Goal: Task Accomplishment & Management: Manage account settings

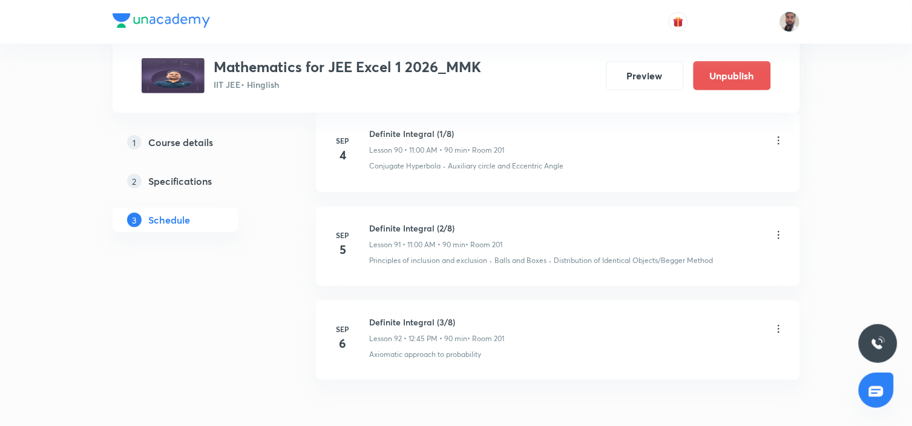
scroll to position [9417, 0]
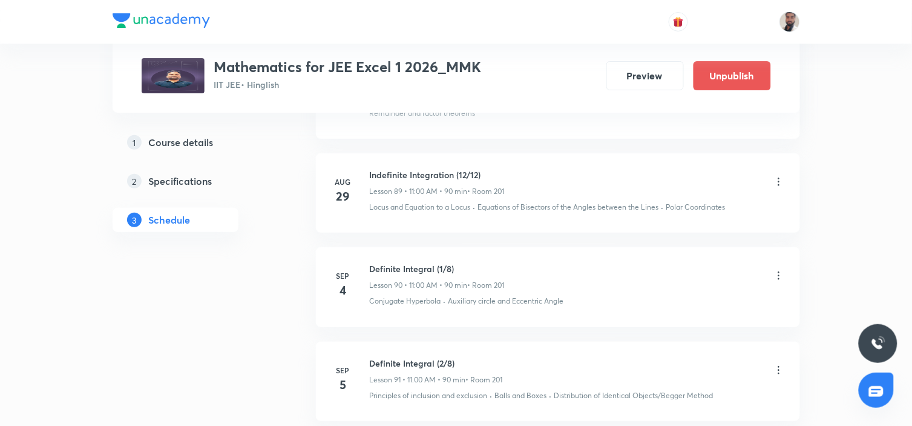
click at [775, 274] on icon at bounding box center [779, 275] width 12 height 12
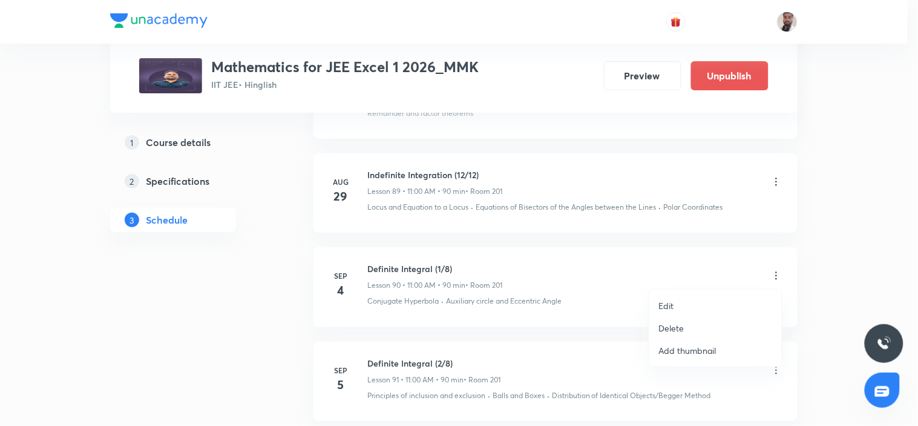
click at [680, 329] on p "Delete" at bounding box center [671, 327] width 25 height 13
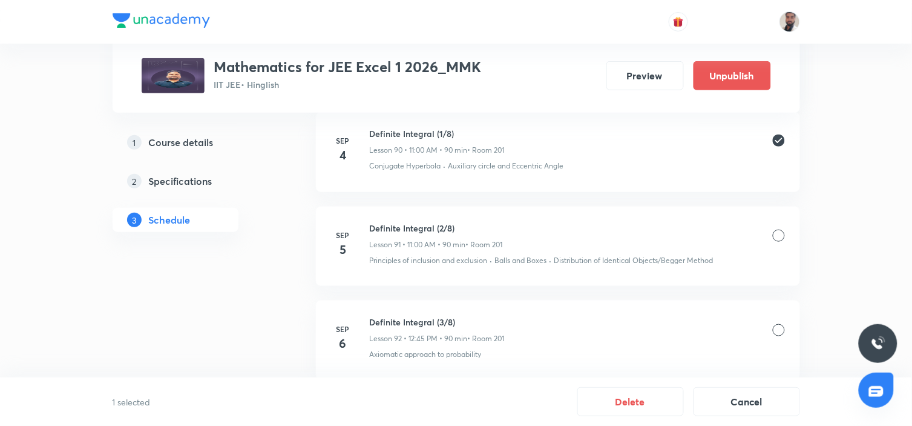
scroll to position [9619, 0]
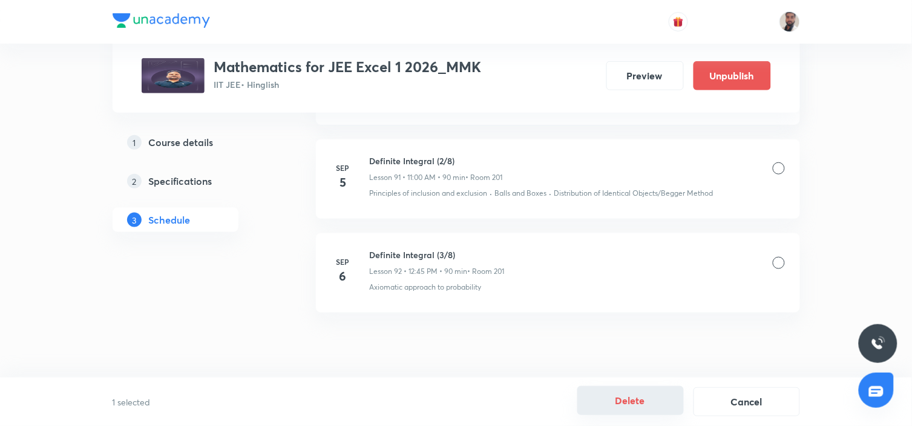
click at [637, 395] on button "Delete" at bounding box center [630, 400] width 107 height 29
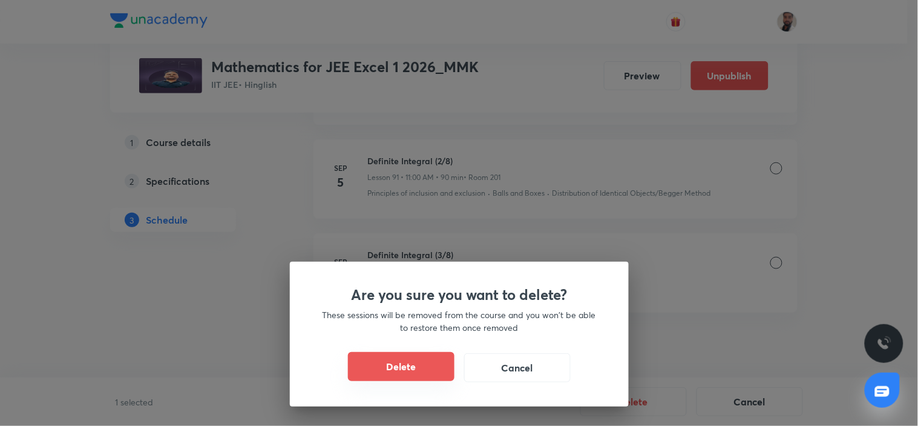
click at [427, 367] on button "Delete" at bounding box center [401, 366] width 107 height 29
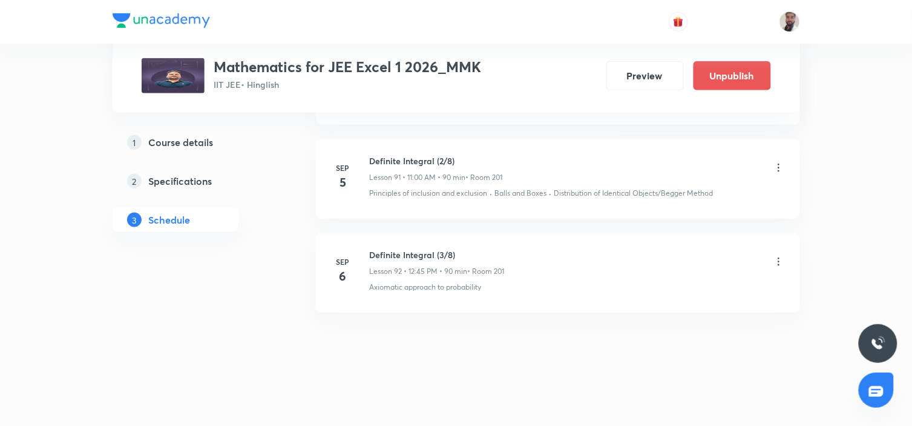
scroll to position [9525, 0]
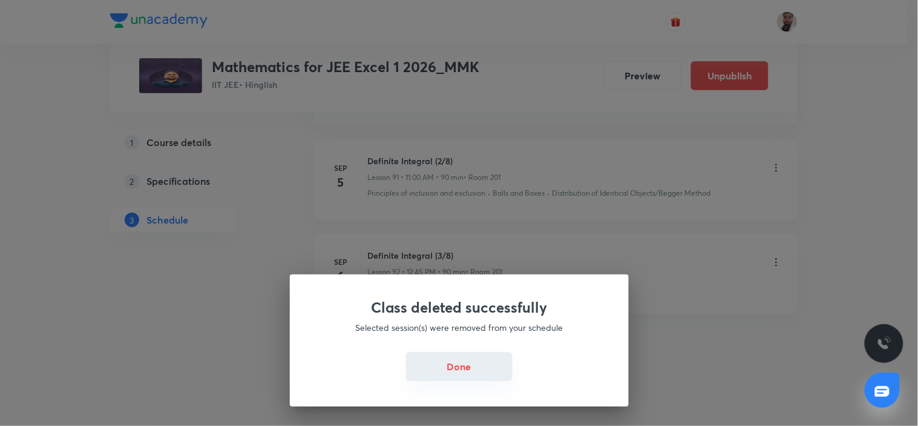
click at [479, 367] on button "Done" at bounding box center [459, 366] width 107 height 29
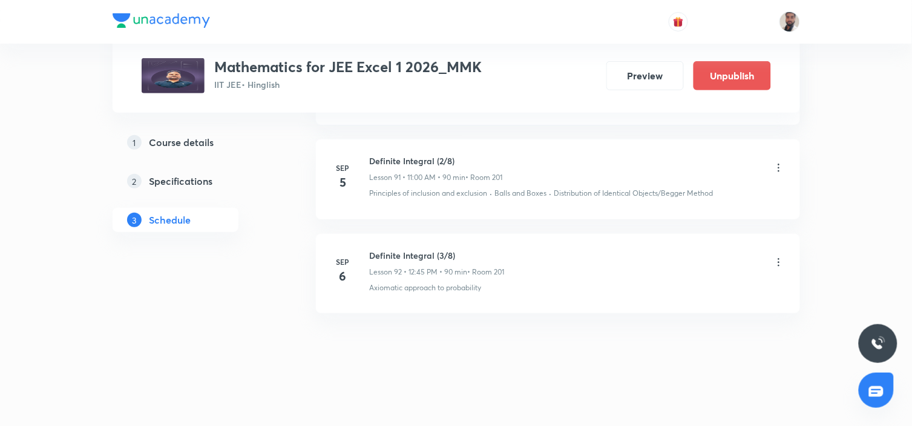
scroll to position [9458, 0]
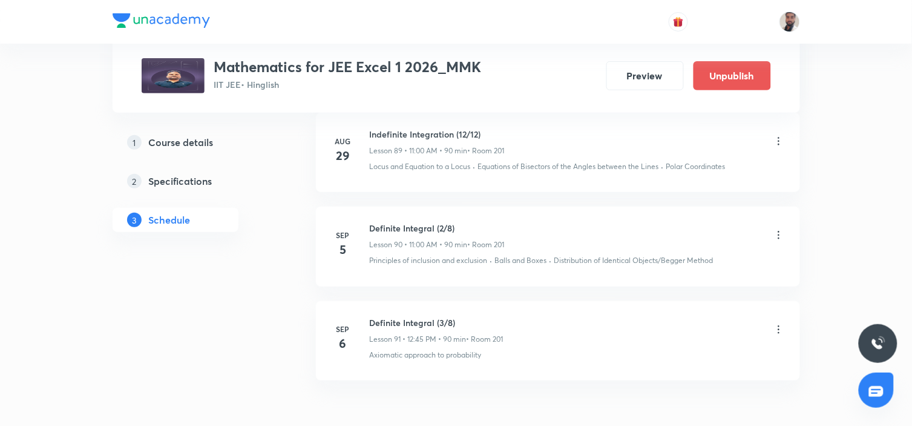
click at [779, 234] on icon at bounding box center [779, 235] width 12 height 12
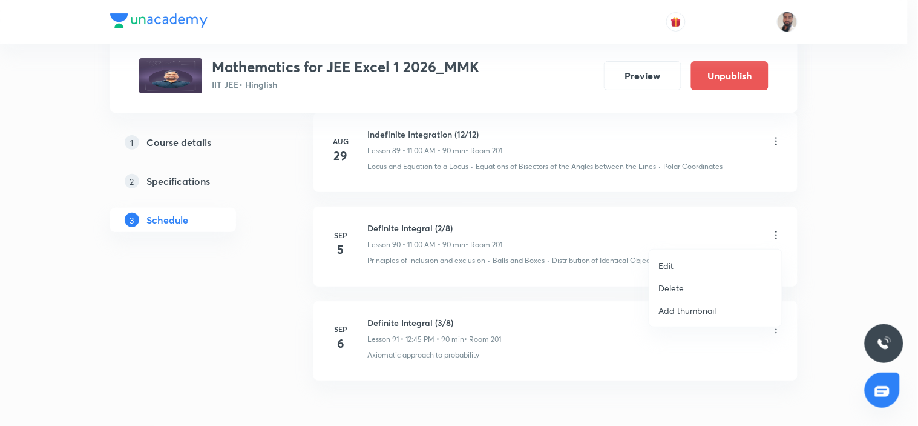
click at [678, 262] on li "Edit" at bounding box center [715, 265] width 133 height 22
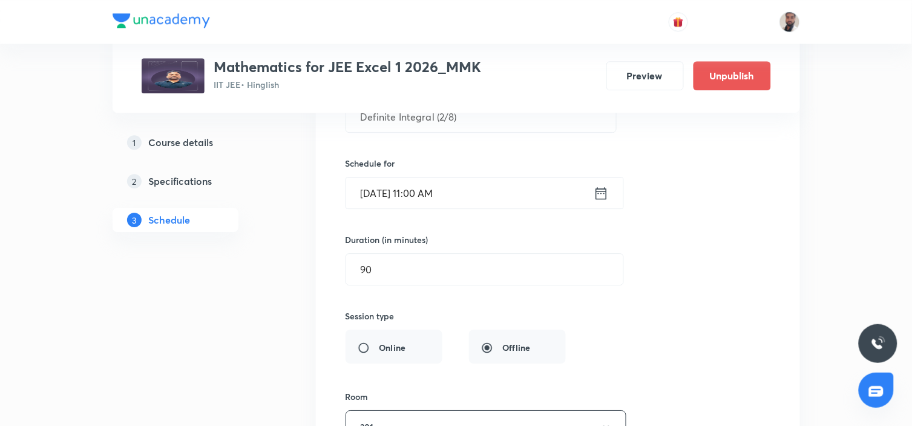
scroll to position [8987, 0]
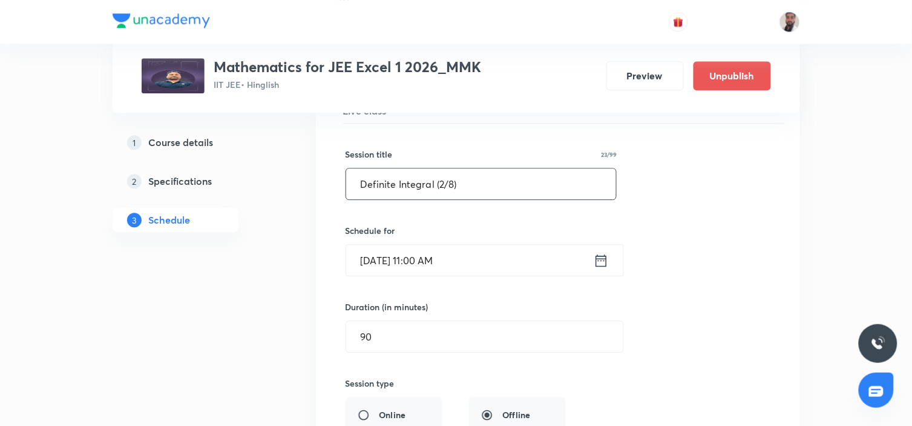
click at [441, 186] on input "Definite Integral (2/8)" at bounding box center [481, 183] width 271 height 31
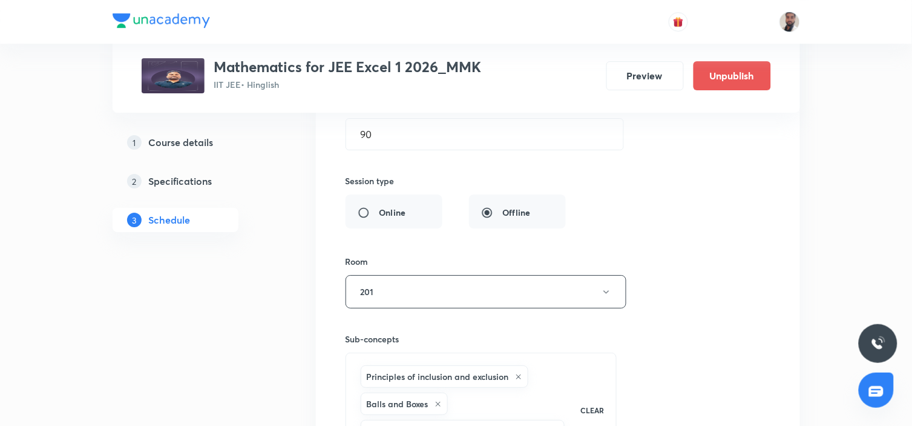
scroll to position [9458, 0]
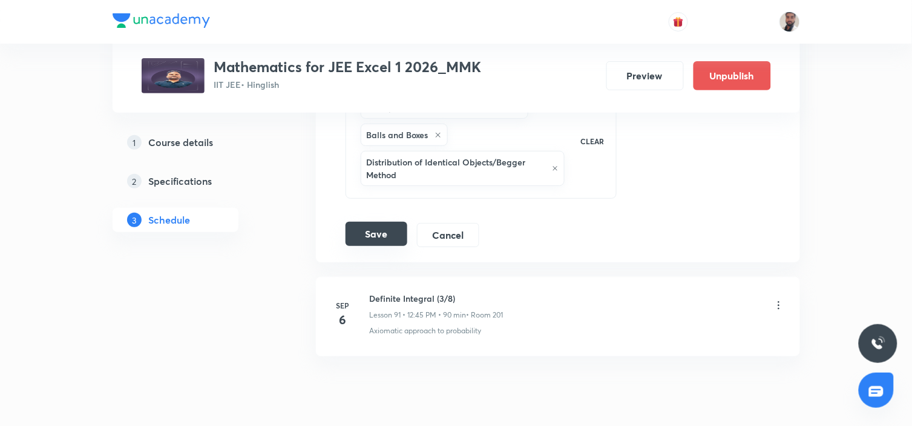
type input "Definite Integral (1/8)"
click at [385, 231] on button "Save" at bounding box center [377, 234] width 62 height 24
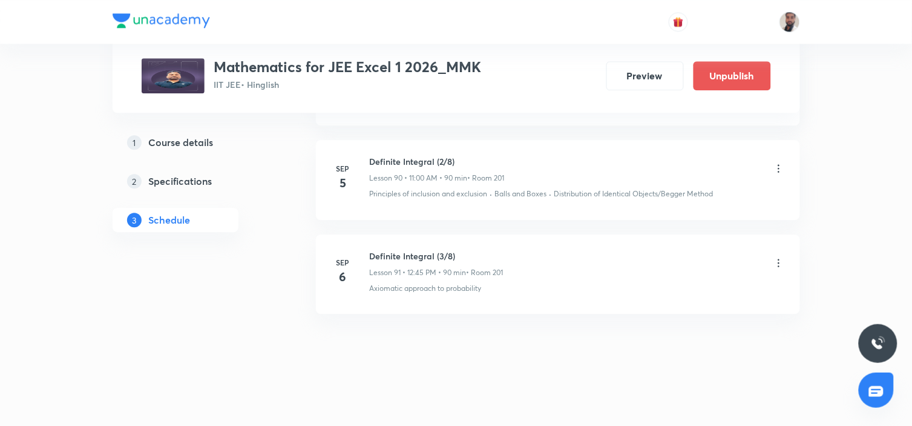
scroll to position [8901, 0]
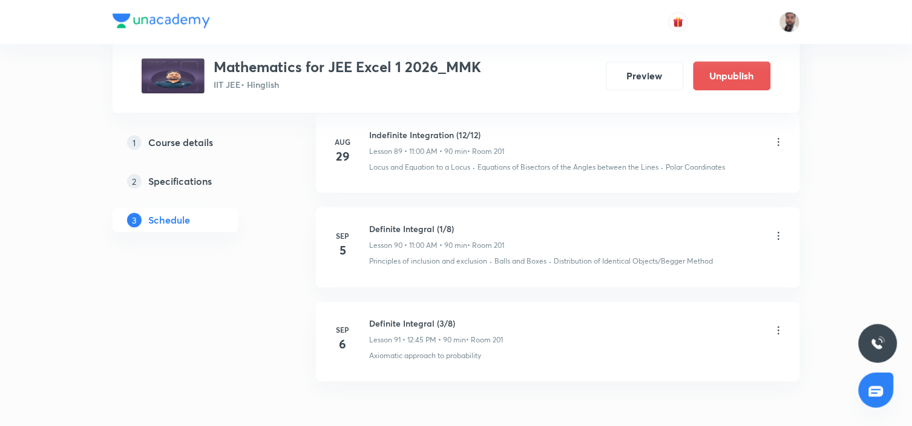
click at [777, 328] on icon at bounding box center [779, 330] width 12 height 12
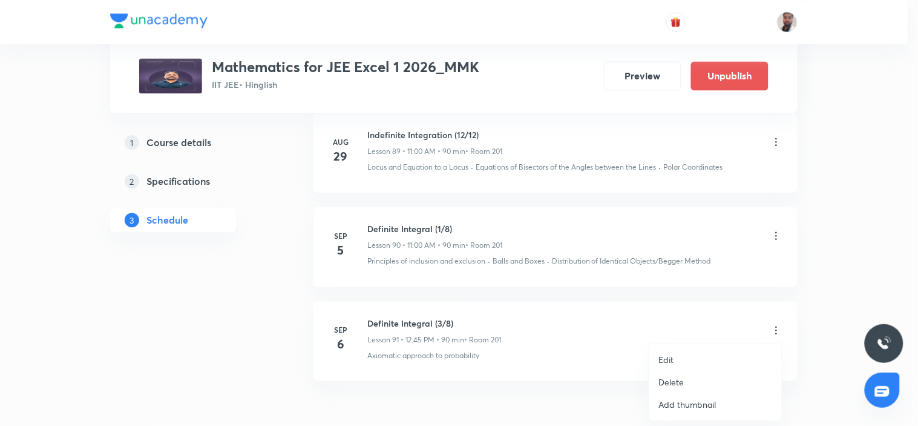
click at [689, 357] on li "Edit" at bounding box center [715, 359] width 133 height 22
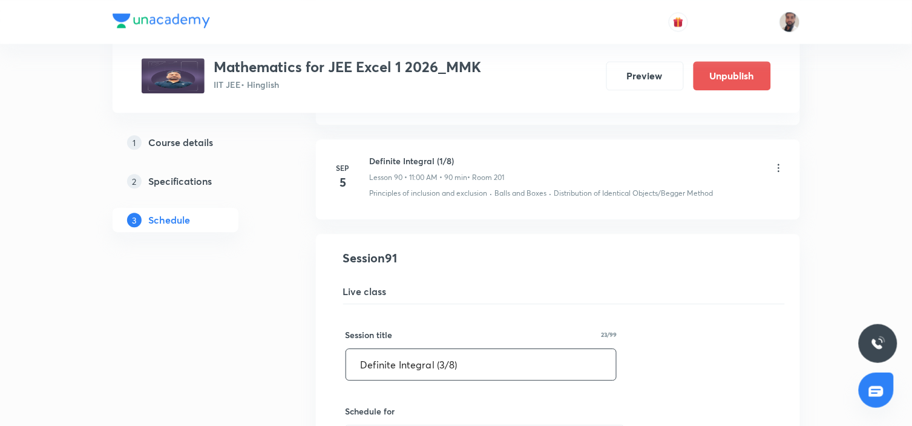
click at [445, 360] on input "Definite Integral (3/8)" at bounding box center [481, 364] width 271 height 31
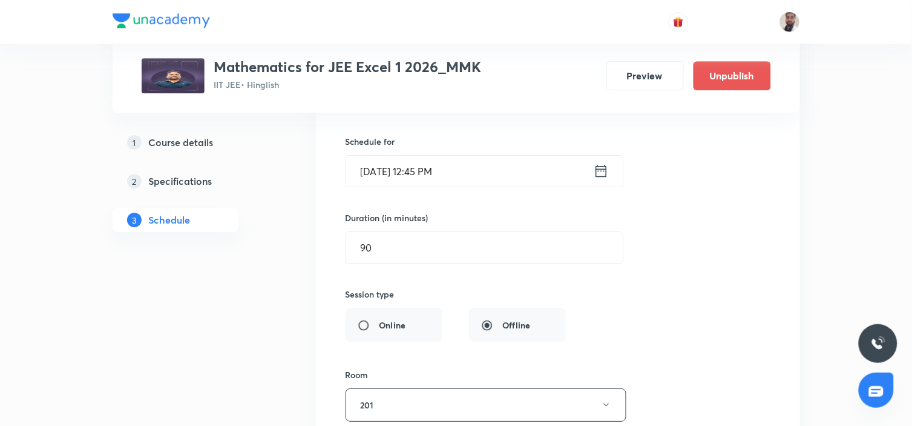
scroll to position [9435, 0]
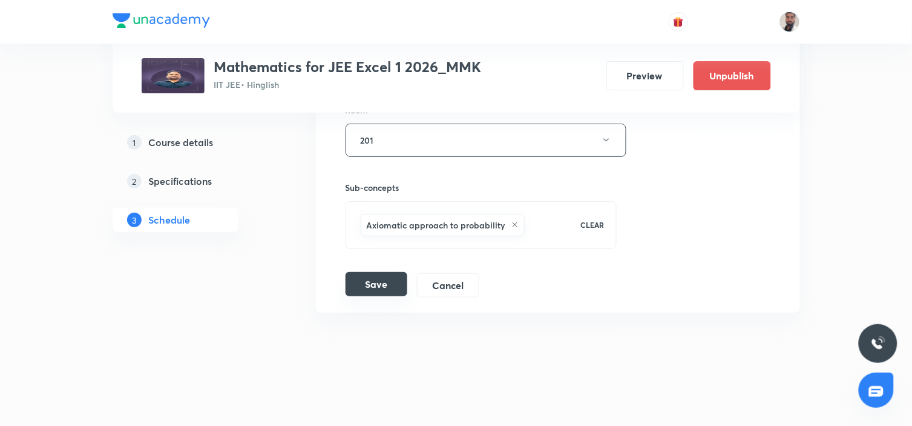
type input "Definite Integral (2/8)"
click at [347, 289] on button "Save" at bounding box center [377, 284] width 62 height 24
click at [390, 280] on button "Save" at bounding box center [377, 285] width 62 height 24
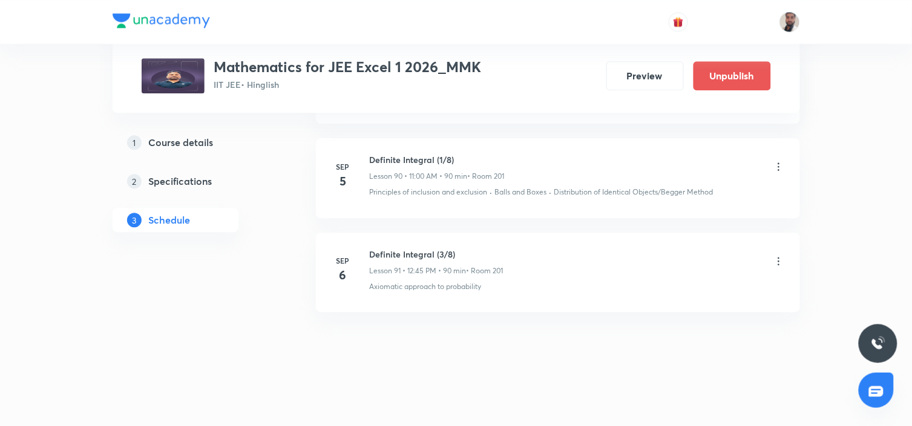
scroll to position [8968, 0]
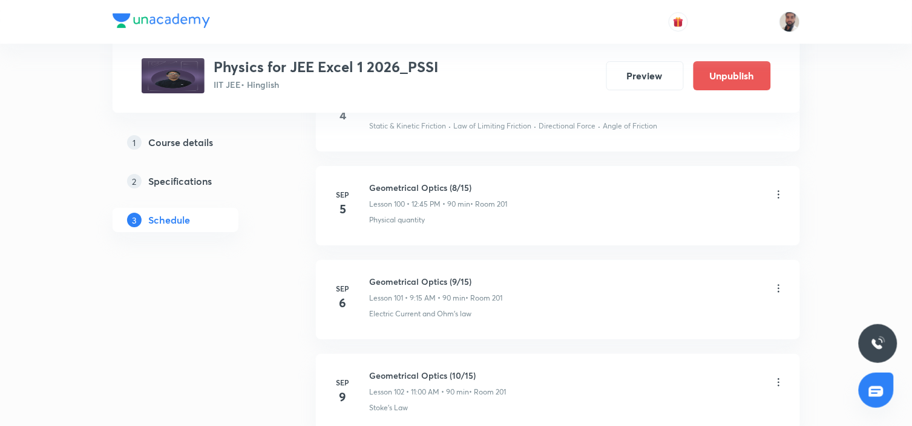
scroll to position [10305, 0]
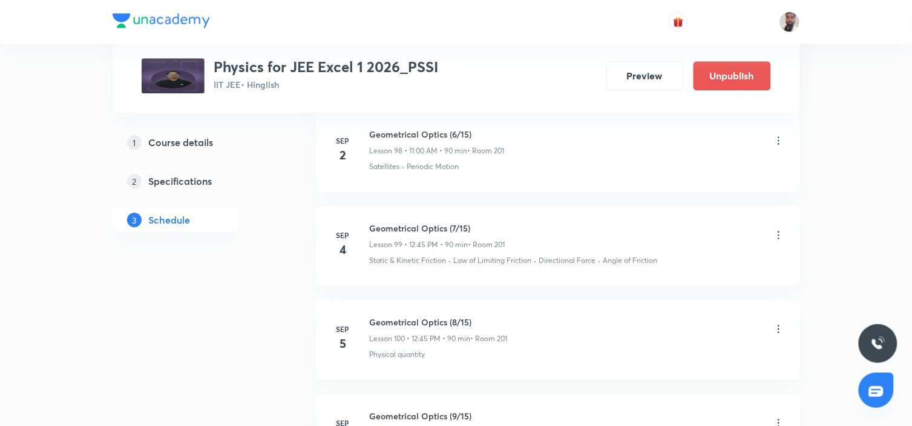
click at [774, 236] on icon at bounding box center [779, 235] width 12 height 12
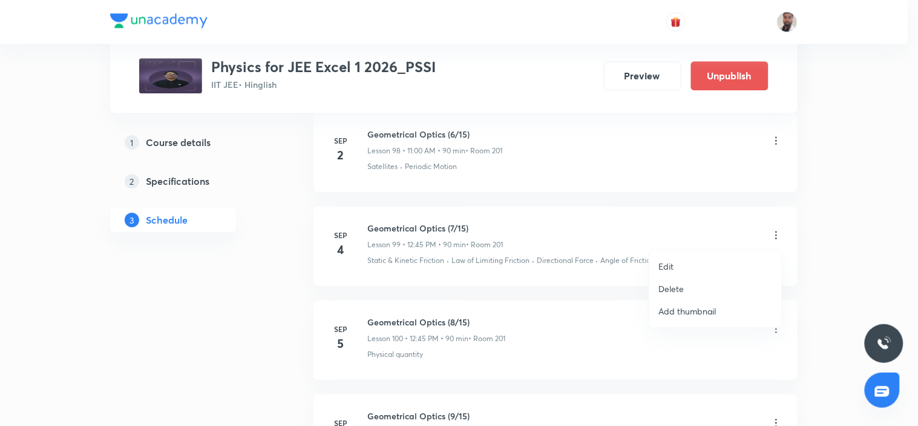
click at [685, 291] on li "Delete" at bounding box center [715, 288] width 133 height 22
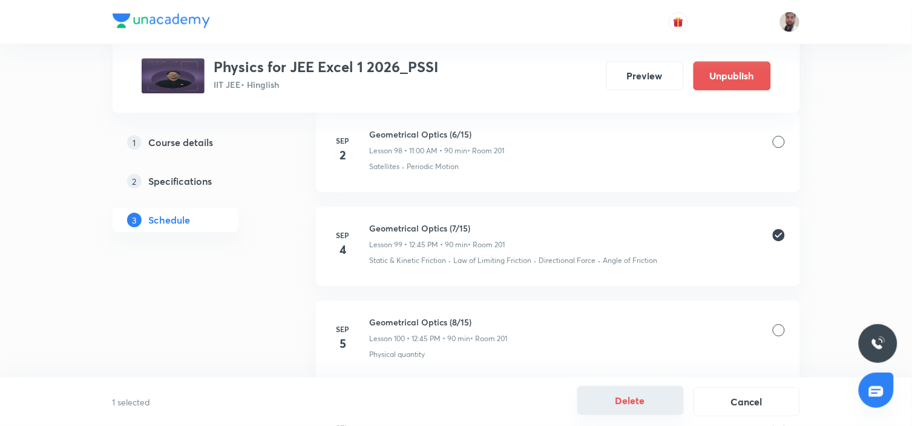
click at [638, 383] on button "Delete" at bounding box center [630, 400] width 107 height 29
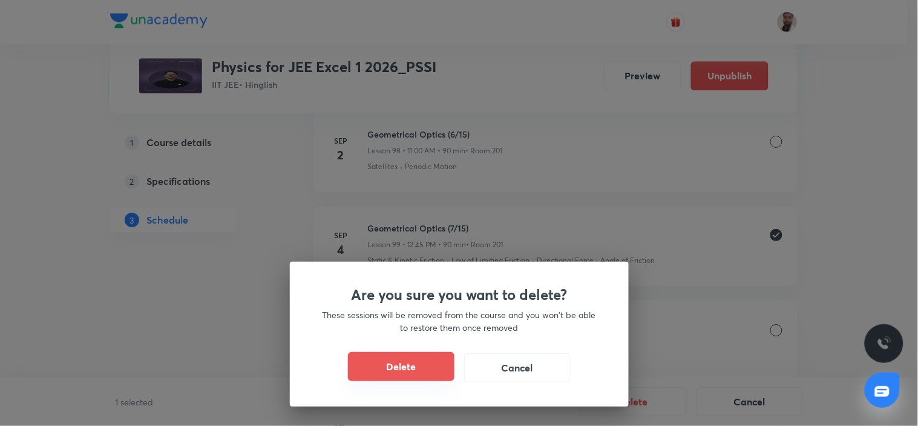
click at [375, 370] on button "Delete" at bounding box center [401, 366] width 107 height 29
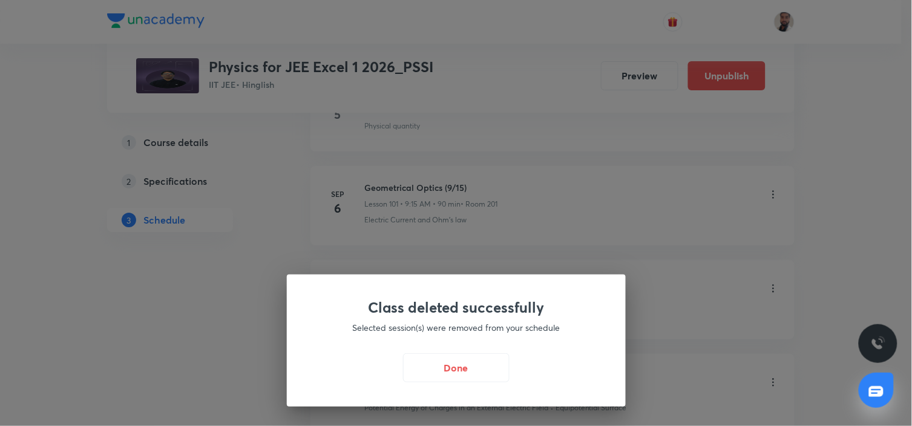
scroll to position [10372, 0]
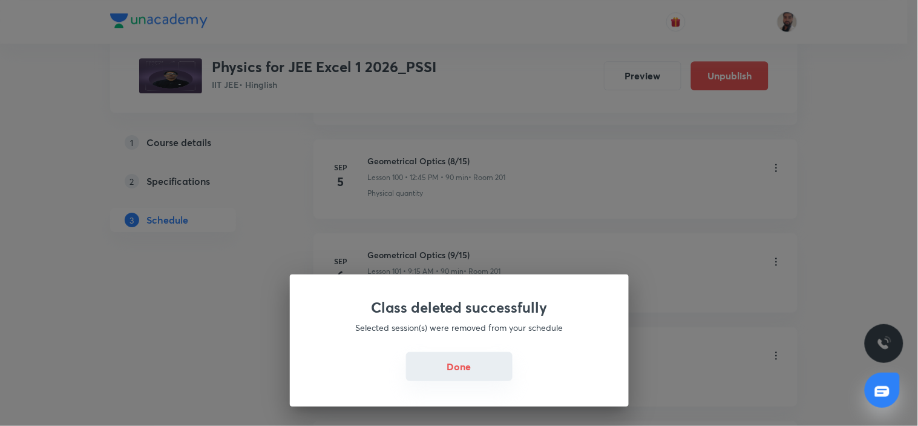
click at [475, 365] on button "Done" at bounding box center [459, 366] width 107 height 29
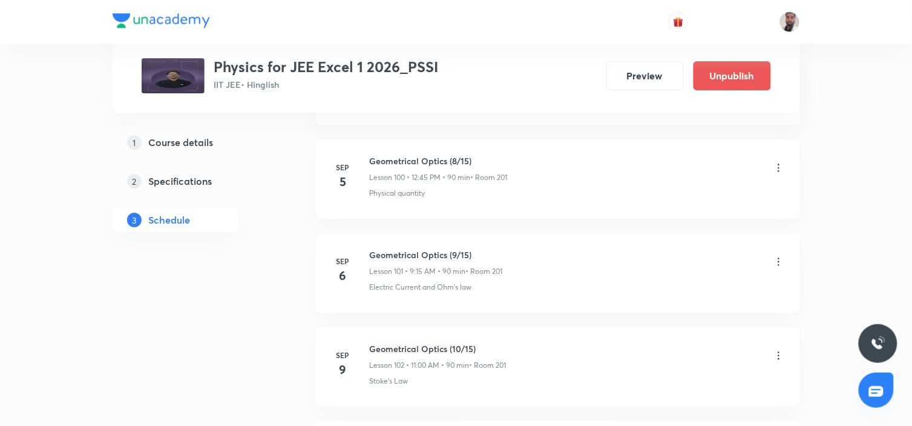
scroll to position [10237, 0]
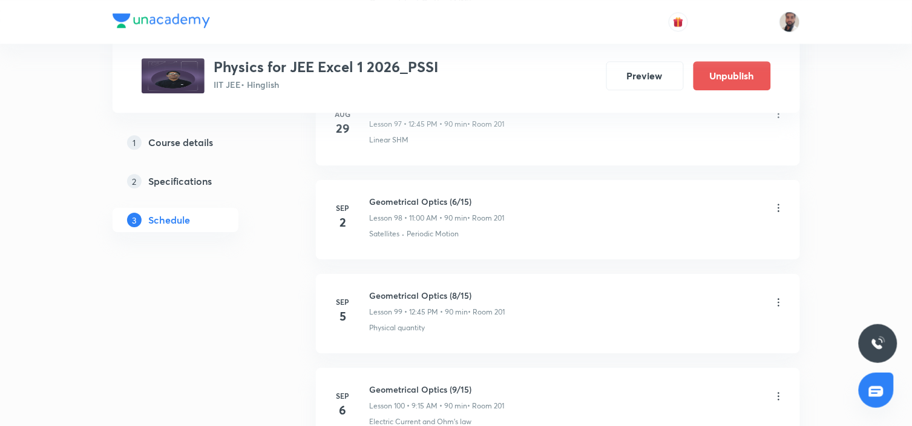
click at [778, 301] on icon at bounding box center [779, 302] width 2 height 8
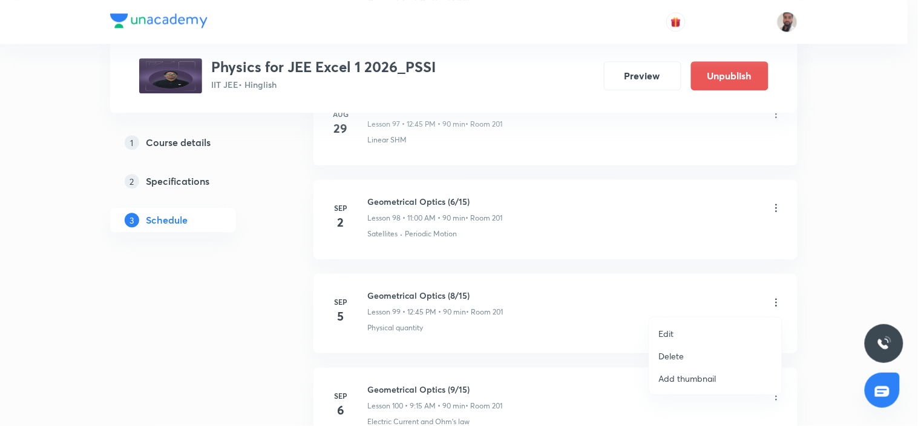
click at [679, 335] on li "Edit" at bounding box center [715, 333] width 133 height 22
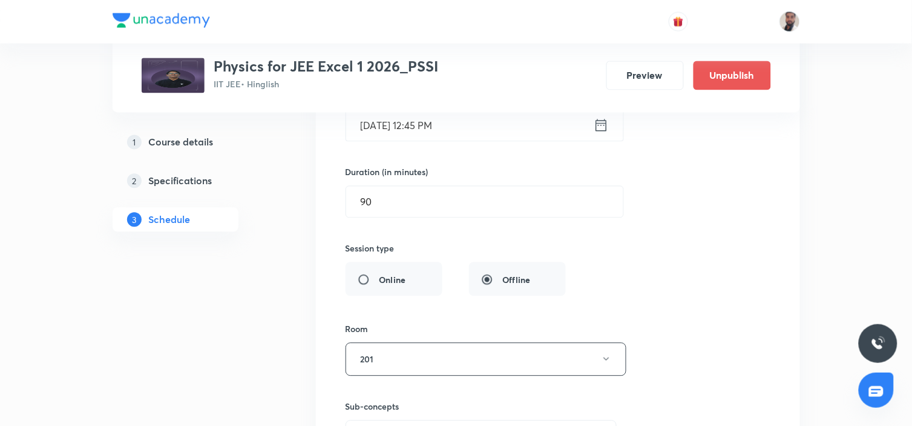
scroll to position [9766, 0]
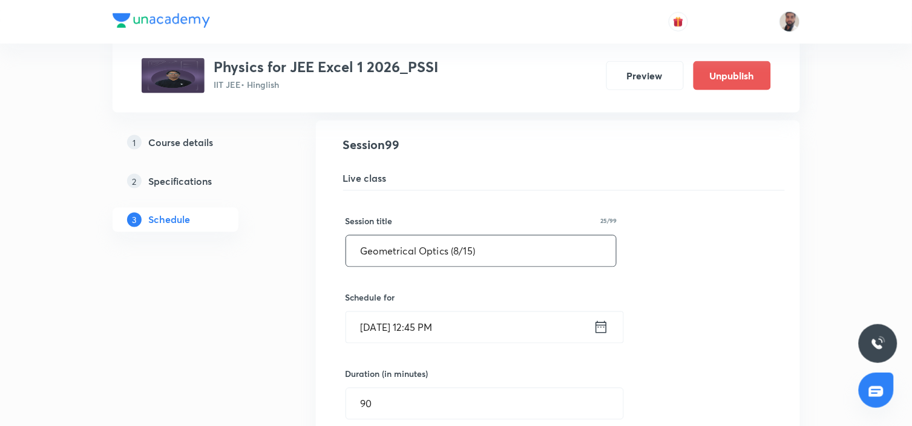
click at [459, 252] on input "Geometrical Optics (8/15)" at bounding box center [481, 250] width 271 height 31
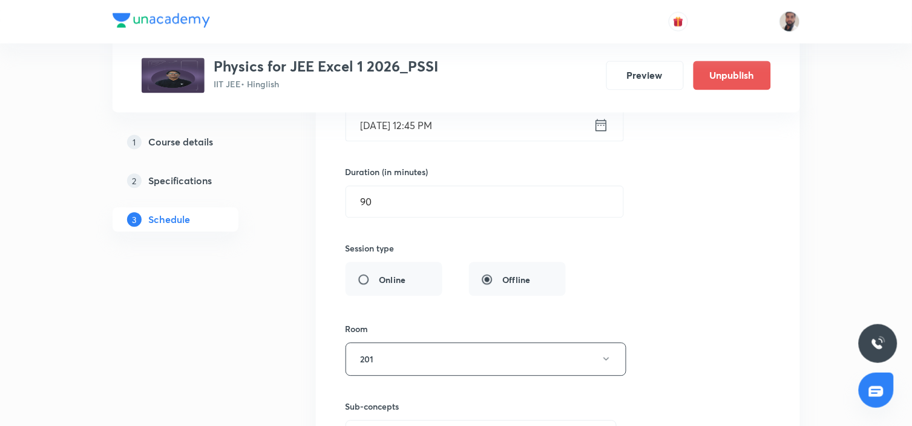
scroll to position [10237, 0]
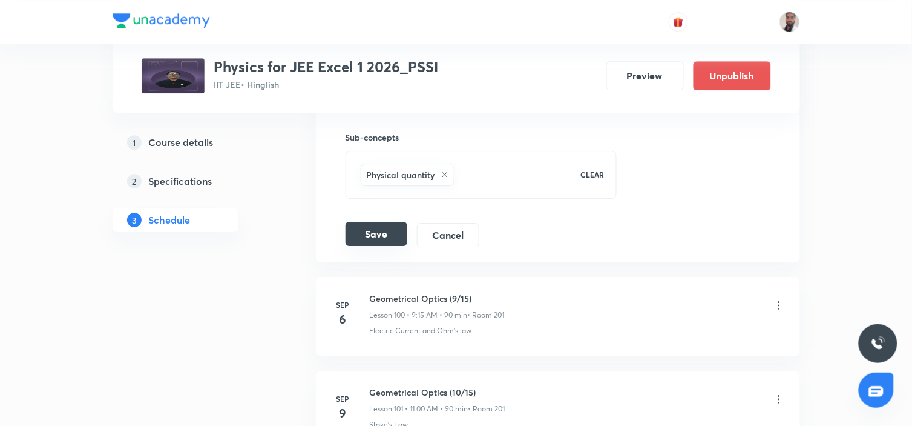
type input "Geometrical Optics (7/15)"
click at [364, 232] on button "Save" at bounding box center [377, 234] width 62 height 24
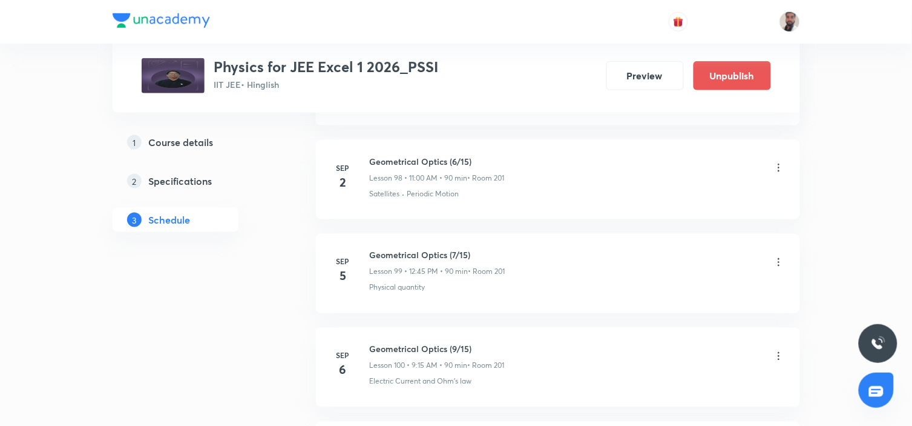
scroll to position [9788, 0]
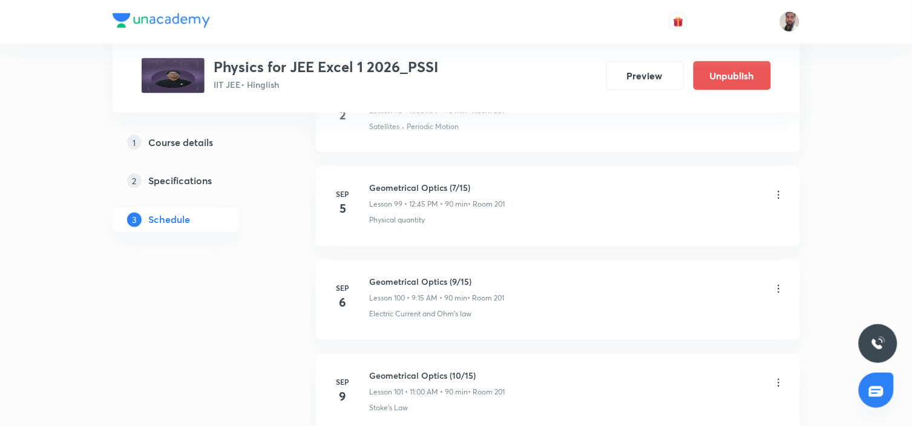
click at [778, 291] on icon at bounding box center [779, 289] width 12 height 12
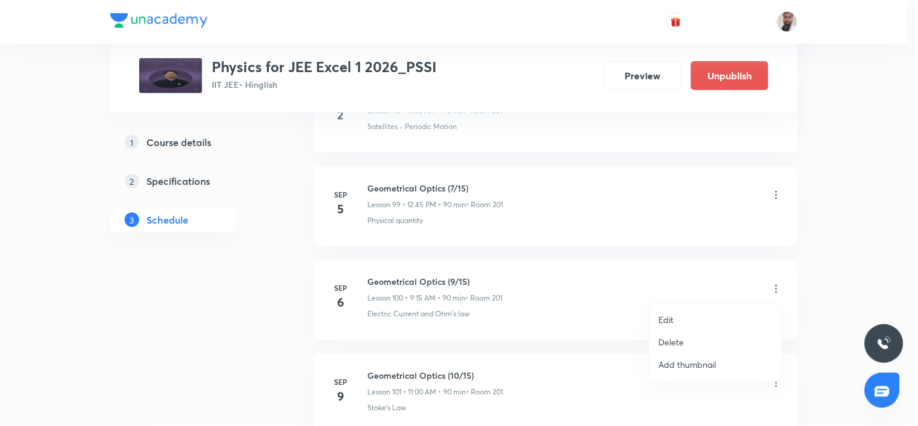
click at [682, 321] on li "Edit" at bounding box center [715, 319] width 133 height 22
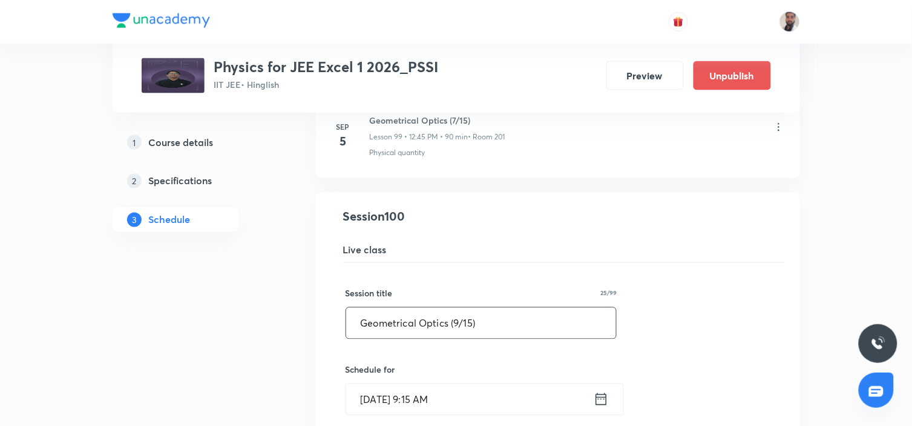
click at [457, 325] on input "Geometrical Optics (9/15)" at bounding box center [481, 322] width 271 height 31
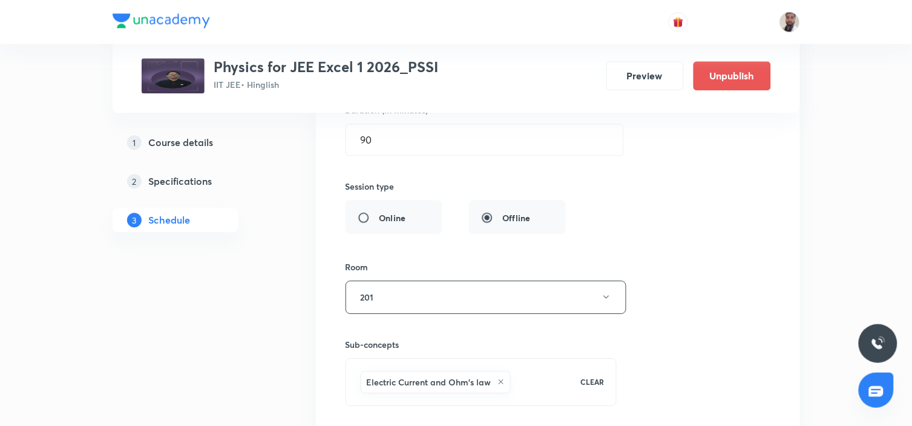
scroll to position [10191, 0]
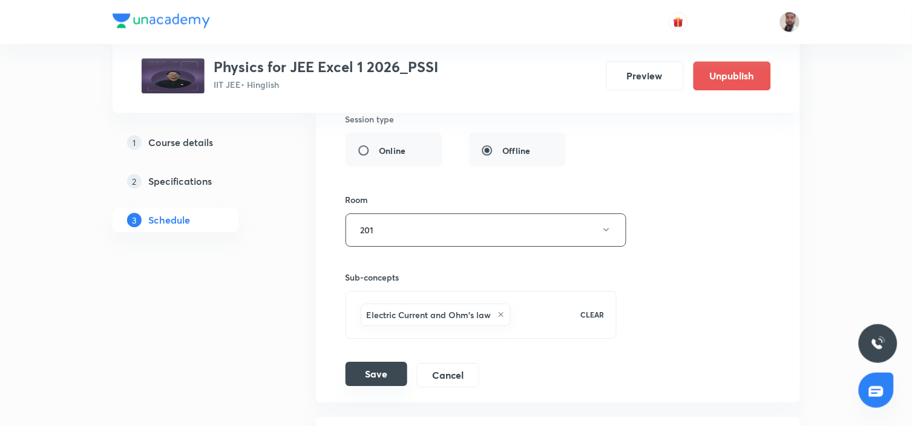
type input "Geometrical Optics (8/15)"
click at [386, 376] on button "Save" at bounding box center [377, 373] width 62 height 24
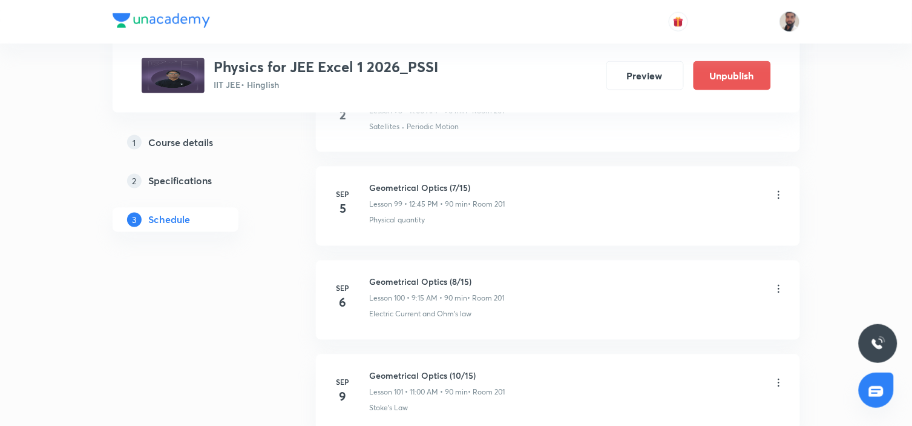
scroll to position [9855, 0]
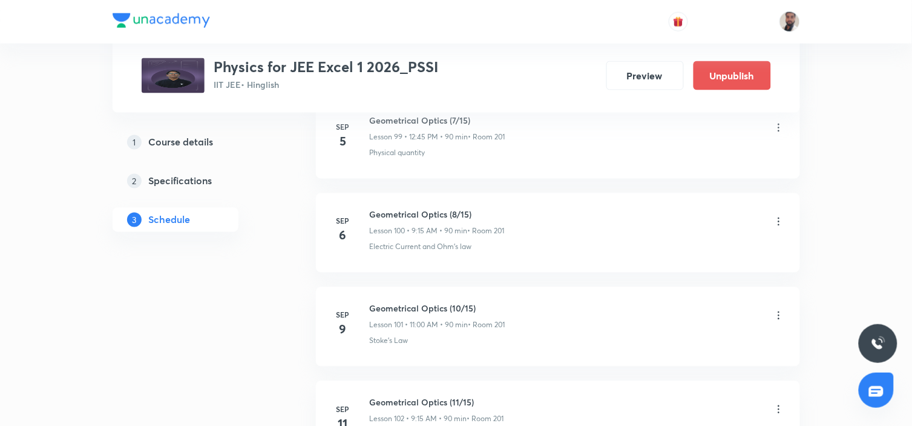
click at [778, 314] on icon at bounding box center [779, 315] width 12 height 12
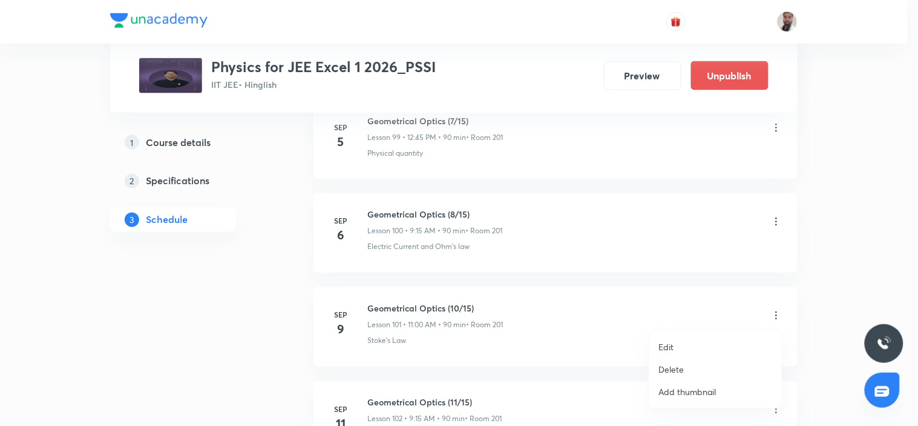
click at [680, 347] on li "Edit" at bounding box center [715, 346] width 133 height 22
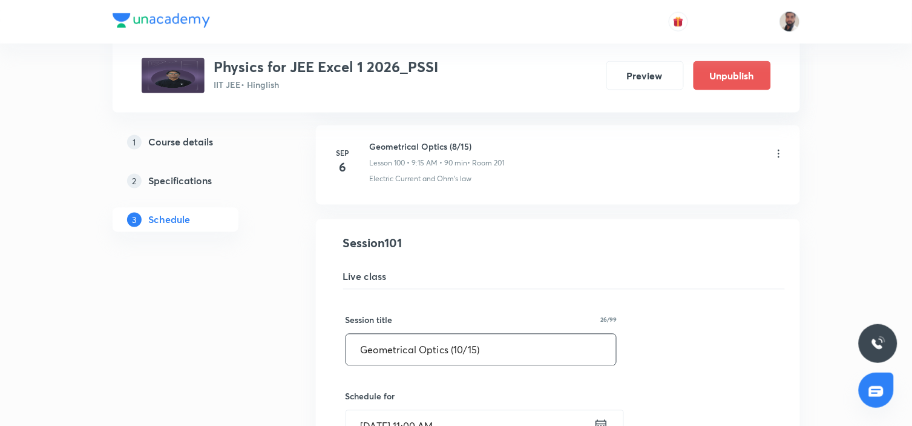
click at [464, 349] on input "Geometrical Optics (10/15)" at bounding box center [481, 349] width 271 height 31
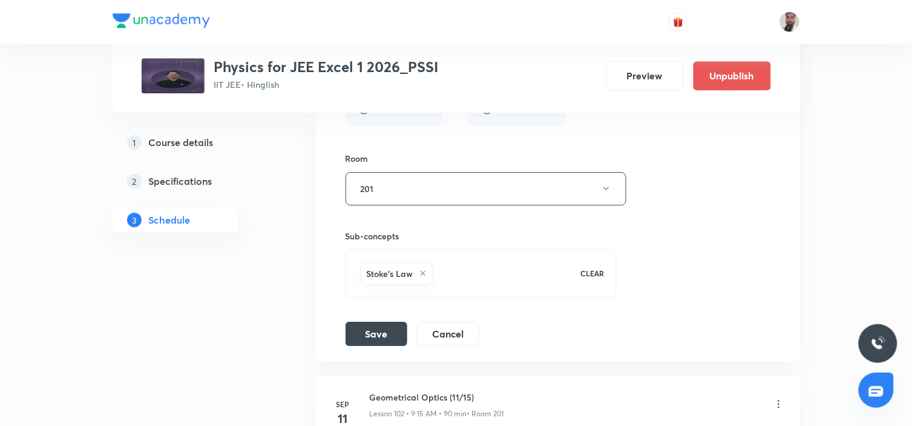
scroll to position [10461, 0]
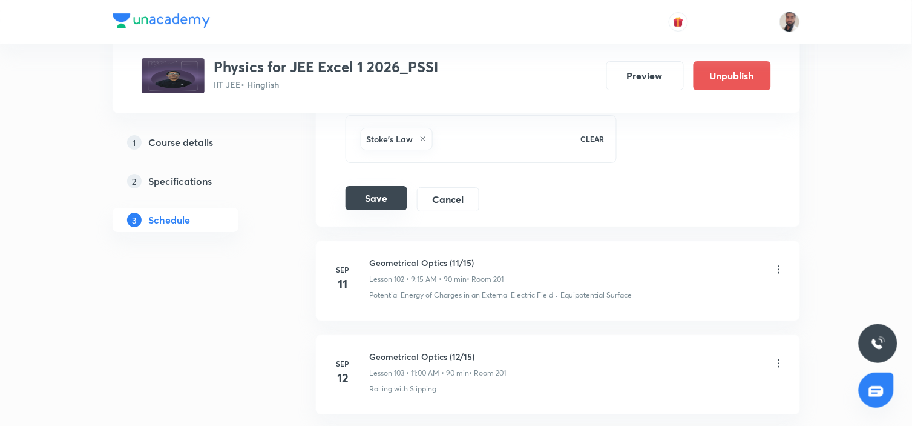
type input "Geometrical Optics (9/15)"
click at [376, 200] on button "Save" at bounding box center [377, 198] width 62 height 24
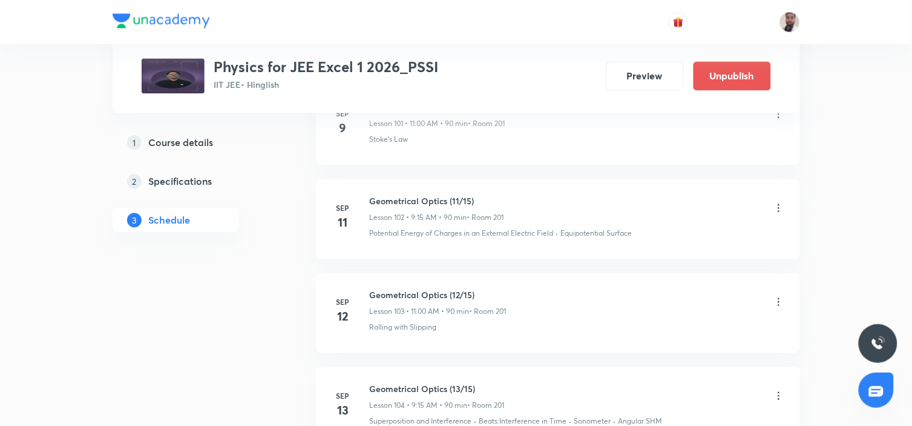
scroll to position [9990, 0]
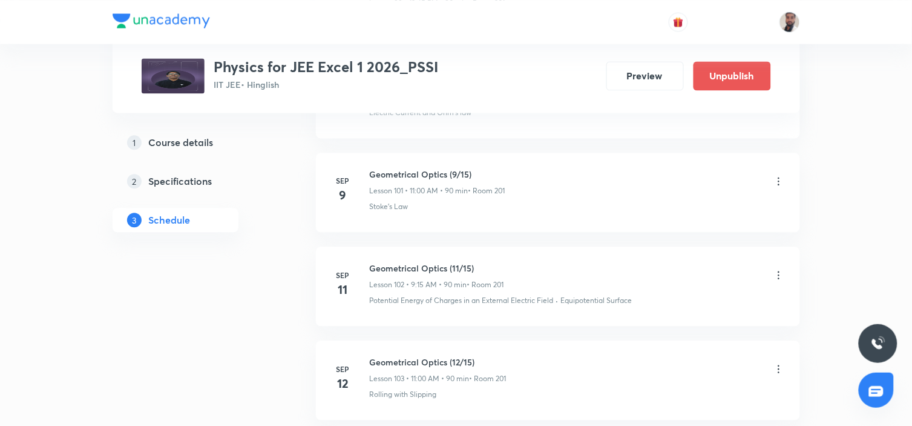
click at [776, 275] on icon at bounding box center [779, 275] width 12 height 12
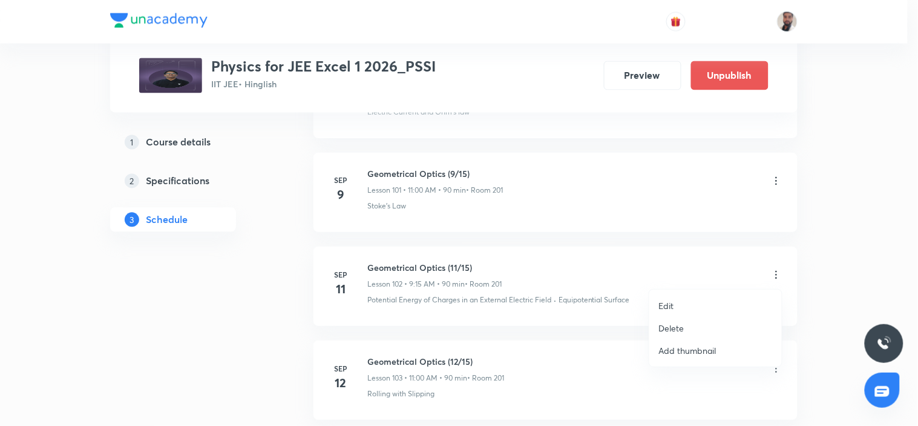
click at [686, 306] on li "Edit" at bounding box center [715, 305] width 133 height 22
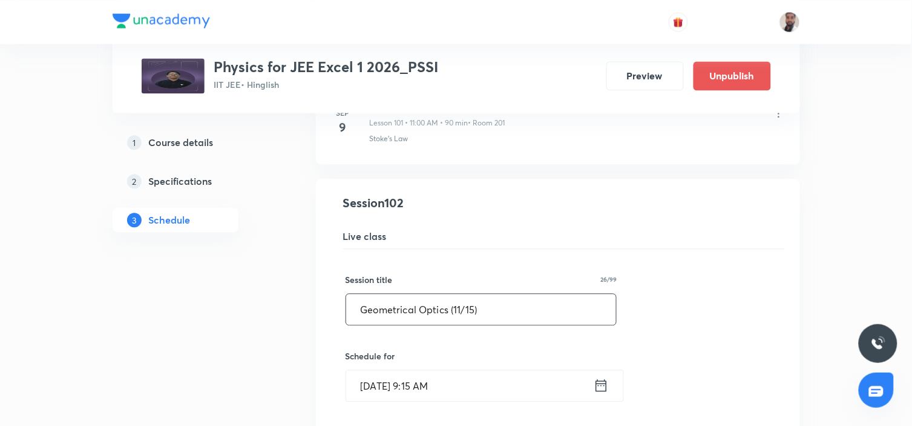
drag, startPoint x: 463, startPoint y: 311, endPoint x: 473, endPoint y: 319, distance: 13.0
click at [462, 311] on input "Geometrical Optics (11/15)" at bounding box center [481, 309] width 271 height 31
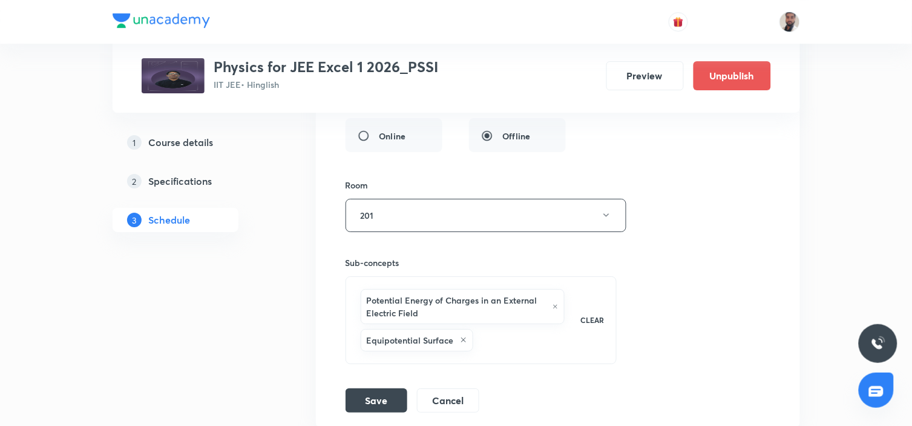
scroll to position [10528, 0]
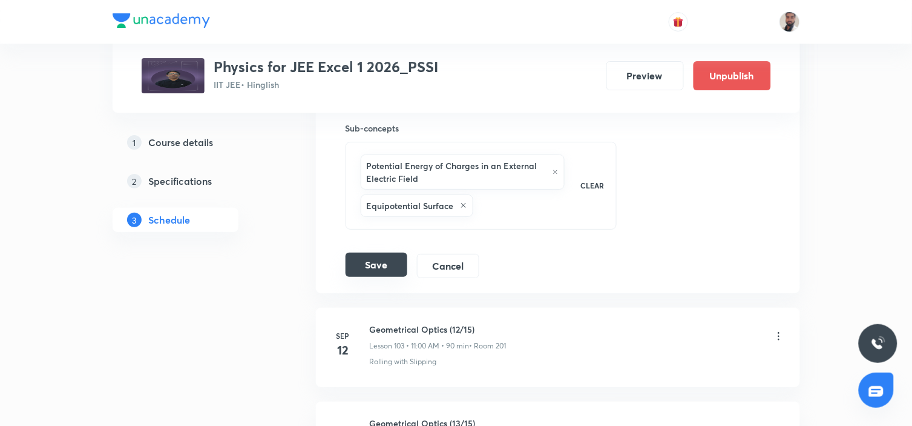
type input "Geometrical Optics (10/15)"
click at [392, 265] on button "Save" at bounding box center [377, 264] width 62 height 24
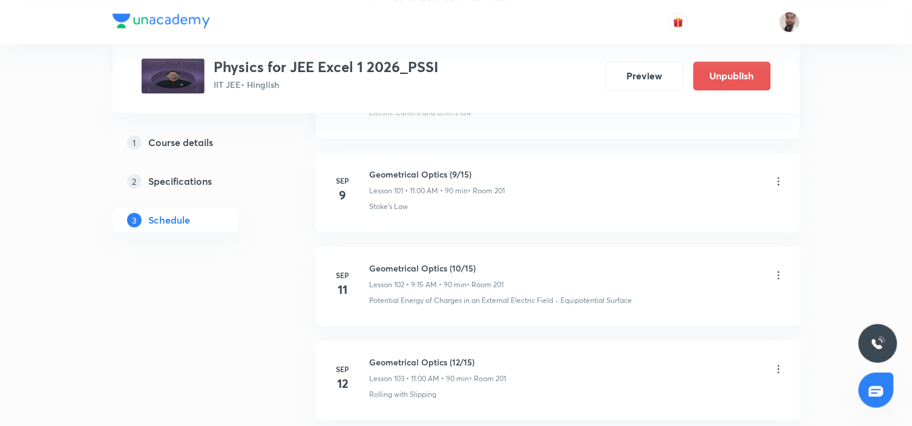
scroll to position [10057, 0]
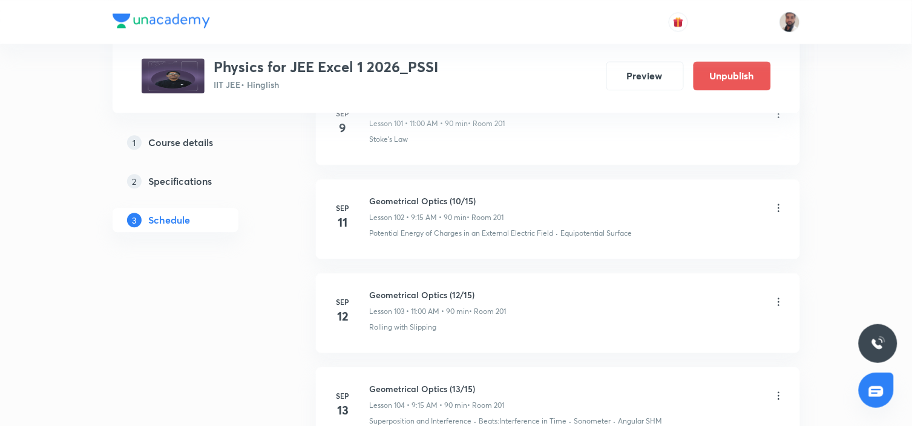
click at [778, 300] on icon at bounding box center [779, 301] width 12 height 12
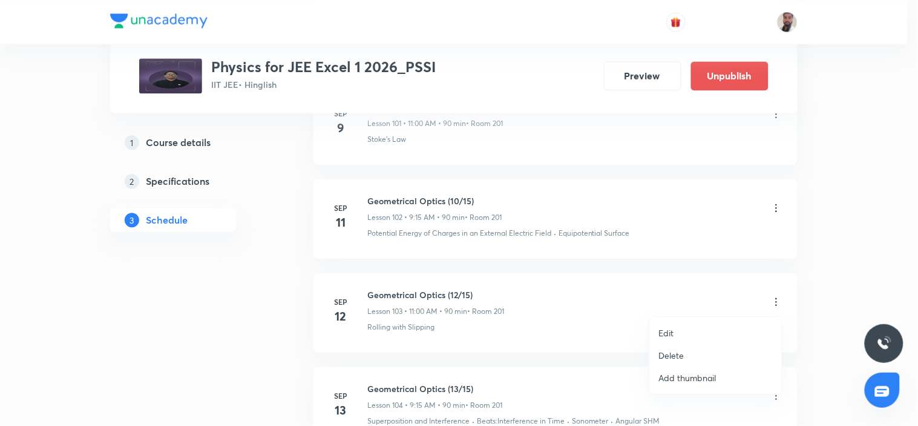
click at [694, 330] on li "Edit" at bounding box center [715, 332] width 133 height 22
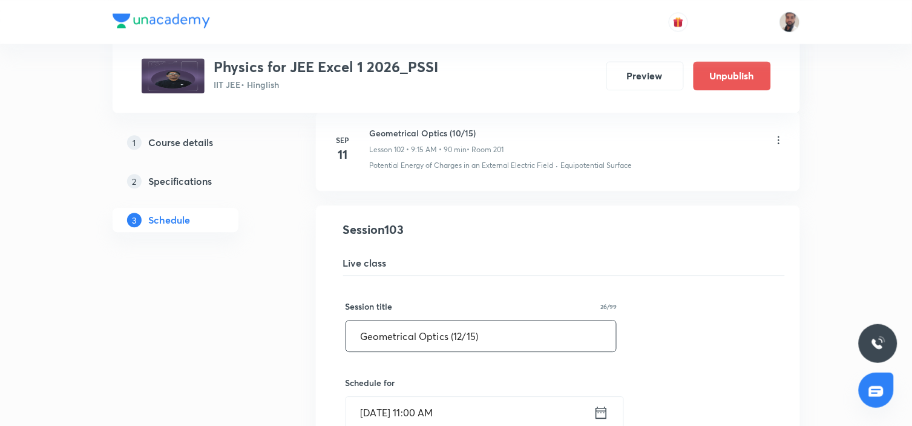
click at [462, 334] on input "Geometrical Optics (12/15)" at bounding box center [481, 335] width 271 height 31
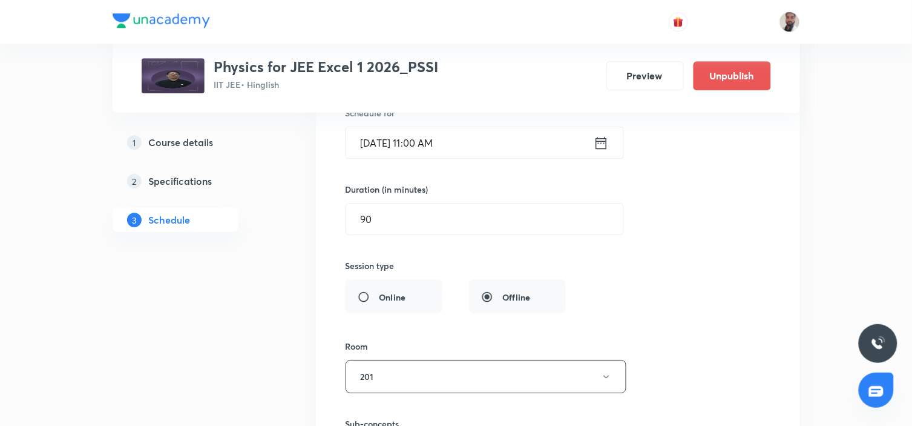
scroll to position [10528, 0]
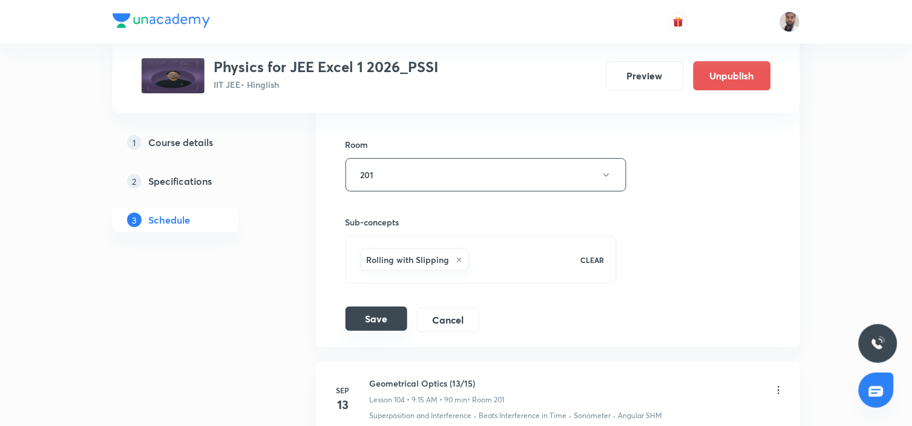
type input "Geometrical Optics (11/15)"
click at [380, 322] on button "Save" at bounding box center [377, 318] width 62 height 24
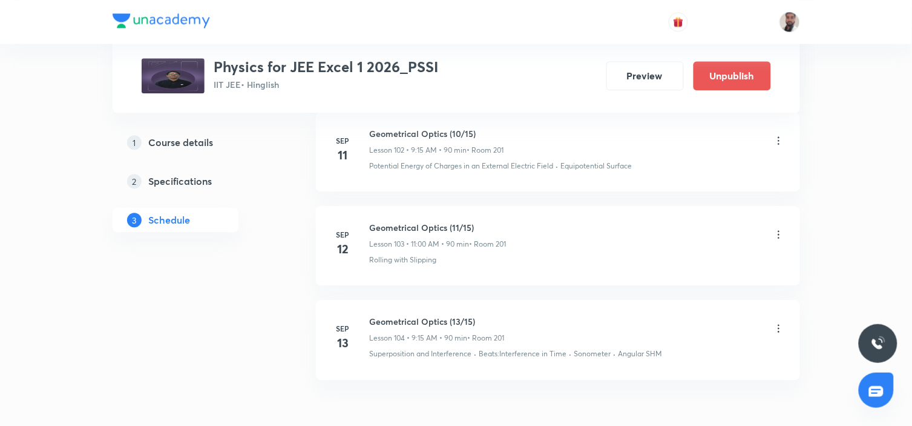
scroll to position [10191, 0]
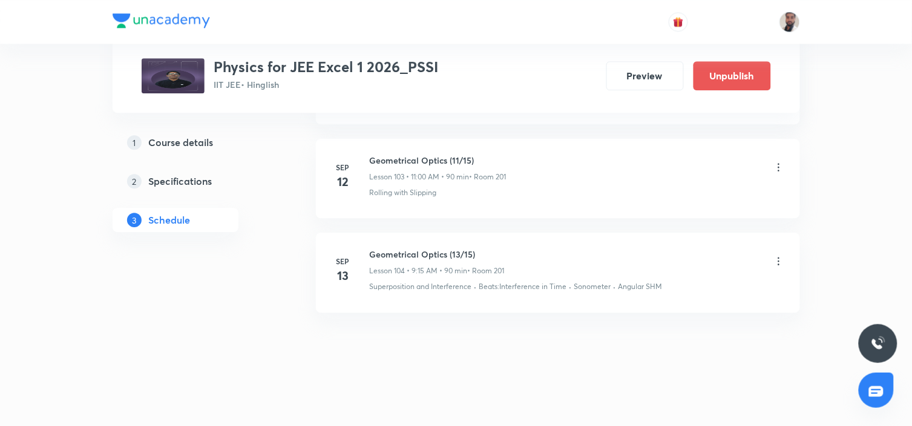
click at [777, 262] on icon at bounding box center [779, 261] width 12 height 12
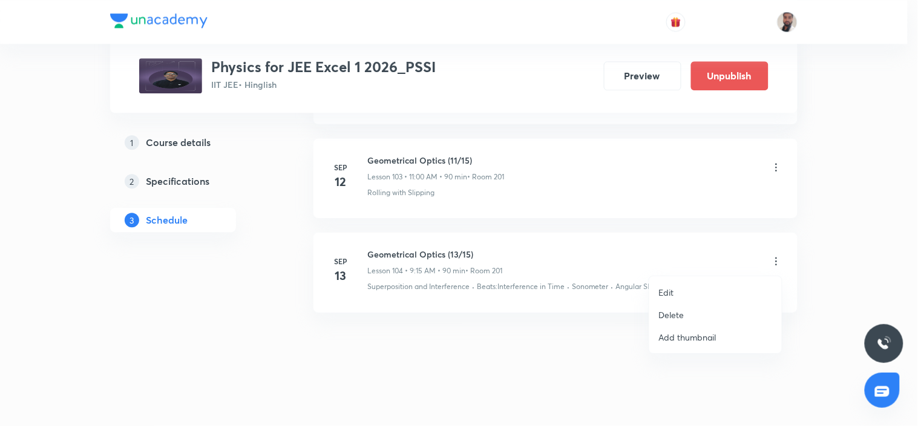
click at [671, 292] on p "Edit" at bounding box center [666, 292] width 15 height 13
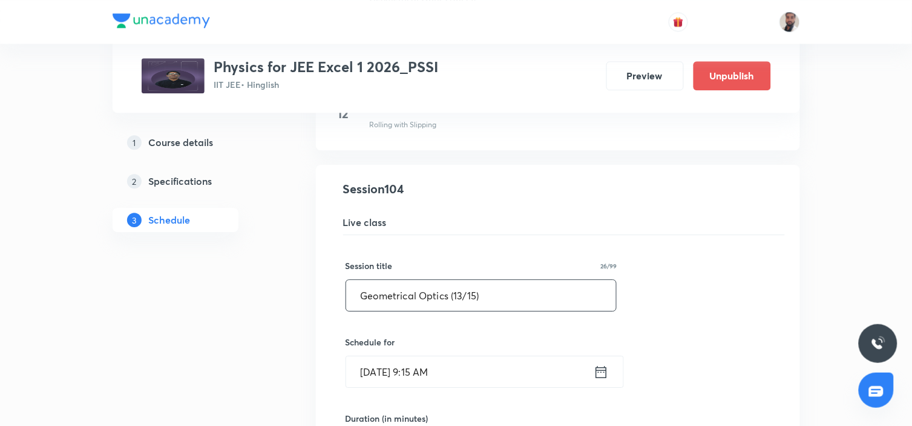
click at [462, 298] on input "Geometrical Optics (13/15)" at bounding box center [481, 295] width 271 height 31
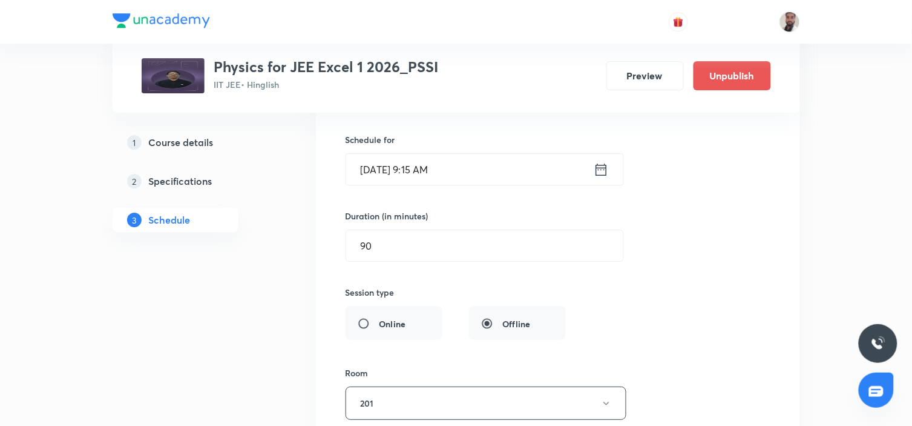
scroll to position [10713, 0]
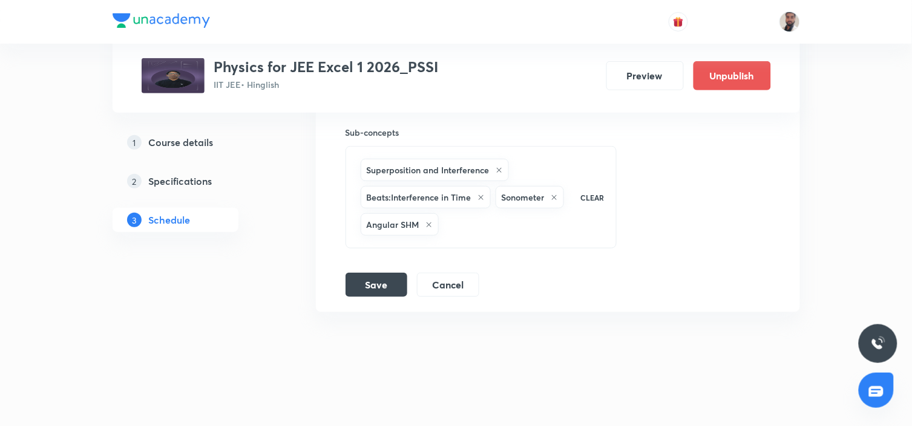
type input "Geometrical Optics (12/15)"
click at [367, 291] on button "Save" at bounding box center [377, 283] width 62 height 24
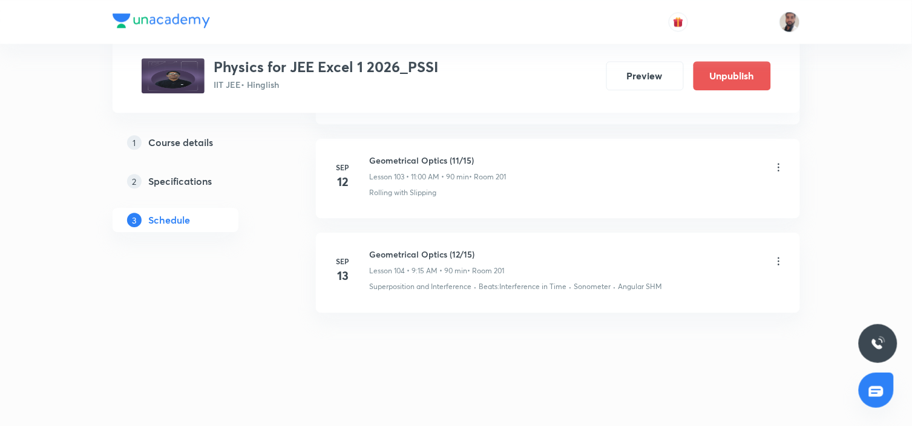
scroll to position [10057, 0]
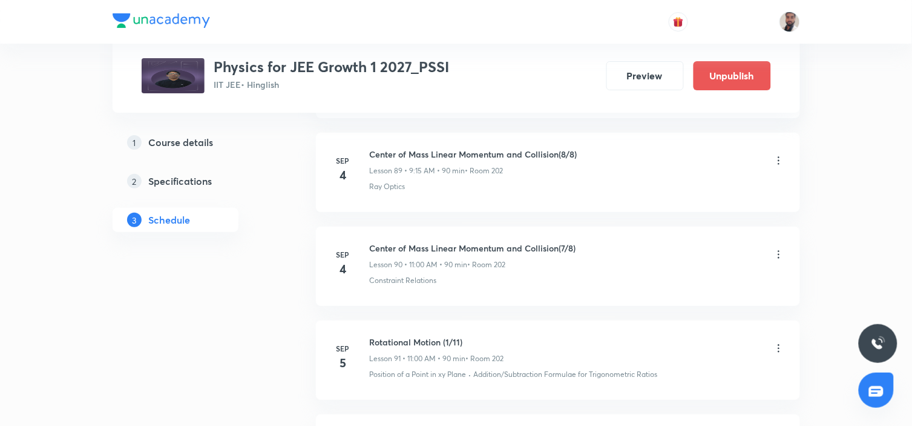
scroll to position [9294, 0]
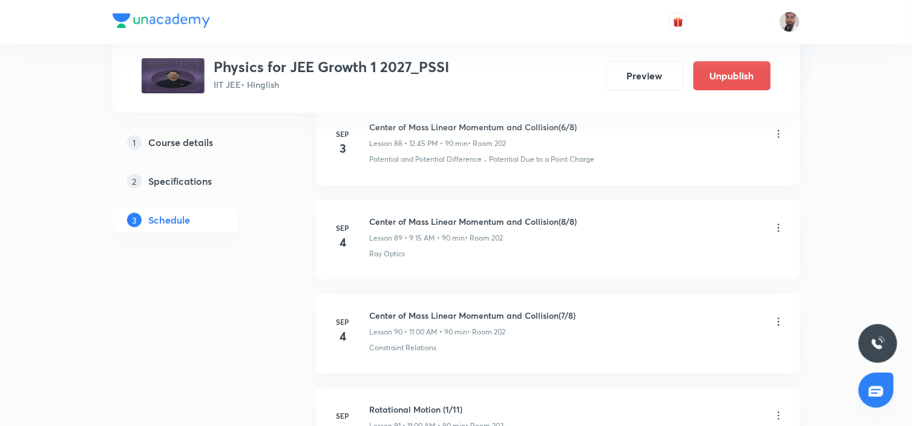
click at [778, 232] on icon at bounding box center [779, 228] width 2 height 8
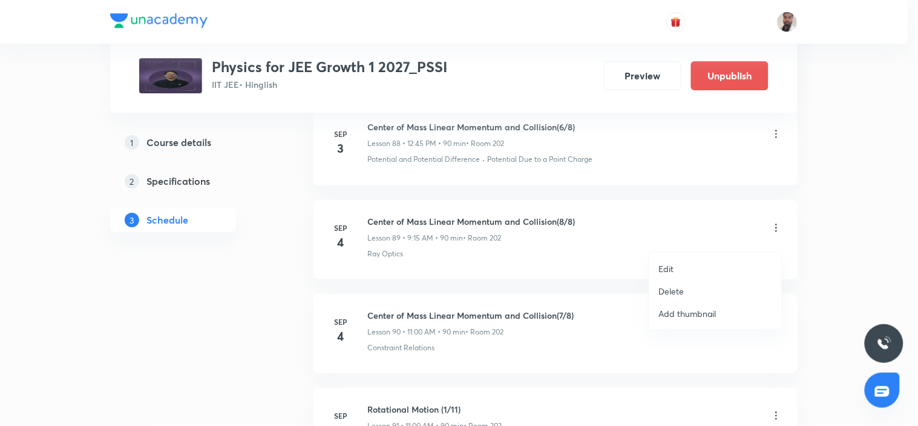
click at [682, 292] on p "Delete" at bounding box center [671, 290] width 25 height 13
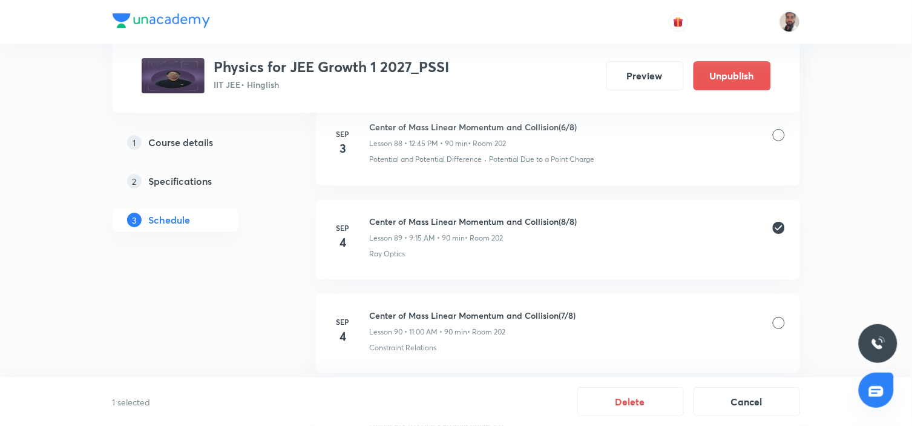
click at [776, 329] on div at bounding box center [779, 323] width 12 height 12
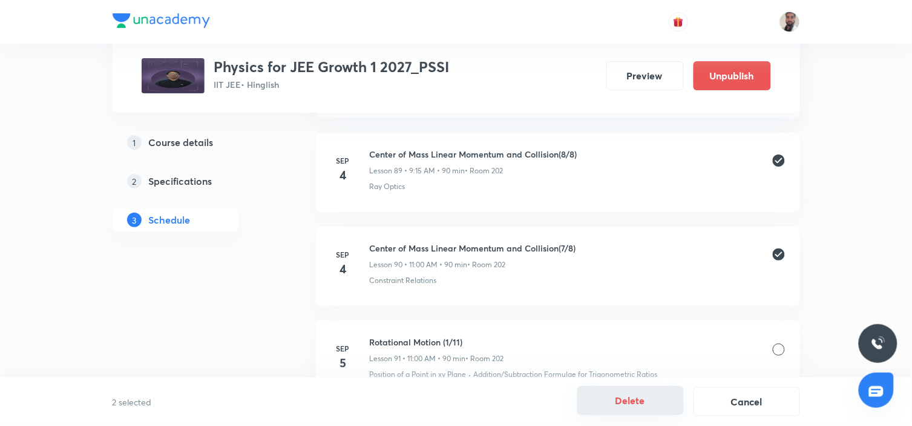
click at [632, 401] on button "Delete" at bounding box center [630, 400] width 107 height 29
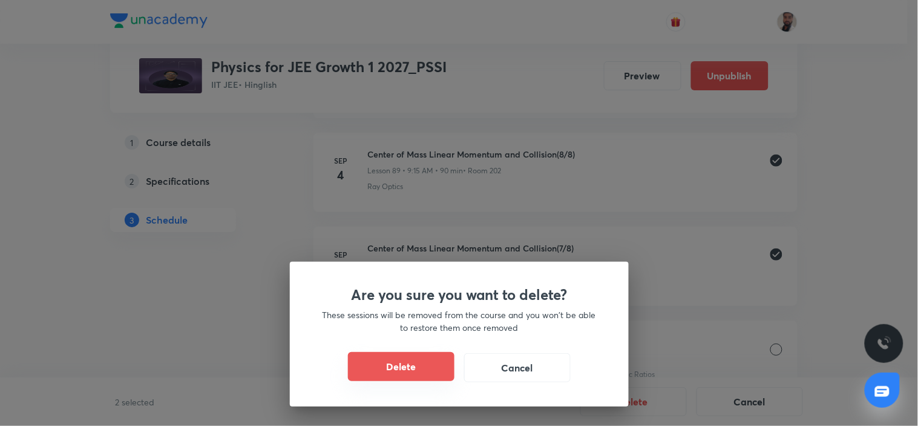
click at [424, 367] on button "Delete" at bounding box center [401, 366] width 107 height 29
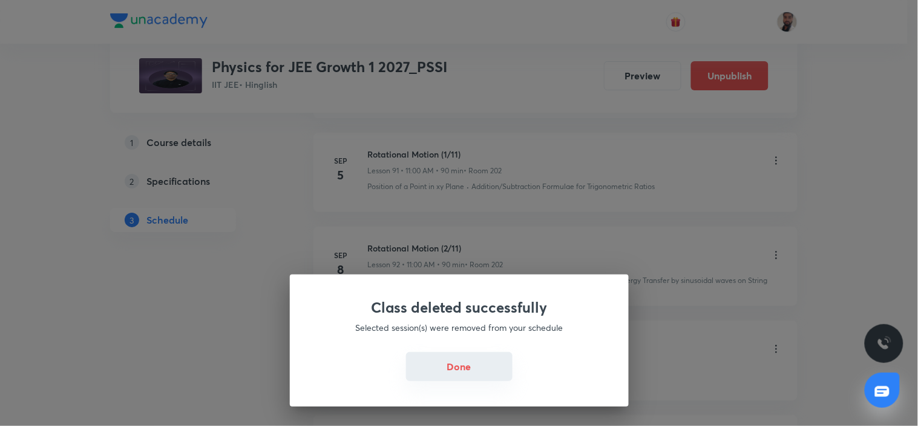
click at [469, 375] on button "Done" at bounding box center [459, 366] width 107 height 29
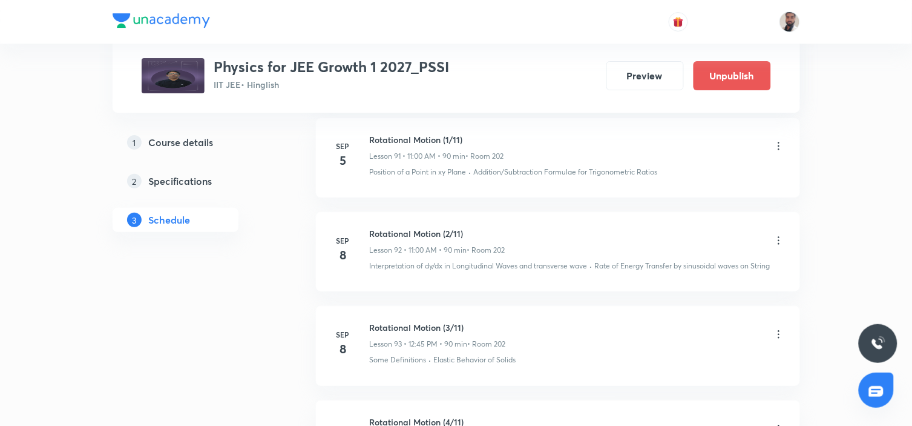
scroll to position [9174, 0]
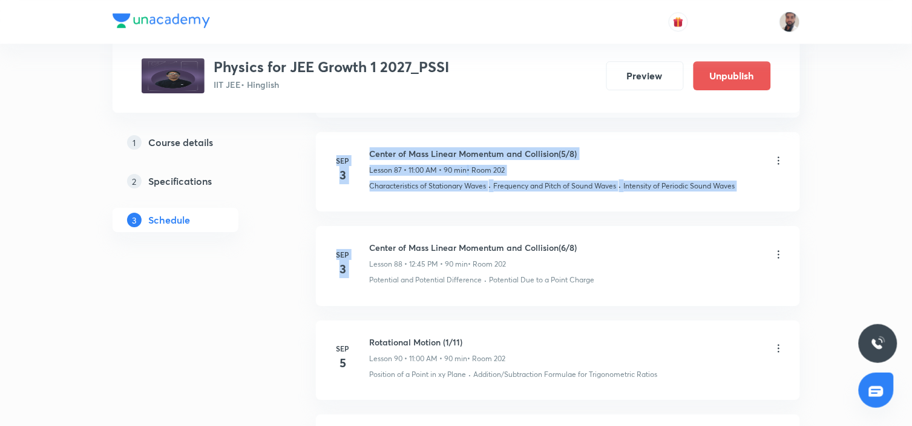
drag, startPoint x: 584, startPoint y: 255, endPoint x: 518, endPoint y: 230, distance: 70.5
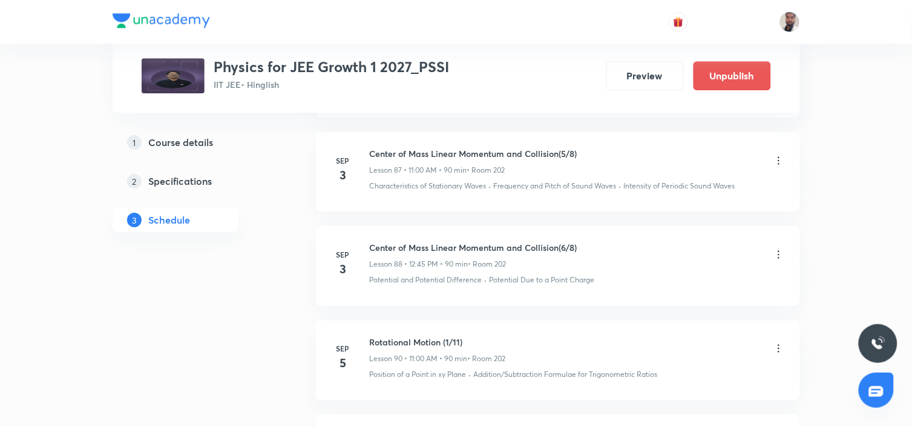
drag, startPoint x: 561, startPoint y: 246, endPoint x: 568, endPoint y: 248, distance: 7.1
click at [563, 246] on li "Sep 3 Center of Mass Linear Momentum and Collision(6/8) Lesson 88 • 12:45 PM • …" at bounding box center [558, 265] width 484 height 79
drag, startPoint x: 590, startPoint y: 250, endPoint x: 370, endPoint y: 252, distance: 219.1
click at [370, 252] on div "Center of Mass Linear Momentum and Collision(6/8) Lesson 88 • 12:45 PM • 90 min…" at bounding box center [577, 255] width 415 height 28
copy h6 "Center of Mass Linear Momentum and Collision(6/8)"
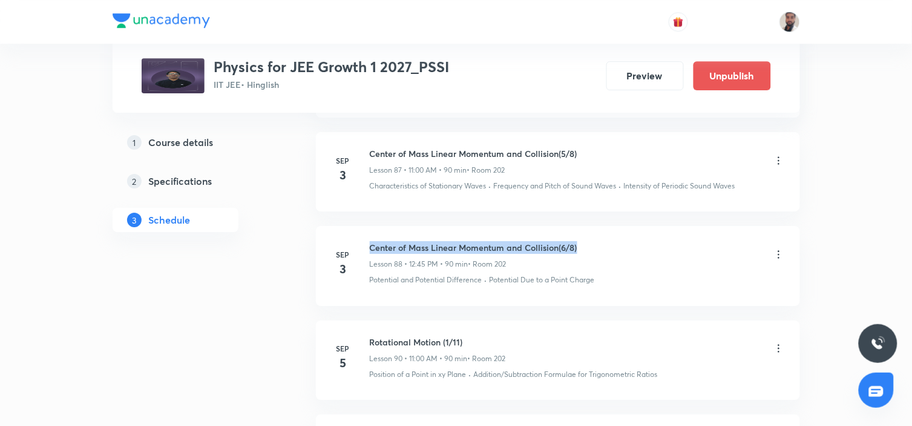
scroll to position [9308, 0]
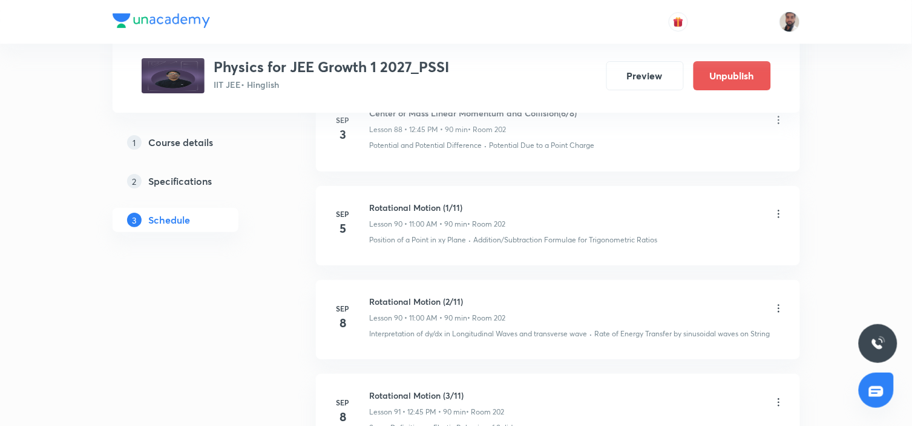
click at [777, 220] on icon at bounding box center [779, 214] width 12 height 12
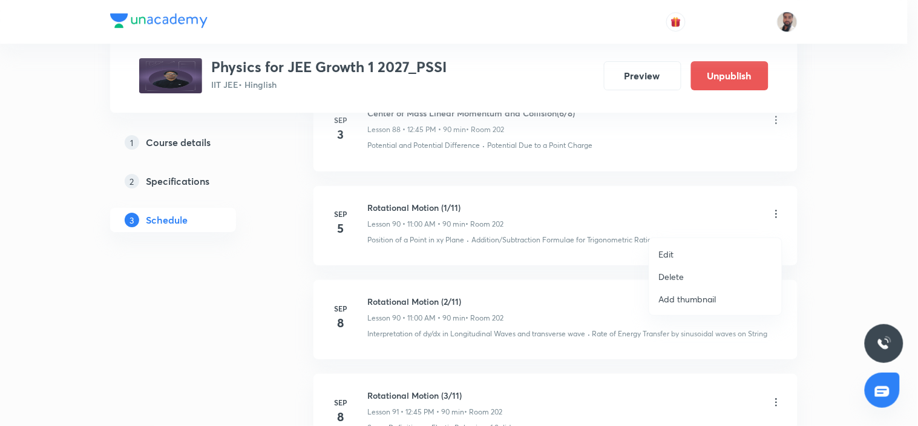
click at [675, 254] on li "Edit" at bounding box center [715, 254] width 133 height 22
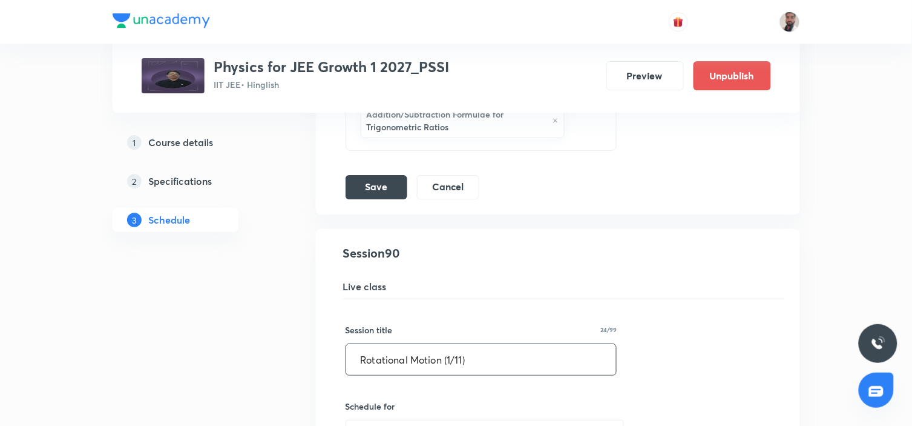
drag, startPoint x: 504, startPoint y: 360, endPoint x: 341, endPoint y: 368, distance: 163.0
click at [459, 191] on button "Cancel" at bounding box center [448, 186] width 62 height 24
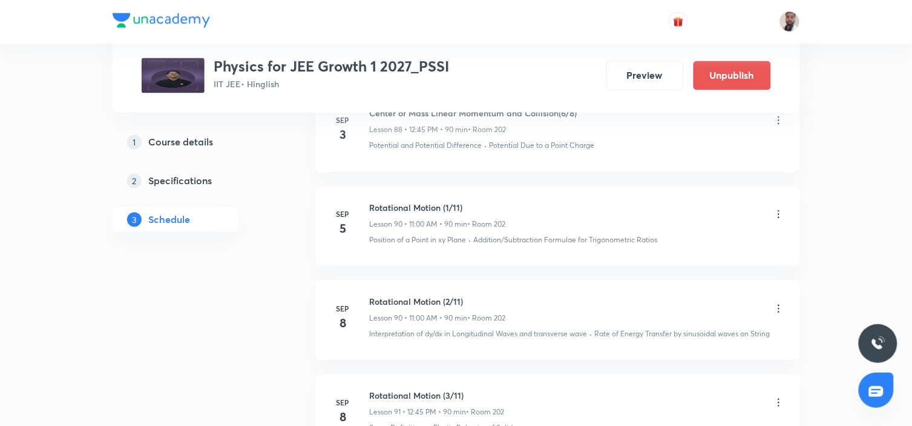
scroll to position [8684, 0]
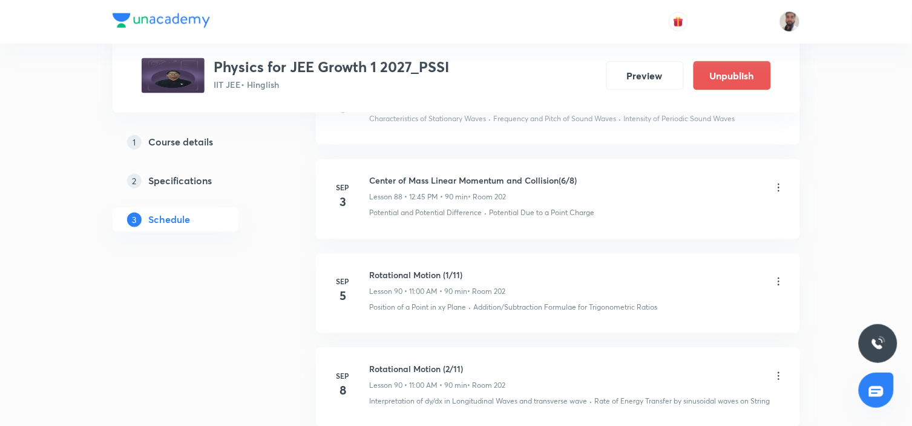
click at [779, 288] on icon at bounding box center [779, 281] width 12 height 12
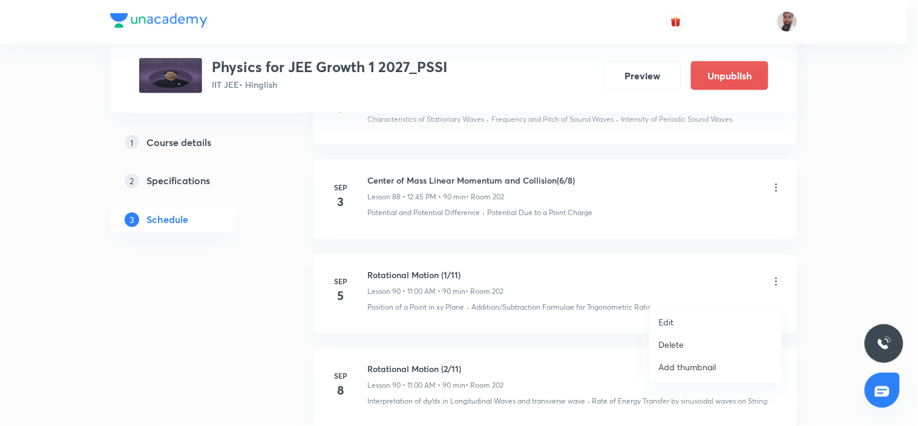
click at [680, 318] on li "Edit" at bounding box center [715, 322] width 133 height 22
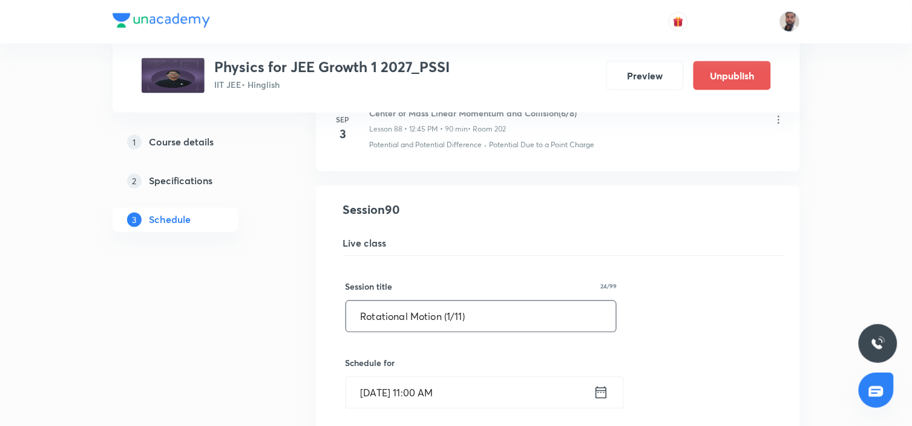
drag, startPoint x: 522, startPoint y: 323, endPoint x: 298, endPoint y: 331, distance: 224.7
paste input "Center of Mass Linear Momentum and Collision(6/8"
click at [584, 323] on input "Center of Mass Linear Momentum and Collision(6/8)" at bounding box center [481, 316] width 271 height 31
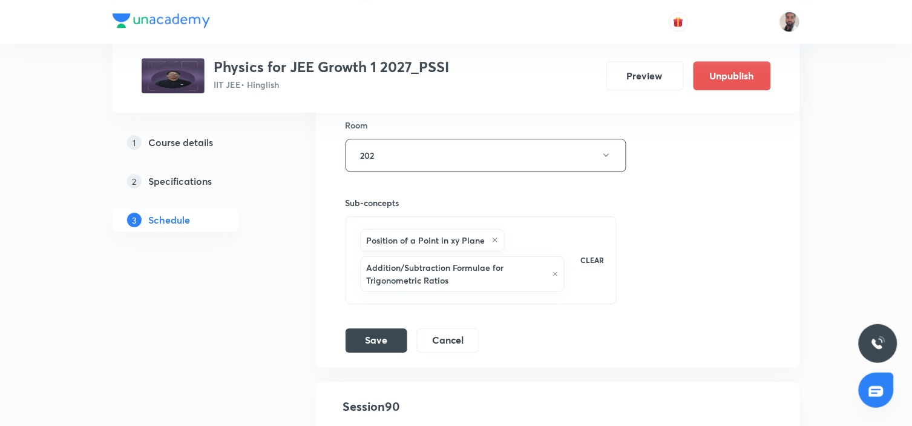
scroll to position [9290, 0]
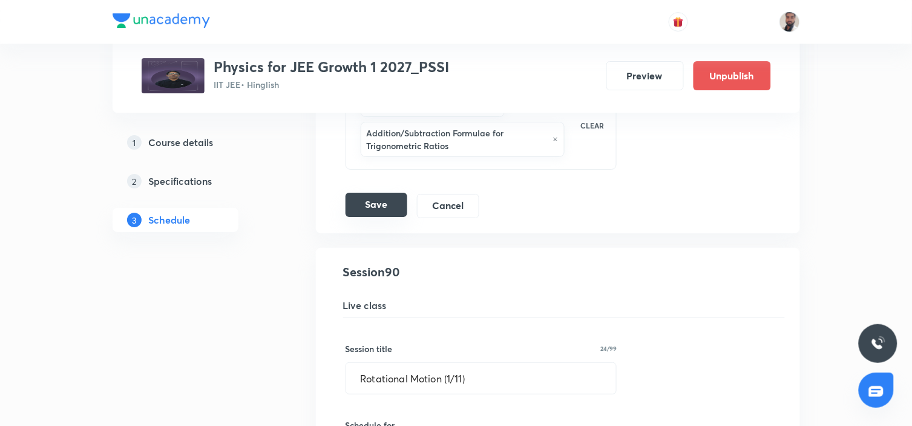
type input "Center of Mass Linear Momentum and Collision(7/8)"
click at [373, 217] on button "Save" at bounding box center [377, 204] width 62 height 24
click at [374, 214] on button "Save" at bounding box center [377, 206] width 62 height 24
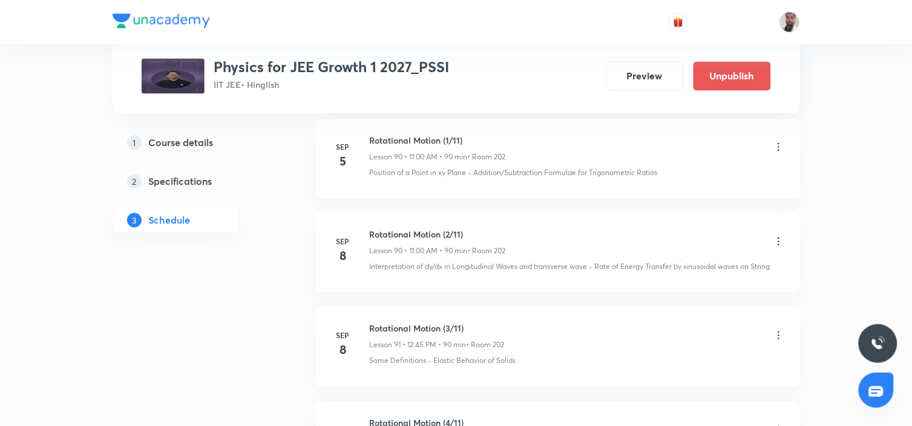
scroll to position [8751, 0]
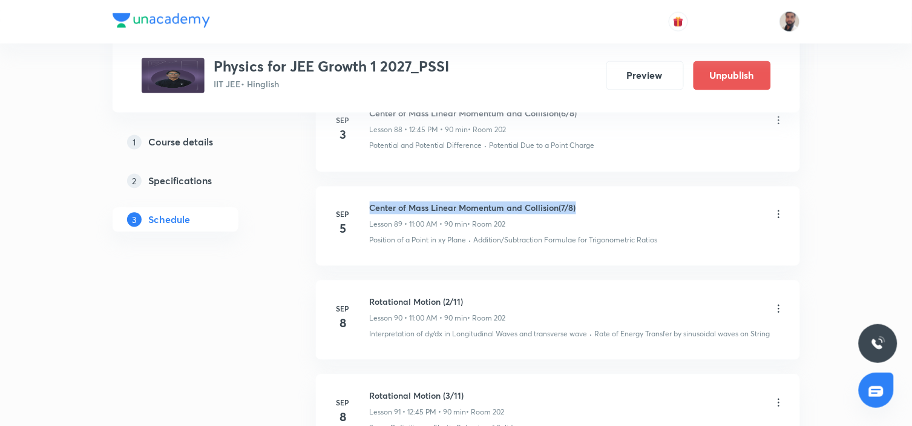
drag, startPoint x: 582, startPoint y: 215, endPoint x: 369, endPoint y: 219, distance: 212.5
click at [370, 219] on div "Center of Mass Linear Momentum and Collision(7/8) Lesson 89 • 11:00 AM • 90 min…" at bounding box center [577, 216] width 415 height 28
copy h6 "Center of Mass Linear Momentum and Collision(7/8)"
click at [780, 315] on icon at bounding box center [779, 309] width 12 height 12
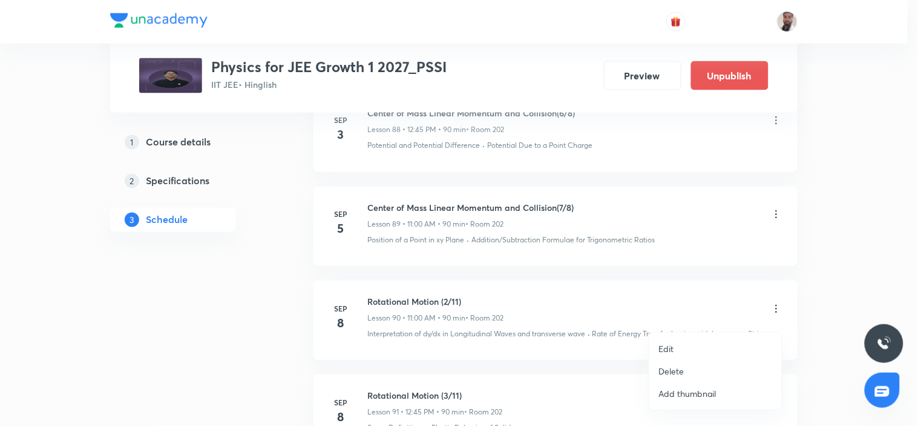
click at [667, 354] on p "Edit" at bounding box center [666, 348] width 15 height 13
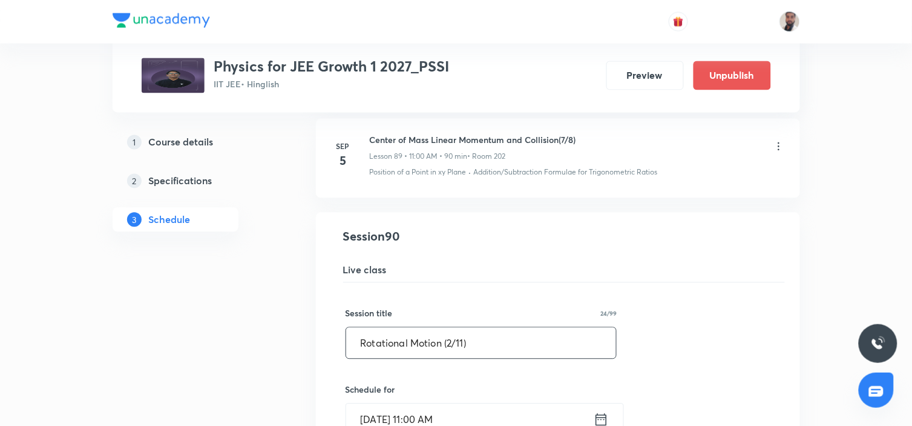
drag, startPoint x: 487, startPoint y: 345, endPoint x: 313, endPoint y: 352, distance: 174.5
paste input "Center of Mass Linear Momentum and Collision(7/8"
click at [583, 353] on input "Center of Mass Linear Momentum and Collision(7/8)" at bounding box center [481, 342] width 271 height 31
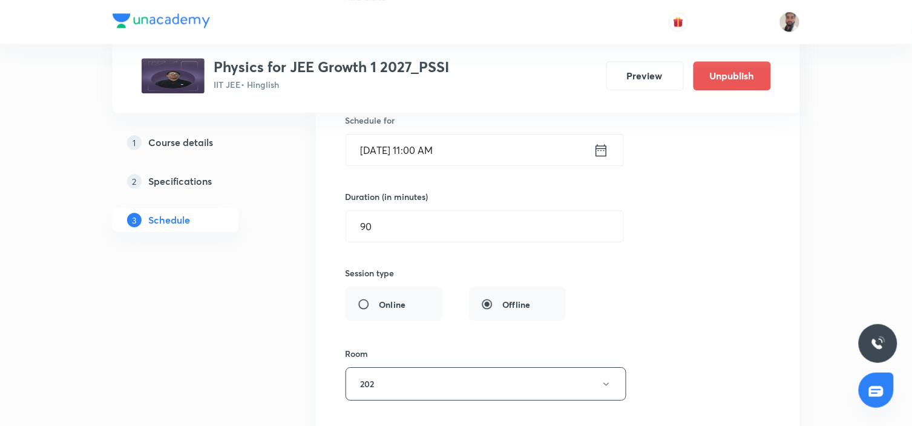
scroll to position [9222, 0]
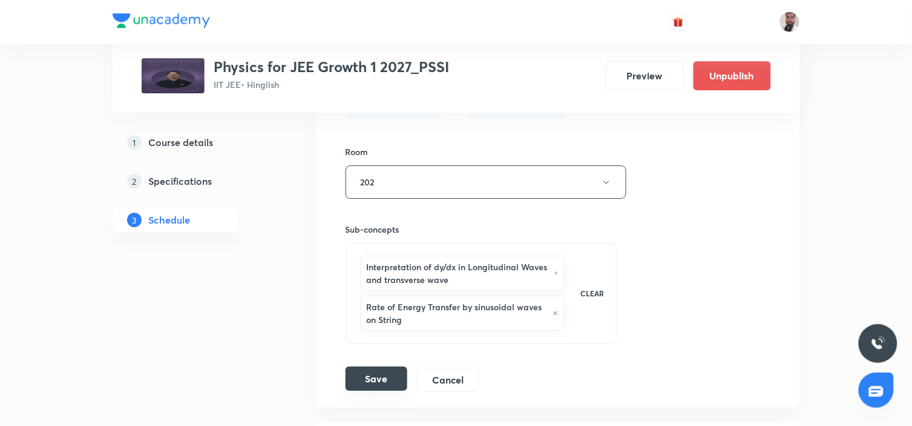
type input "Center of Mass Linear Momentum and Collision(8/8)"
click at [387, 378] on button "Save" at bounding box center [377, 378] width 62 height 24
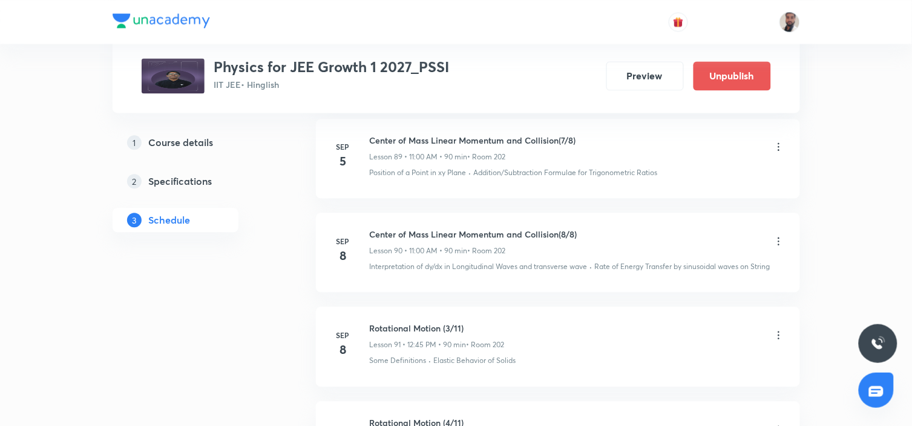
scroll to position [8886, 0]
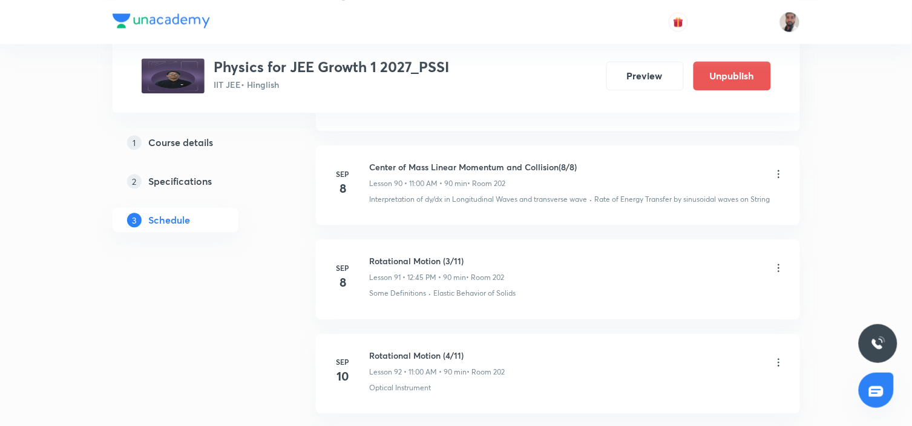
click at [777, 274] on icon at bounding box center [779, 267] width 12 height 12
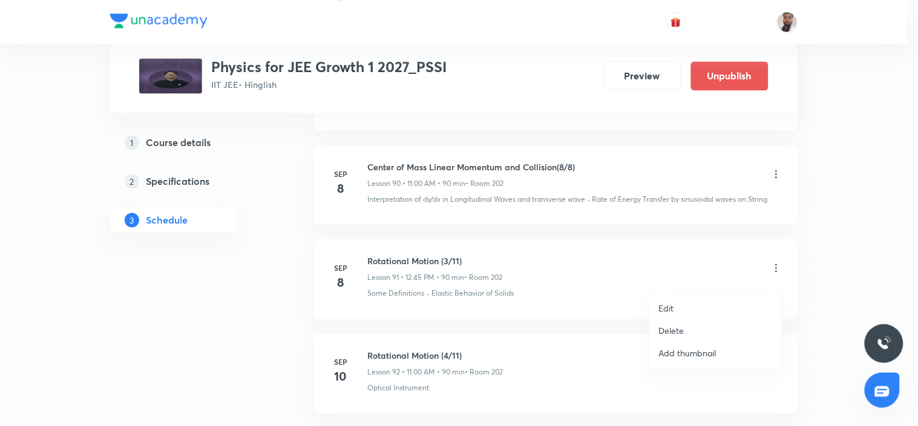
click at [682, 309] on li "Edit" at bounding box center [715, 308] width 133 height 22
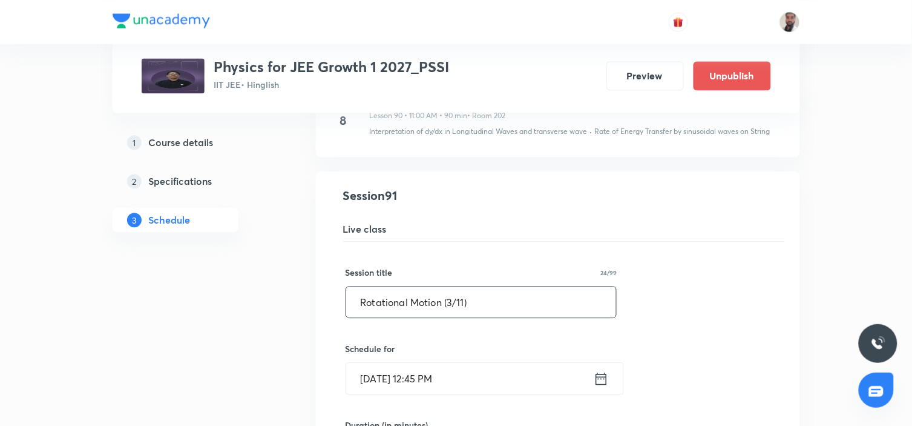
click at [455, 311] on input "Rotational Motion (3/11)" at bounding box center [481, 301] width 271 height 31
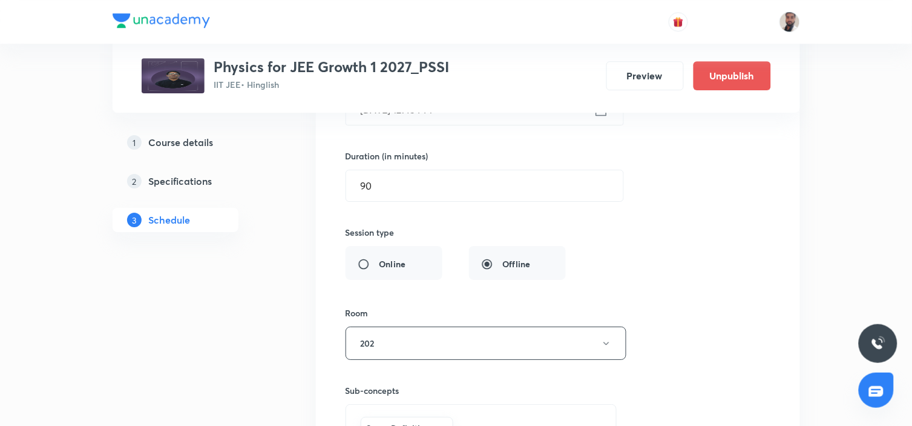
scroll to position [9424, 0]
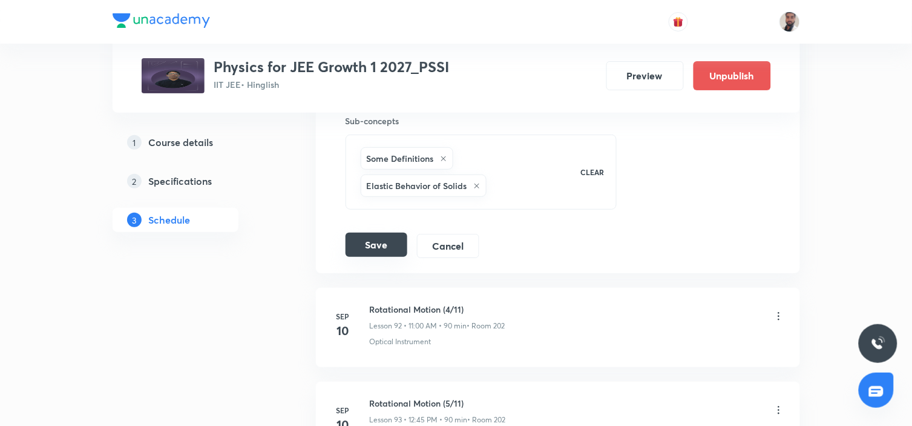
type input "Rotational Motion (1/11)"
click at [369, 257] on button "Save" at bounding box center [377, 244] width 62 height 24
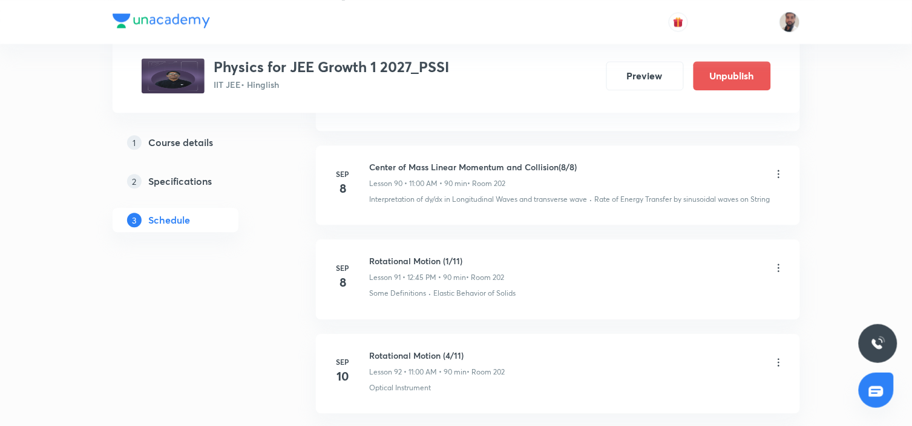
scroll to position [9021, 0]
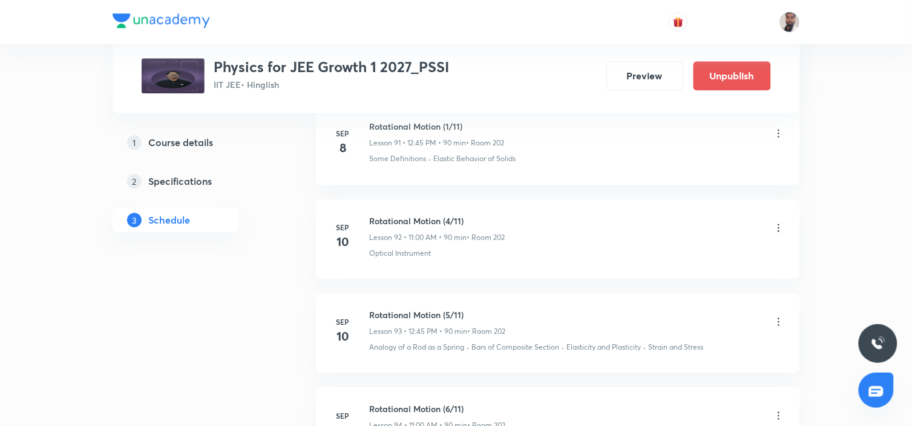
click at [778, 234] on icon at bounding box center [779, 228] width 12 height 12
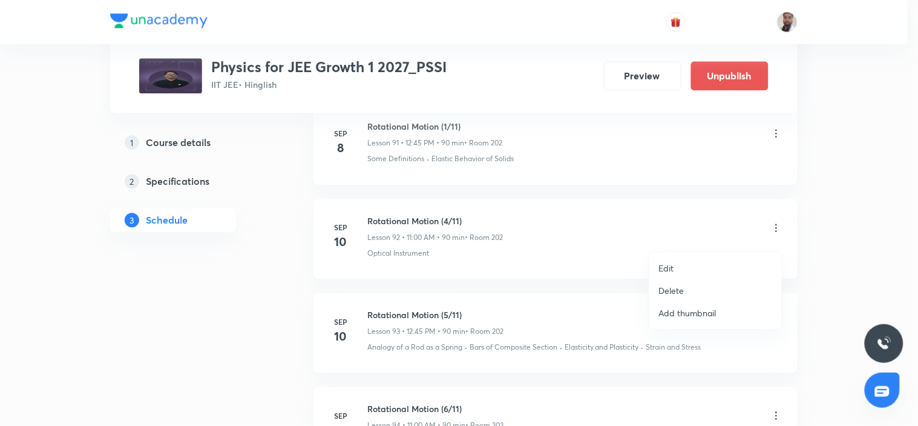
click at [690, 266] on li "Edit" at bounding box center [715, 268] width 133 height 22
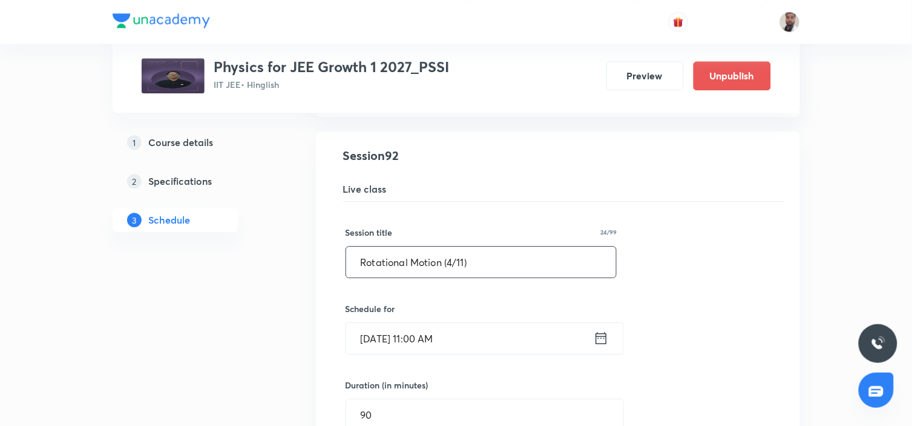
click at [453, 274] on input "Rotational Motion (4/11)" at bounding box center [481, 261] width 271 height 31
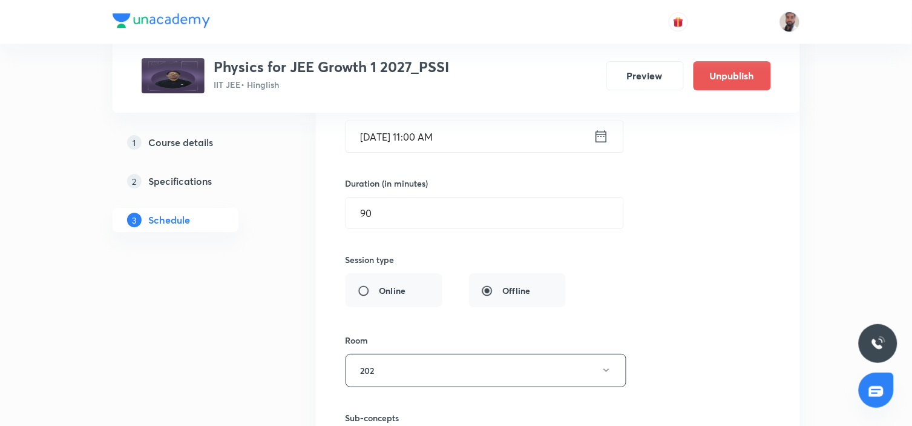
scroll to position [9424, 0]
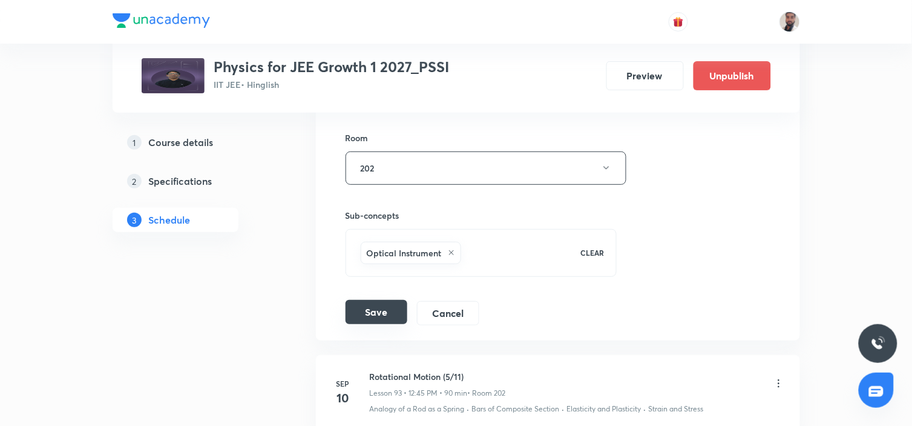
type input "Rotational Motion (2/11)"
click at [402, 317] on button "Save" at bounding box center [377, 312] width 62 height 24
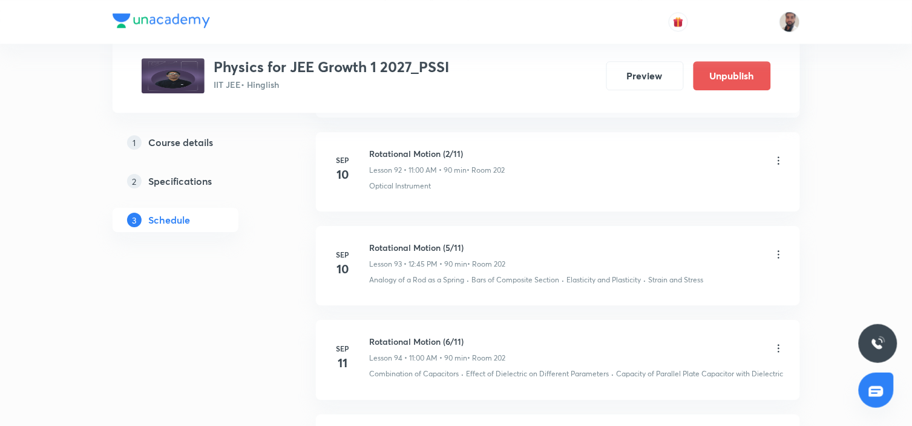
scroll to position [9021, 0]
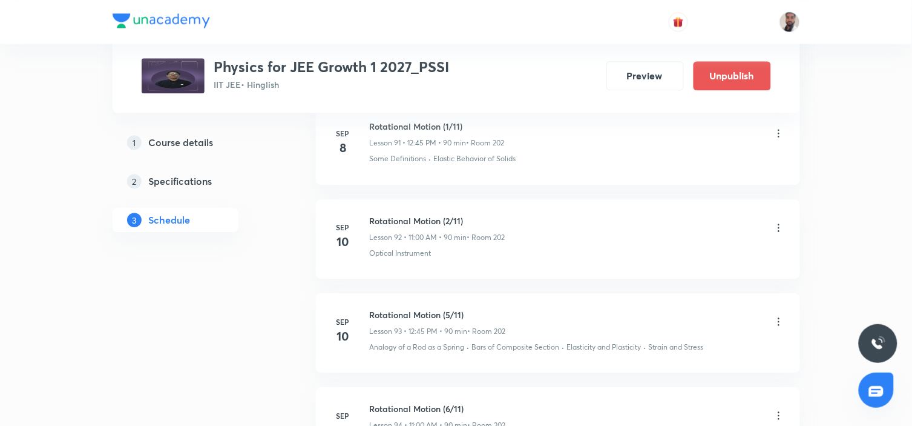
click at [780, 327] on icon at bounding box center [779, 321] width 12 height 12
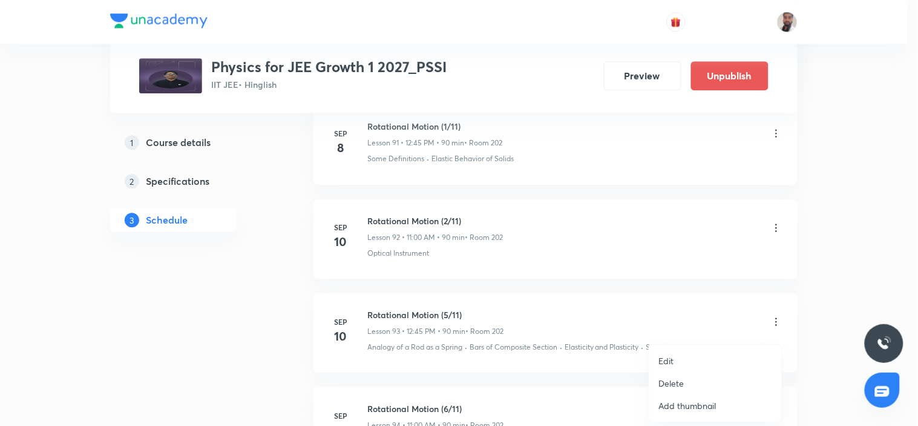
click at [686, 360] on li "Edit" at bounding box center [715, 360] width 133 height 22
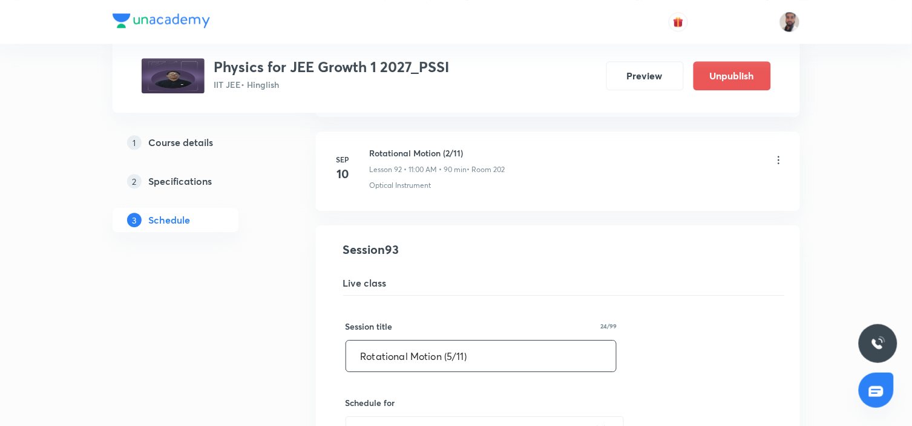
click at [455, 364] on input "Rotational Motion (5/11)" at bounding box center [481, 355] width 271 height 31
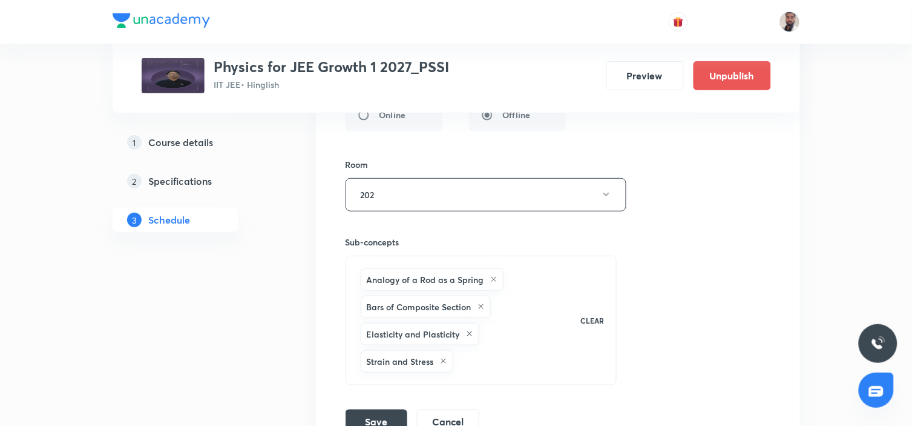
scroll to position [9559, 0]
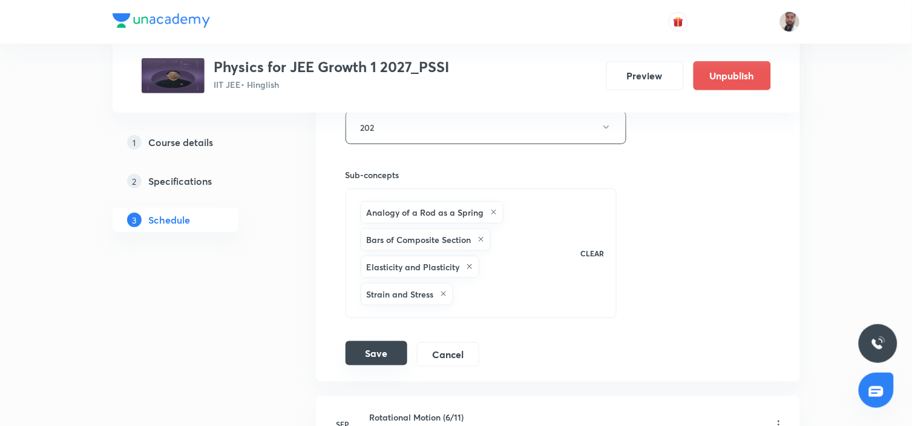
type input "Rotational Motion (3/11)"
click at [388, 364] on button "Save" at bounding box center [377, 353] width 62 height 24
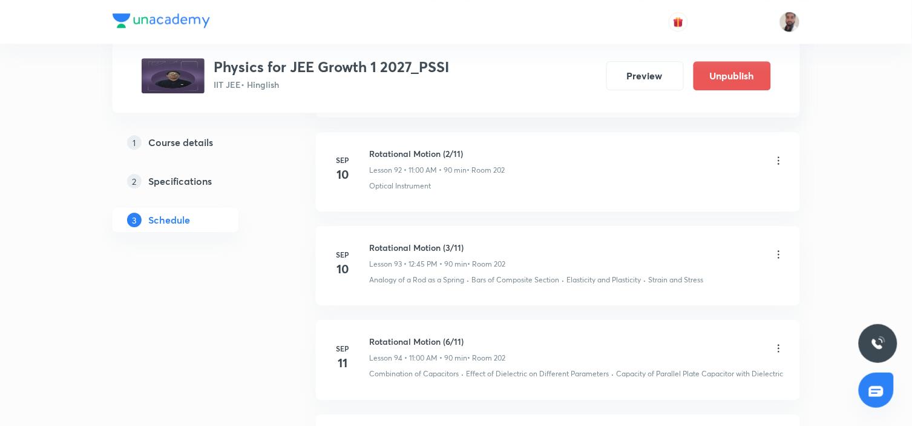
scroll to position [9222, 0]
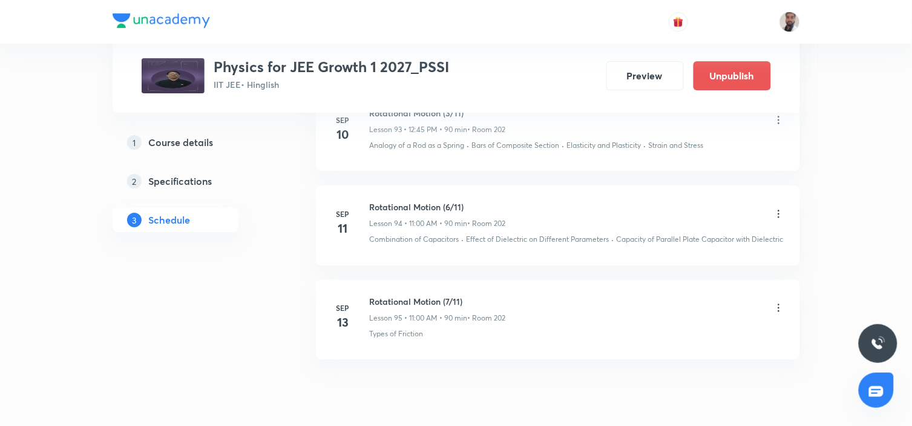
click at [779, 220] on icon at bounding box center [779, 214] width 12 height 12
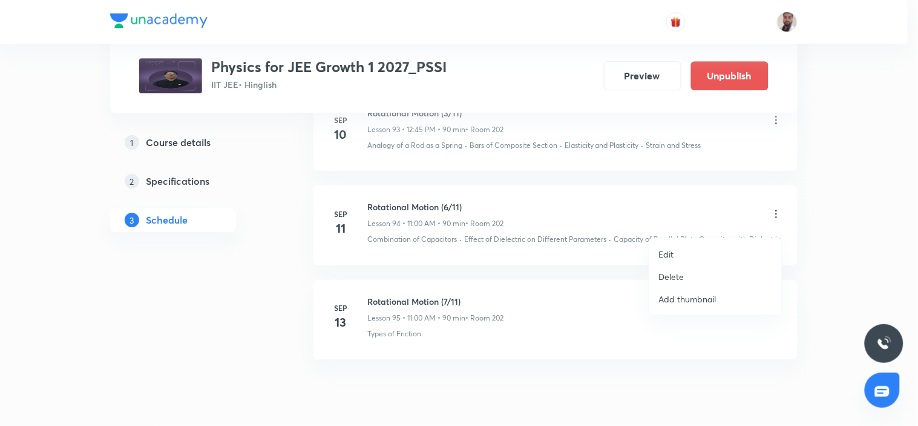
click at [686, 255] on li "Edit" at bounding box center [715, 254] width 133 height 22
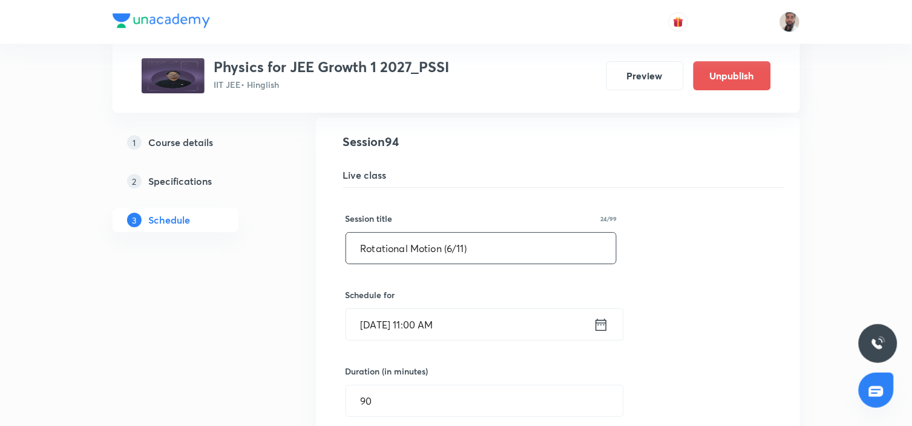
click at [455, 252] on input "Rotational Motion (6/11)" at bounding box center [481, 247] width 271 height 31
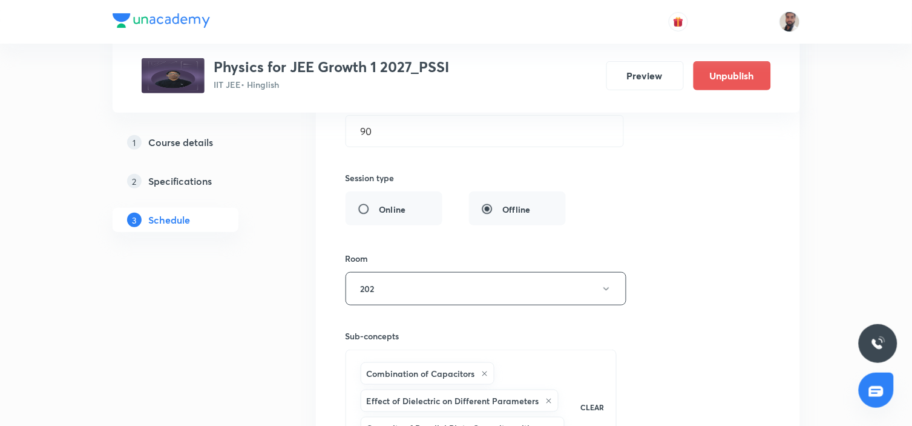
scroll to position [9693, 0]
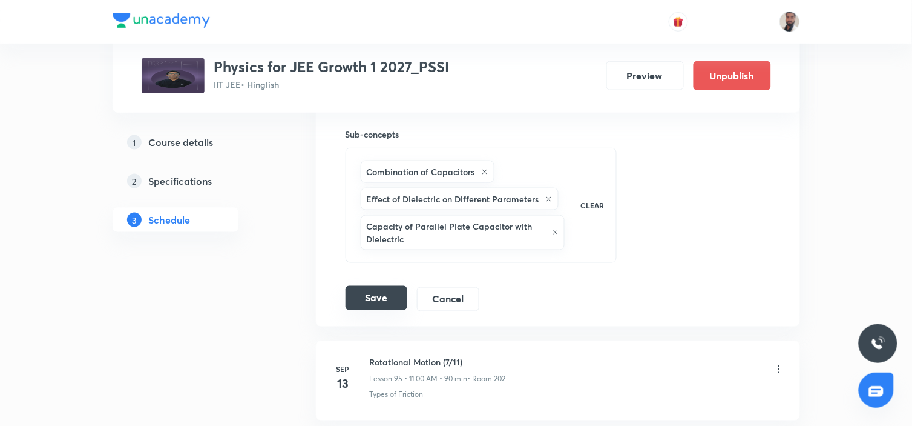
type input "Rotational Motion (4/11)"
click at [386, 306] on button "Save" at bounding box center [377, 298] width 62 height 24
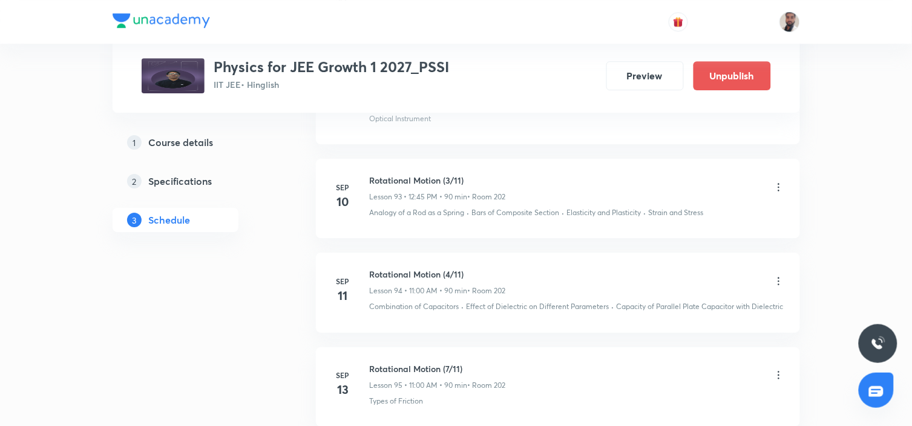
scroll to position [9290, 0]
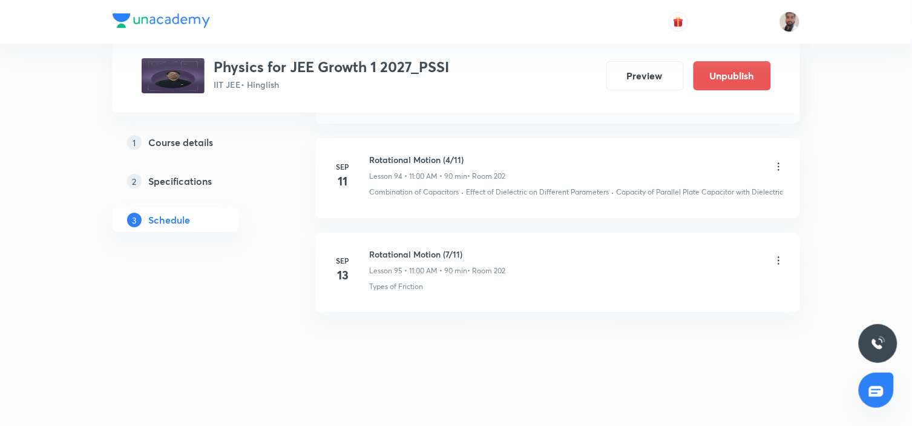
click at [779, 257] on icon at bounding box center [779, 261] width 2 height 8
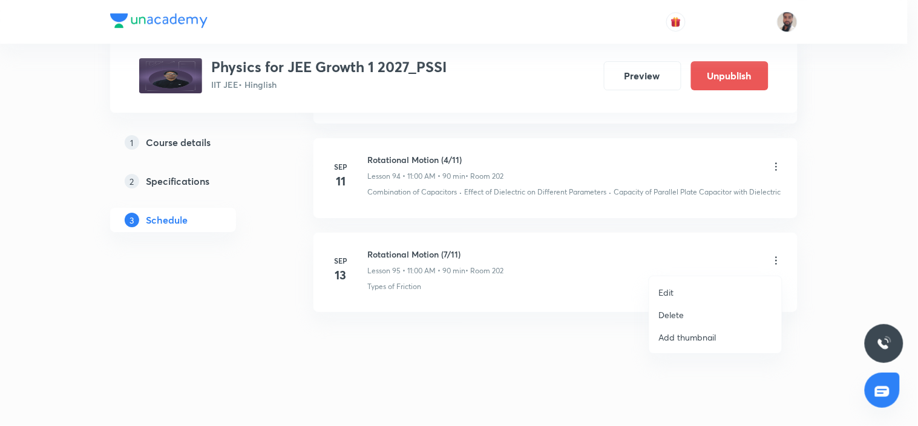
click at [674, 292] on p "Edit" at bounding box center [666, 292] width 15 height 13
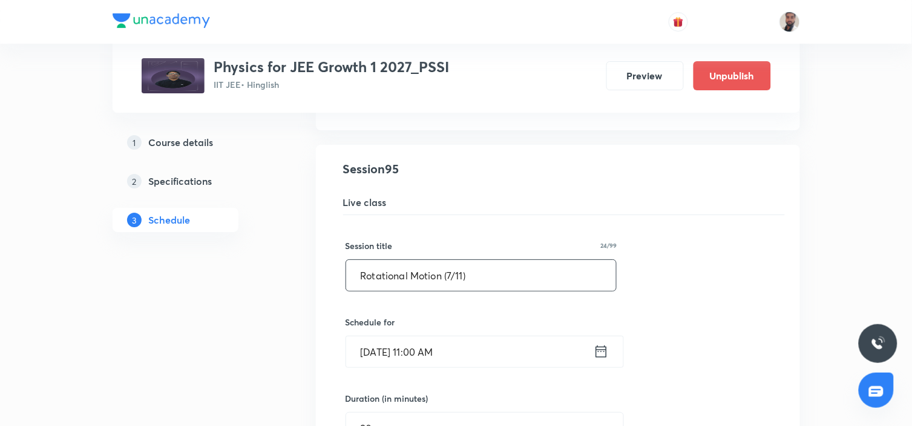
click at [452, 291] on input "Rotational Motion (7/11)" at bounding box center [481, 275] width 271 height 31
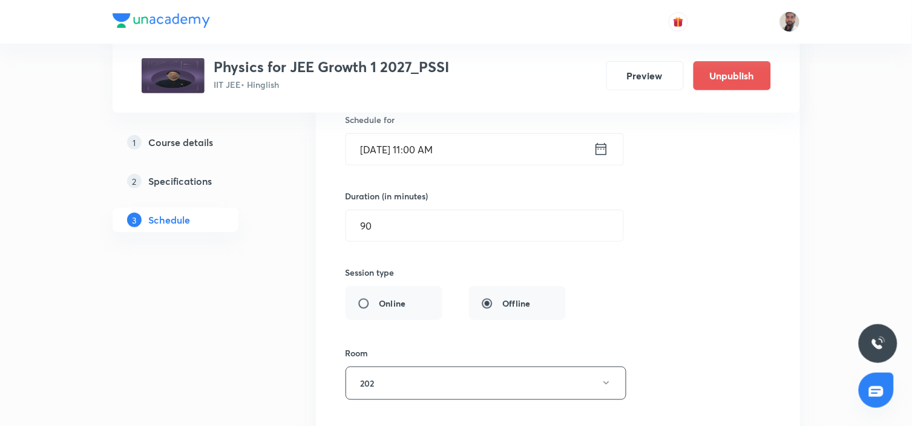
scroll to position [9693, 0]
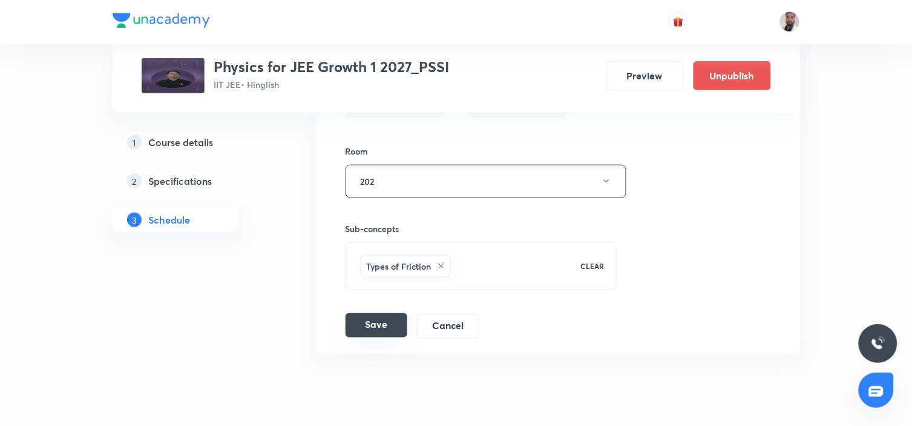
type input "Rotational Motion (5/11)"
click at [389, 337] on button "Save" at bounding box center [377, 325] width 62 height 24
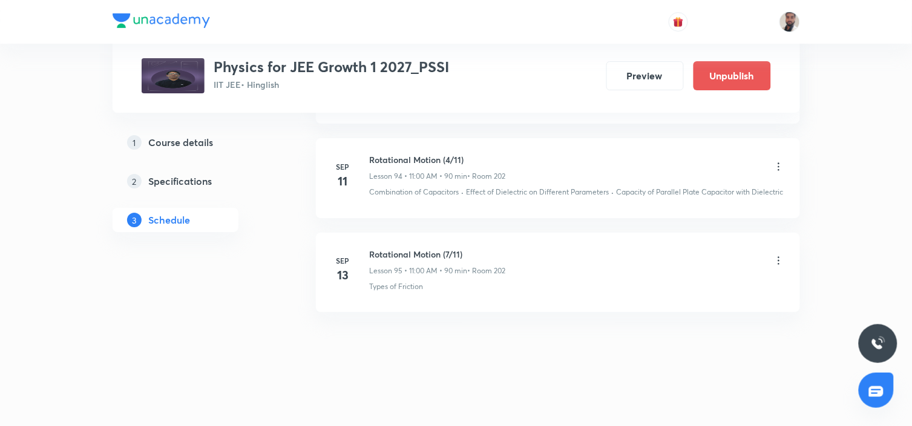
scroll to position [9290, 0]
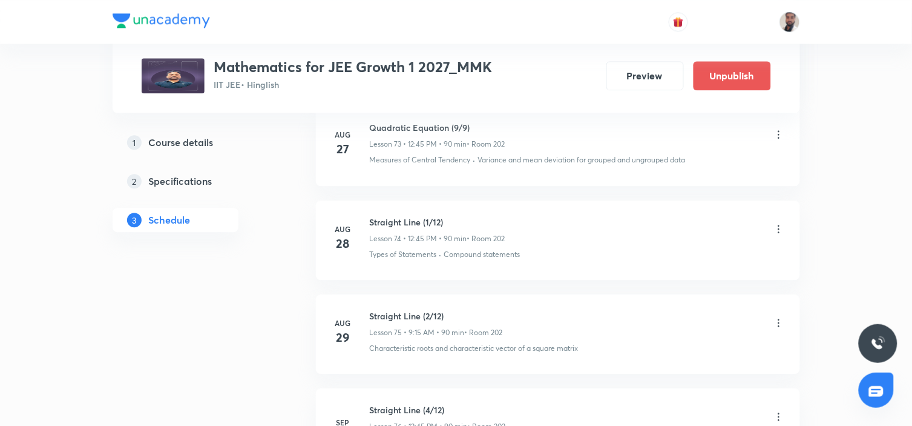
scroll to position [8087, 0]
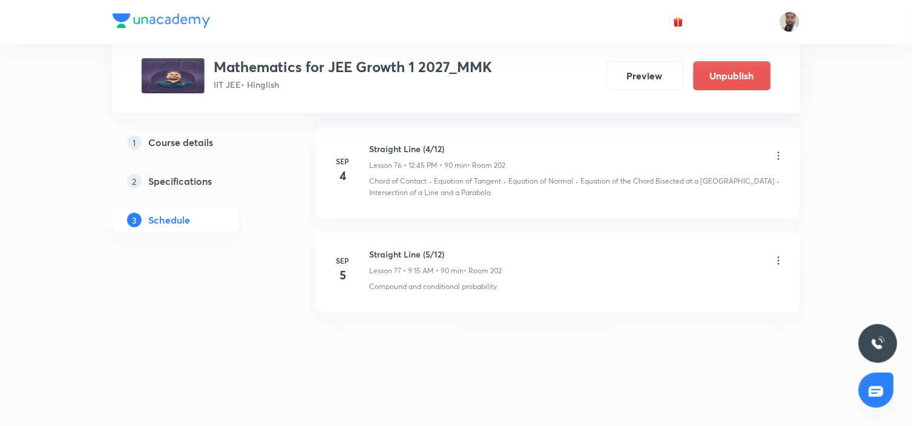
click at [777, 151] on icon at bounding box center [779, 156] width 12 height 12
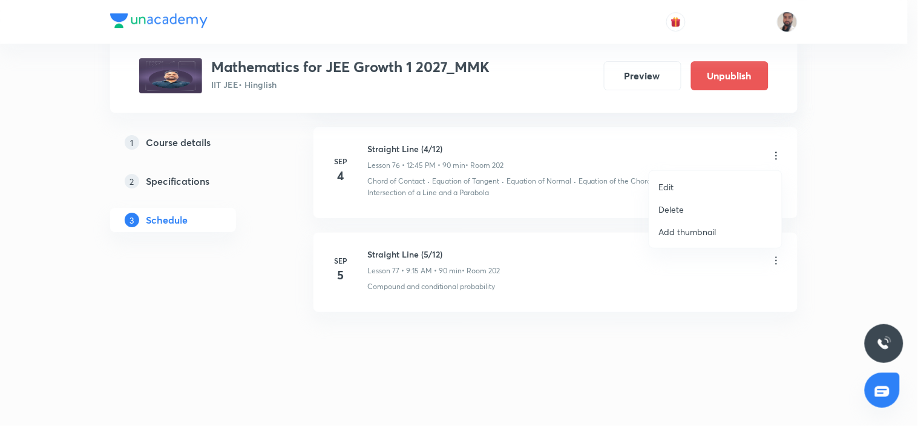
click at [685, 211] on li "Delete" at bounding box center [715, 209] width 133 height 22
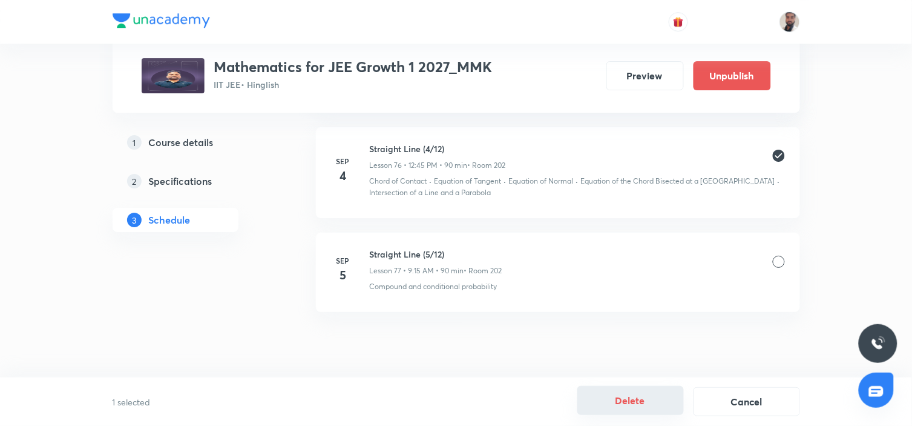
click at [650, 403] on button "Delete" at bounding box center [630, 400] width 107 height 29
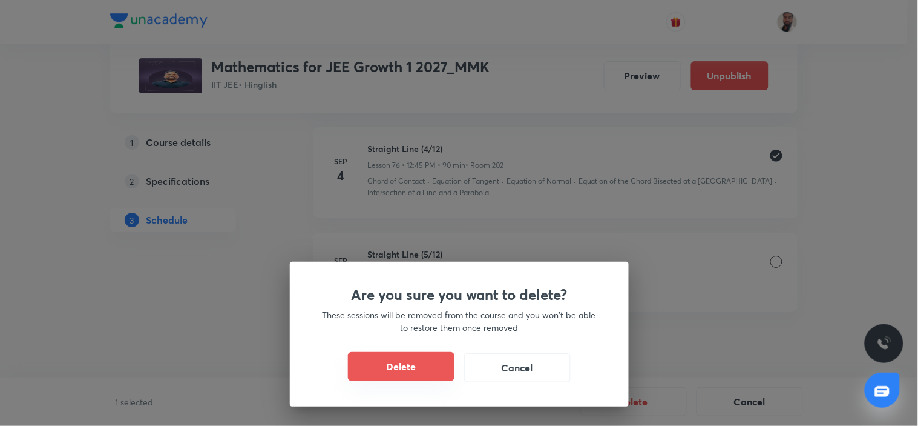
click at [420, 375] on button "Delete" at bounding box center [401, 366] width 107 height 29
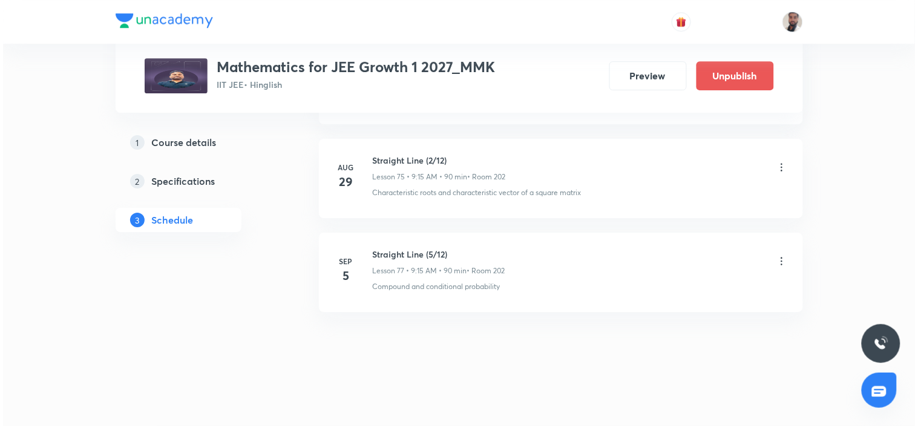
scroll to position [7981, 0]
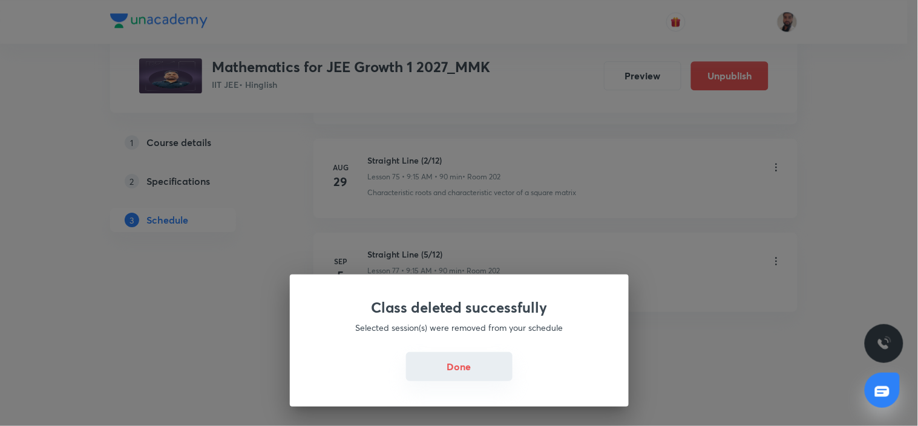
click at [476, 371] on button "Done" at bounding box center [459, 366] width 107 height 29
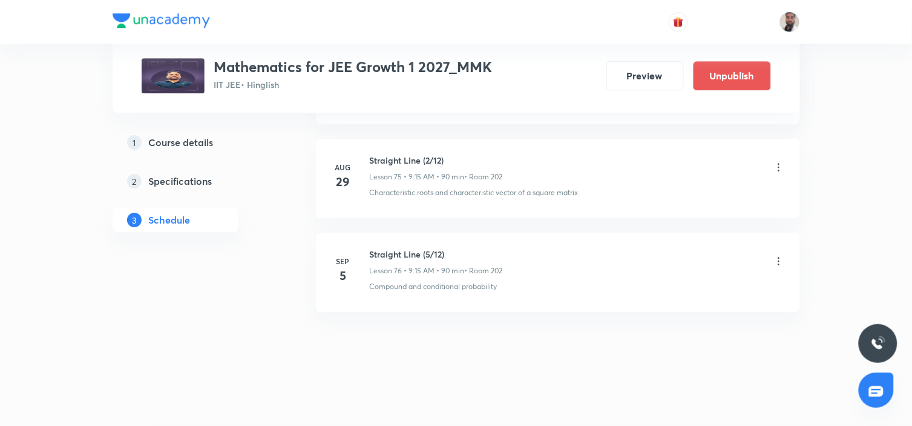
click at [778, 259] on icon at bounding box center [779, 261] width 12 height 12
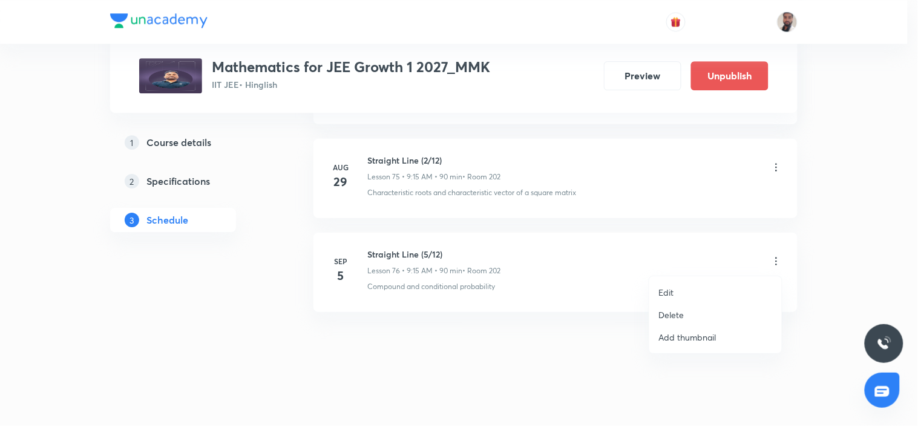
click at [669, 291] on p "Edit" at bounding box center [666, 292] width 15 height 13
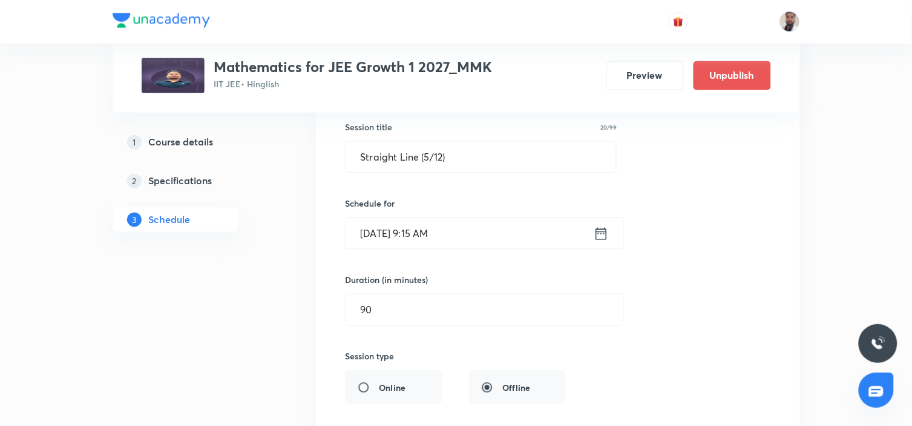
scroll to position [7488, 0]
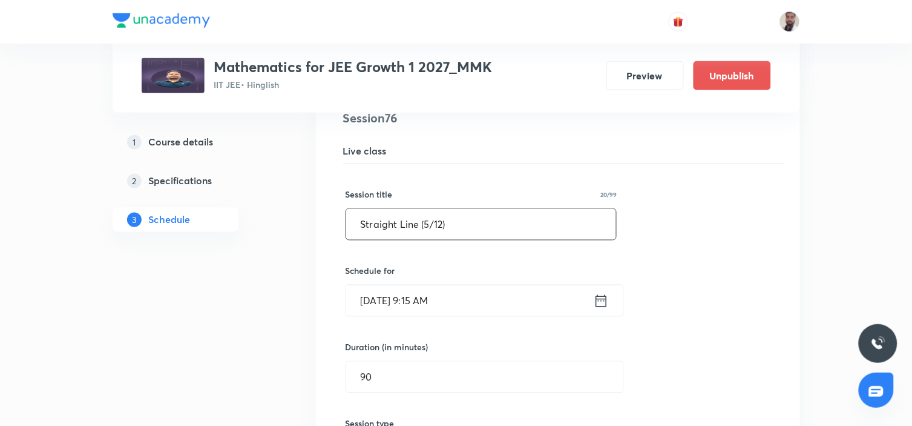
click at [427, 231] on input "Straight Line (5/12)" at bounding box center [481, 224] width 271 height 31
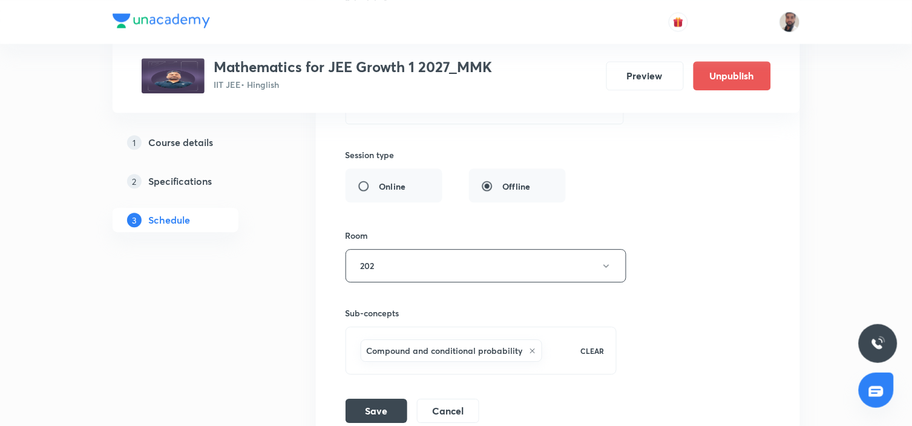
scroll to position [7891, 0]
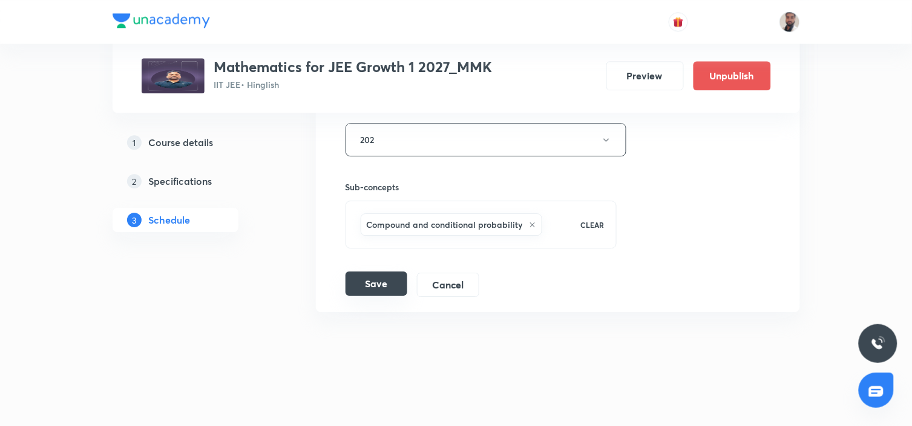
type input "Straight Line (6/12)"
click at [371, 280] on button "Save" at bounding box center [377, 283] width 62 height 24
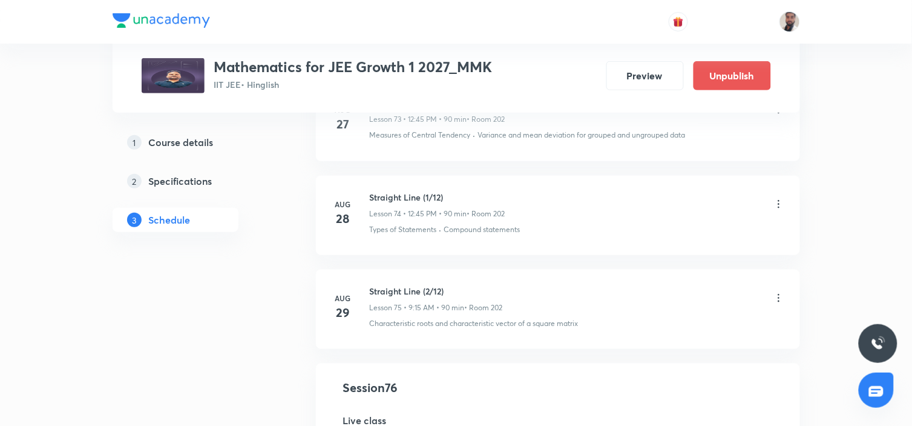
scroll to position [7420, 0]
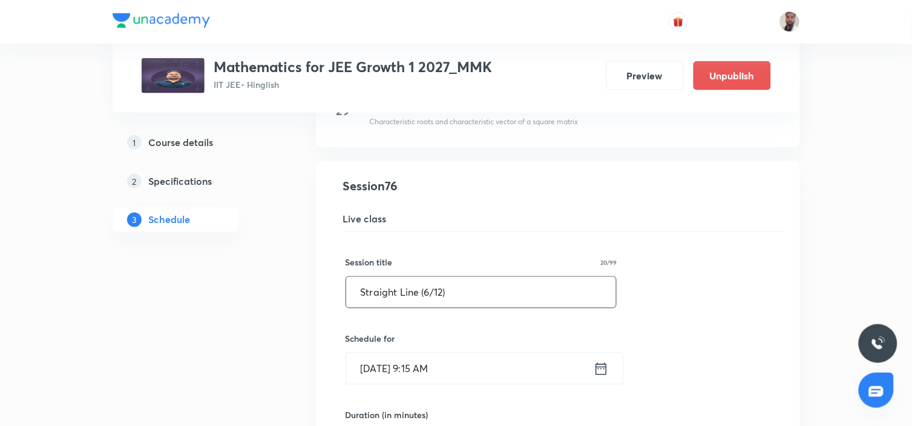
click at [428, 300] on input "Straight Line (6/12)" at bounding box center [481, 292] width 271 height 31
type input "Straight Line (3/12)"
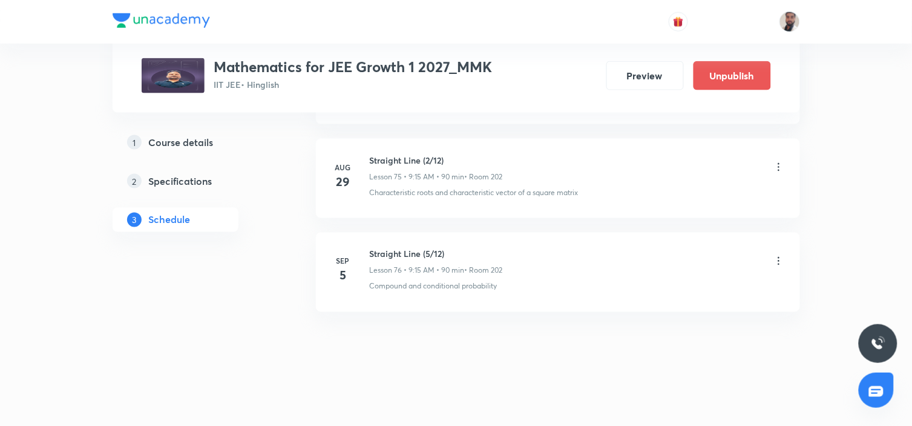
scroll to position [7425, 0]
click at [777, 258] on icon at bounding box center [779, 261] width 12 height 12
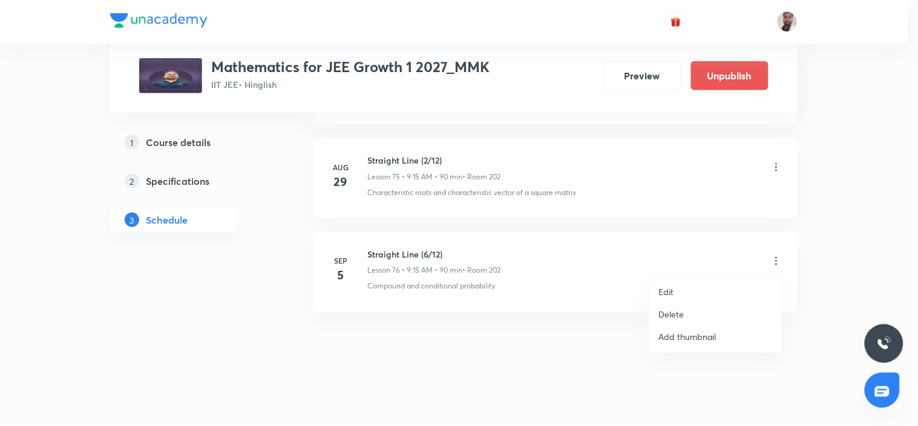
click at [686, 287] on li "Edit" at bounding box center [715, 291] width 133 height 22
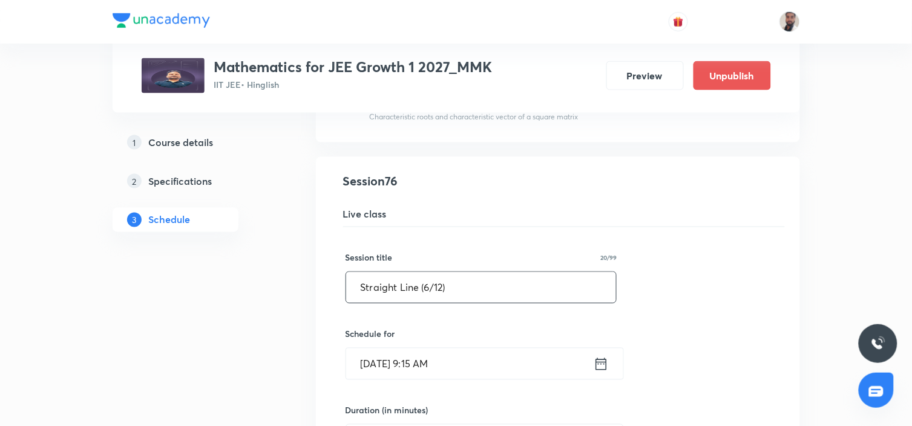
click at [430, 289] on input "Straight Line (6/12)" at bounding box center [481, 287] width 271 height 31
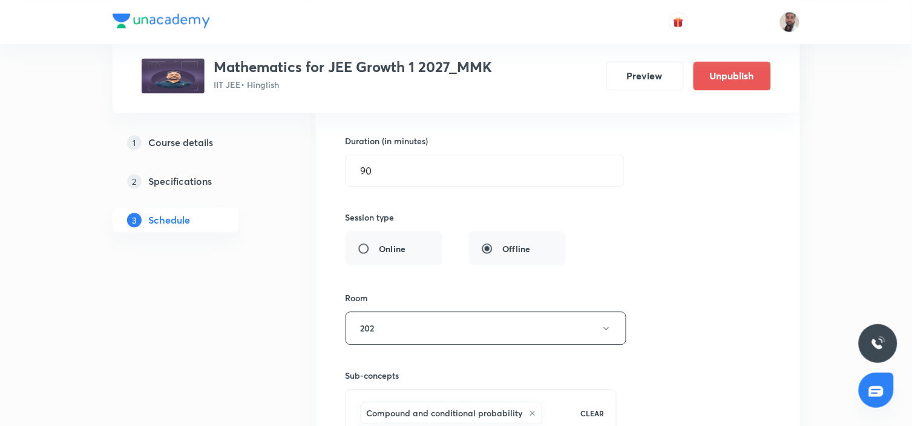
scroll to position [7828, 0]
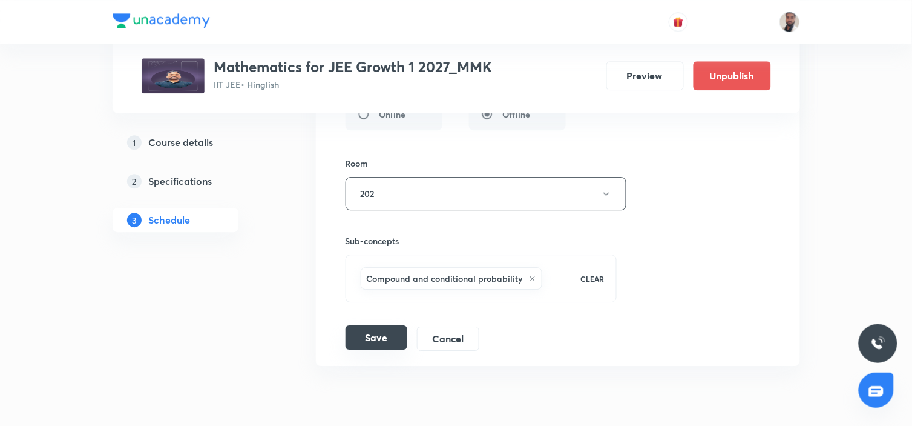
type input "Straight Line (3/12)"
click at [398, 349] on button "Save" at bounding box center [377, 337] width 62 height 24
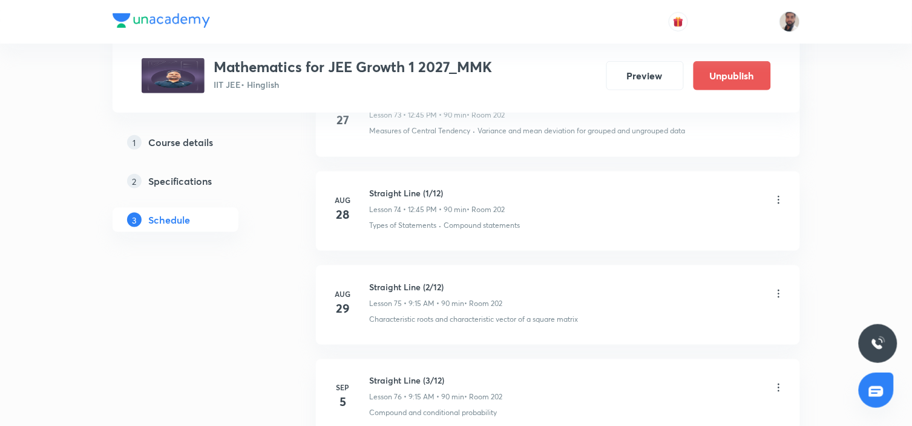
scroll to position [7425, 0]
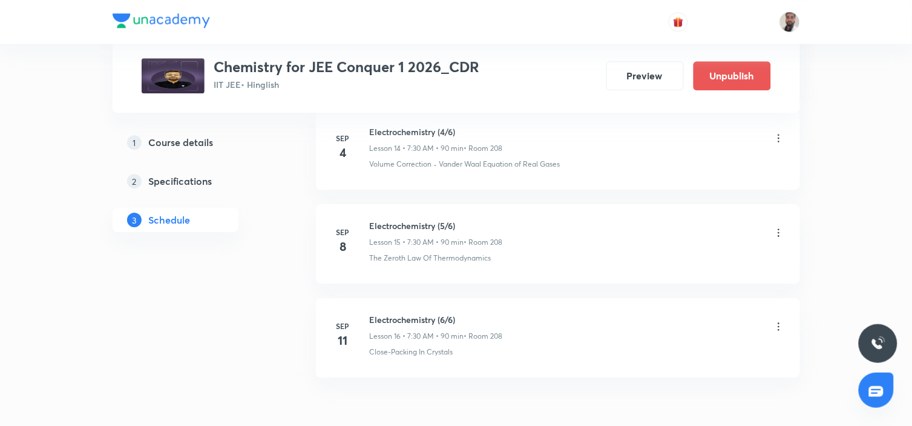
scroll to position [1938, 0]
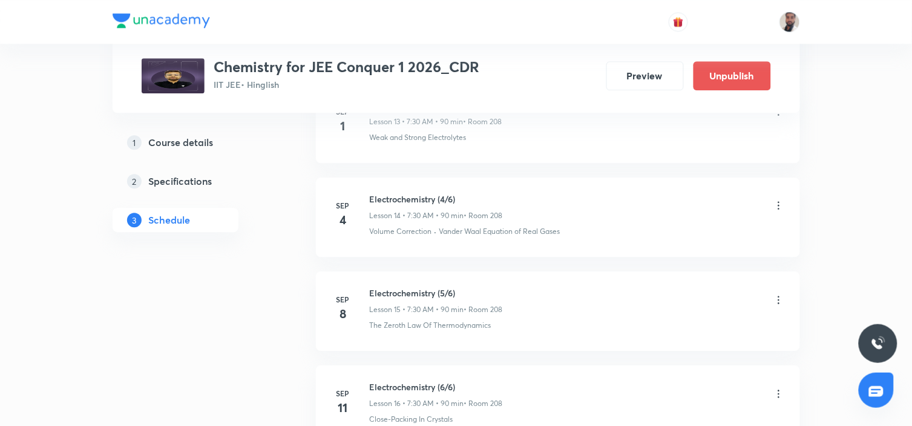
click at [775, 206] on icon at bounding box center [779, 205] width 12 height 12
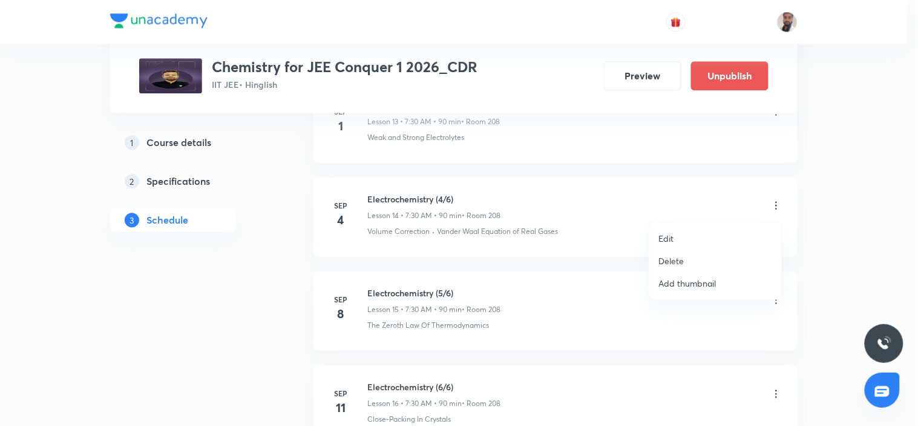
click at [674, 262] on p "Delete" at bounding box center [671, 260] width 25 height 13
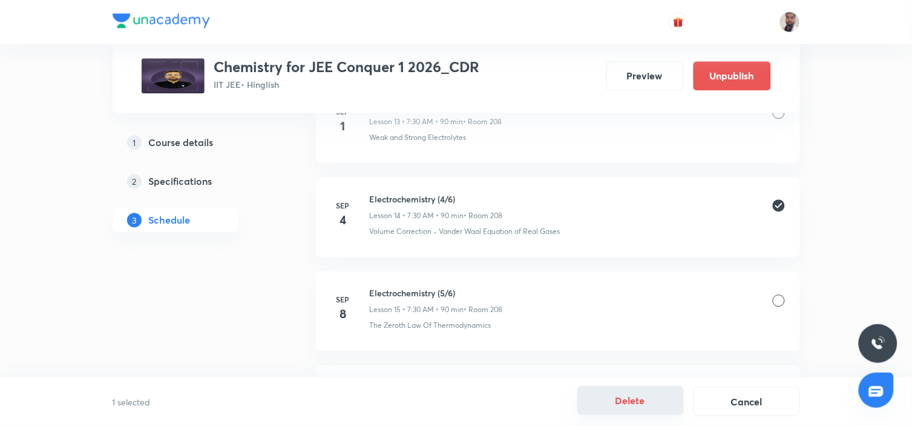
click at [628, 404] on button "Delete" at bounding box center [630, 400] width 107 height 29
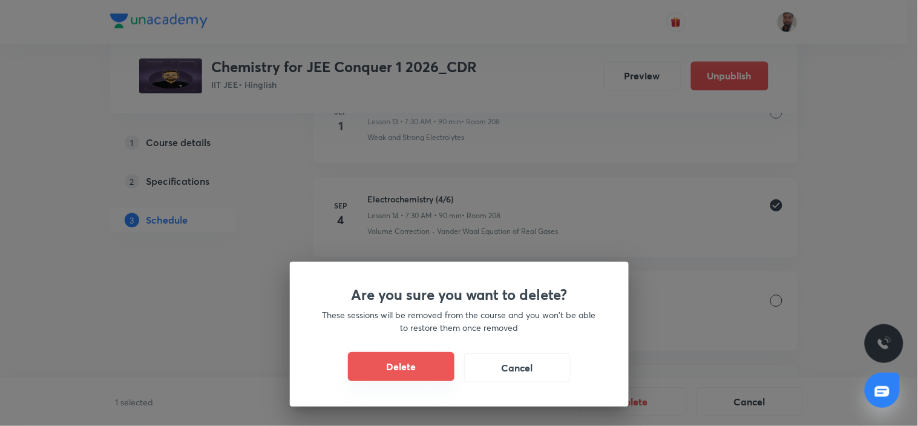
click at [391, 362] on button "Delete" at bounding box center [401, 366] width 107 height 29
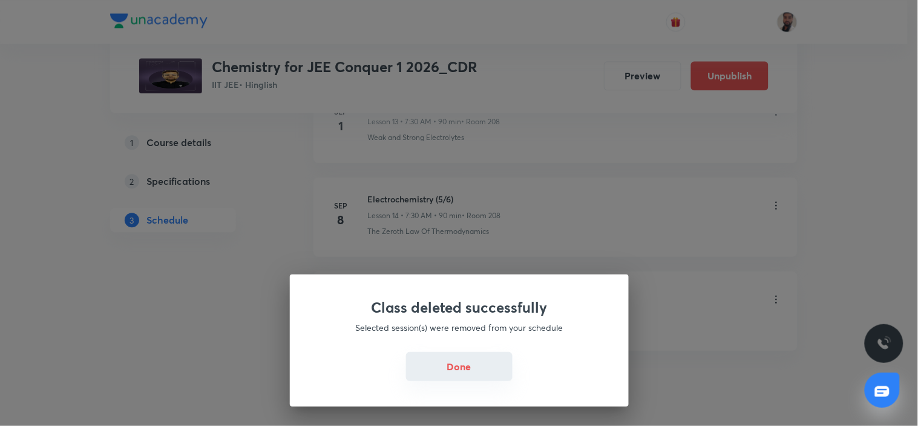
click at [467, 369] on button "Done" at bounding box center [459, 366] width 107 height 29
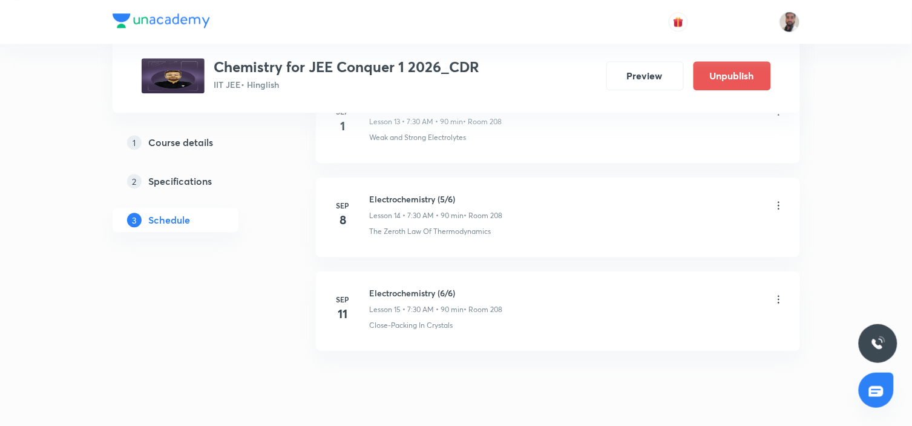
scroll to position [1870, 0]
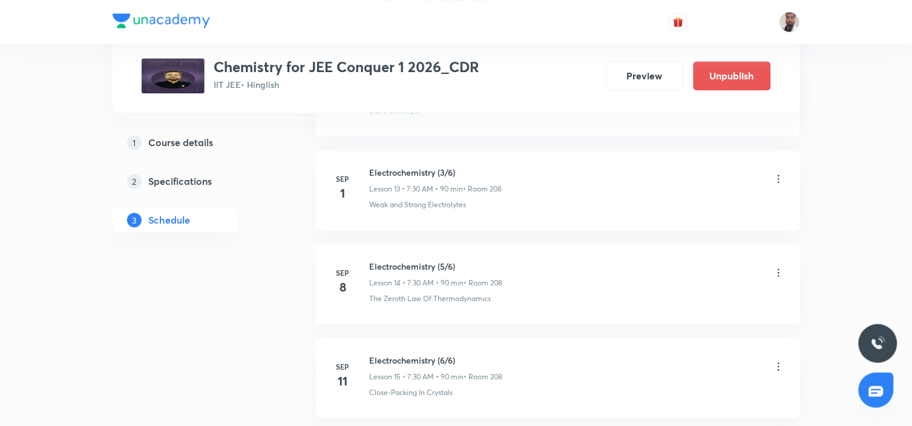
click at [779, 274] on icon at bounding box center [779, 273] width 2 height 8
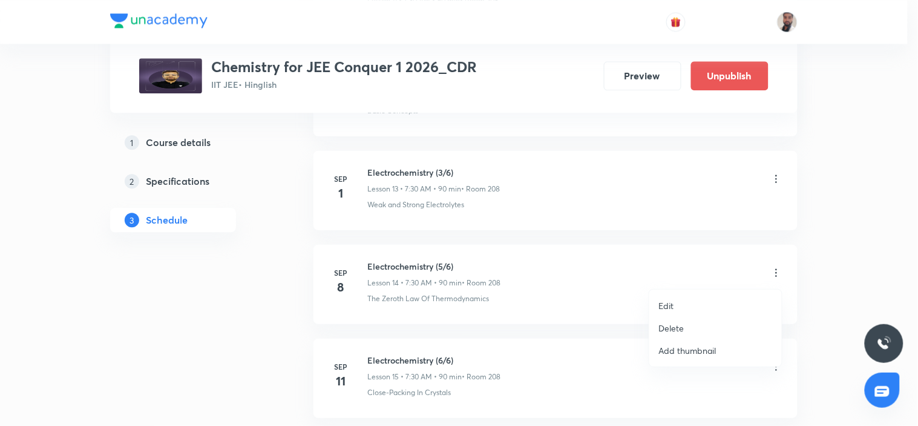
click at [691, 307] on li "Edit" at bounding box center [715, 305] width 133 height 22
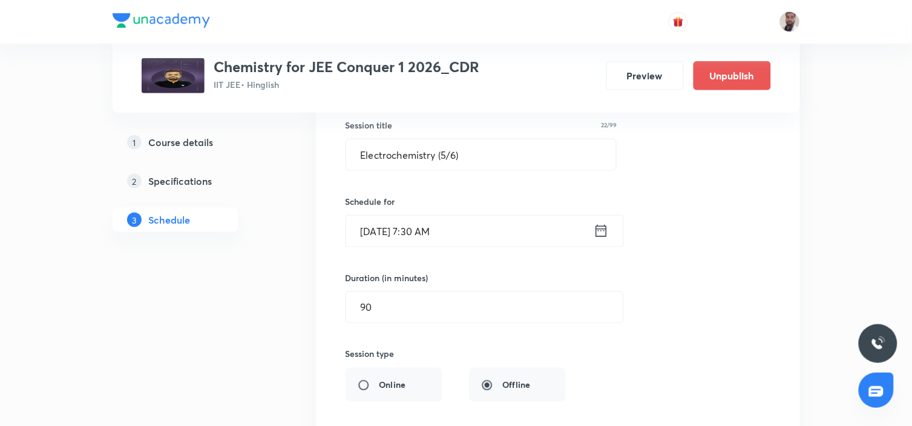
scroll to position [1399, 0]
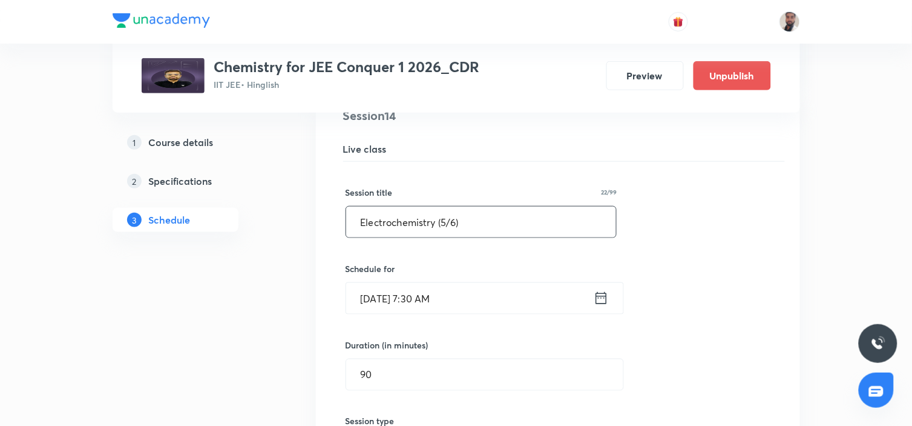
click at [449, 222] on input "Electrochemistry (5/6)" at bounding box center [481, 221] width 271 height 31
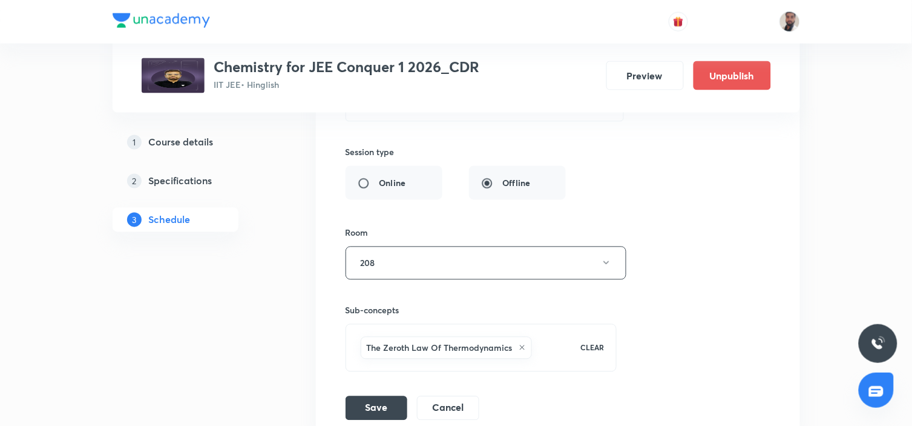
scroll to position [1870, 0]
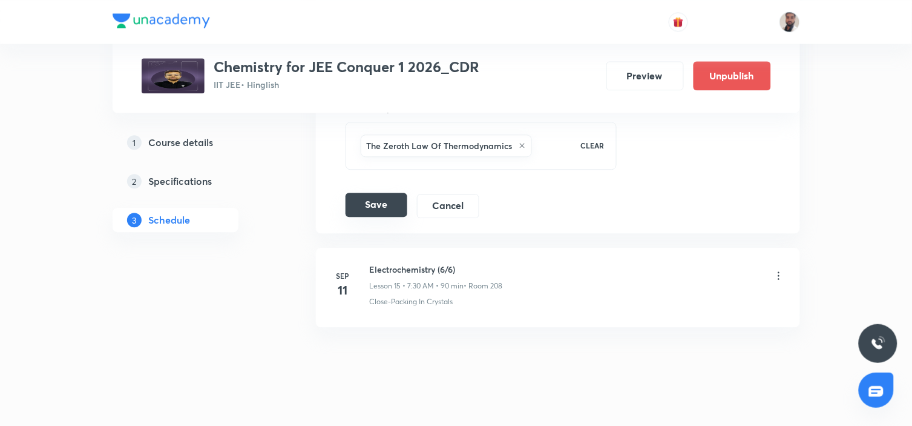
type input "Electrochemistry (4/6)"
click at [383, 215] on button "Save" at bounding box center [377, 204] width 62 height 24
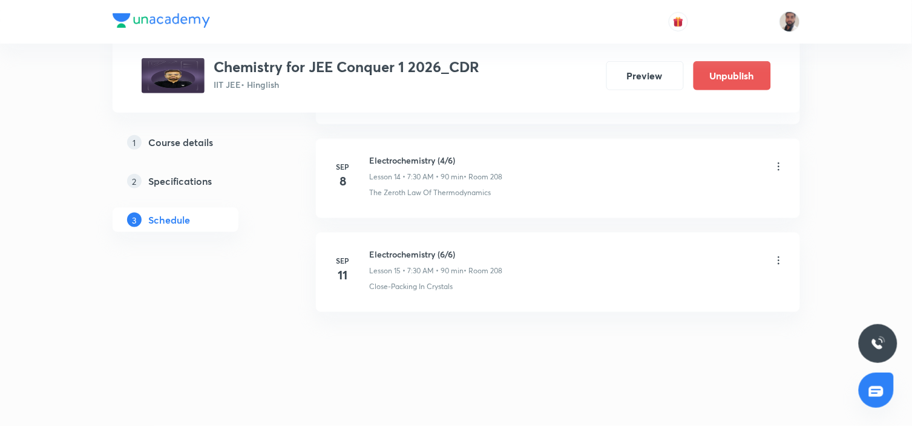
click at [777, 261] on icon at bounding box center [779, 260] width 12 height 12
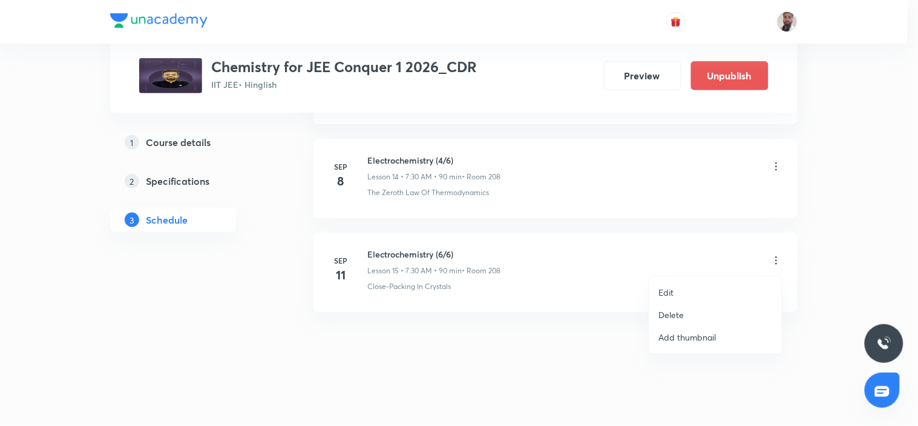
click at [704, 294] on li "Edit" at bounding box center [715, 292] width 133 height 22
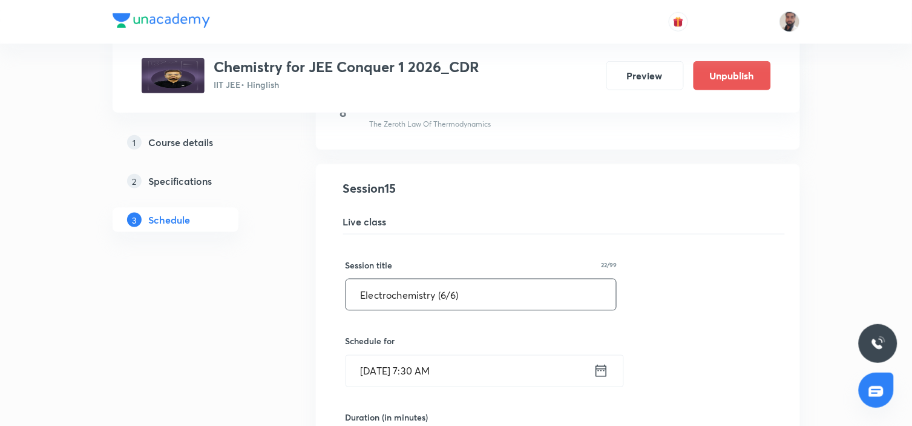
click at [447, 294] on input "Electrochemistry (6/6)" at bounding box center [481, 294] width 271 height 31
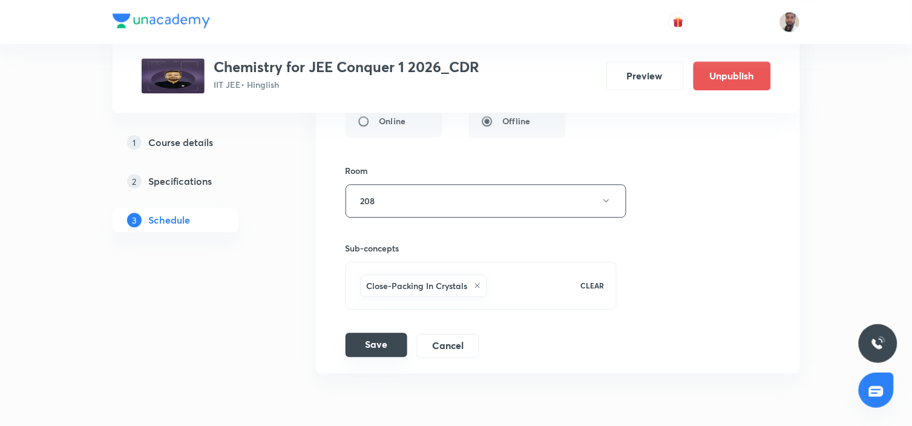
type input "Electrochemistry (5/6)"
click at [382, 342] on button "Save" at bounding box center [377, 344] width 62 height 24
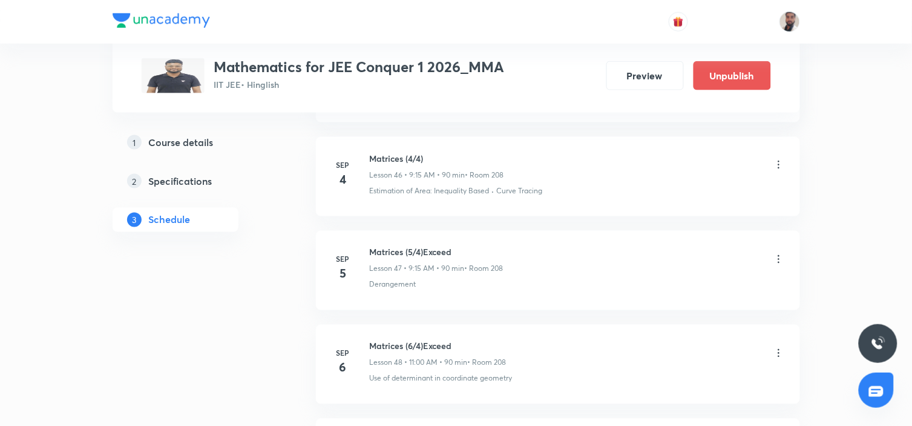
scroll to position [4996, 0]
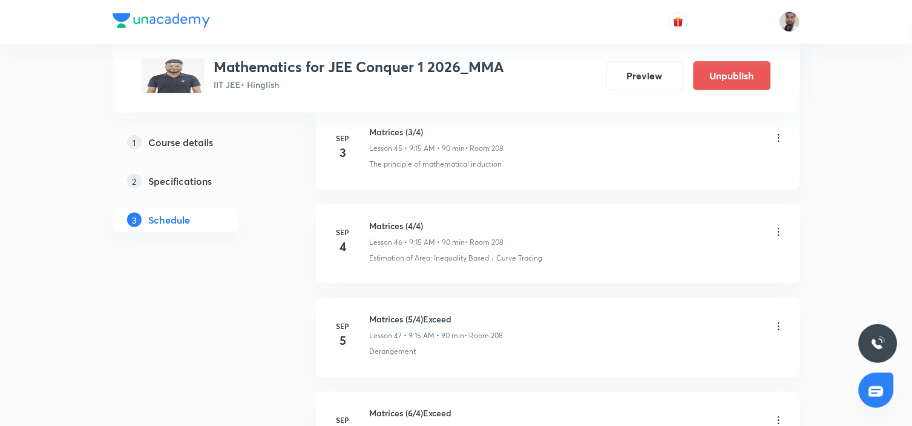
click at [780, 235] on icon at bounding box center [779, 232] width 12 height 12
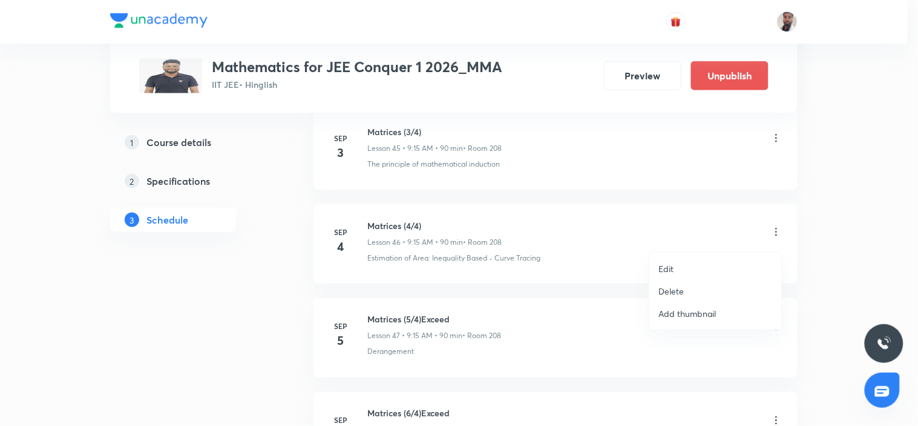
click at [677, 287] on p "Delete" at bounding box center [671, 290] width 25 height 13
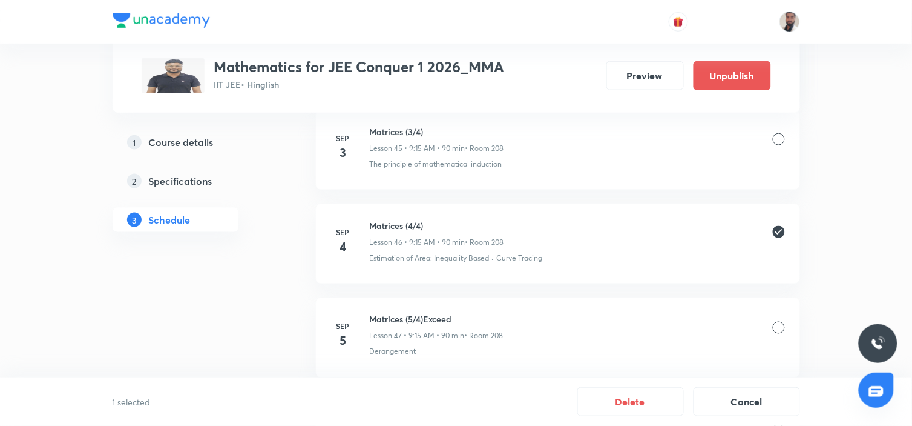
click at [777, 333] on div at bounding box center [779, 327] width 12 height 12
click at [777, 329] on icon at bounding box center [779, 326] width 12 height 12
click at [645, 397] on button "Delete" at bounding box center [630, 400] width 107 height 29
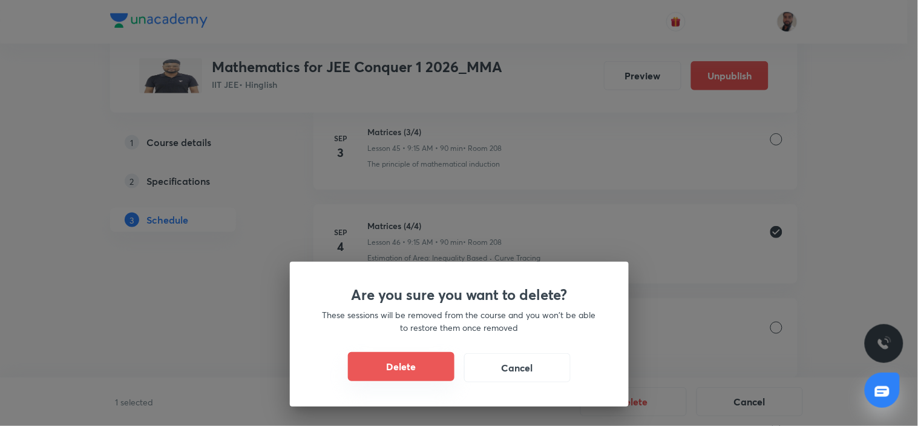
click at [438, 367] on button "Delete" at bounding box center [401, 366] width 107 height 29
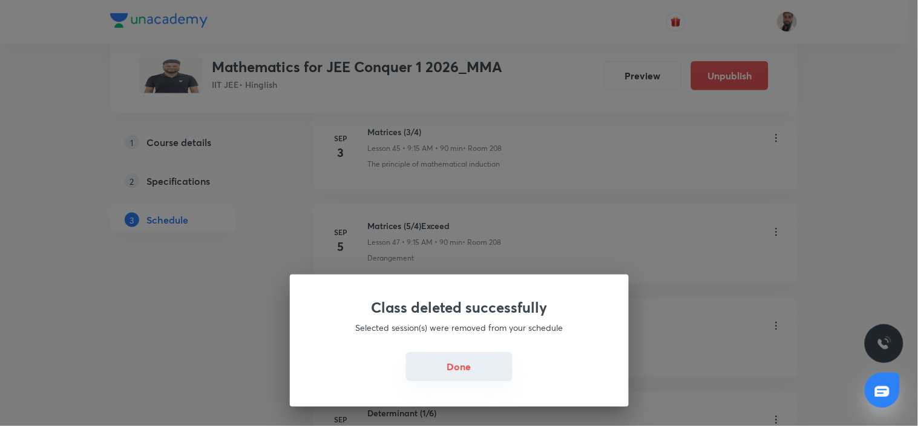
click at [480, 370] on button "Done" at bounding box center [459, 366] width 107 height 29
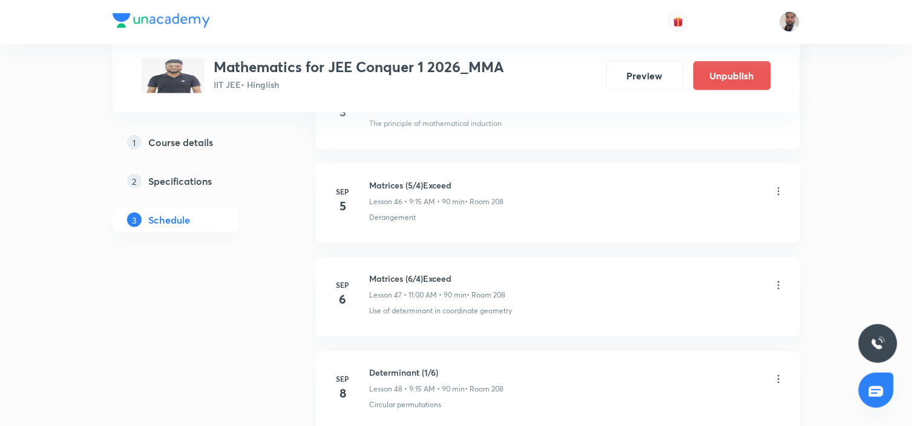
scroll to position [4968, 0]
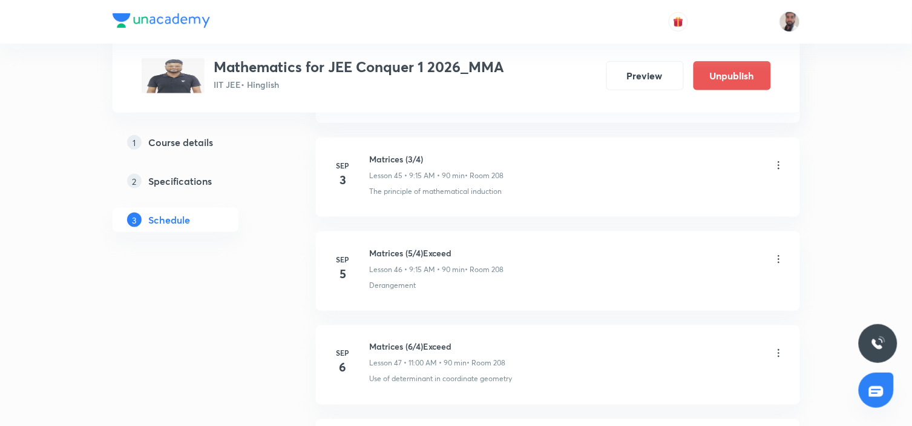
click at [775, 263] on icon at bounding box center [779, 259] width 12 height 12
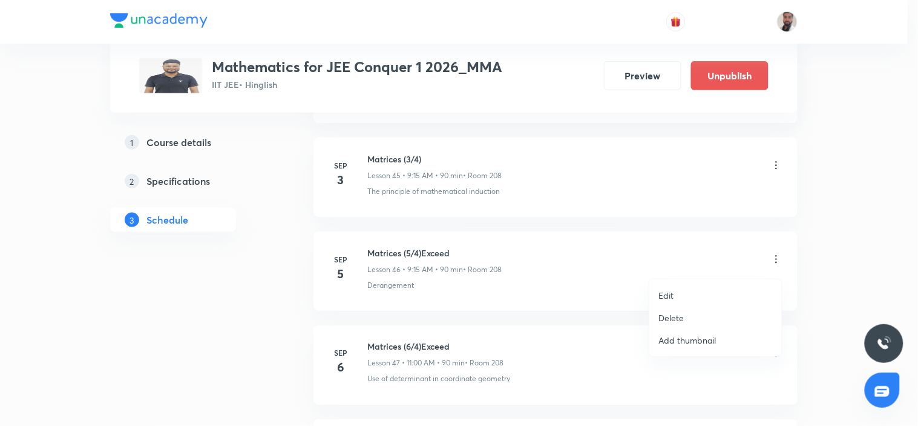
click at [666, 294] on p "Edit" at bounding box center [666, 295] width 15 height 13
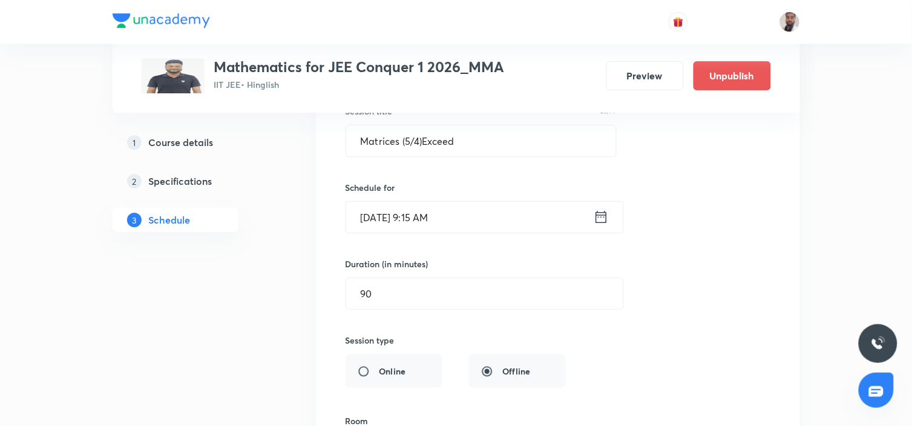
scroll to position [4498, 0]
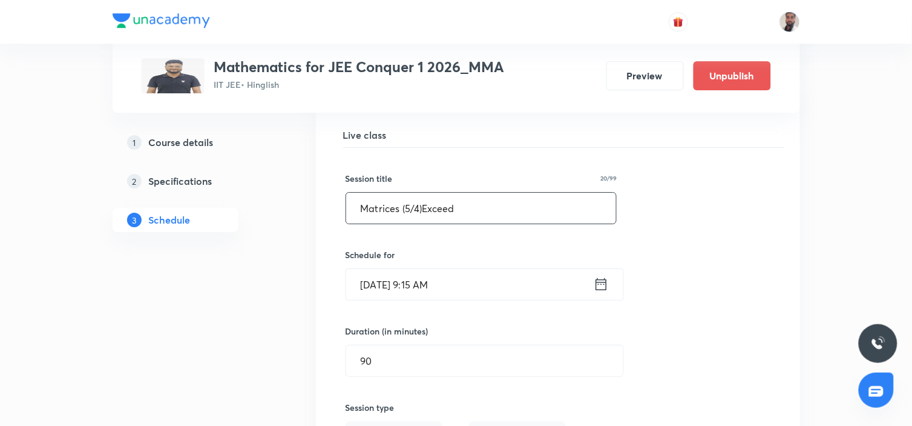
click at [412, 217] on input "Matrices (5/4)Exceed" at bounding box center [481, 207] width 271 height 31
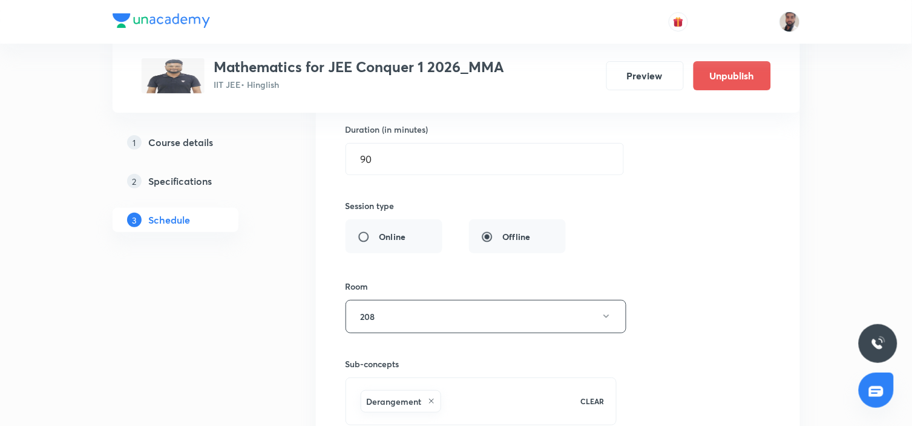
scroll to position [4431, 0]
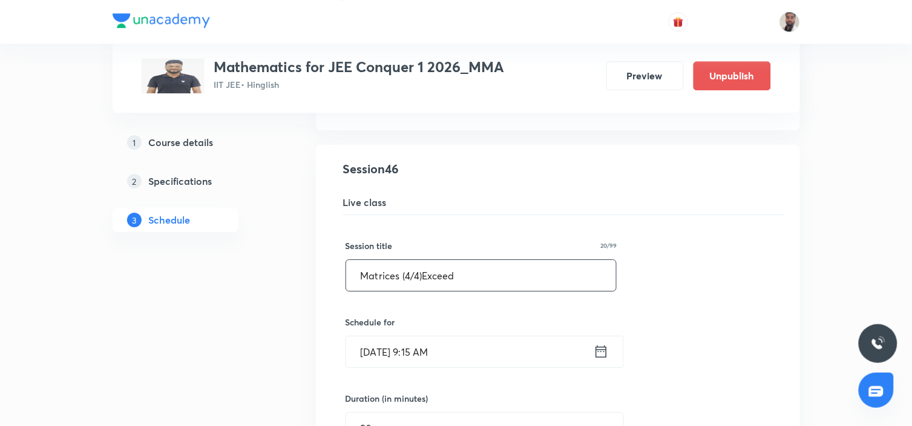
drag, startPoint x: 464, startPoint y: 279, endPoint x: 422, endPoint y: 276, distance: 41.9
click at [422, 276] on input "Matrices (4/4)Exceed" at bounding box center [481, 275] width 271 height 31
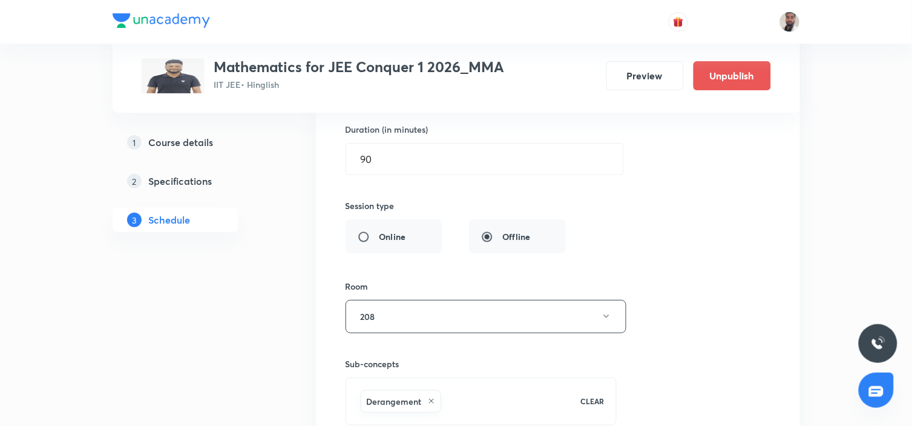
scroll to position [4901, 0]
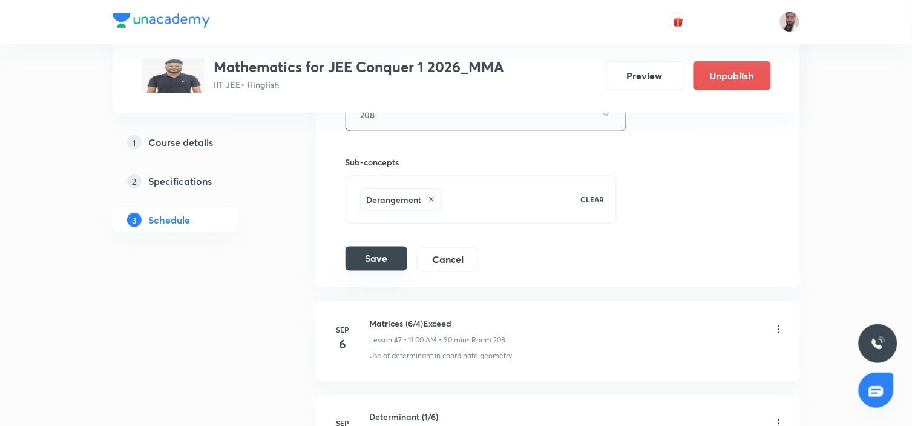
type input "Matrices (4/4)"
click at [388, 269] on button "Save" at bounding box center [377, 258] width 62 height 24
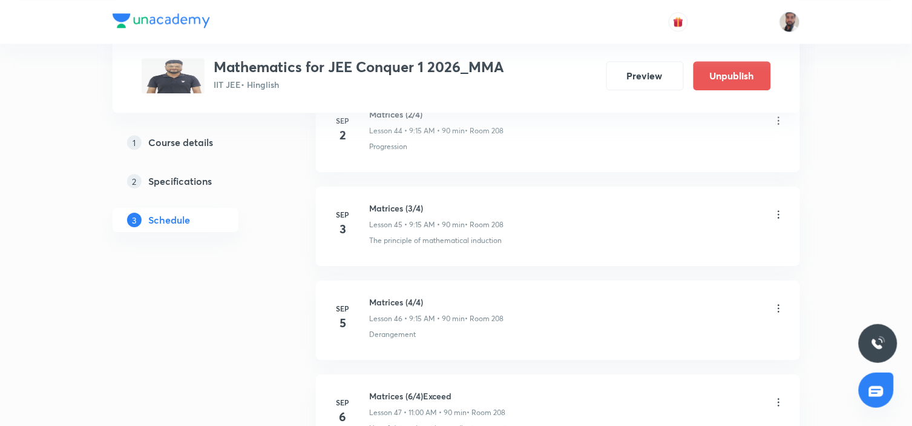
scroll to position [4498, 0]
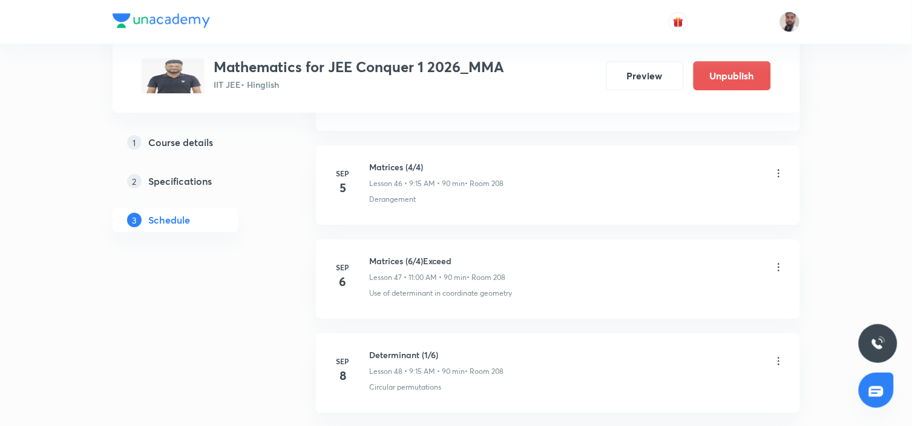
click at [777, 269] on icon at bounding box center [779, 267] width 12 height 12
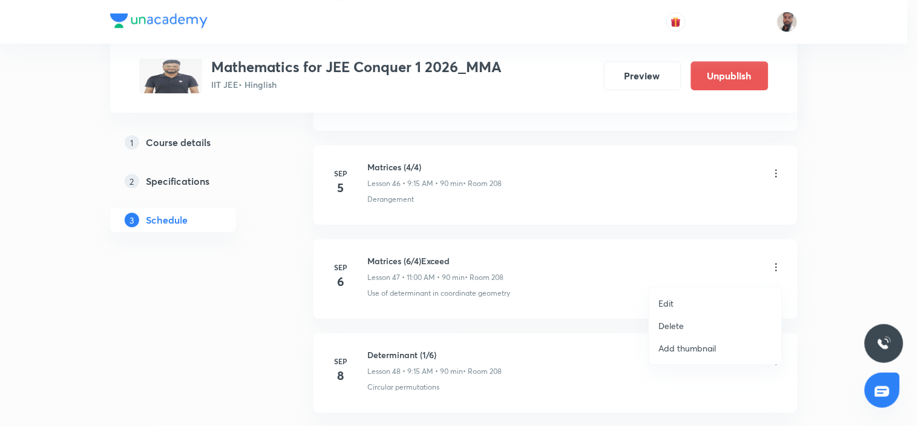
click at [686, 300] on li "Edit" at bounding box center [715, 303] width 133 height 22
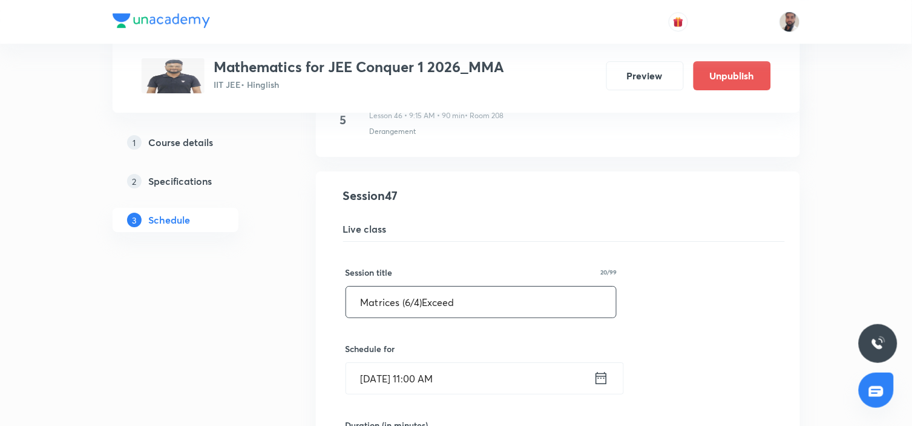
click at [412, 304] on input "Matrices (6/4)Exceed" at bounding box center [481, 301] width 271 height 31
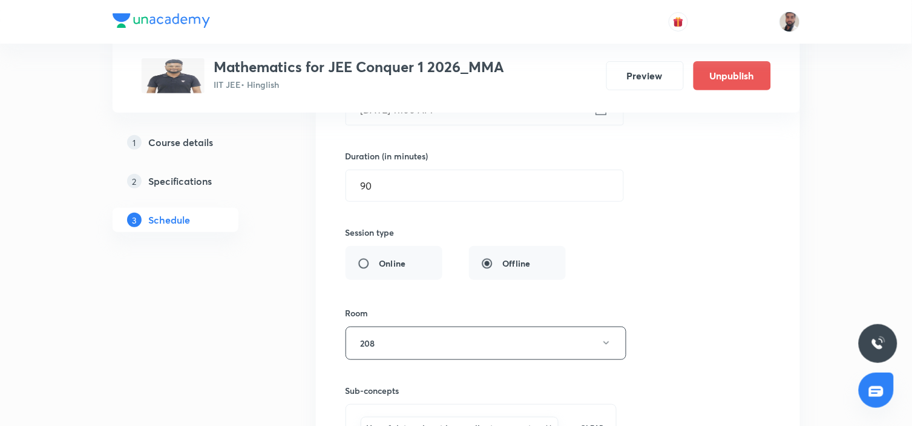
scroll to position [4968, 0]
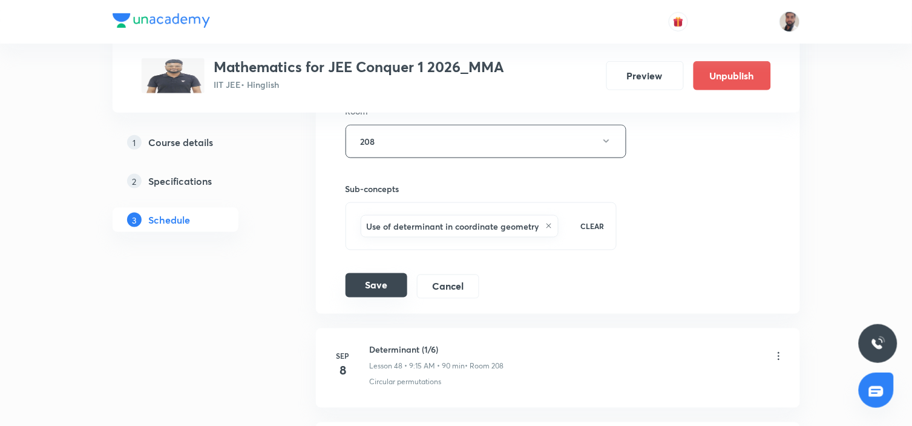
type input "Matrices (5/4)Exceed"
click at [394, 289] on button "Save" at bounding box center [377, 285] width 62 height 24
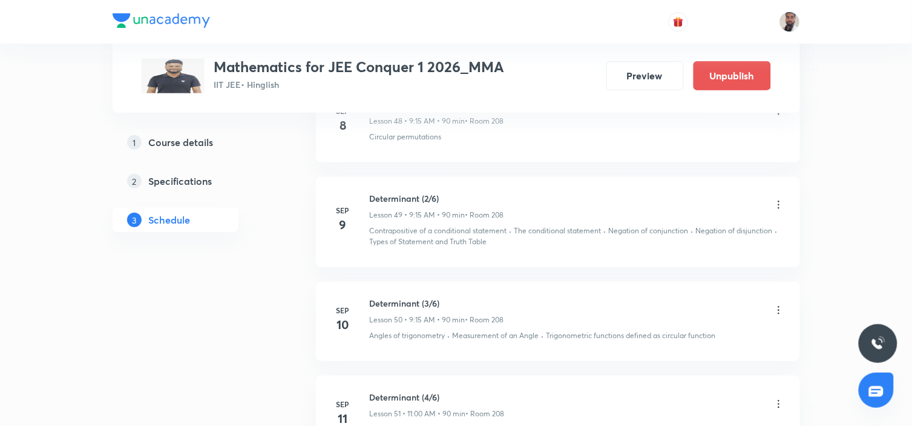
scroll to position [4681, 0]
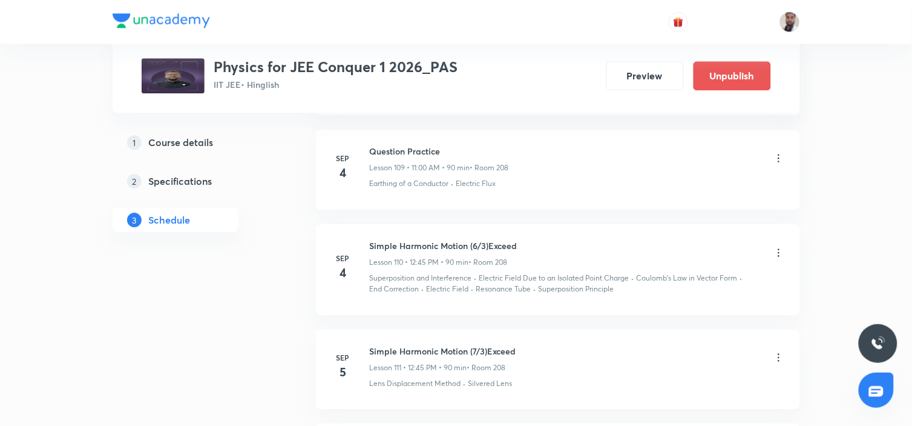
scroll to position [11319, 0]
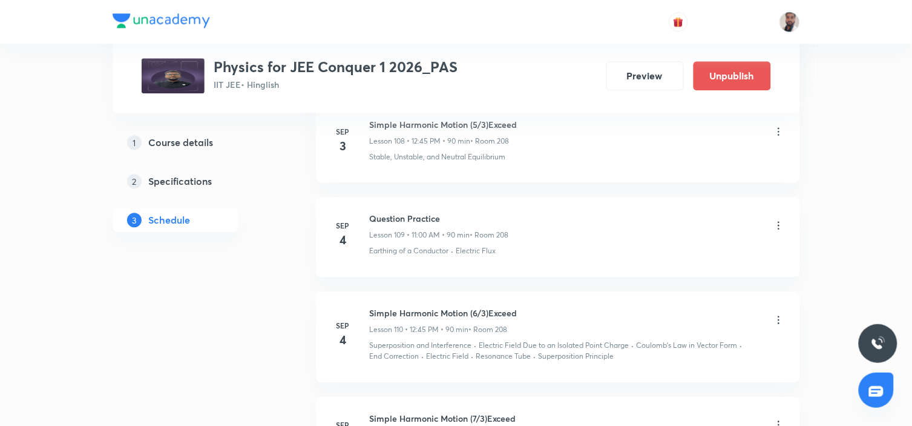
click at [778, 231] on icon at bounding box center [779, 225] width 12 height 12
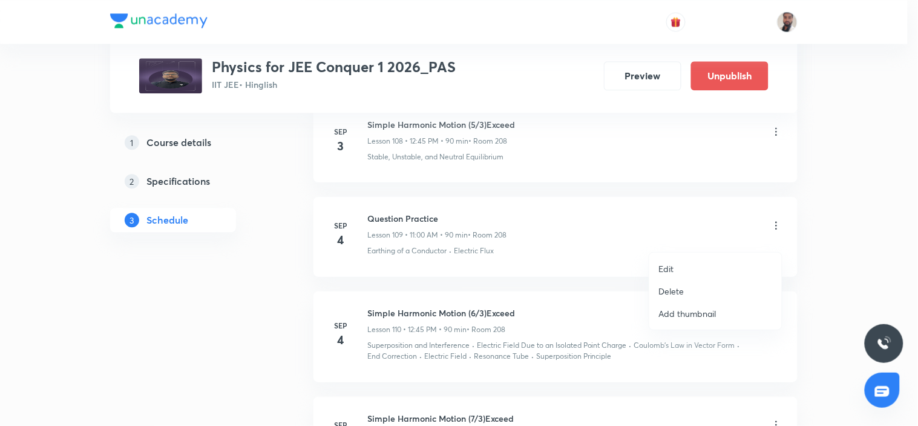
click at [692, 292] on li "Delete" at bounding box center [715, 291] width 133 height 22
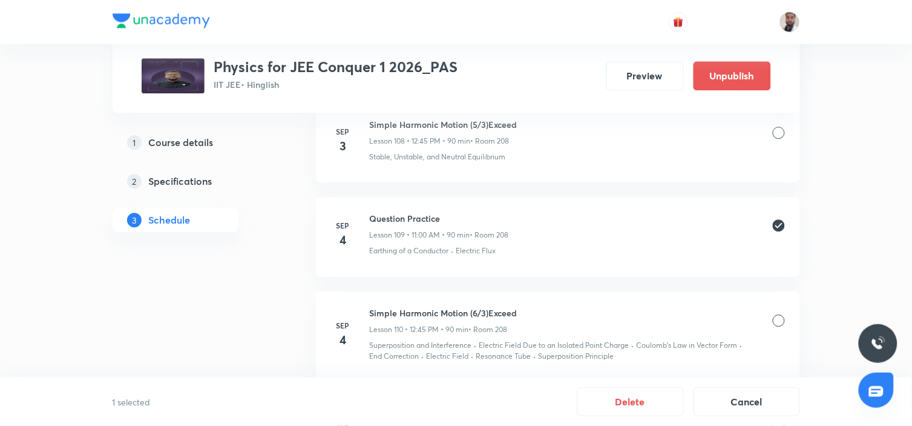
click at [774, 326] on div at bounding box center [779, 320] width 12 height 12
click at [659, 406] on button "Delete" at bounding box center [630, 400] width 107 height 29
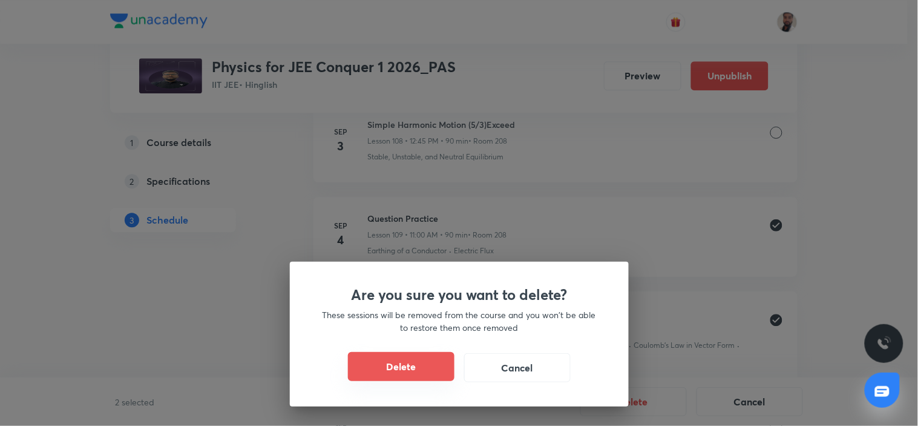
click at [446, 373] on button "Delete" at bounding box center [401, 366] width 107 height 29
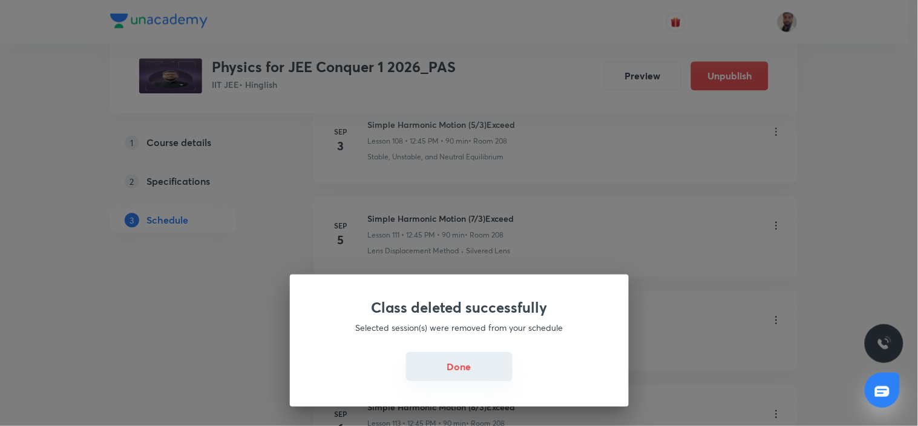
click at [447, 364] on button "Done" at bounding box center [459, 366] width 107 height 29
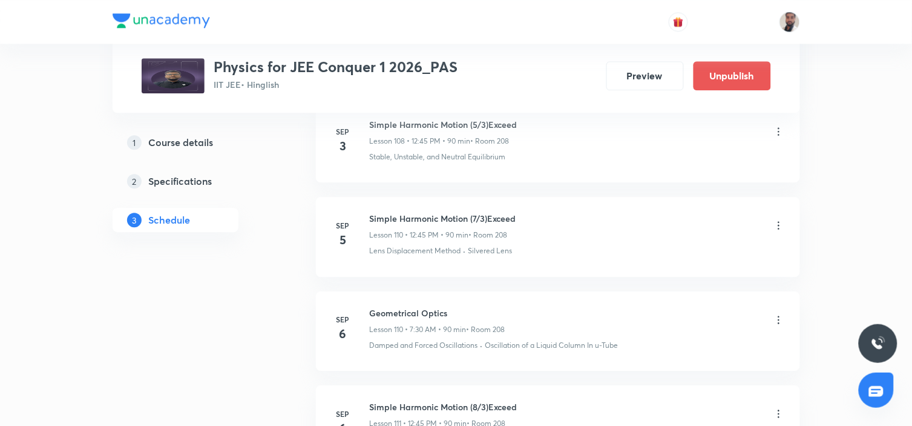
click at [777, 231] on icon at bounding box center [779, 225] width 12 height 12
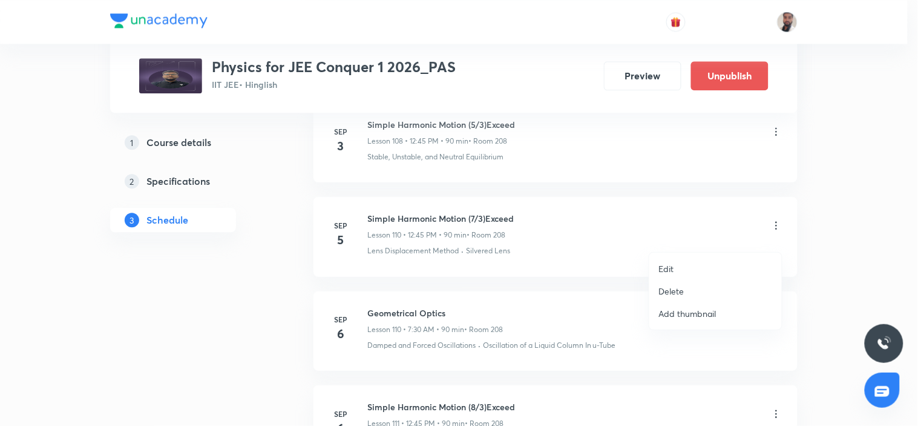
click at [685, 271] on li "Edit" at bounding box center [715, 268] width 133 height 22
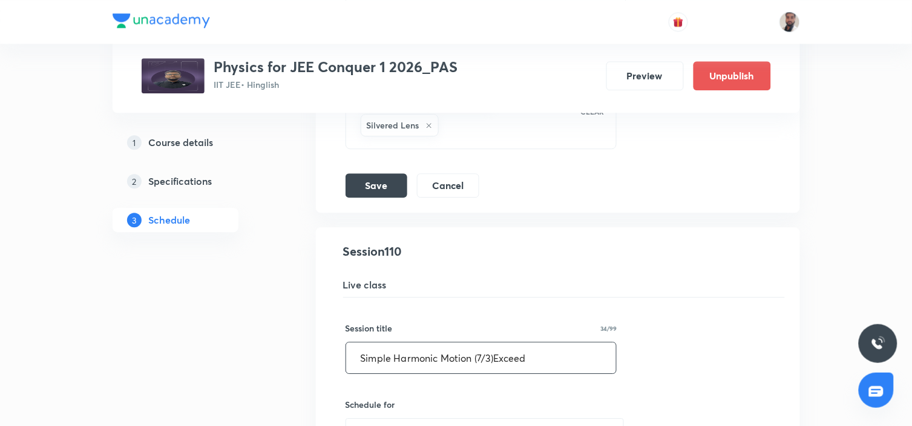
click at [481, 373] on input "Simple Harmonic Motion (7/3)Exceed" at bounding box center [481, 357] width 271 height 31
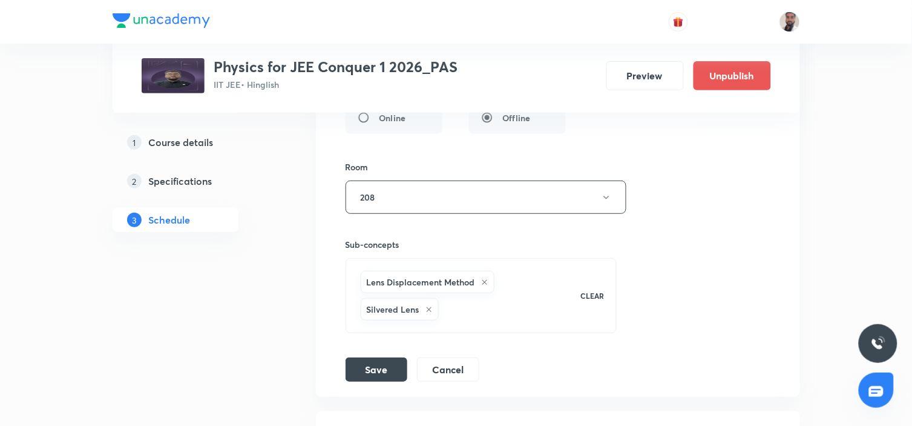
scroll to position [11924, 0]
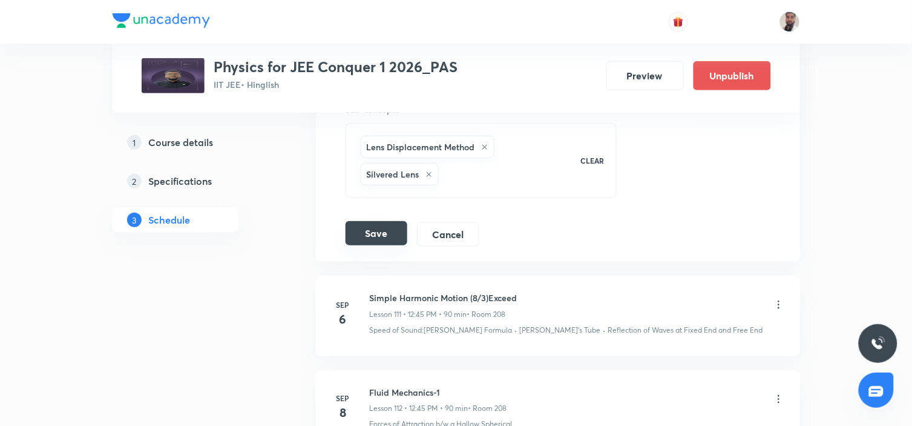
type input "Simple Harmonic Motion (6/3)Exceed"
click at [391, 245] on button "Save" at bounding box center [377, 233] width 62 height 24
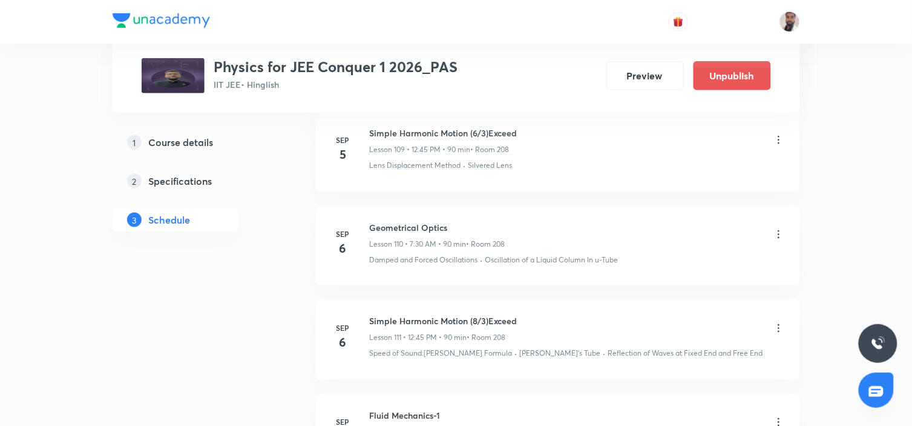
scroll to position [10915, 0]
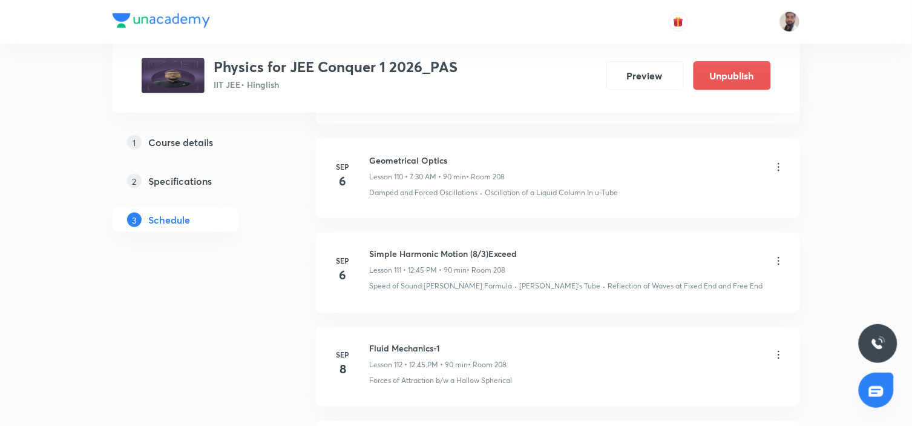
click at [778, 267] on icon at bounding box center [779, 261] width 12 height 12
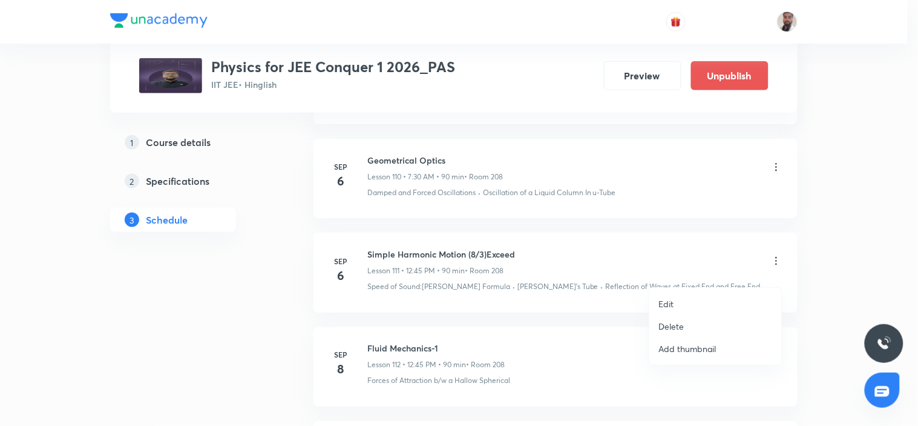
click at [669, 304] on p "Edit" at bounding box center [666, 303] width 15 height 13
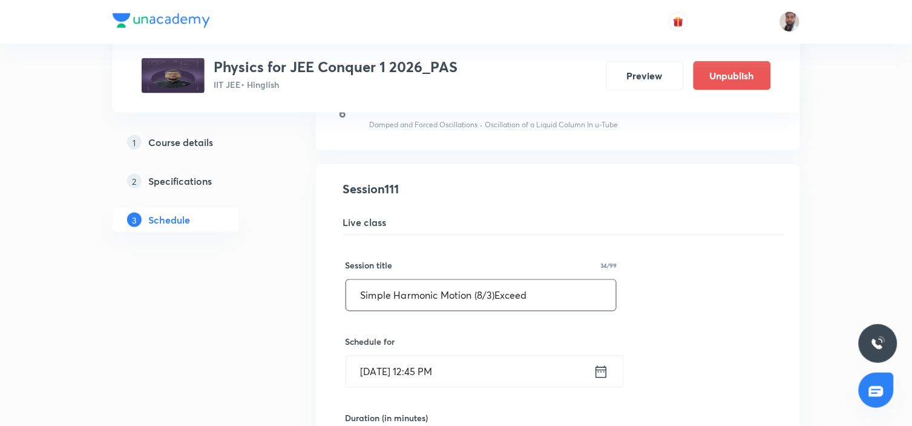
click at [486, 306] on input "Simple Harmonic Motion (8/3)Exceed" at bounding box center [481, 295] width 271 height 31
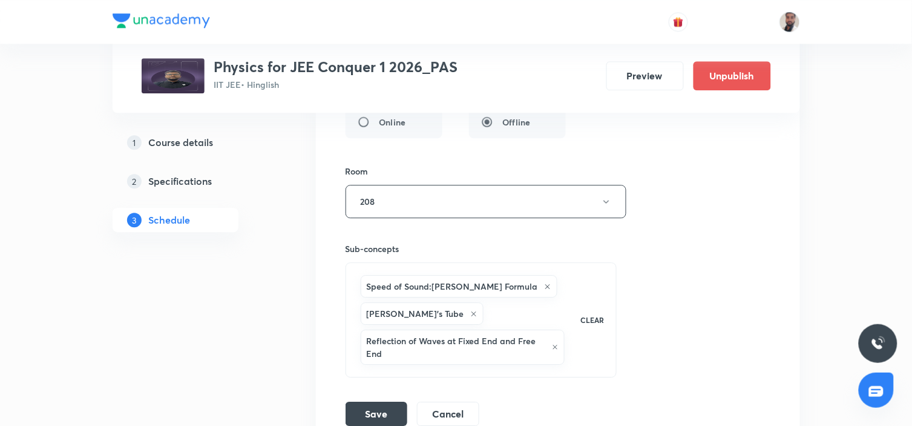
scroll to position [11453, 0]
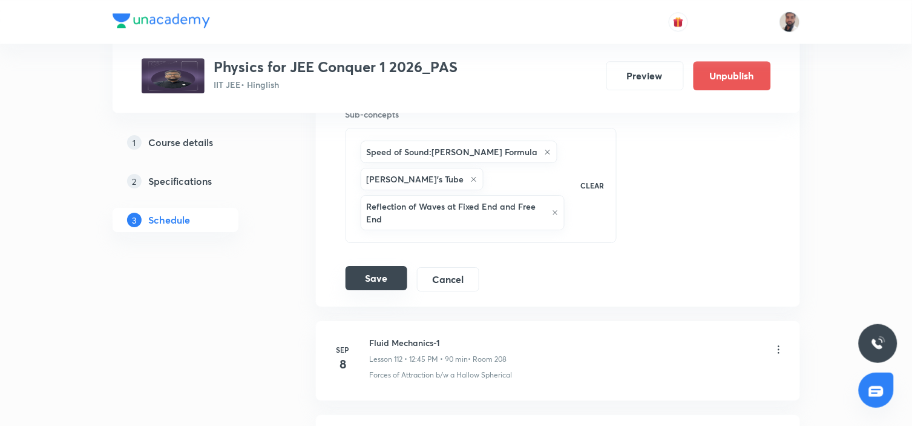
type input "Simple Harmonic Motion (7/3)Exceed"
click at [377, 290] on button "Save" at bounding box center [377, 278] width 62 height 24
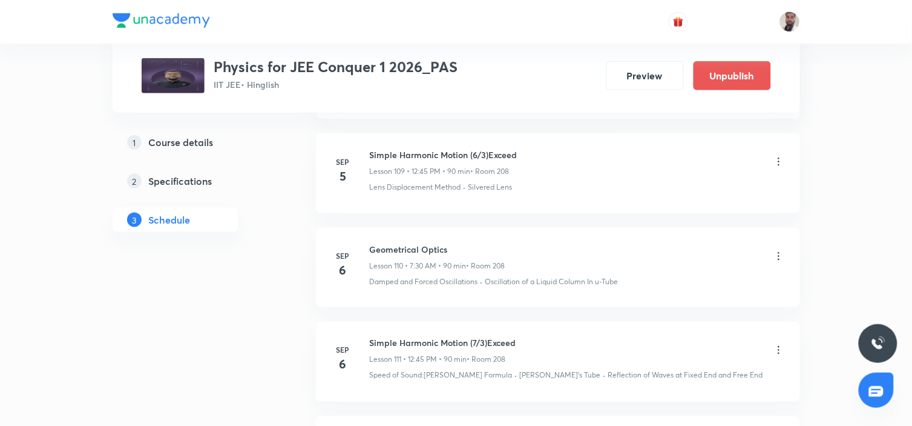
scroll to position [10961, 0]
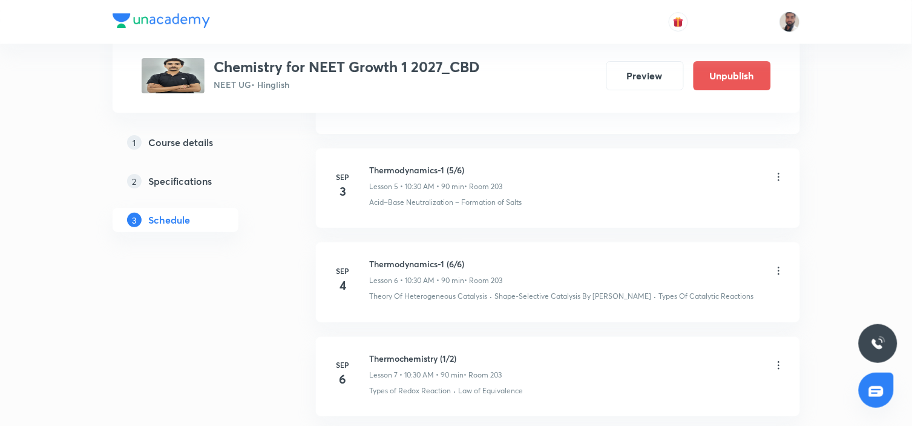
scroll to position [1176, 0]
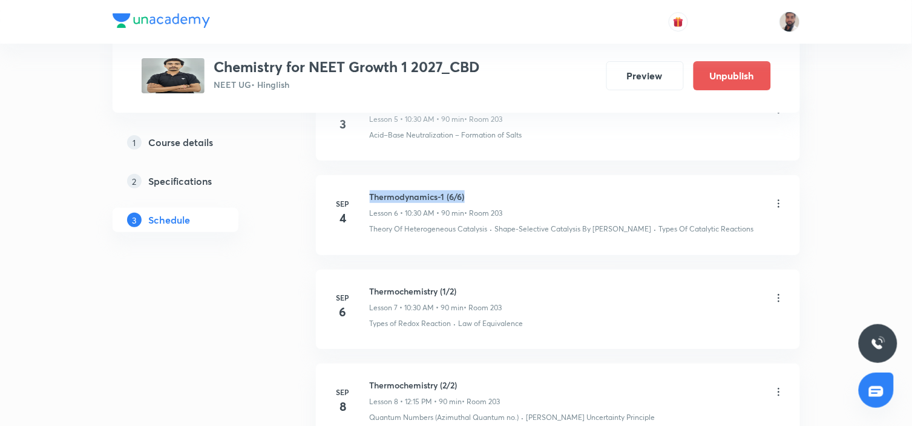
drag, startPoint x: 474, startPoint y: 180, endPoint x: 372, endPoint y: 188, distance: 102.6
click at [372, 190] on h6 "Thermodynamics-1 (6/6)" at bounding box center [436, 196] width 133 height 13
copy h6 "Thermodynamics-1 (6/6)"
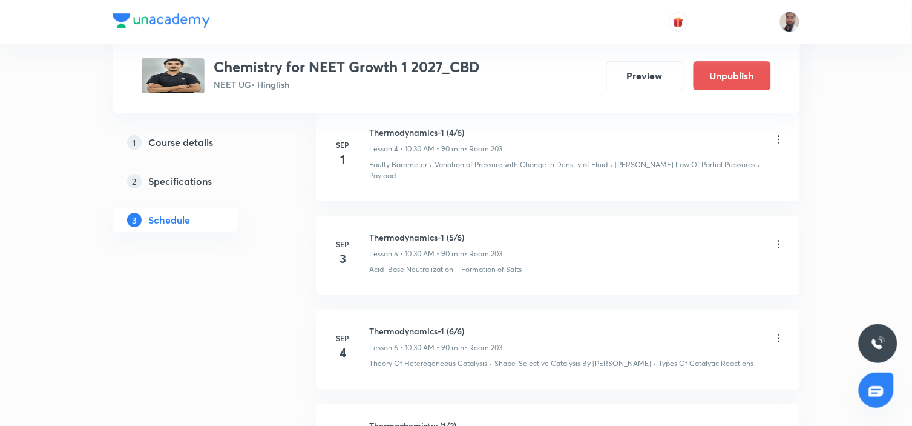
click at [780, 332] on icon at bounding box center [779, 338] width 12 height 12
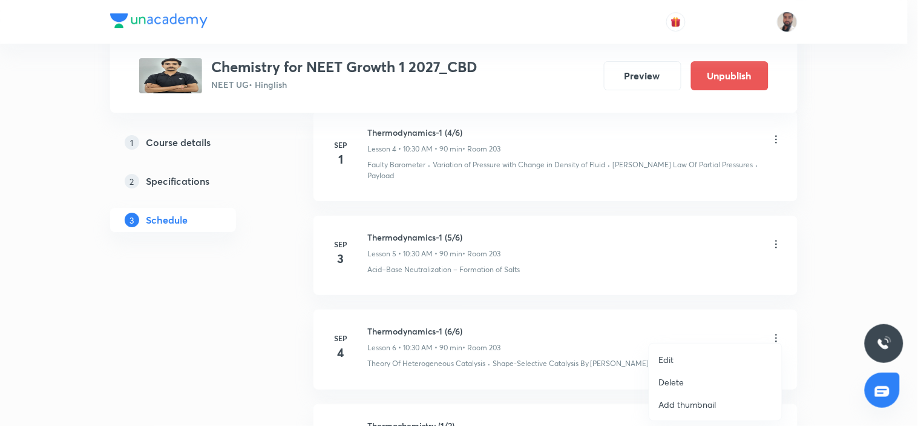
click at [695, 380] on li "Delete" at bounding box center [715, 381] width 133 height 22
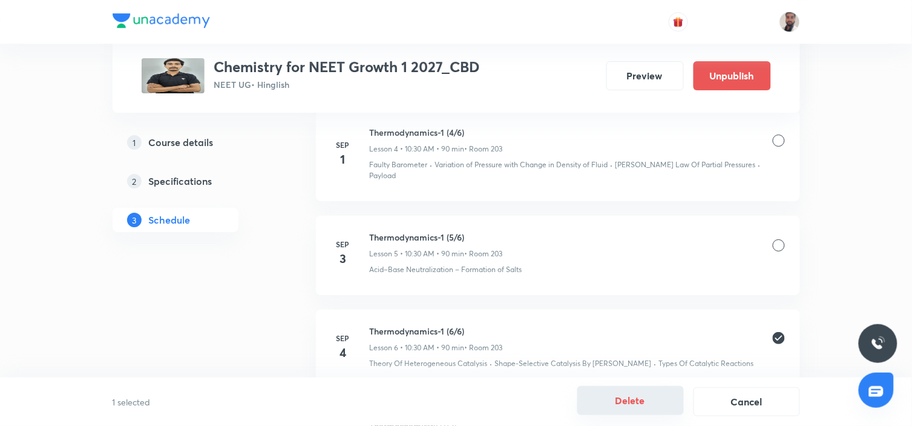
click at [631, 397] on button "Delete" at bounding box center [630, 400] width 107 height 29
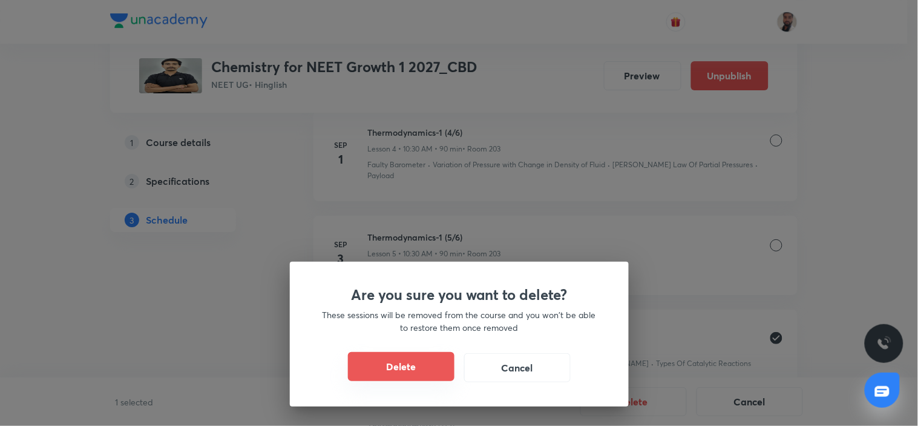
click at [403, 370] on button "Delete" at bounding box center [401, 366] width 107 height 29
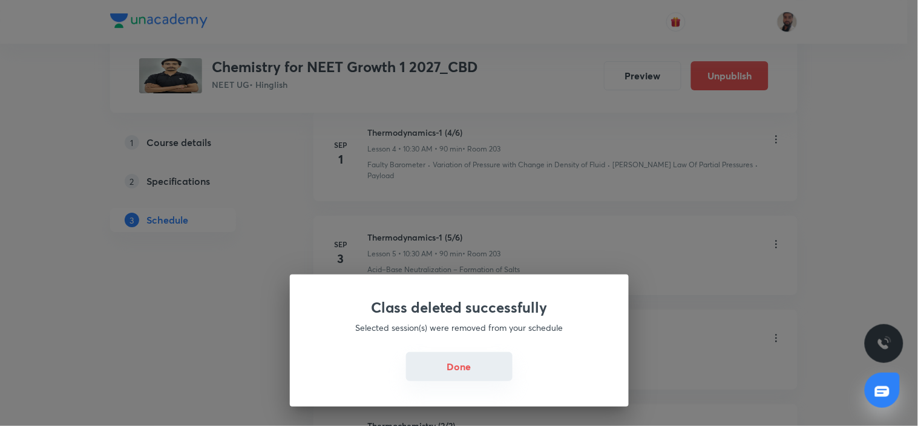
click at [504, 367] on button "Done" at bounding box center [459, 366] width 107 height 29
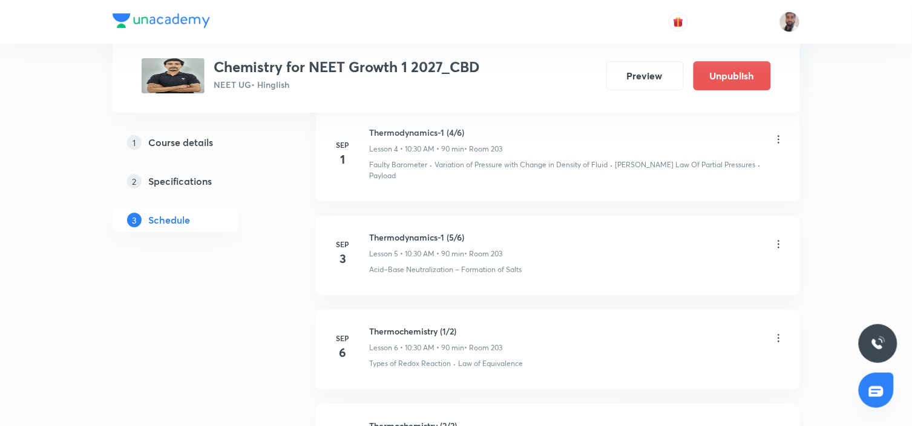
scroll to position [1109, 0]
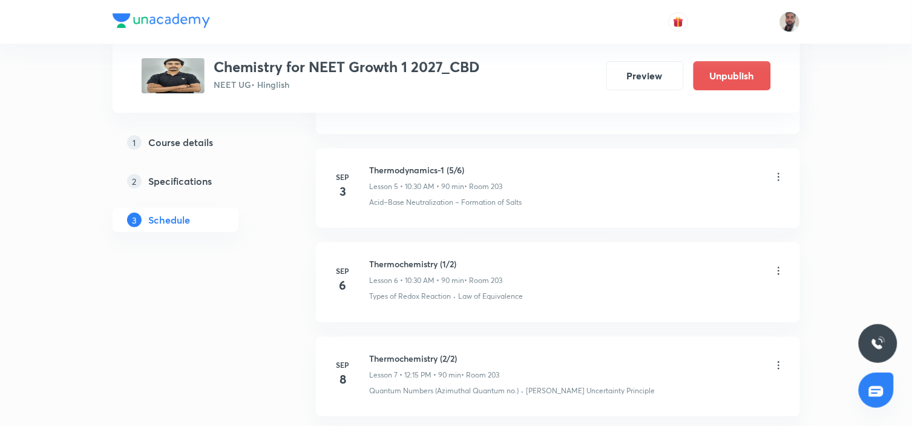
click at [778, 265] on icon at bounding box center [779, 271] width 12 height 12
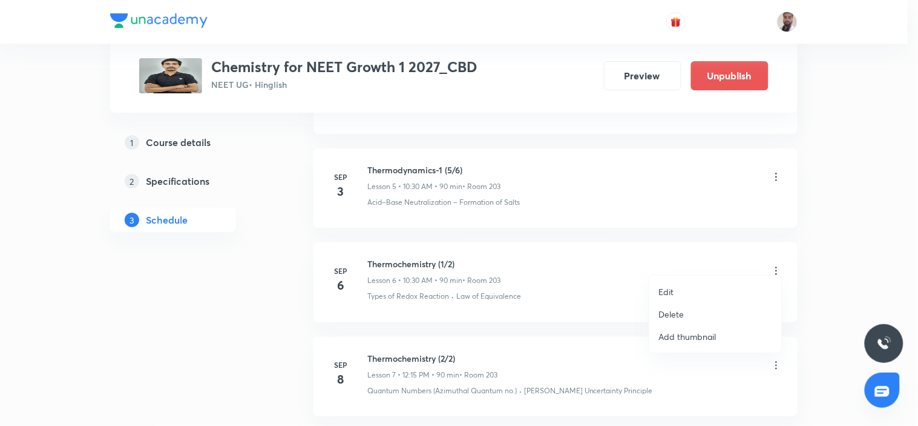
click at [699, 292] on li "Edit" at bounding box center [715, 291] width 133 height 22
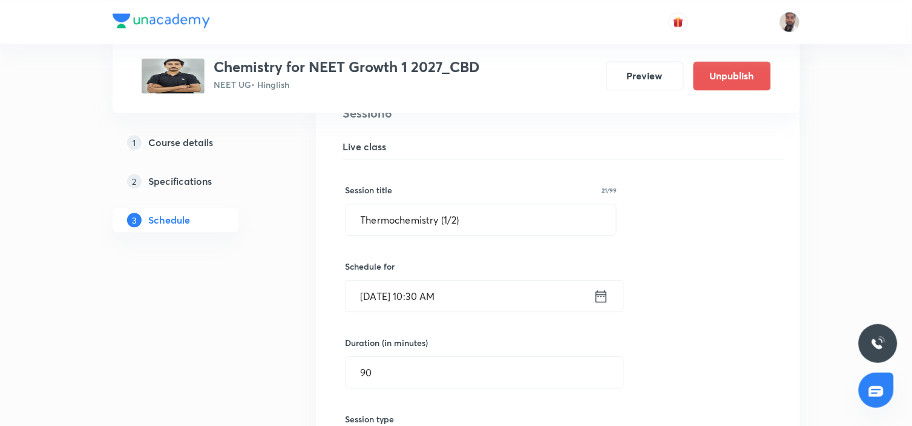
scroll to position [571, 0]
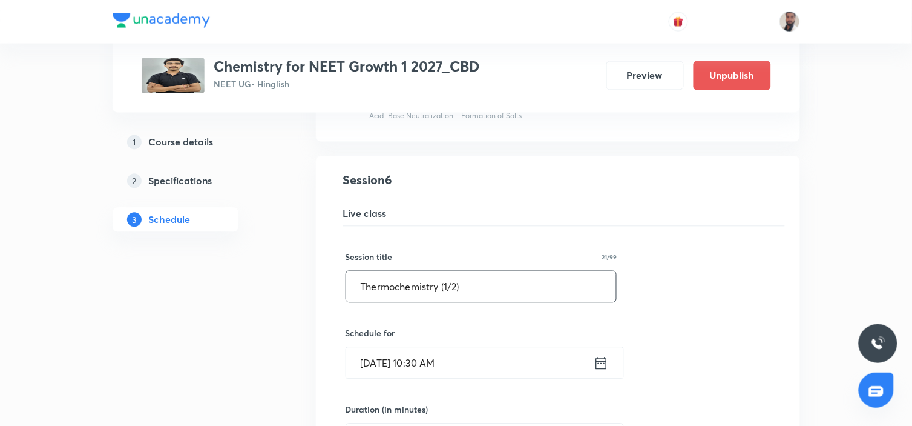
drag, startPoint x: 485, startPoint y: 274, endPoint x: 232, endPoint y: 283, distance: 253.2
click at [232, 283] on div "Plus Courses Chemistry for NEET Growth 1 2027_CBD NEET UG • Hinglish Preview Un…" at bounding box center [457, 380] width 688 height 1767
paste input "dynamics-1 (6/6"
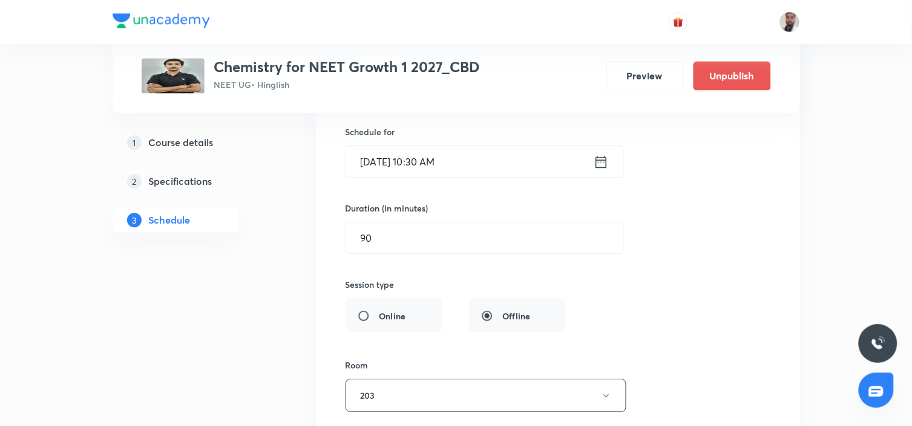
scroll to position [975, 0]
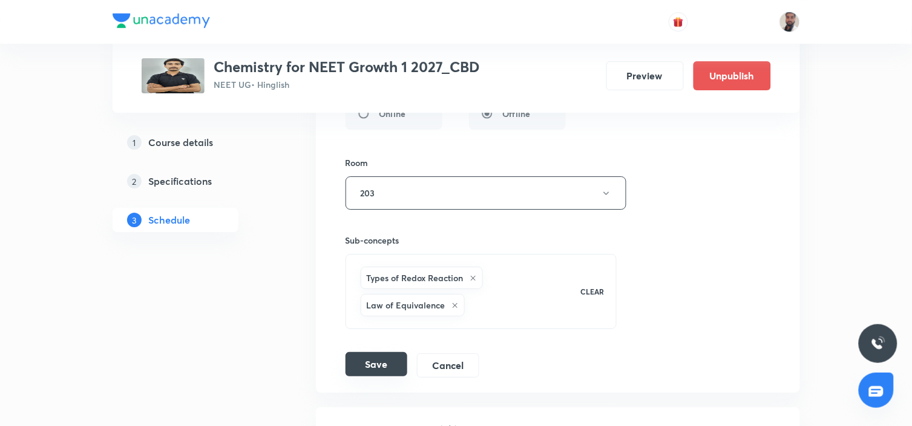
type input "Thermodynamics-1 (6/6)"
click at [389, 352] on button "Save" at bounding box center [377, 364] width 62 height 24
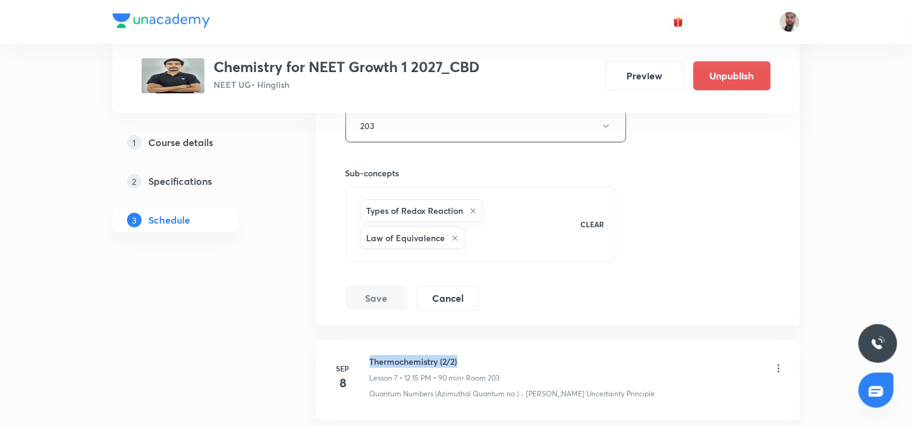
drag, startPoint x: 472, startPoint y: 349, endPoint x: 371, endPoint y: 344, distance: 101.2
click at [371, 344] on li "Sep 8 Thermochemistry (2/2) Lesson 7 • 12:15 PM • 90 min • Room 203 Quantum Num…" at bounding box center [558, 379] width 484 height 79
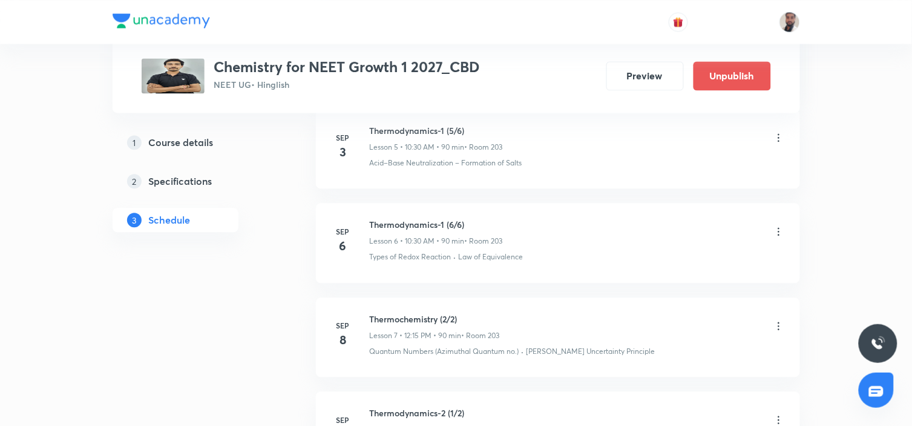
scroll to position [660, 0]
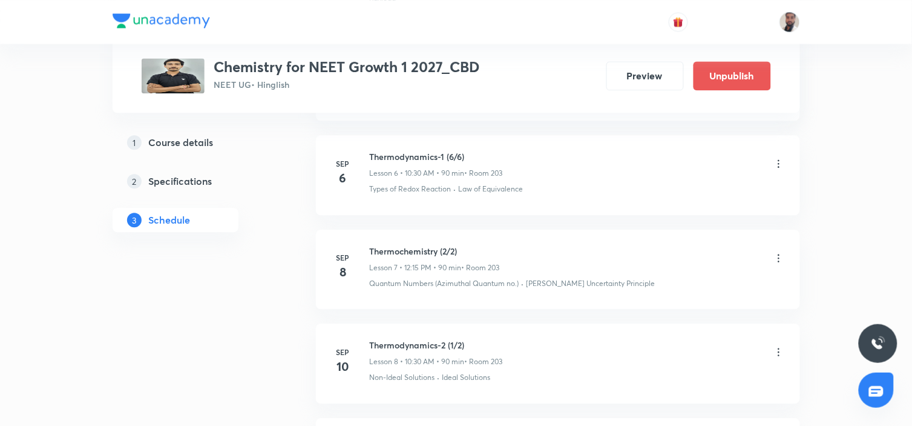
click at [776, 252] on icon at bounding box center [779, 258] width 12 height 12
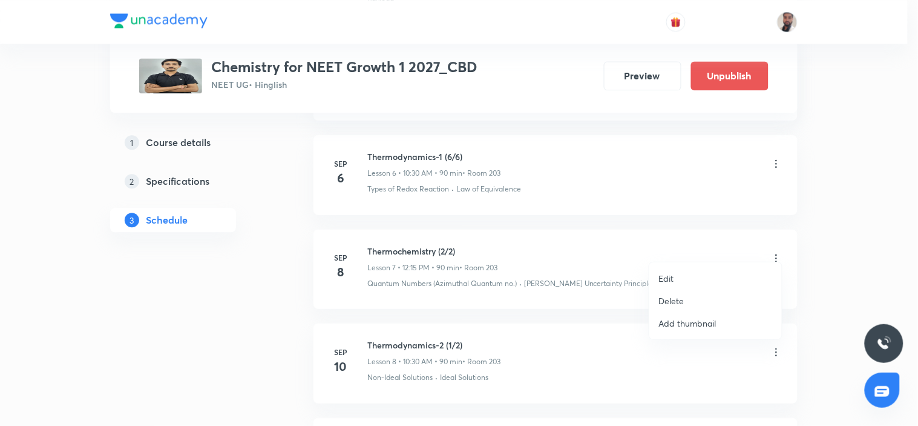
click at [663, 279] on p "Edit" at bounding box center [666, 278] width 15 height 13
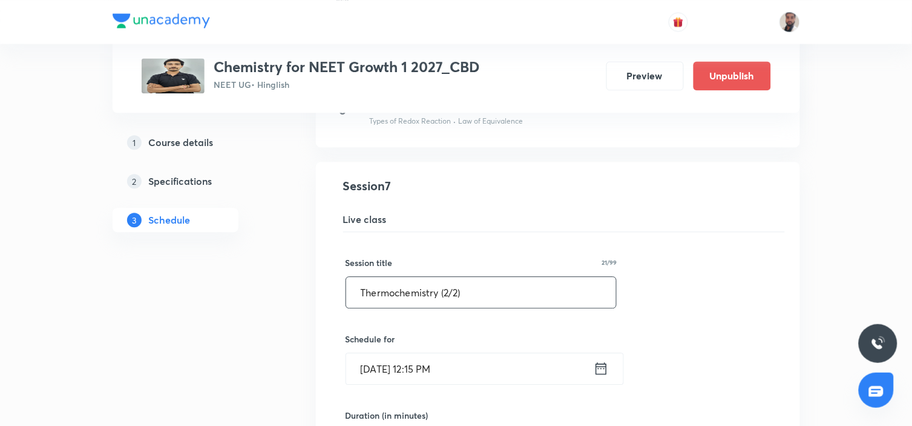
drag, startPoint x: 446, startPoint y: 286, endPoint x: 460, endPoint y: 304, distance: 22.9
click at [447, 286] on input "Thermochemistry (2/2)" at bounding box center [481, 292] width 271 height 31
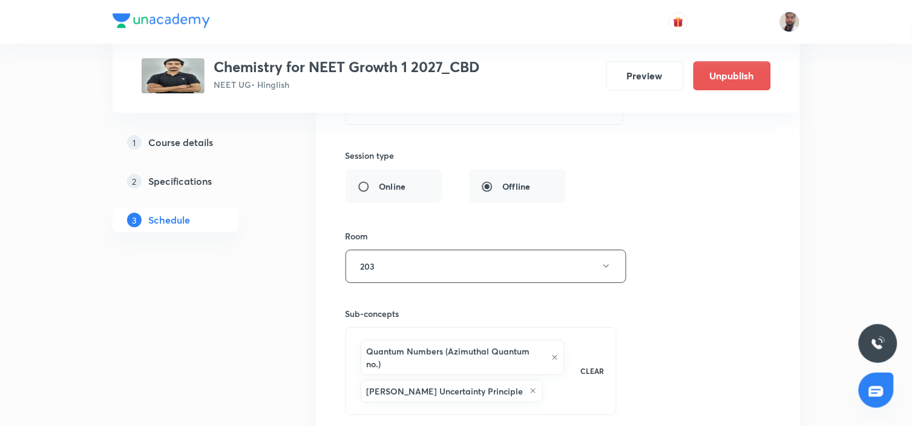
scroll to position [1130, 0]
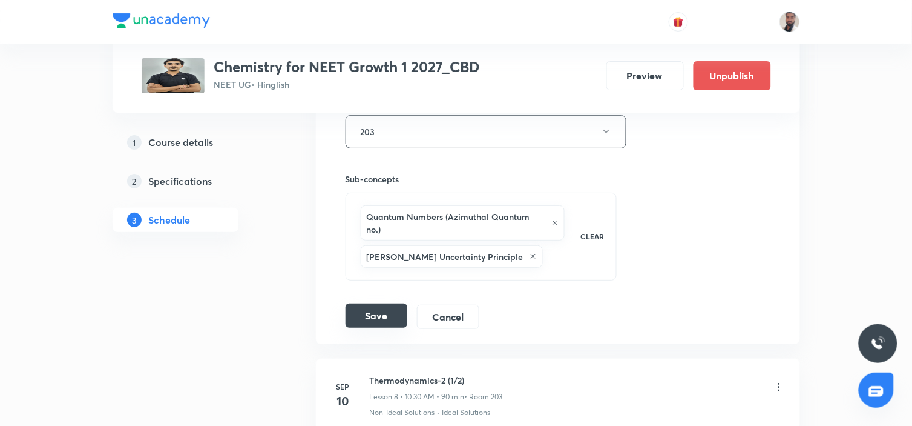
type input "Thermochemistry (1/2)"
click at [390, 303] on button "Save" at bounding box center [377, 315] width 62 height 24
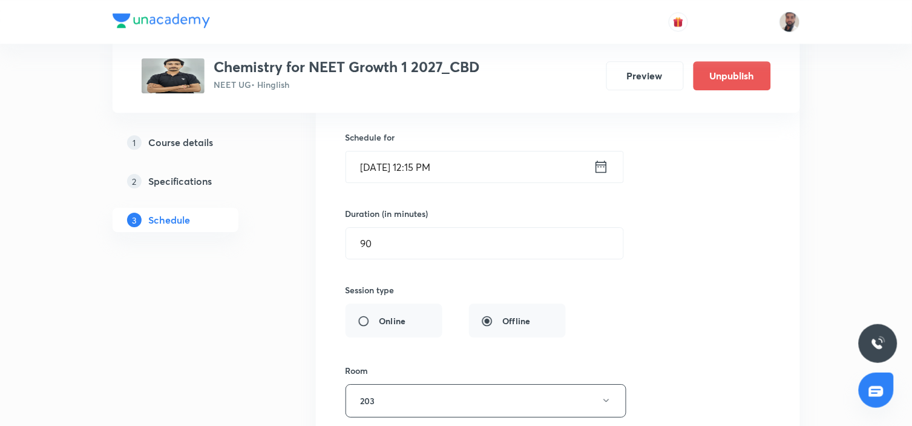
scroll to position [794, 0]
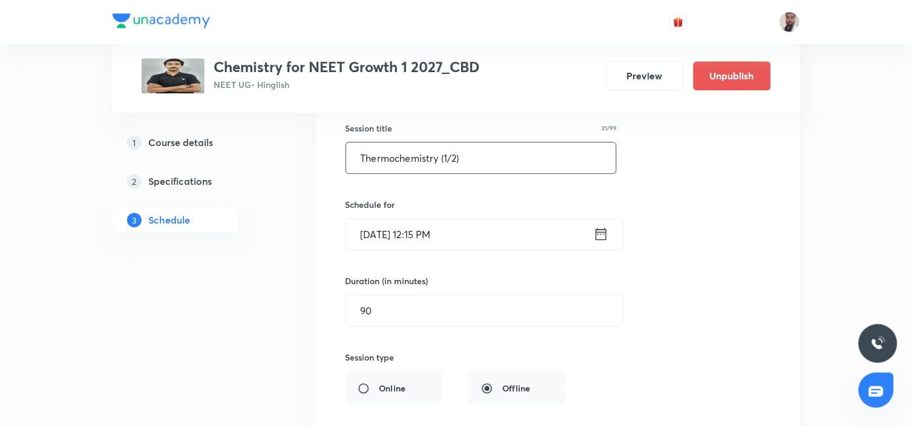
drag, startPoint x: 475, startPoint y: 146, endPoint x: 180, endPoint y: 170, distance: 295.8
click at [180, 170] on div "Plus Courses Chemistry for NEET Growth 1 2027_CBD NEET UG • Hinglish Preview Un…" at bounding box center [457, 164] width 688 height 1780
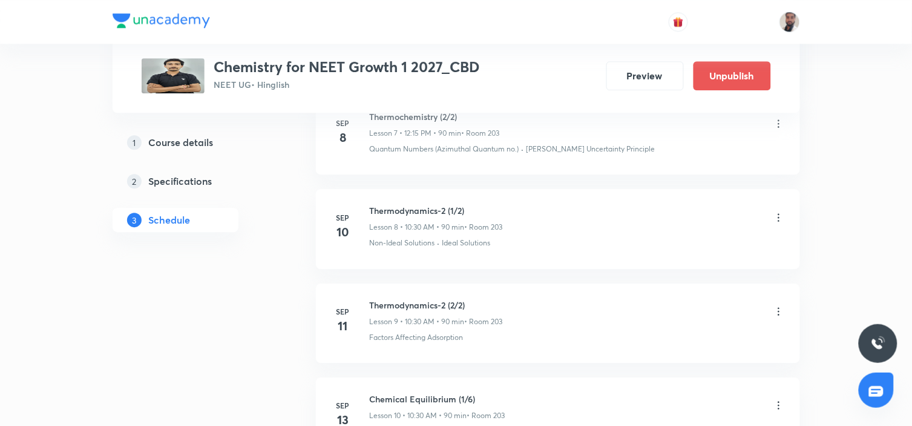
scroll to position [727, 0]
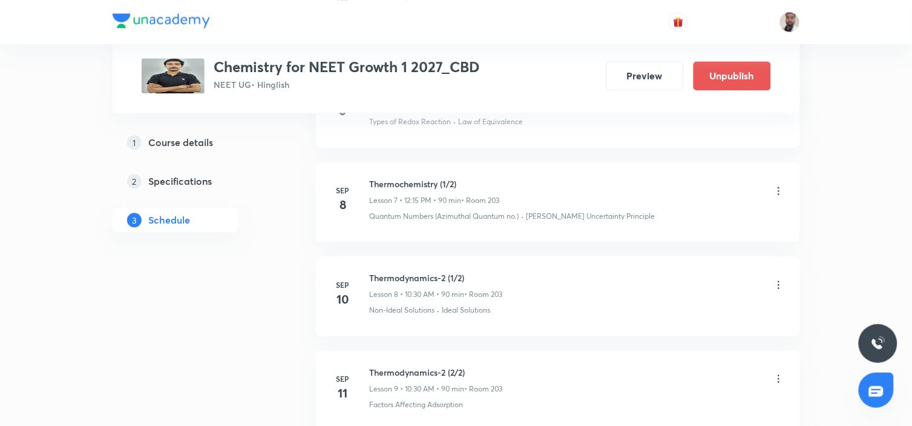
click at [778, 278] on icon at bounding box center [779, 284] width 12 height 12
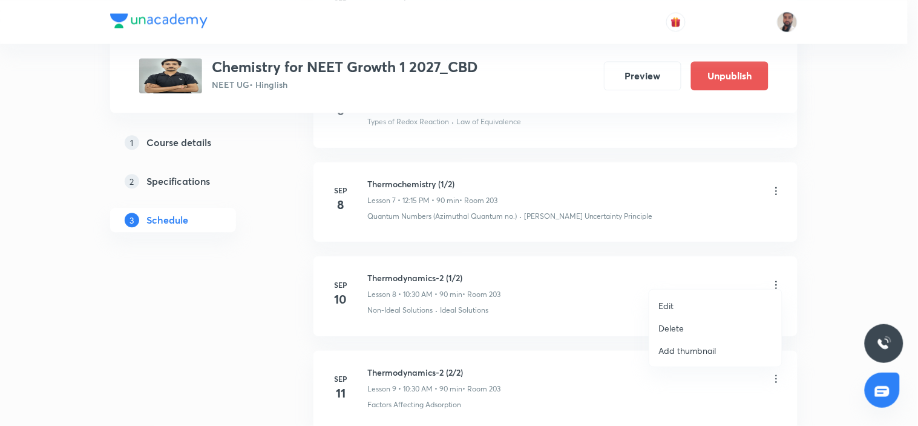
click at [685, 305] on li "Edit" at bounding box center [715, 305] width 133 height 22
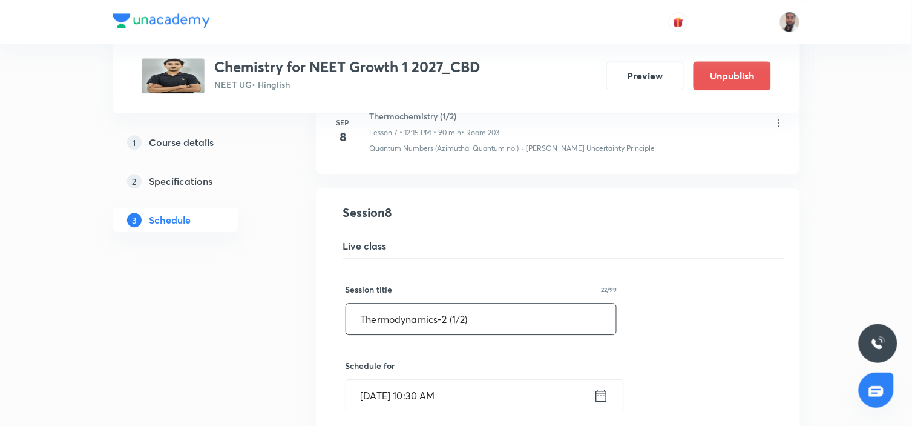
drag, startPoint x: 516, startPoint y: 309, endPoint x: 134, endPoint y: 327, distance: 382.4
click at [134, 327] on div "Plus Courses Chemistry for NEET Growth 1 2027_CBD NEET UG • Hinglish Preview Un…" at bounding box center [457, 211] width 688 height 1740
paste input "chemistry"
click at [447, 312] on input "Thermochemistry (1/2)" at bounding box center [481, 318] width 271 height 31
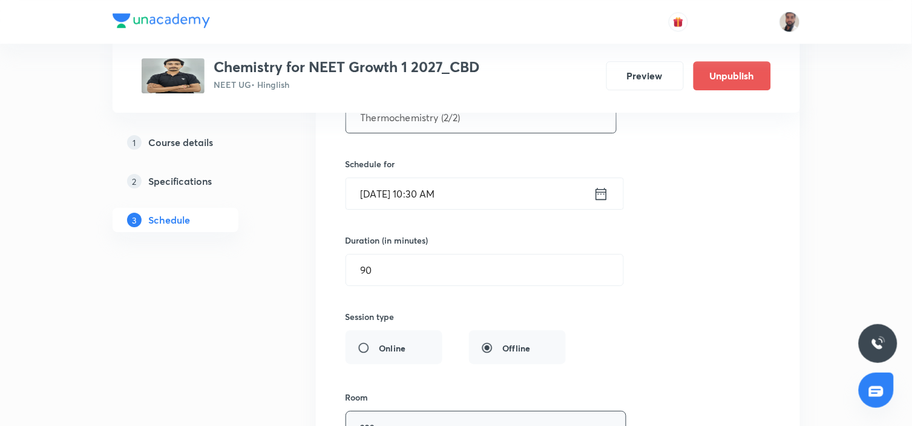
scroll to position [1130, 0]
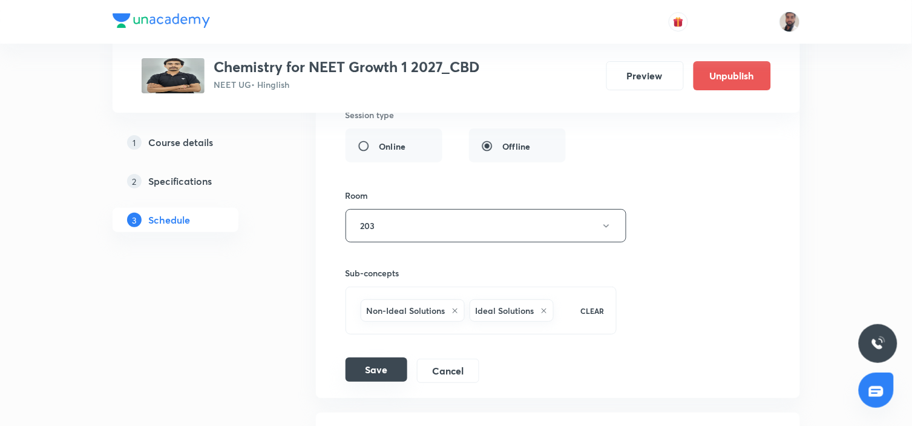
type input "Thermochemistry (2/2)"
click at [370, 361] on button "Save" at bounding box center [377, 369] width 62 height 24
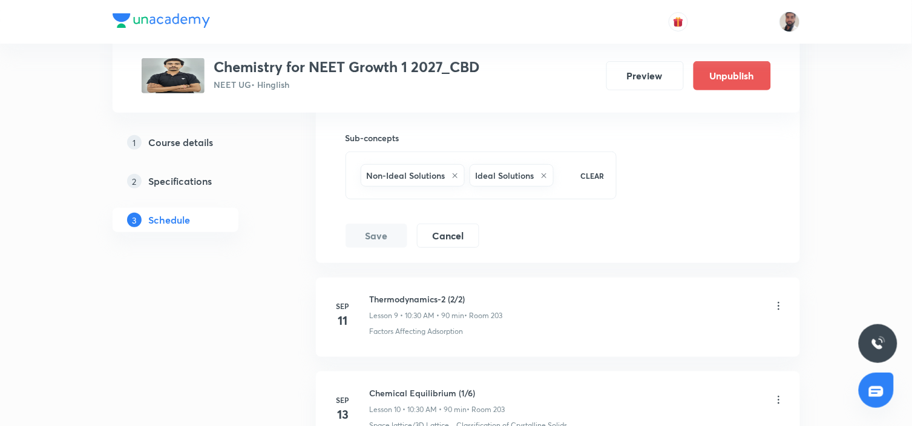
scroll to position [1332, 0]
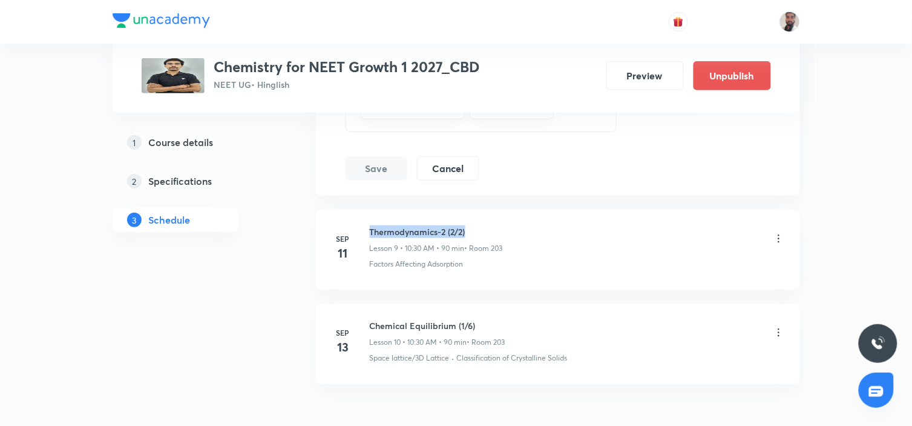
drag, startPoint x: 469, startPoint y: 220, endPoint x: 370, endPoint y: 209, distance: 99.8
click at [370, 210] on li "Sep 11 Thermodynamics-2 (2/2) Lesson 9 • 10:30 AM • 90 min • Room 203 Factors A…" at bounding box center [558, 249] width 484 height 79
copy h6 "Thermodynamics-2 (2/2)"
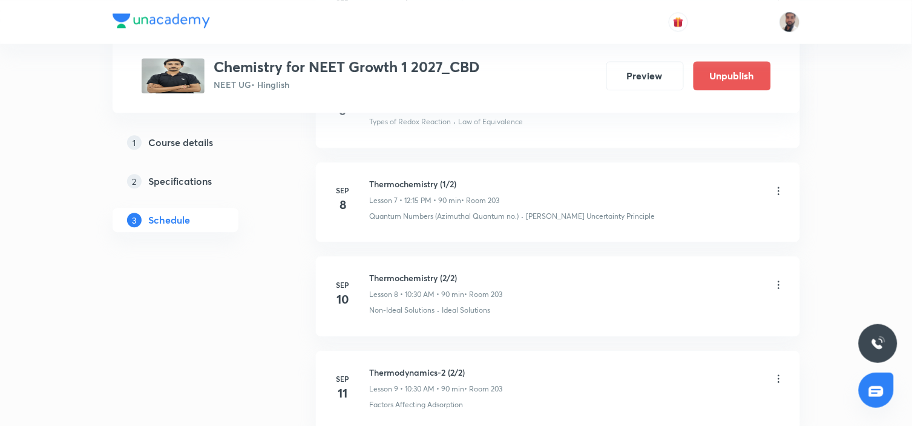
scroll to position [794, 0]
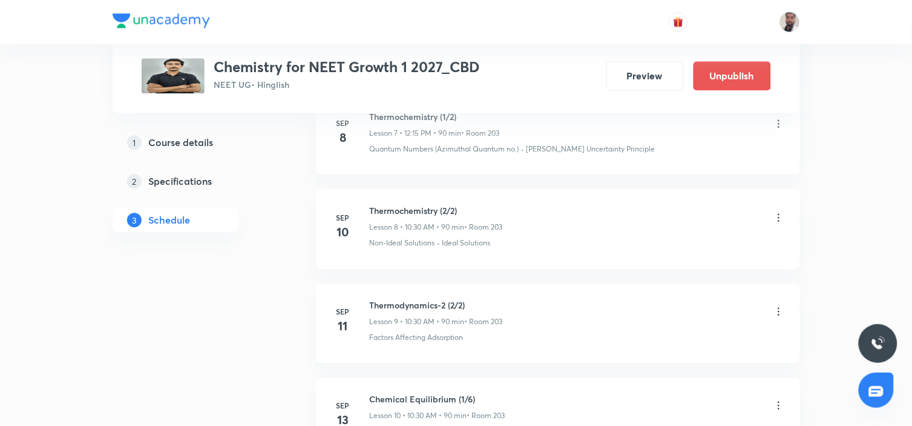
click at [778, 305] on icon at bounding box center [779, 311] width 12 height 12
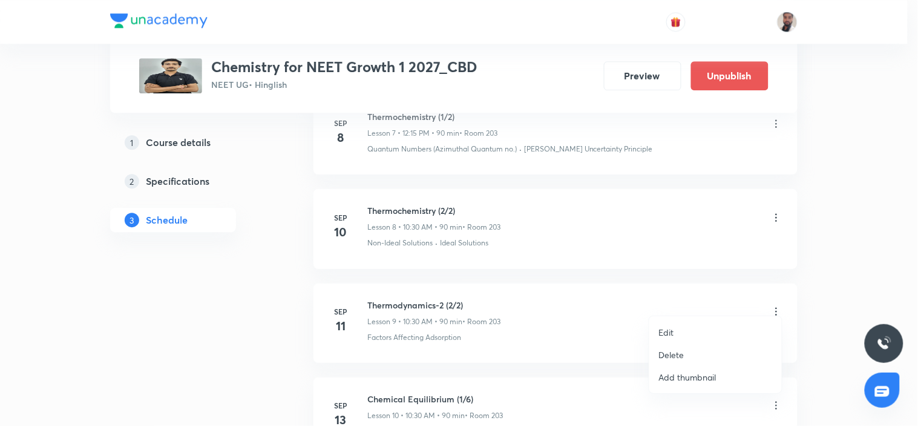
click at [680, 330] on li "Edit" at bounding box center [715, 332] width 133 height 22
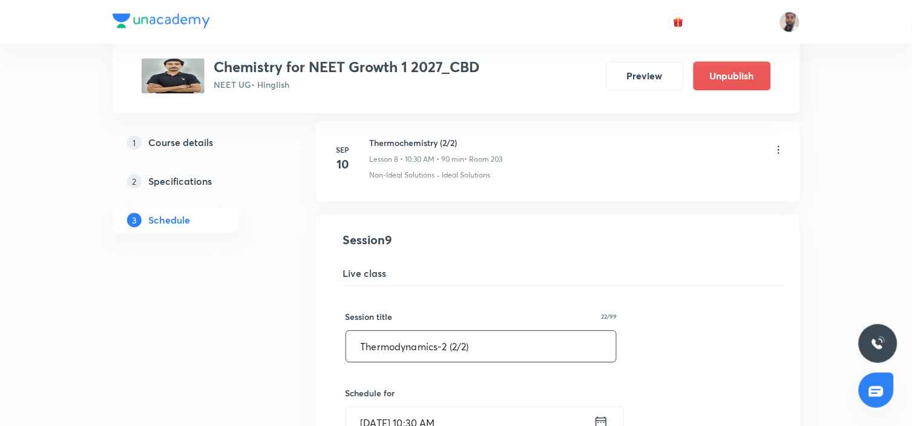
click at [459, 338] on input "Thermodynamics-2 (2/2)" at bounding box center [481, 345] width 271 height 31
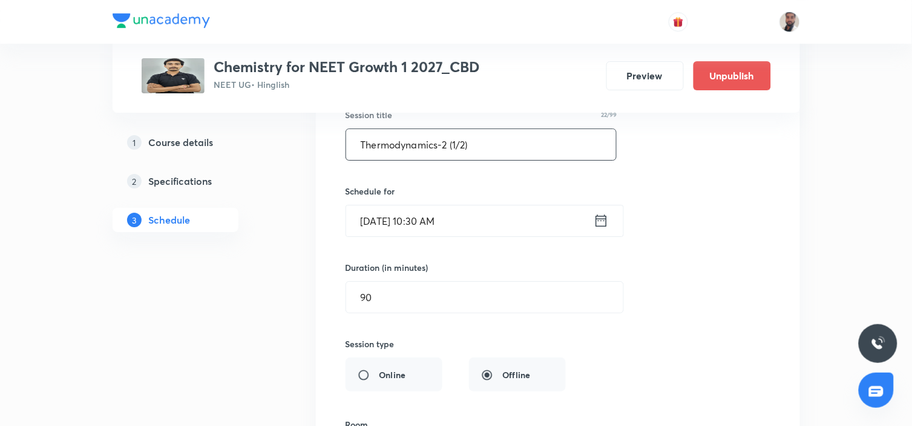
scroll to position [1197, 0]
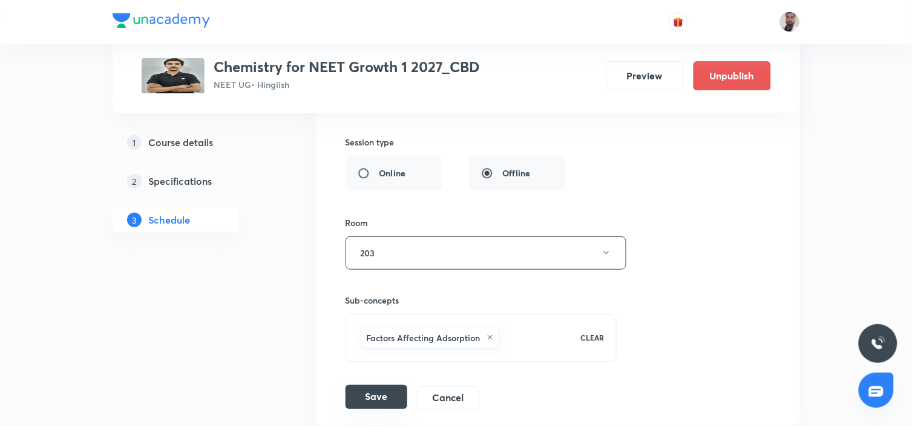
type input "Thermodynamics-2 (1/2)"
click at [360, 396] on button "Save" at bounding box center [377, 396] width 62 height 24
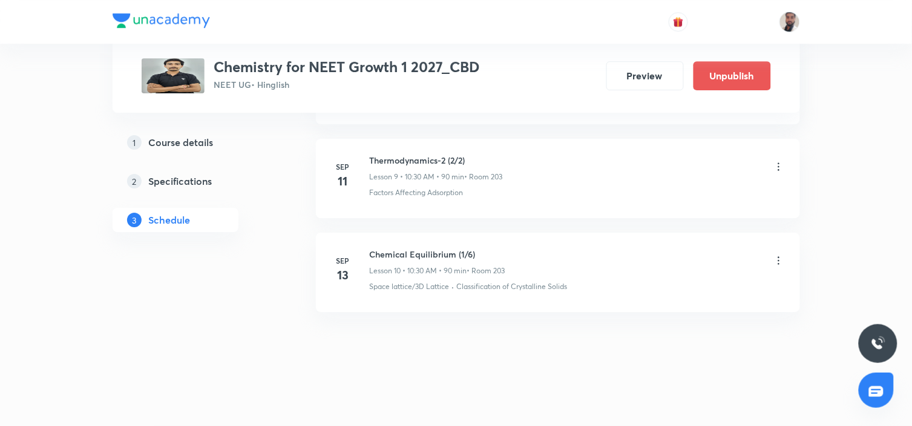
scroll to position [929, 0]
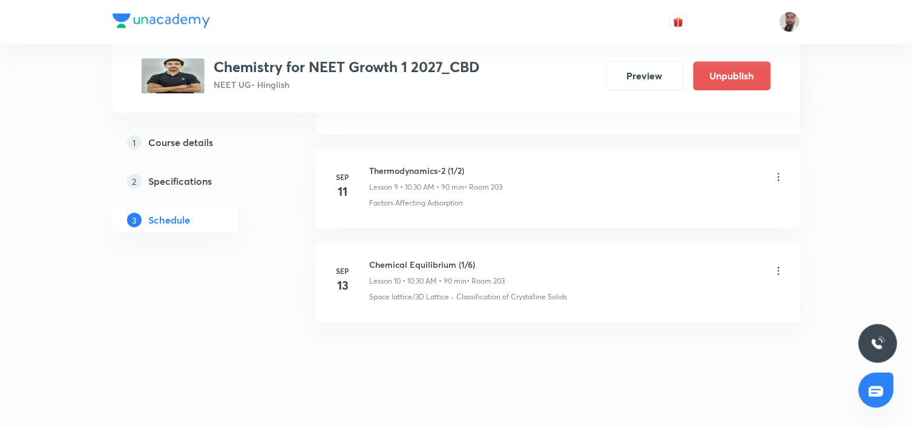
click at [778, 267] on icon at bounding box center [779, 271] width 2 height 8
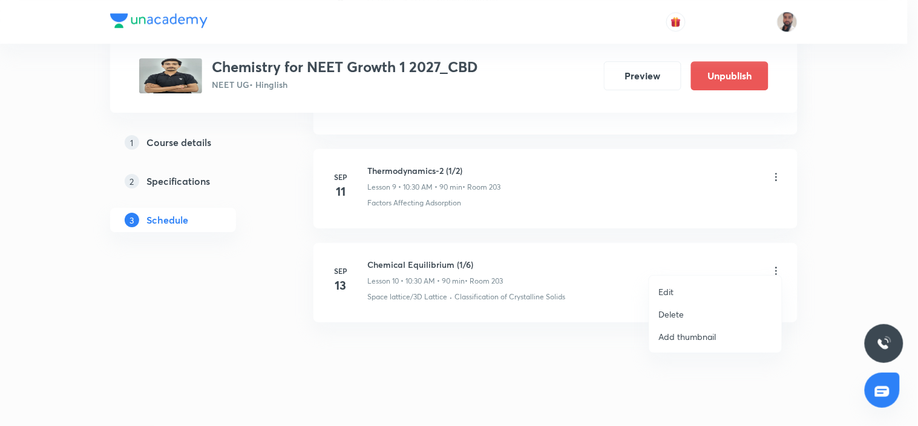
click at [677, 288] on li "Edit" at bounding box center [715, 291] width 133 height 22
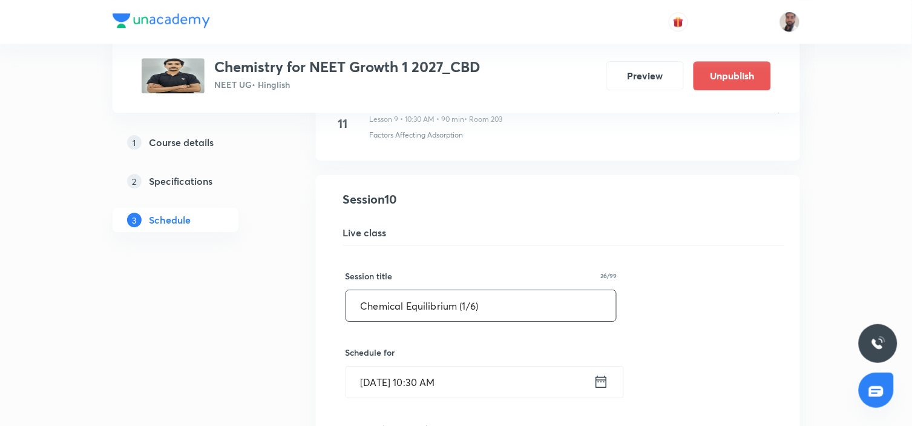
drag, startPoint x: 513, startPoint y: 280, endPoint x: 283, endPoint y: 315, distance: 232.7
click at [283, 315] on div "Plus Courses Chemistry for NEET Growth 1 2027_CBD NEET UG • Hinglish Preview Un…" at bounding box center [457, 22] width 688 height 1767
paste input "Thermodynamics-2 (2/2"
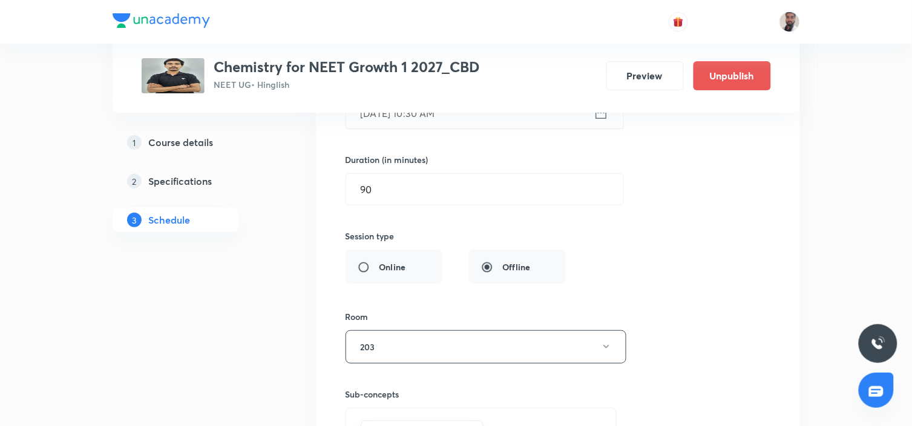
scroll to position [1332, 0]
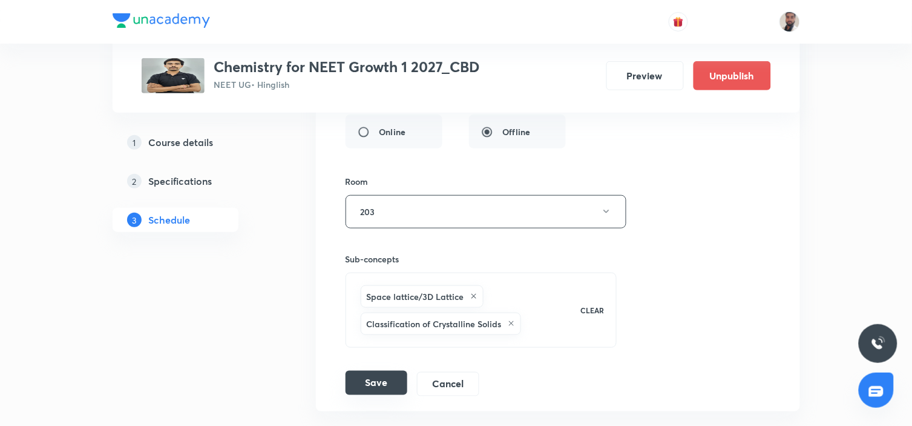
type input "Thermodynamics-2 (2/2)"
click at [377, 370] on button "Save" at bounding box center [377, 382] width 62 height 24
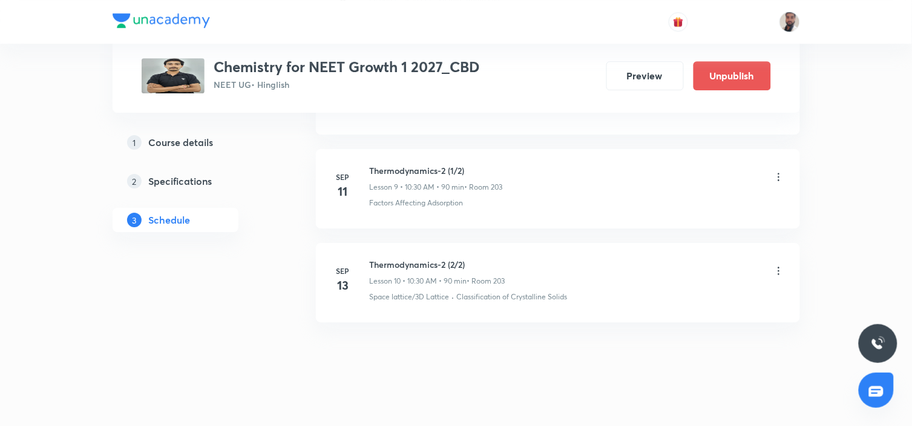
scroll to position [794, 0]
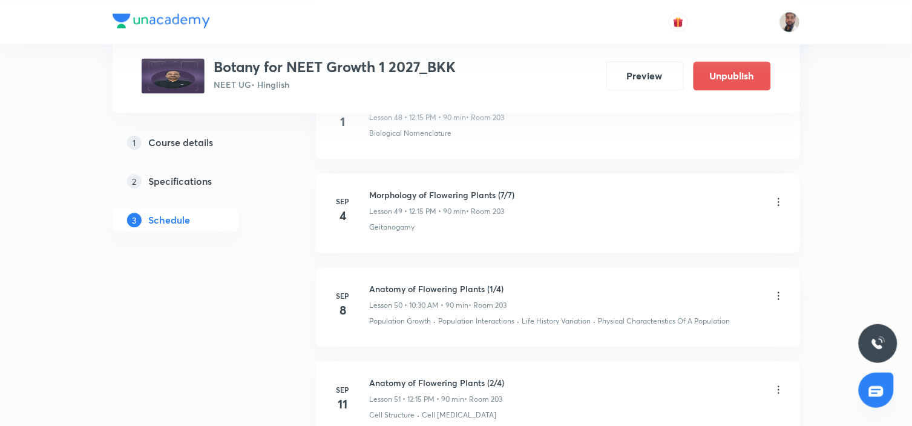
scroll to position [5218, 0]
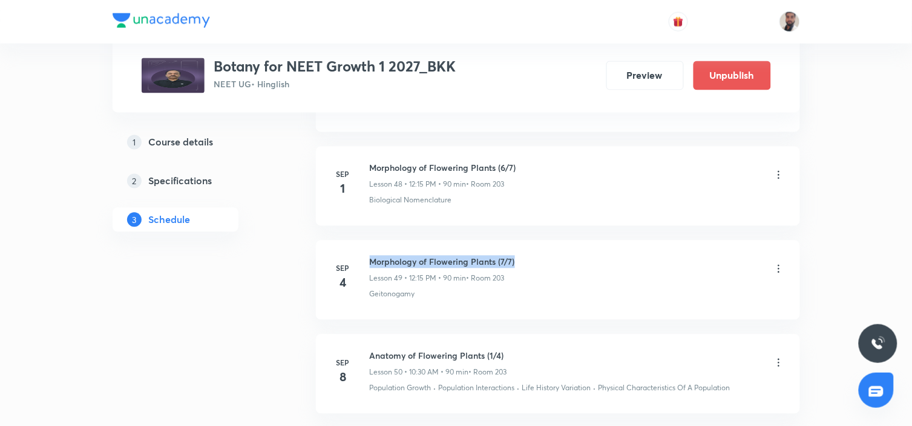
drag, startPoint x: 527, startPoint y: 263, endPoint x: 370, endPoint y: 254, distance: 157.6
click at [370, 254] on li "[DATE] Morphology of Flowering Plants (7/7) Lesson 49 • 12:15 PM • 90 min • Roo…" at bounding box center [558, 279] width 484 height 79
copy h6 "Morphology of Flowering Plants (7/7)"
click at [778, 271] on icon at bounding box center [779, 269] width 12 height 12
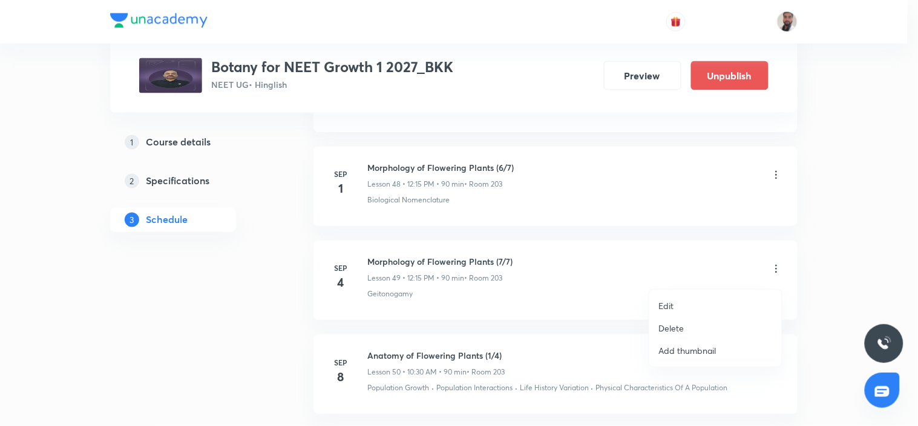
click at [676, 324] on p "Delete" at bounding box center [671, 327] width 25 height 13
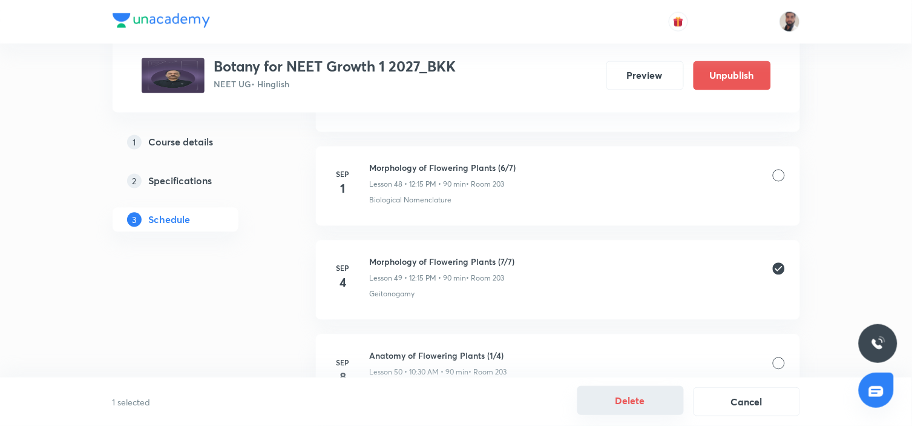
click at [617, 400] on button "Delete" at bounding box center [630, 400] width 107 height 29
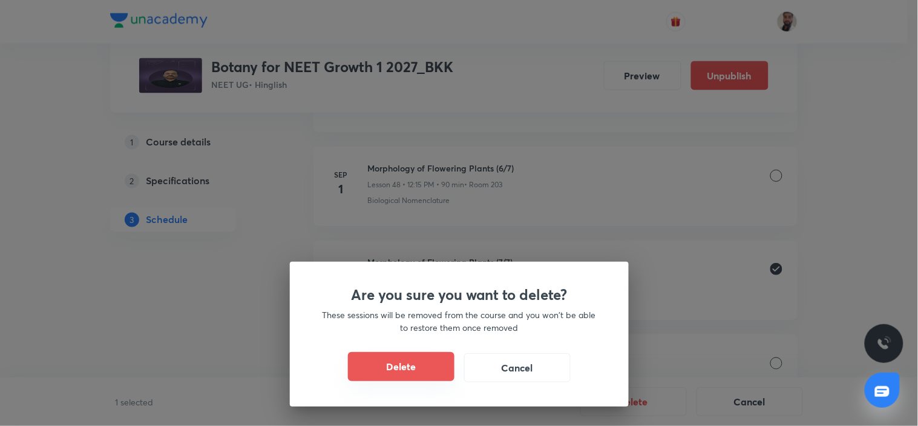
click at [439, 374] on button "Delete" at bounding box center [401, 366] width 107 height 29
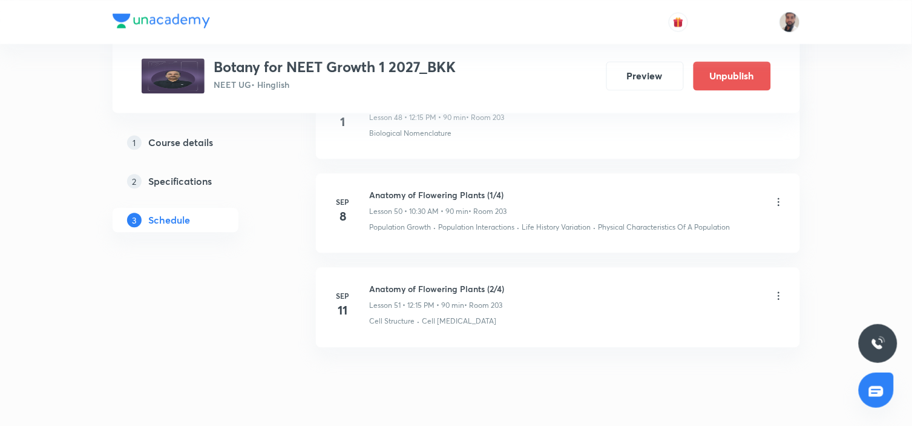
scroll to position [5325, 0]
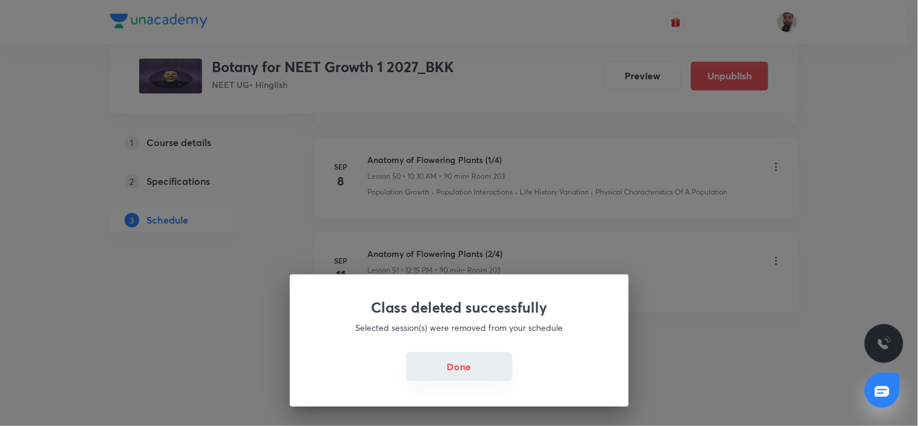
click at [495, 363] on button "Done" at bounding box center [459, 366] width 107 height 29
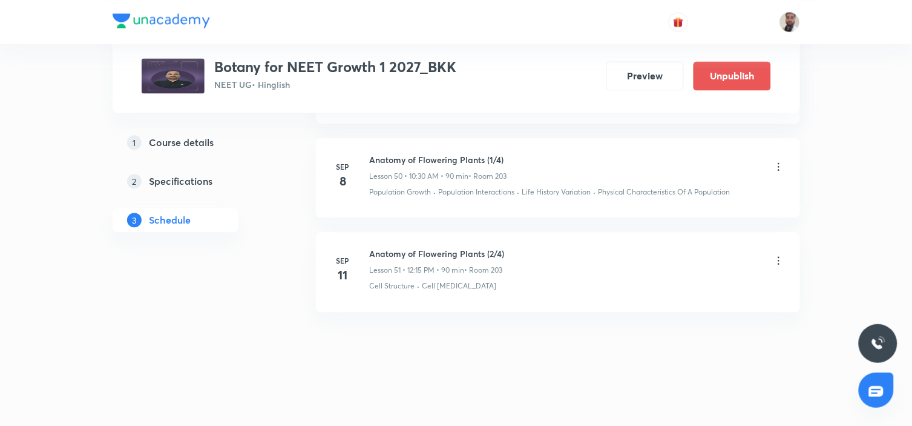
scroll to position [5191, 0]
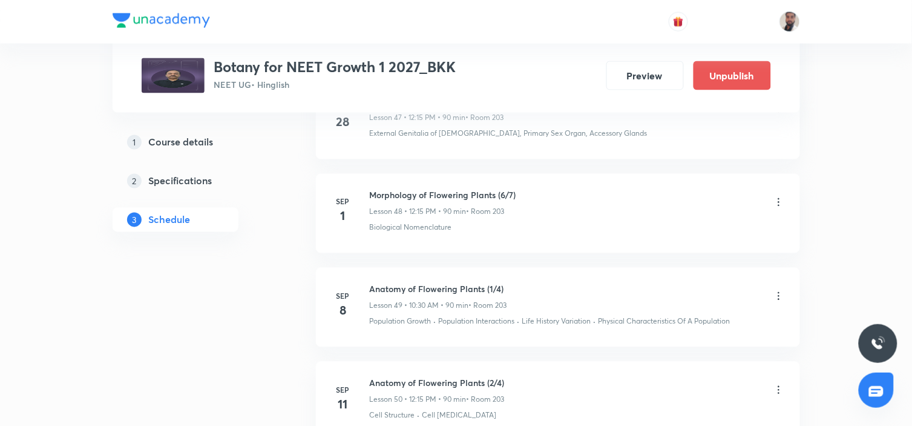
click at [776, 300] on icon at bounding box center [779, 296] width 12 height 12
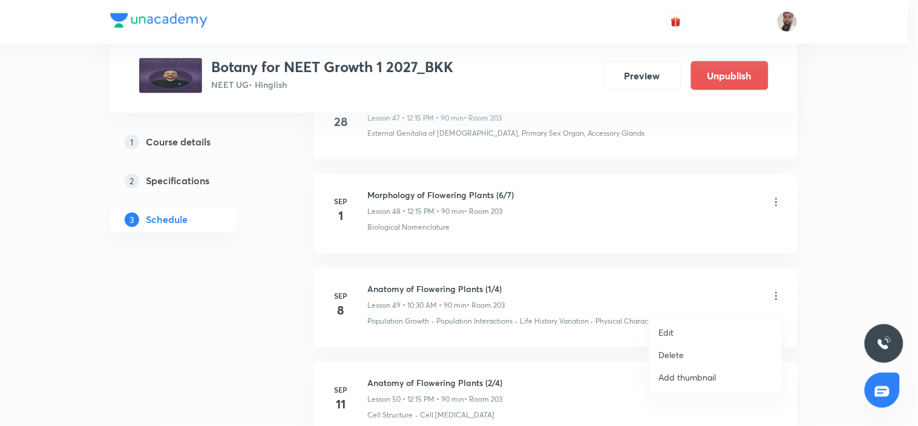
click at [686, 332] on li "Edit" at bounding box center [715, 332] width 133 height 22
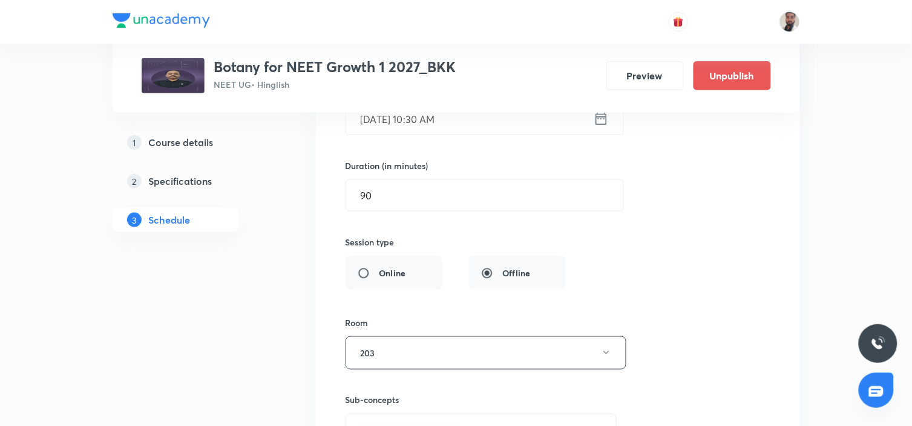
scroll to position [4788, 0]
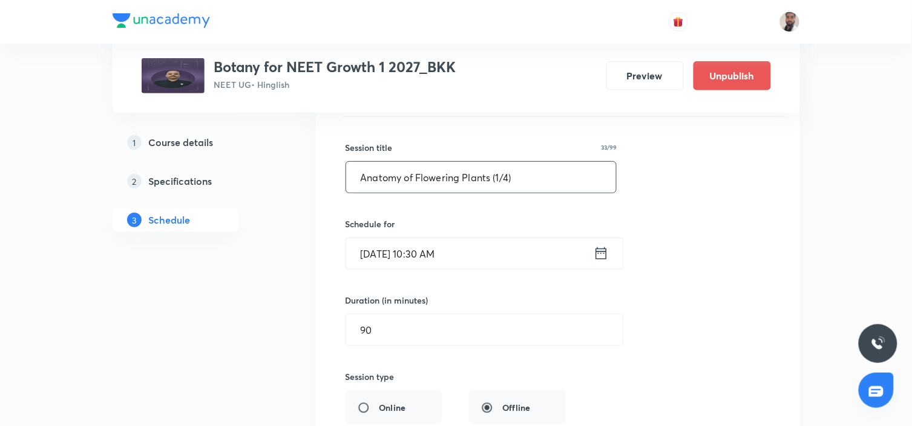
drag, startPoint x: 522, startPoint y: 185, endPoint x: 146, endPoint y: 192, distance: 376.6
paste input "Morphology of Flowering Plants (7/7"
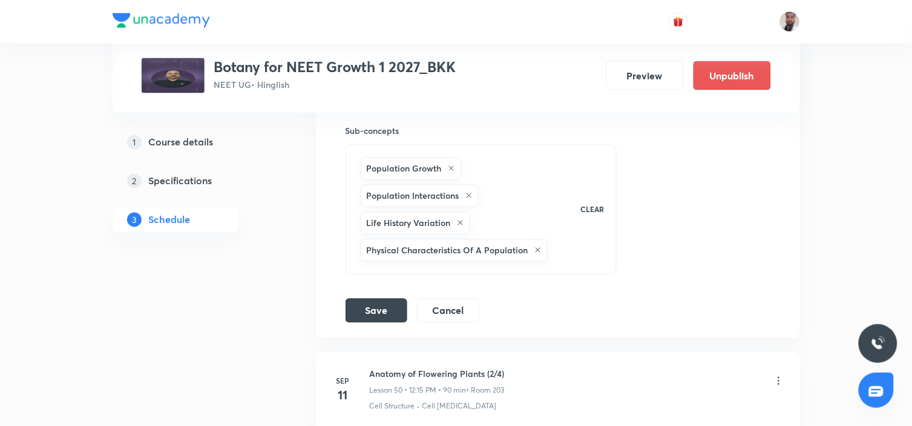
scroll to position [5258, 0]
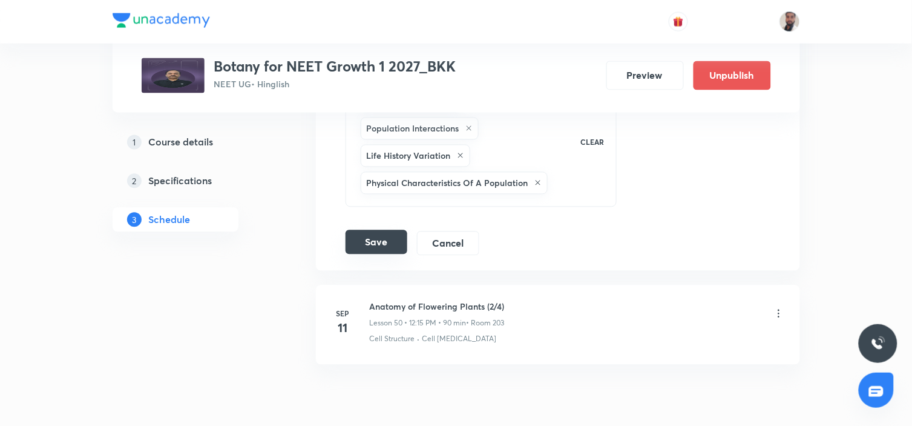
type input "Morphology of Flowering Plants (7/7)"
click at [385, 251] on button "Save" at bounding box center [377, 242] width 62 height 24
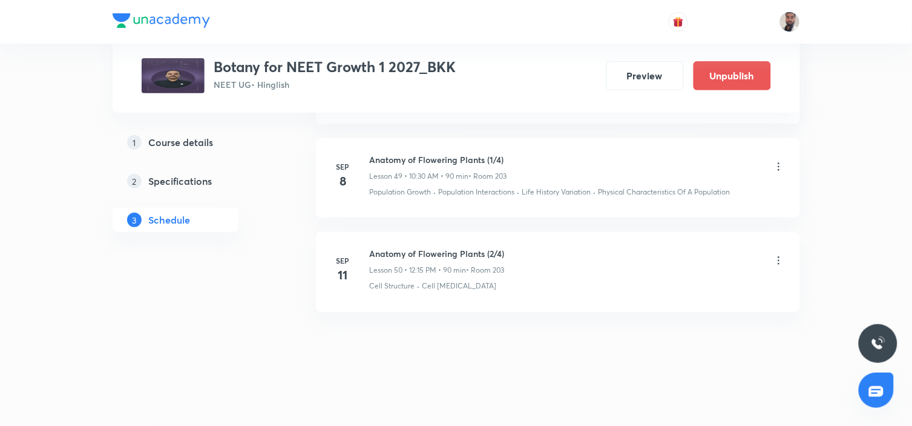
scroll to position [4769, 0]
click at [778, 261] on icon at bounding box center [779, 260] width 2 height 8
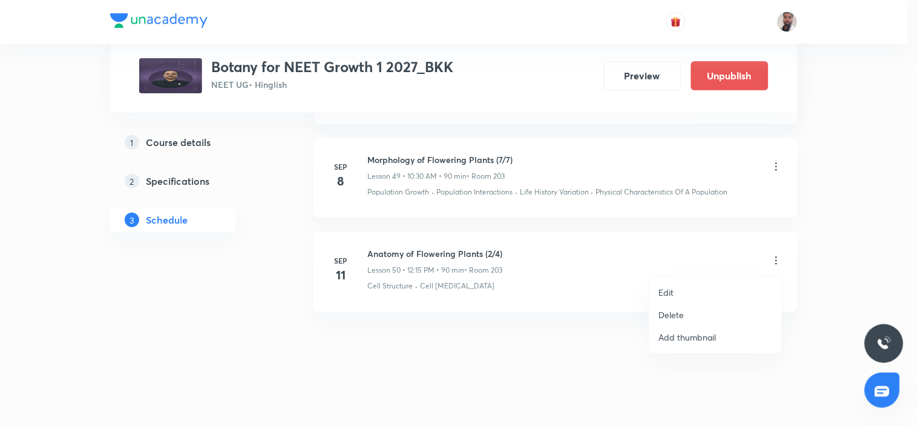
click at [683, 292] on li "Edit" at bounding box center [715, 292] width 133 height 22
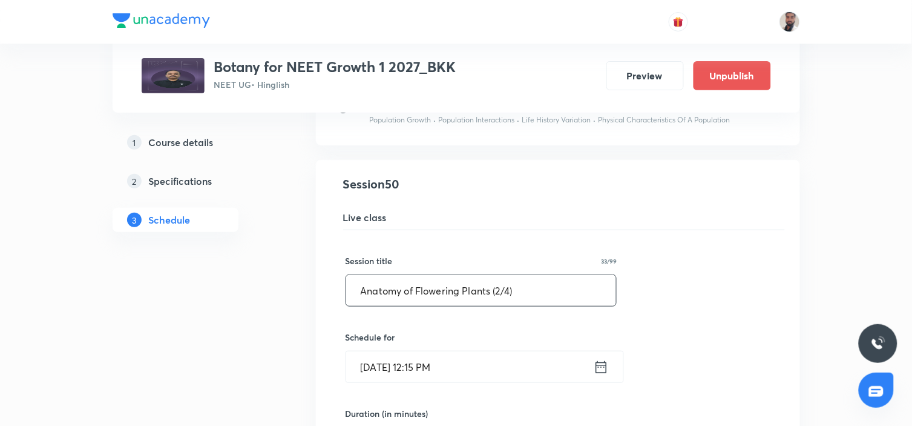
click at [500, 294] on input "Anatomy of Flowering Plants (2/4)" at bounding box center [481, 290] width 271 height 31
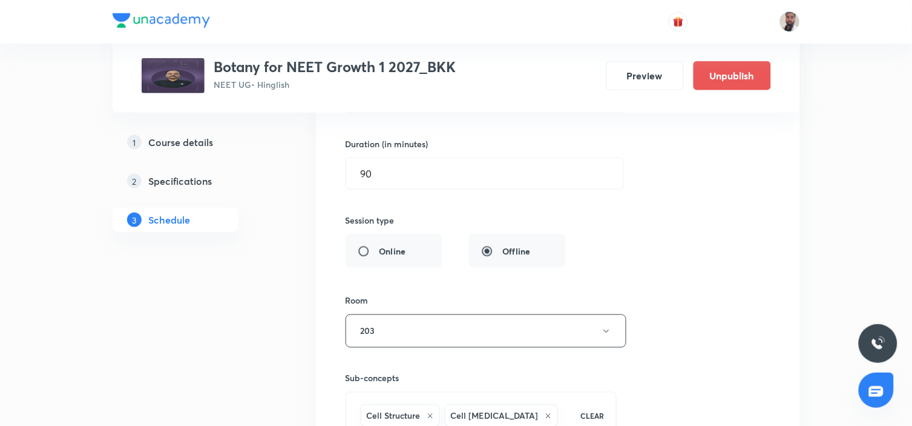
scroll to position [5235, 0]
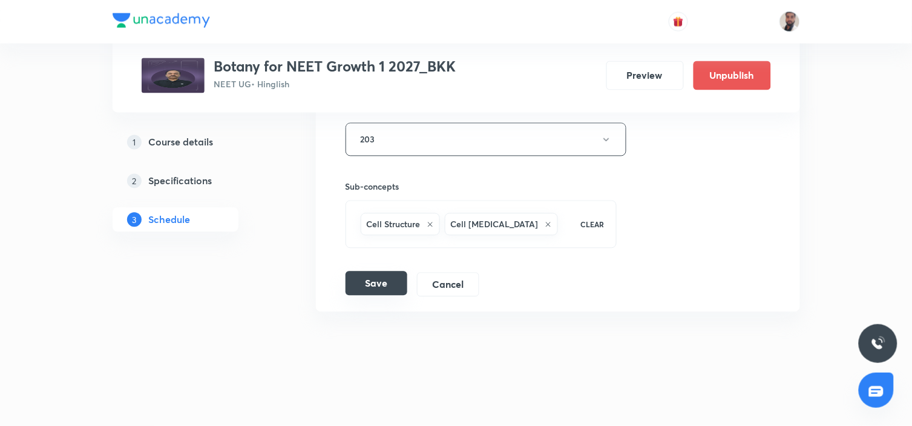
type input "Anatomy of Flowering Plants (1/4)"
click at [380, 286] on button "Save" at bounding box center [377, 283] width 62 height 24
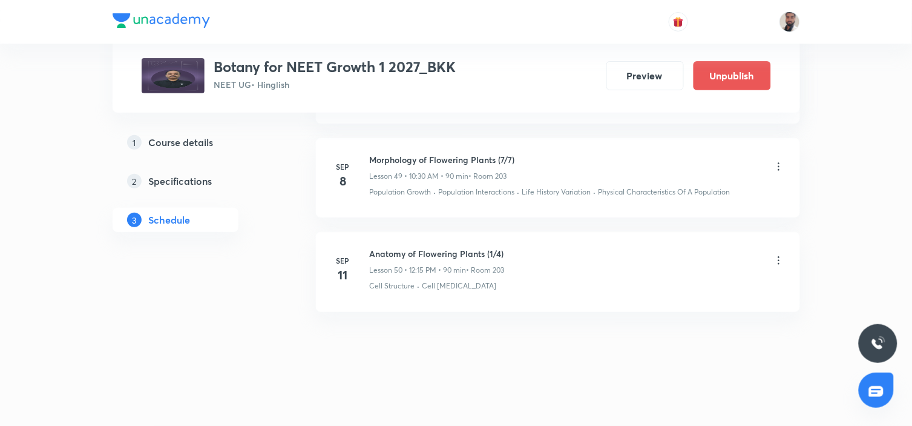
scroll to position [4701, 0]
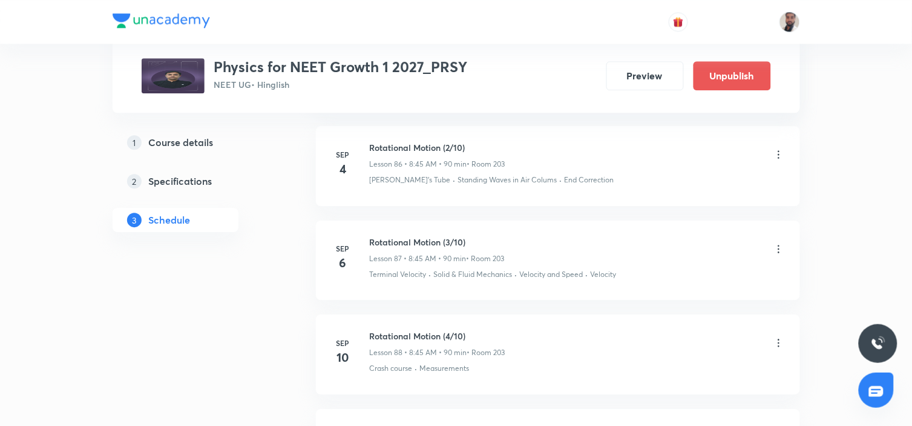
scroll to position [8941, 0]
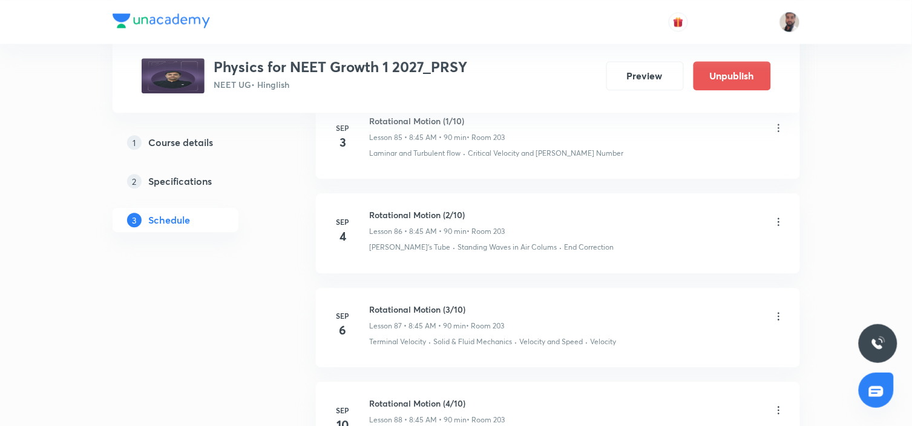
click at [776, 219] on icon at bounding box center [779, 221] width 12 height 12
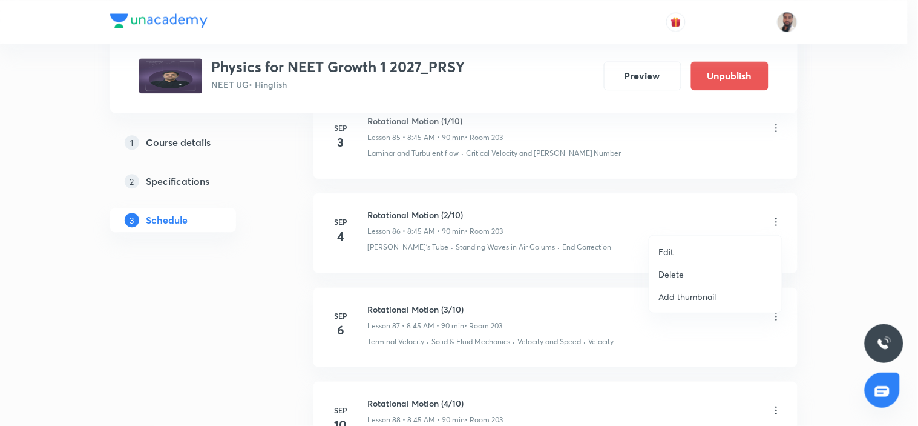
click at [674, 275] on p "Delete" at bounding box center [671, 274] width 25 height 13
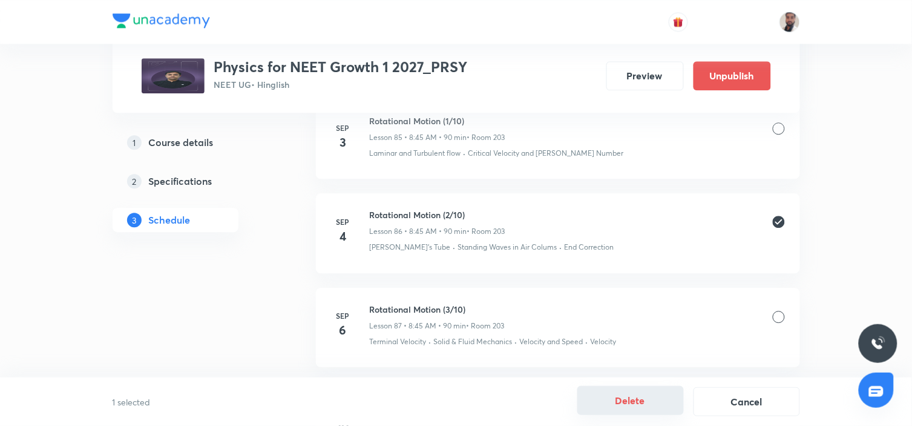
click at [619, 399] on button "Delete" at bounding box center [630, 400] width 107 height 29
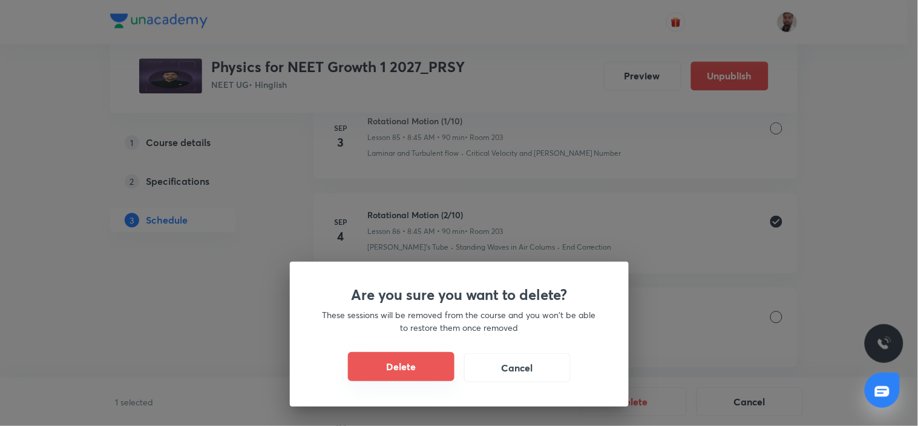
click at [426, 367] on button "Delete" at bounding box center [401, 366] width 107 height 29
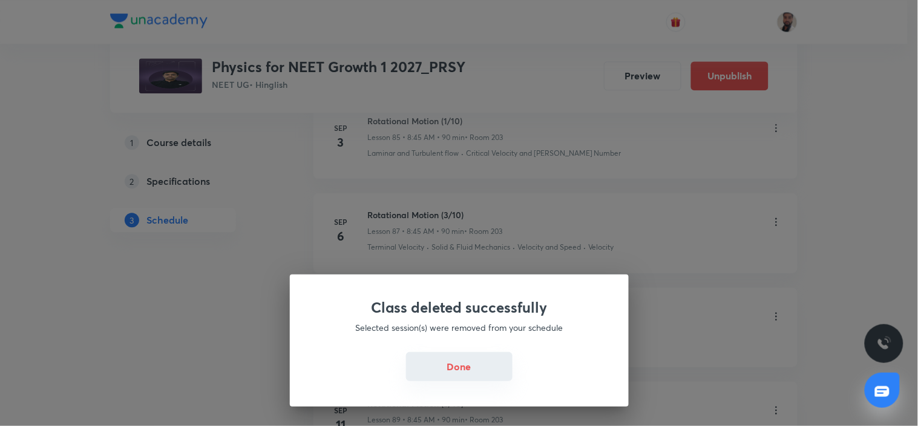
click at [464, 359] on button "Done" at bounding box center [459, 366] width 107 height 29
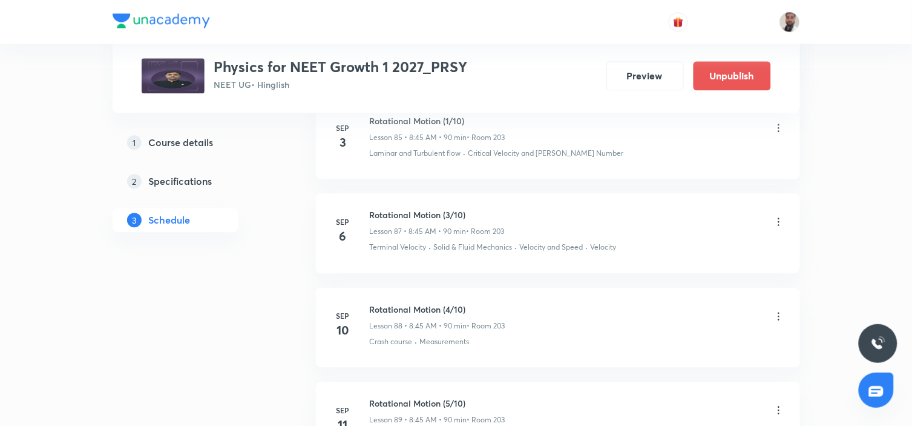
scroll to position [8874, 0]
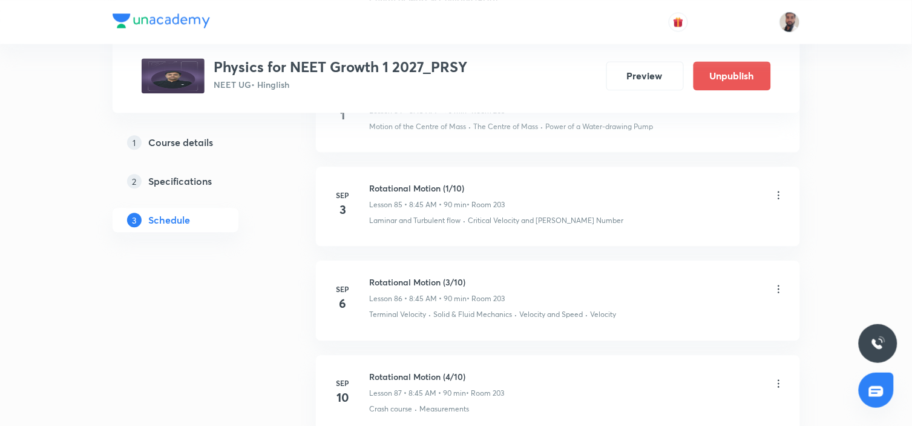
click at [781, 286] on icon at bounding box center [779, 289] width 12 height 12
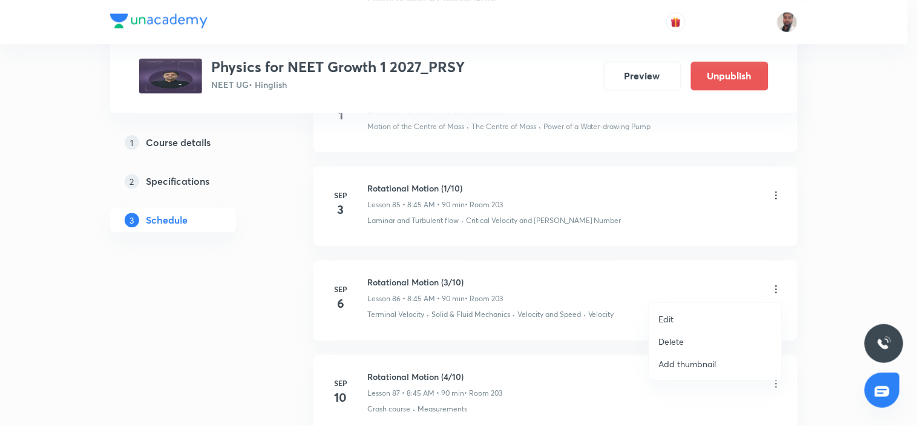
click at [679, 317] on li "Edit" at bounding box center [715, 318] width 133 height 22
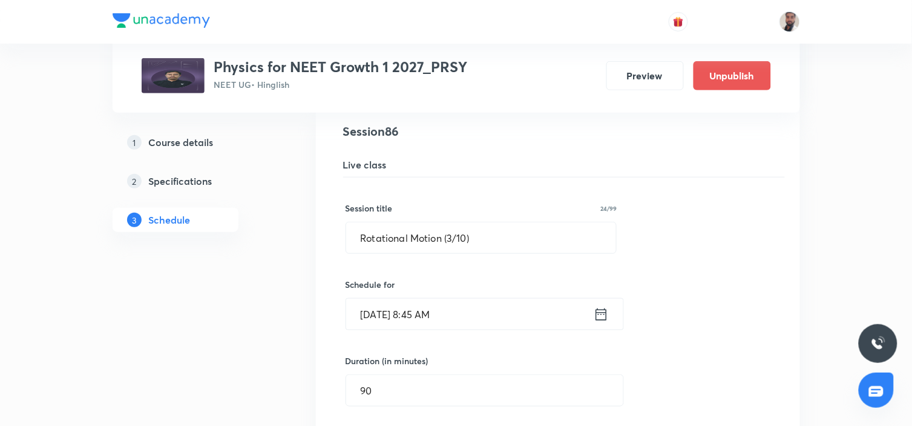
scroll to position [8336, 0]
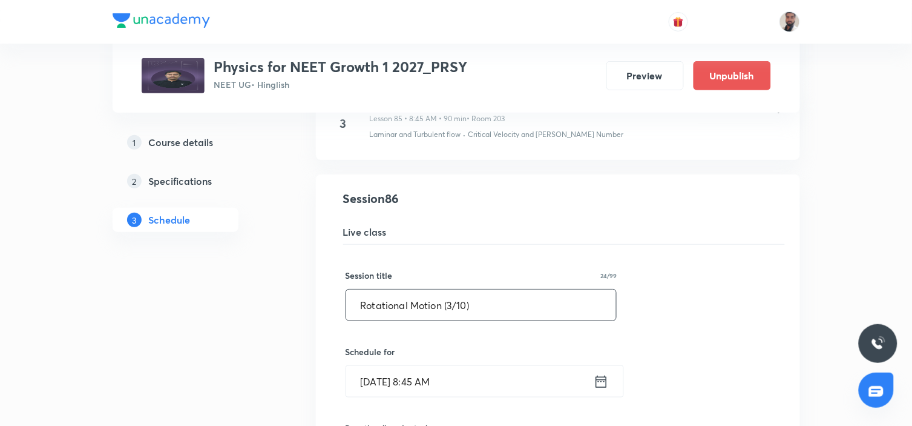
click at [454, 307] on input "Rotational Motion (3/10)" at bounding box center [481, 304] width 271 height 31
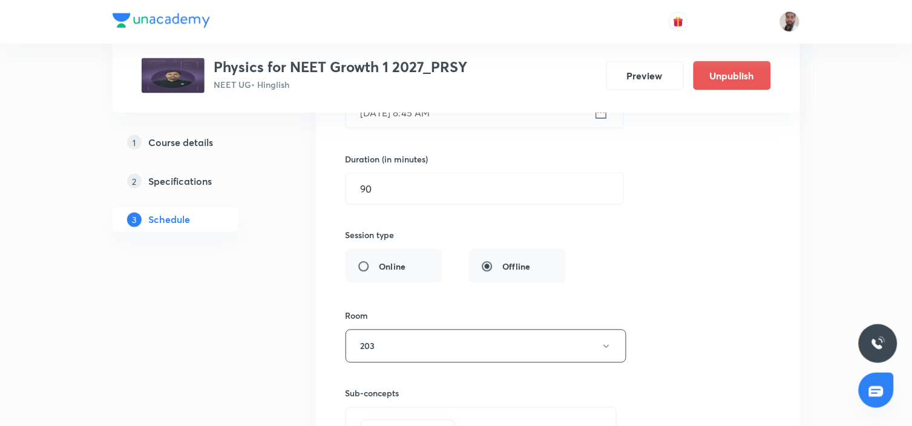
scroll to position [8807, 0]
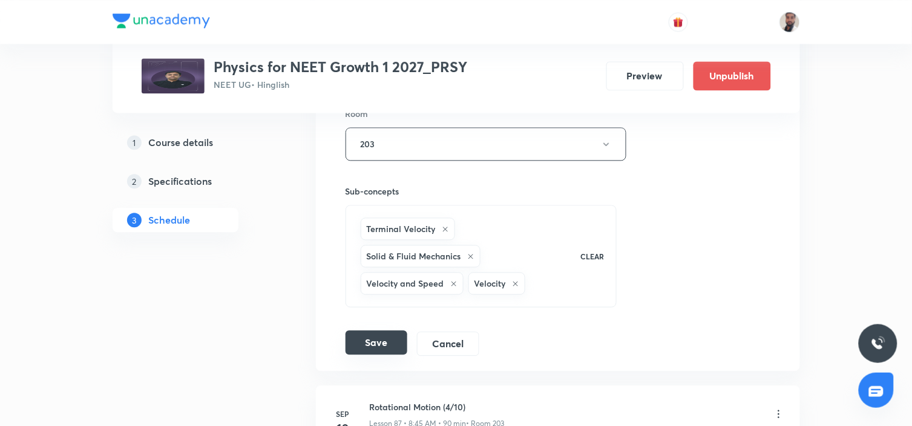
type input "Rotational Motion (2/10)"
click at [401, 335] on button "Save" at bounding box center [377, 342] width 62 height 24
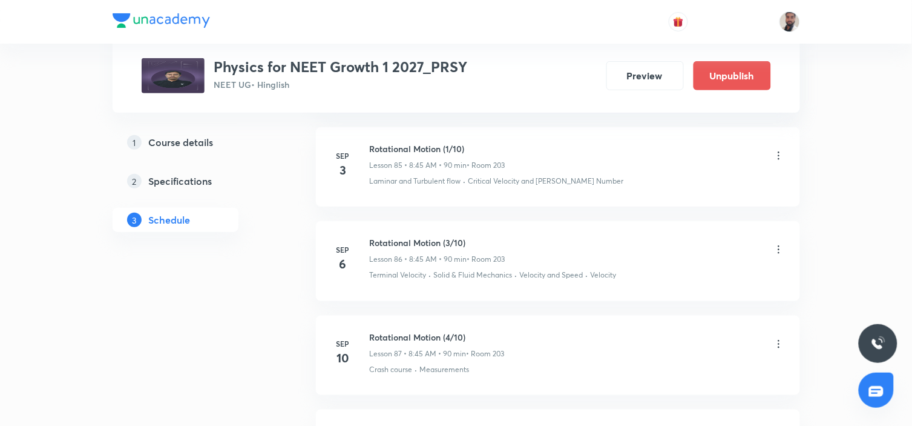
scroll to position [8290, 0]
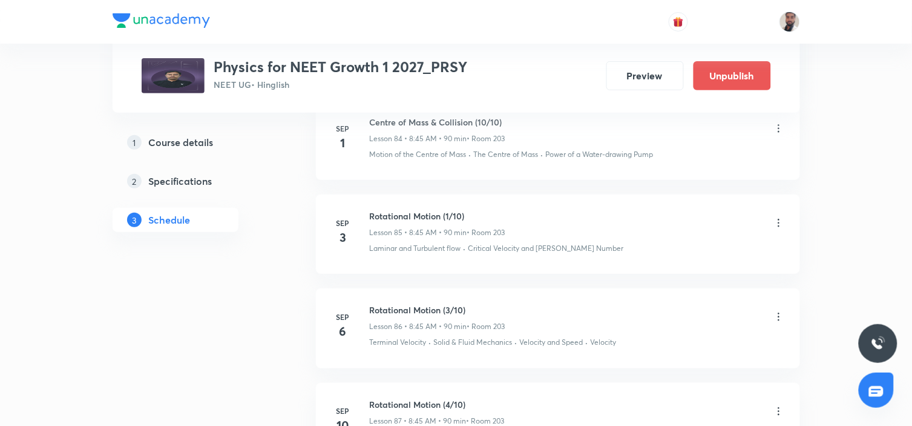
click at [778, 315] on icon at bounding box center [779, 317] width 12 height 12
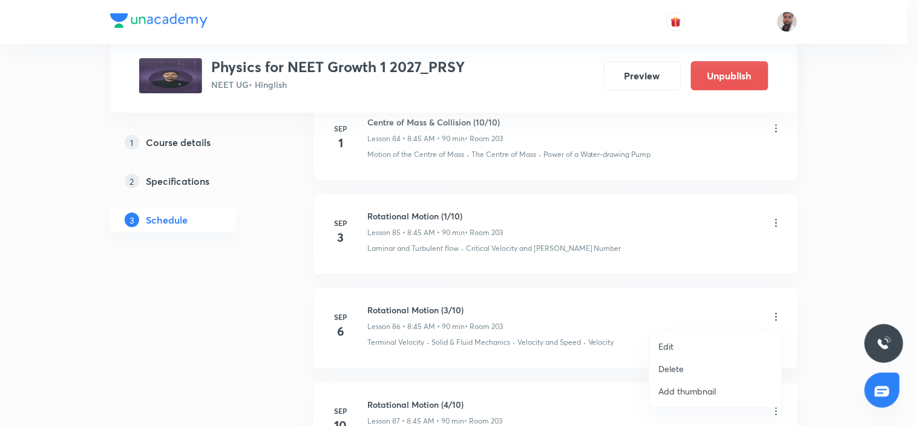
click at [678, 347] on li "Edit" at bounding box center [715, 346] width 133 height 22
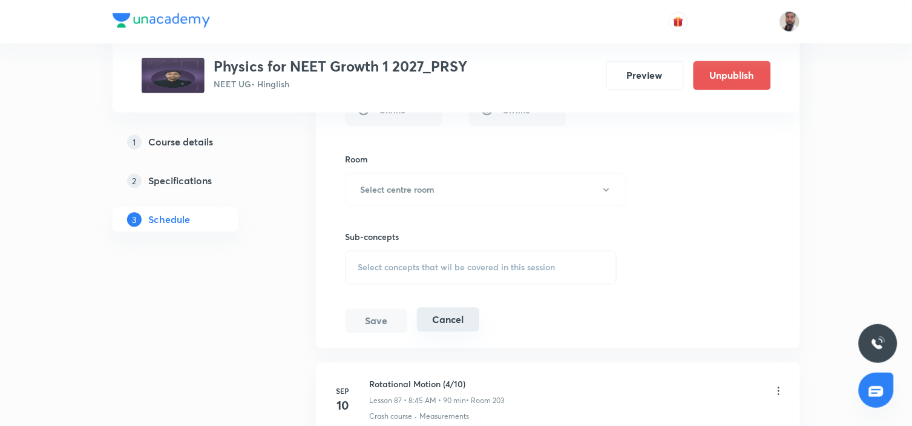
click at [458, 318] on button "Cancel" at bounding box center [448, 319] width 62 height 24
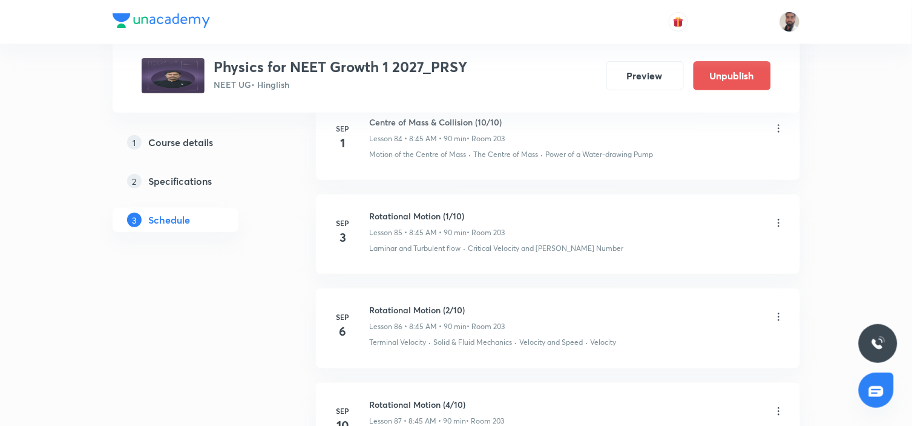
scroll to position [8357, 0]
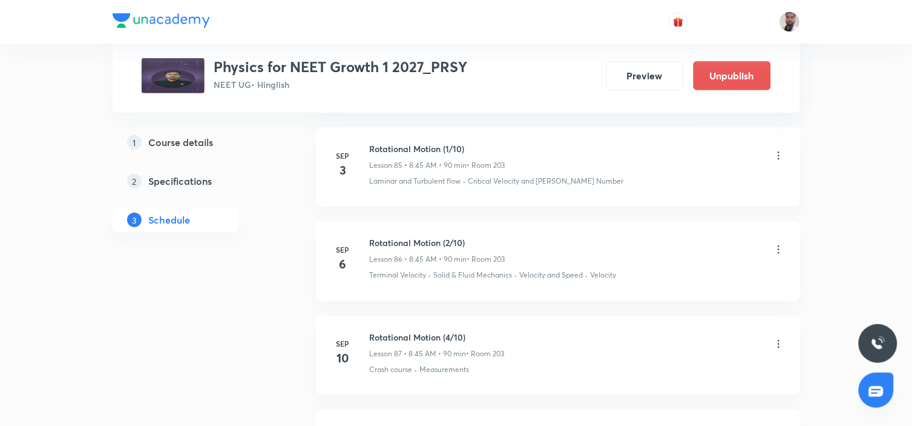
click at [778, 341] on icon at bounding box center [779, 344] width 2 height 8
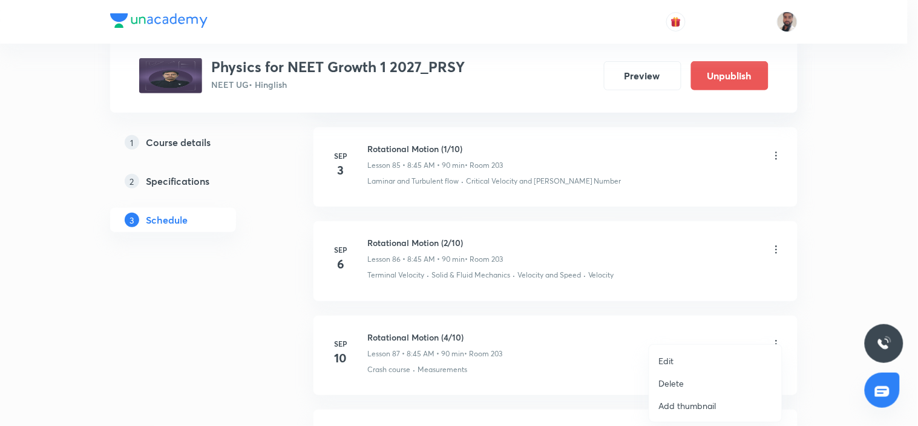
click at [697, 361] on li "Edit" at bounding box center [715, 360] width 133 height 22
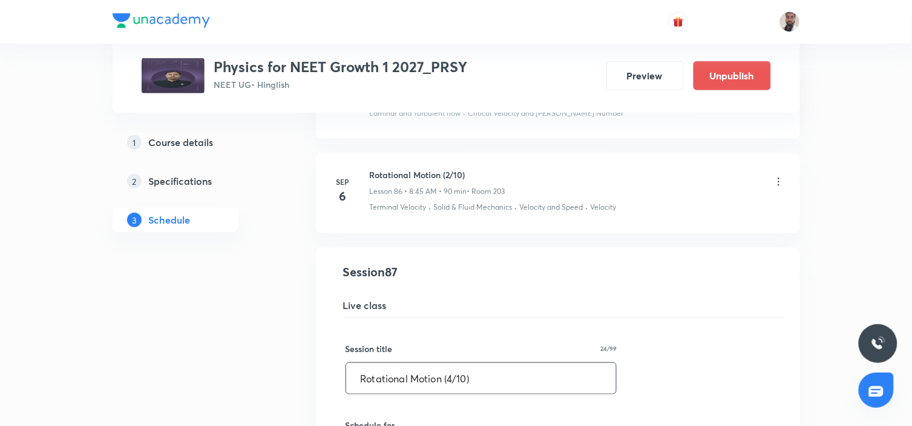
click at [453, 374] on input "Rotational Motion (4/10)" at bounding box center [481, 378] width 271 height 31
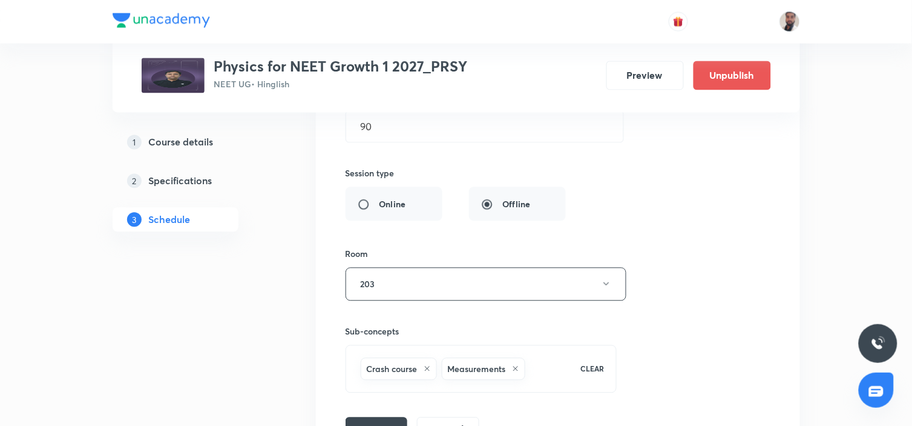
scroll to position [8963, 0]
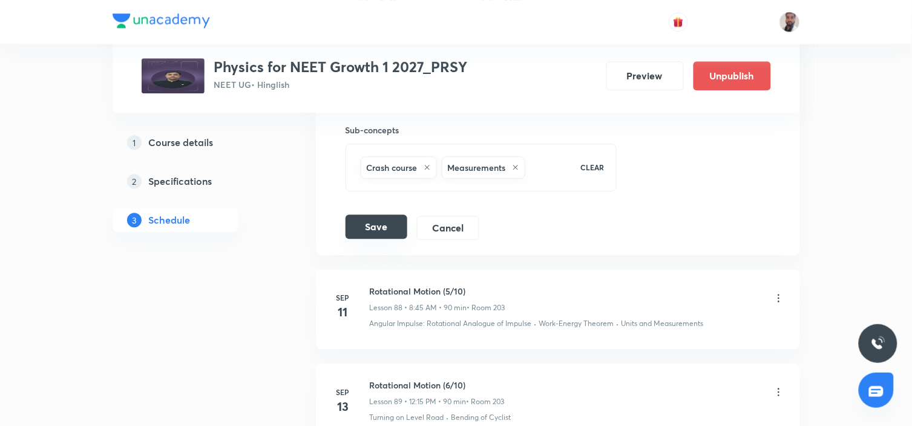
type input "Rotational Motion (3/10)"
click at [372, 238] on div "Save Cancel" at bounding box center [417, 227] width 143 height 24
click at [381, 229] on button "Save" at bounding box center [377, 226] width 62 height 24
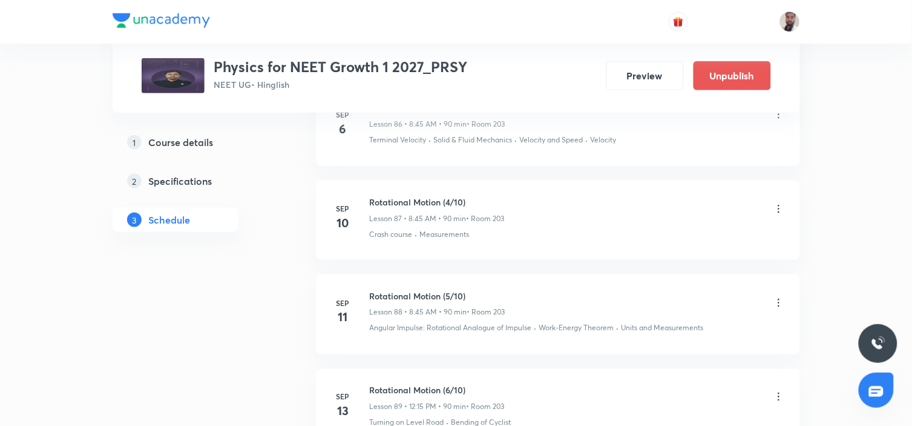
scroll to position [8560, 0]
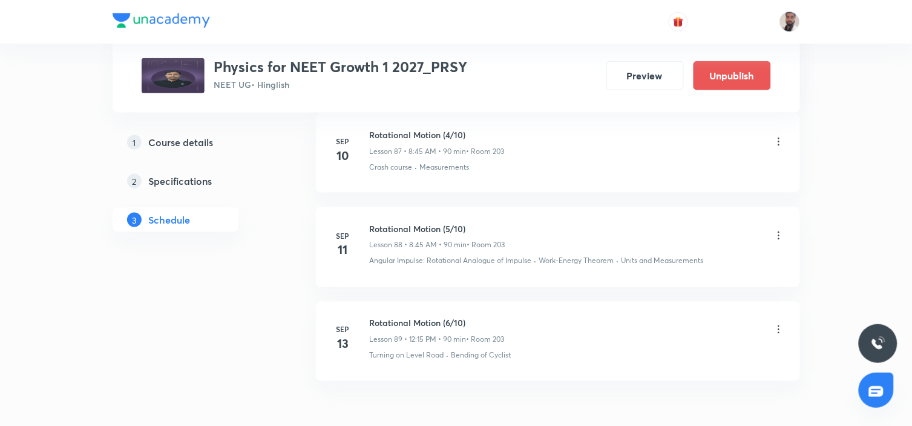
click at [778, 326] on icon at bounding box center [779, 330] width 2 height 8
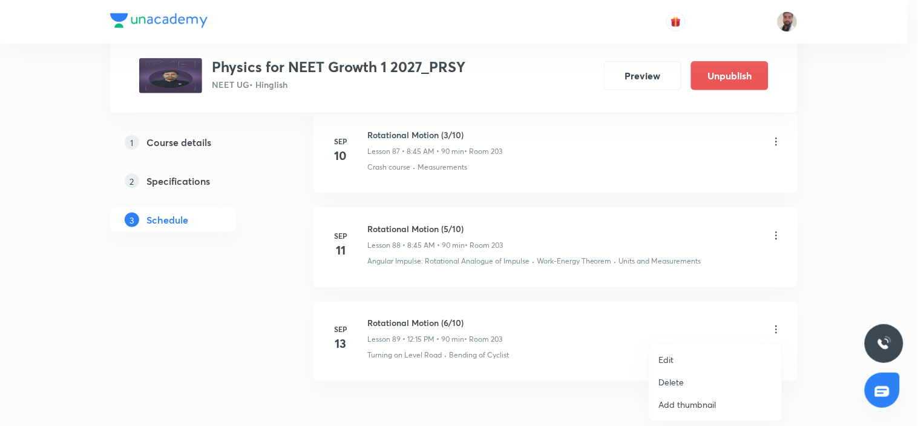
click at [595, 372] on div at bounding box center [459, 213] width 918 height 426
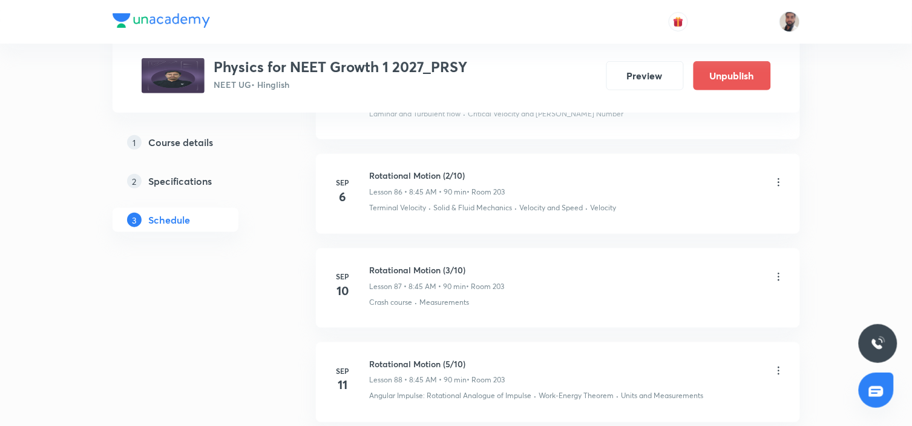
scroll to position [8492, 0]
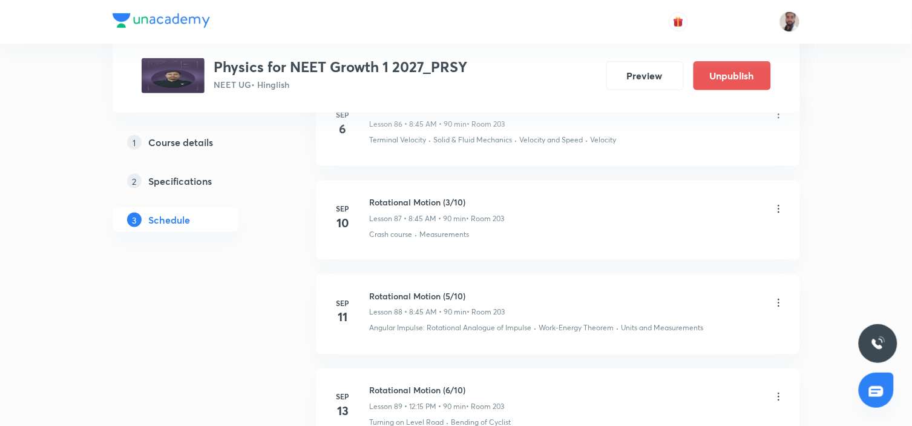
click at [778, 301] on icon at bounding box center [779, 303] width 12 height 12
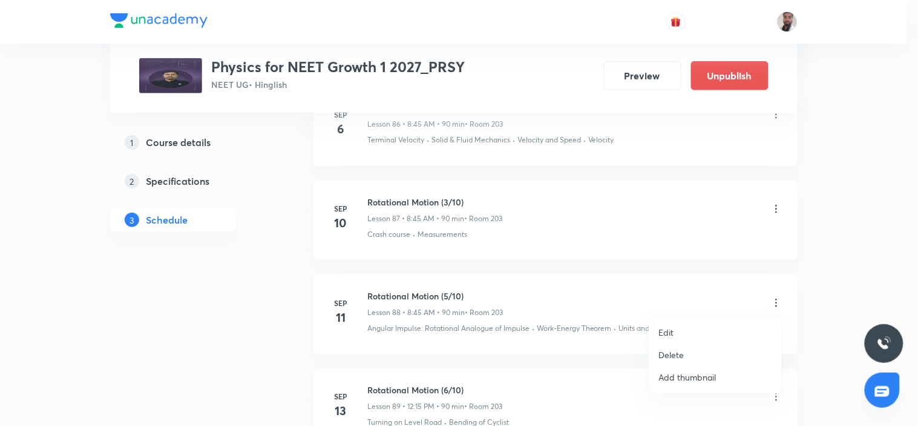
click at [693, 333] on li "Edit" at bounding box center [715, 332] width 133 height 22
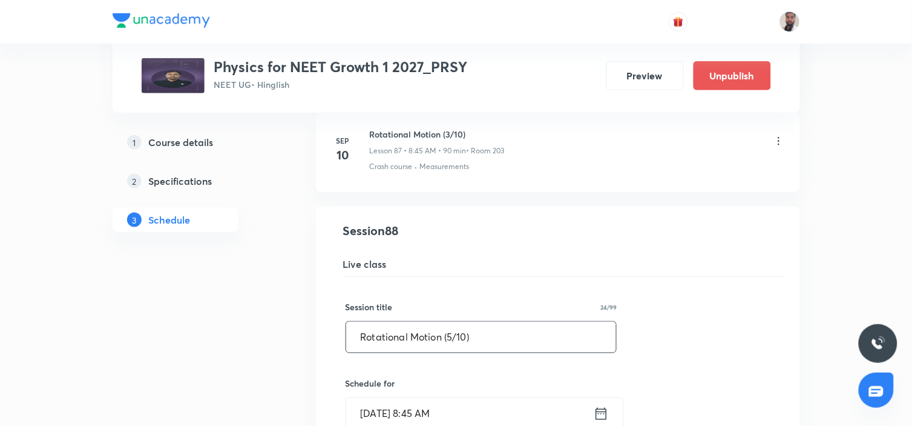
click at [452, 335] on input "Rotational Motion (5/10)" at bounding box center [481, 336] width 271 height 31
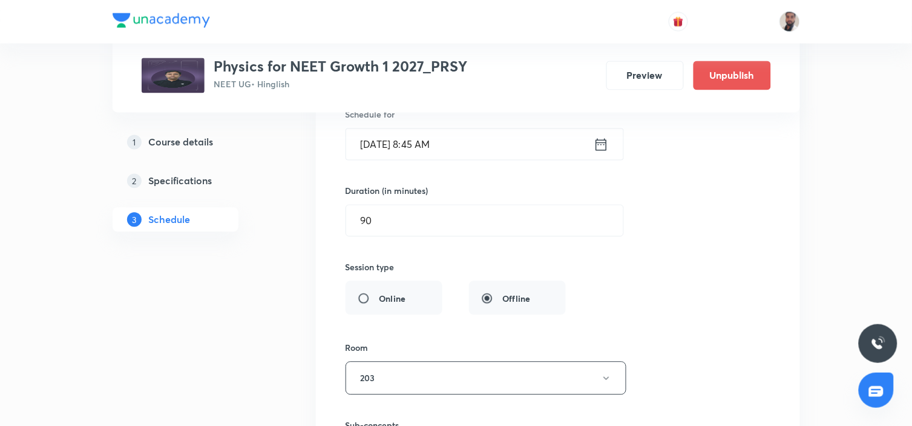
scroll to position [9030, 0]
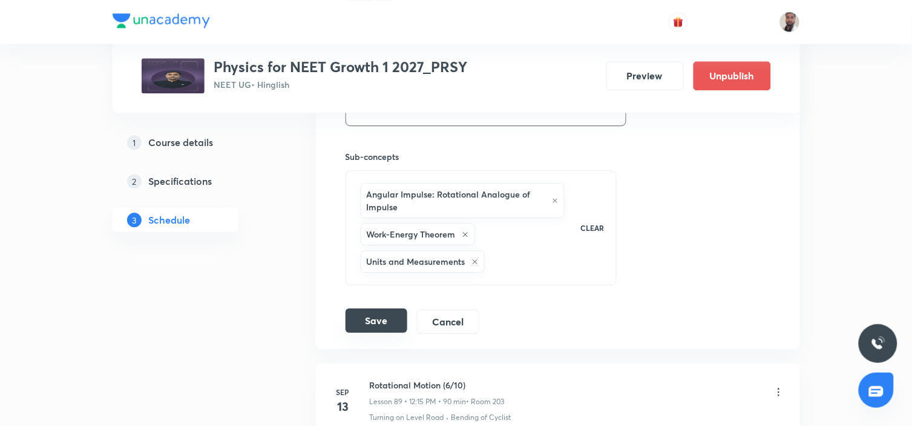
type input "Rotational Motion (4/10)"
click at [387, 319] on button "Save" at bounding box center [377, 320] width 62 height 24
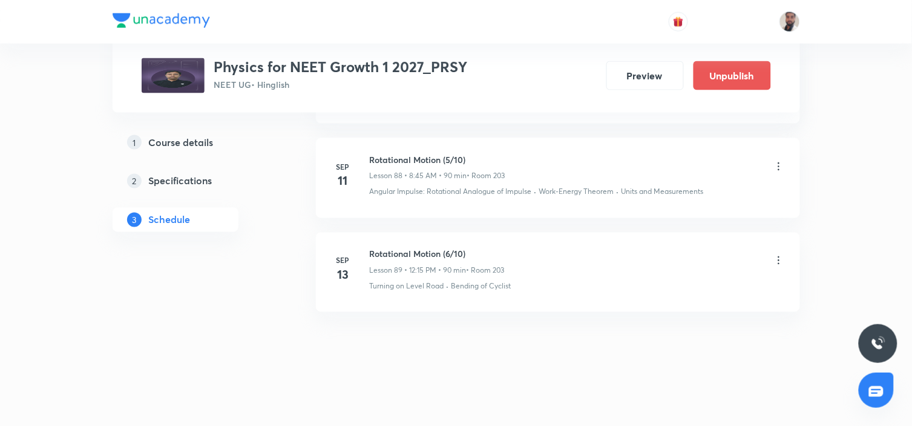
scroll to position [8627, 0]
click at [780, 259] on icon at bounding box center [779, 262] width 12 height 12
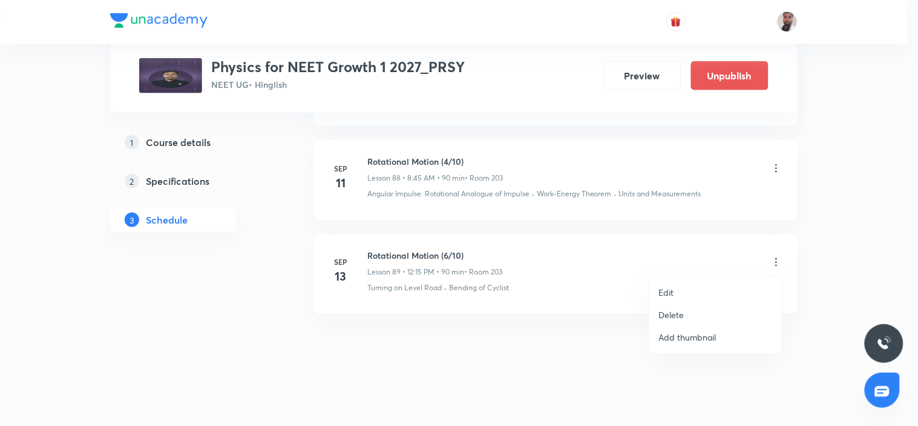
click at [682, 291] on li "Edit" at bounding box center [715, 292] width 133 height 22
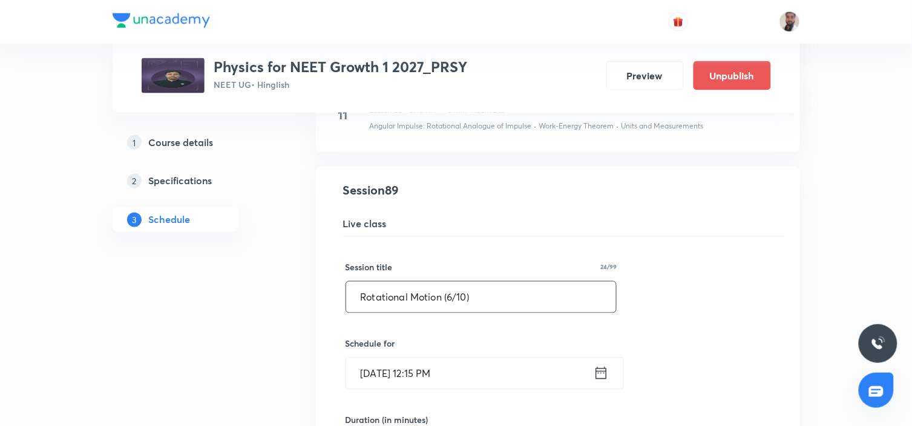
click at [452, 299] on input "Rotational Motion (6/10)" at bounding box center [481, 296] width 271 height 31
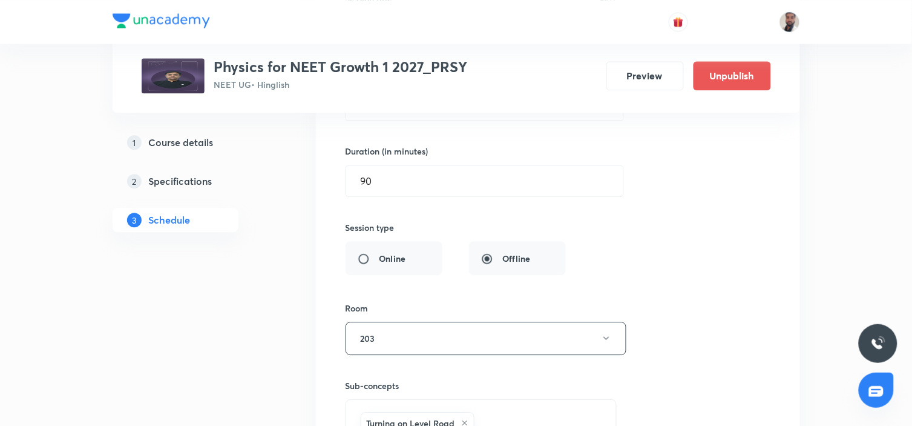
scroll to position [9030, 0]
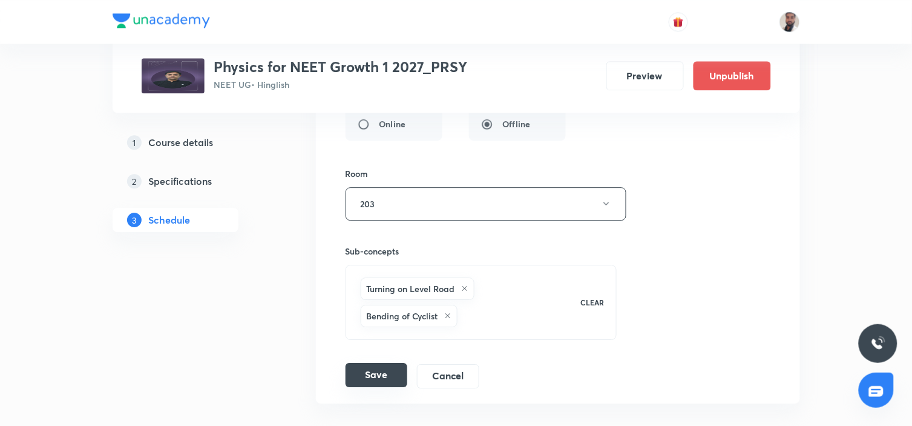
type input "Rotational Motion (5/10)"
click at [384, 367] on button "Save" at bounding box center [377, 375] width 62 height 24
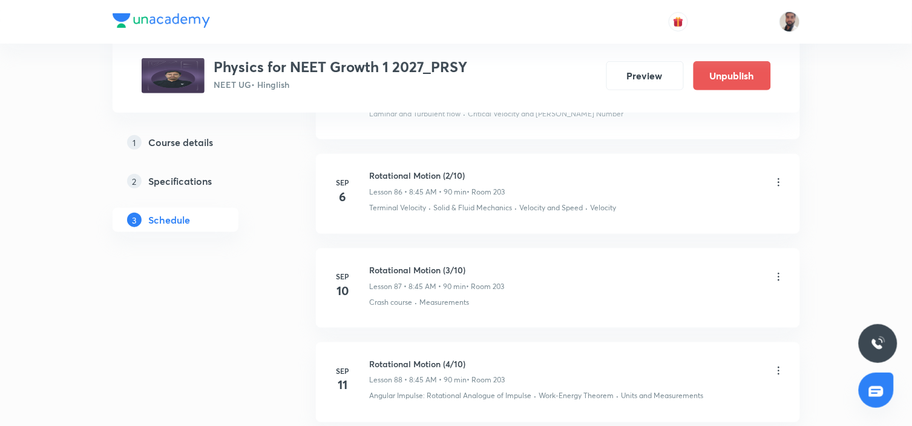
scroll to position [8627, 0]
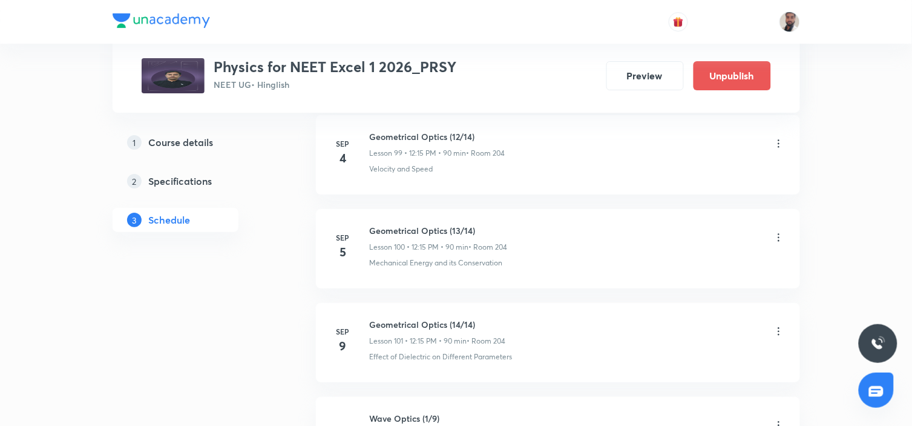
scroll to position [10419, 0]
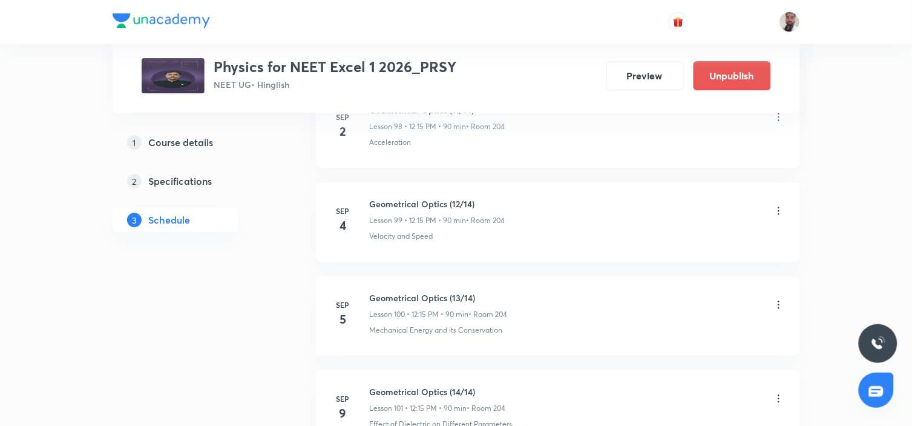
click at [778, 209] on icon at bounding box center [779, 211] width 12 height 12
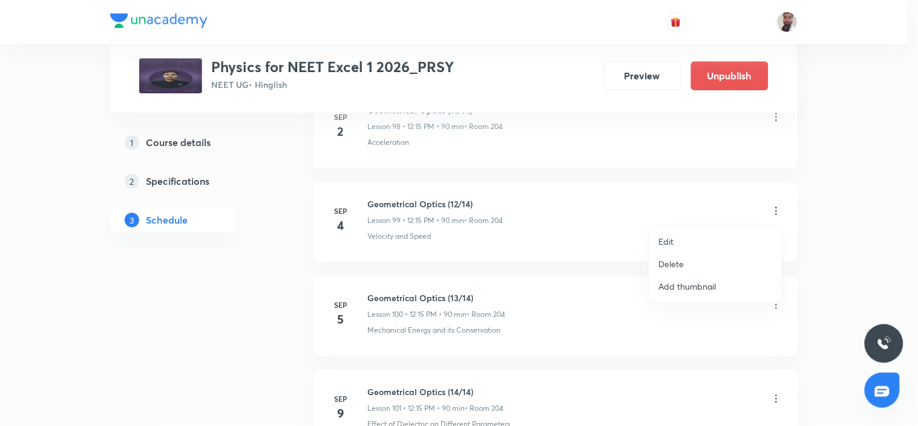
click at [680, 265] on p "Delete" at bounding box center [671, 263] width 25 height 13
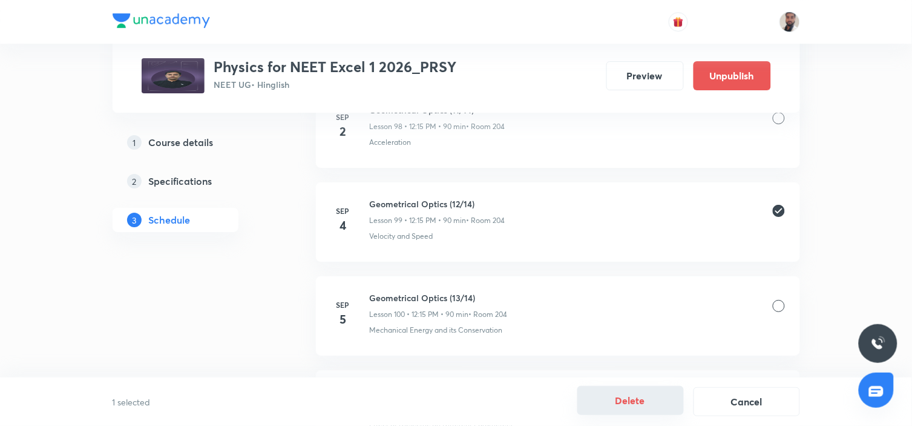
click at [634, 402] on button "Delete" at bounding box center [630, 400] width 107 height 29
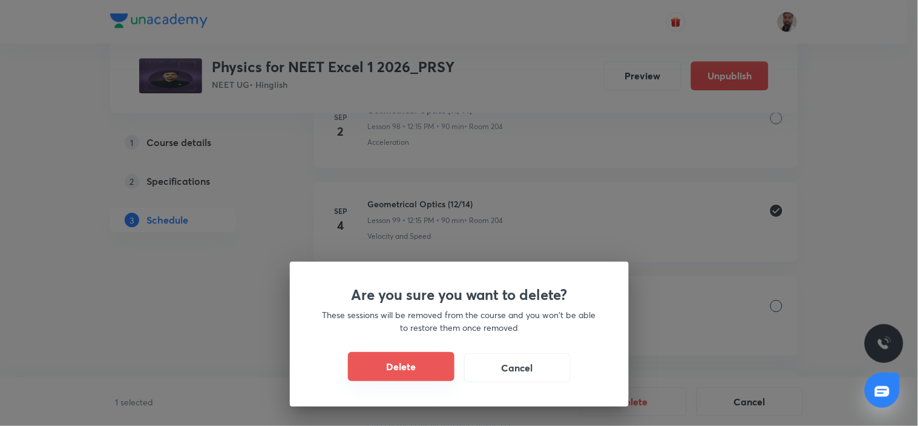
click at [425, 372] on button "Delete" at bounding box center [401, 366] width 107 height 29
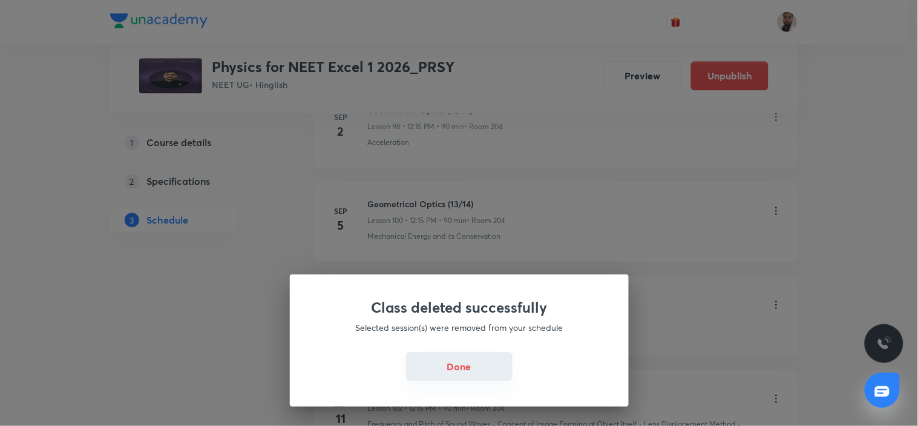
click at [439, 363] on button "Done" at bounding box center [459, 366] width 107 height 29
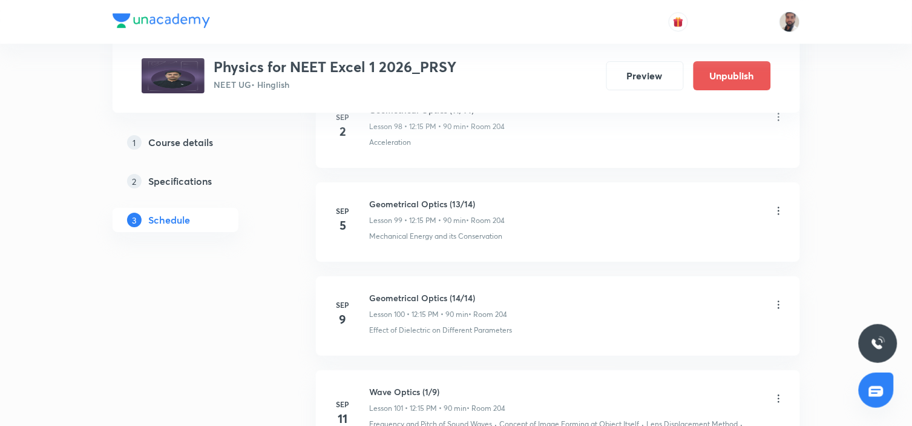
scroll to position [10352, 0]
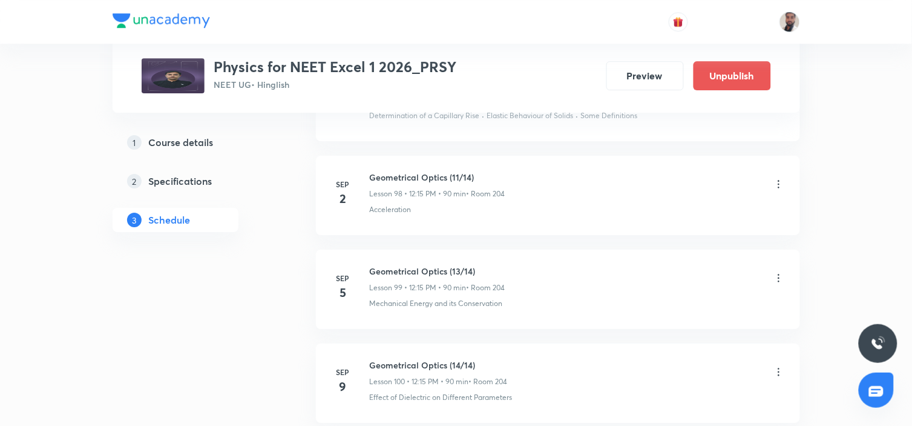
drag, startPoint x: 772, startPoint y: 272, endPoint x: 781, endPoint y: 271, distance: 9.8
click at [781, 271] on div "Geometrical Optics (13/14) Lesson 99 • 12:15 PM • 90 min • Room 204" at bounding box center [577, 279] width 415 height 28
click at [777, 275] on icon at bounding box center [779, 278] width 12 height 12
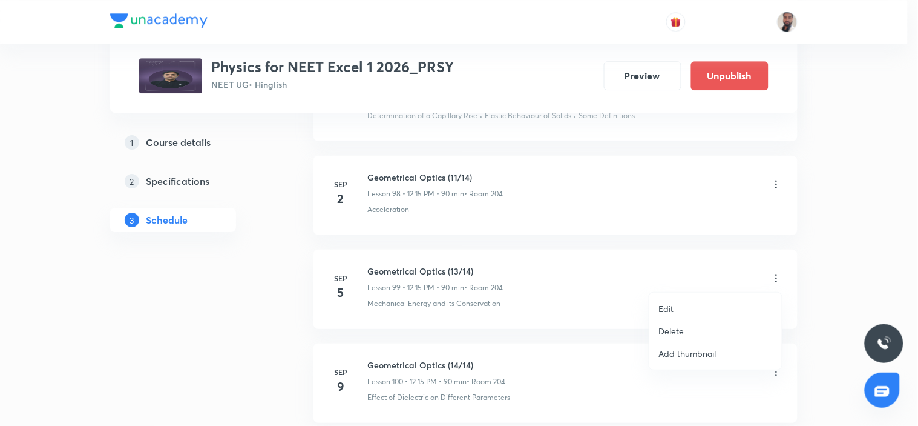
click at [675, 307] on li "Edit" at bounding box center [715, 308] width 133 height 22
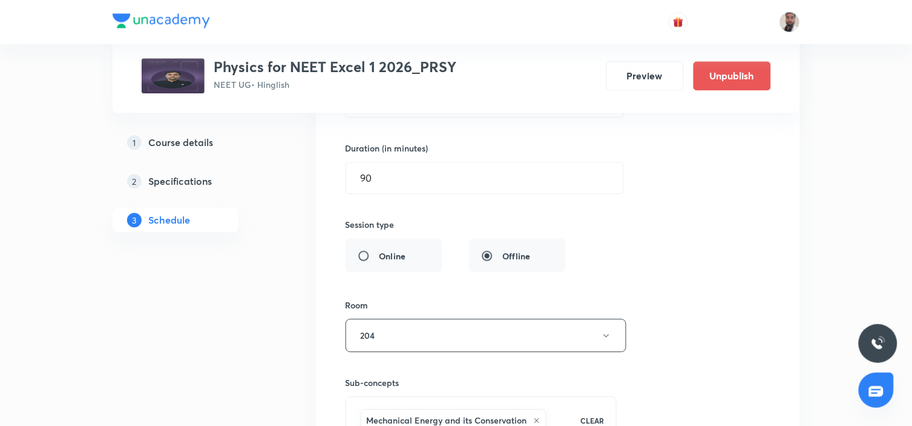
scroll to position [9881, 0]
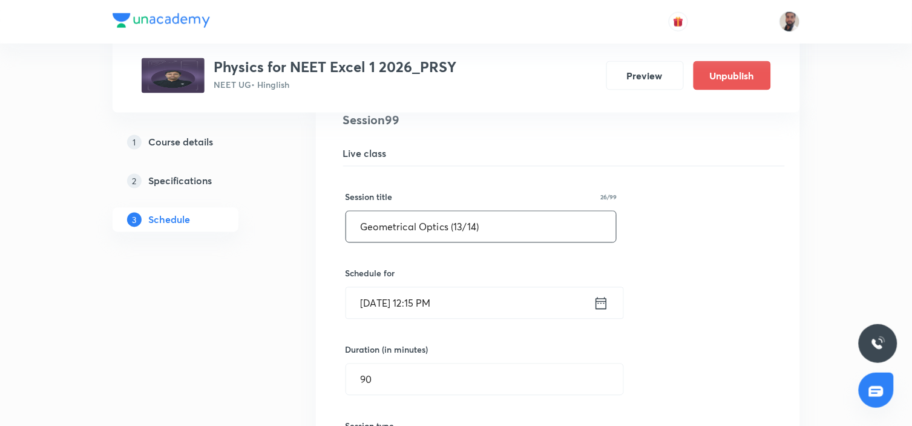
click at [461, 227] on input "Geometrical Optics (13/14)" at bounding box center [481, 226] width 271 height 31
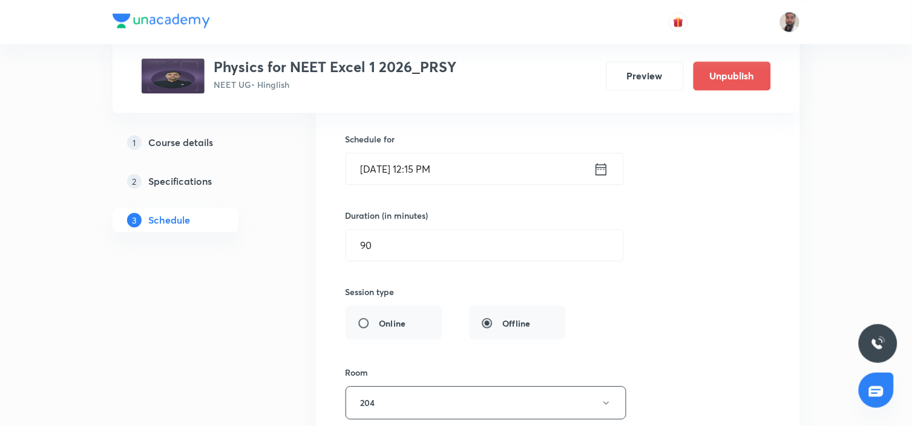
scroll to position [10217, 0]
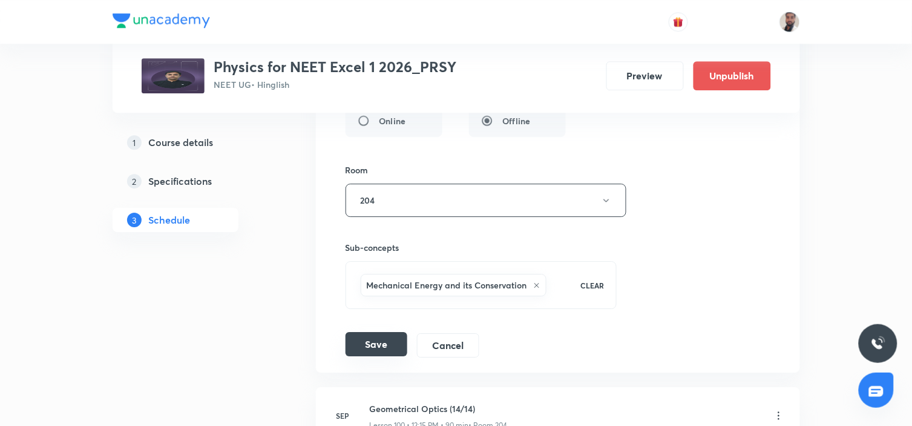
type input "Geometrical Optics (12/14)"
click at [376, 346] on button "Save" at bounding box center [377, 344] width 62 height 24
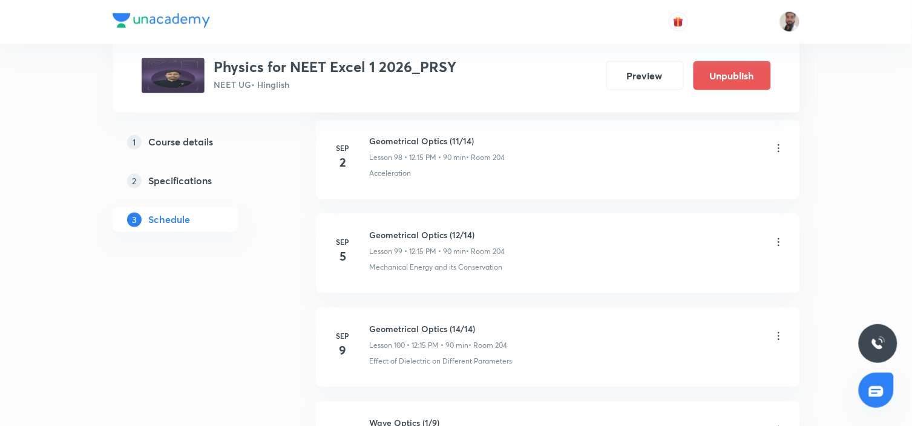
scroll to position [9898, 0]
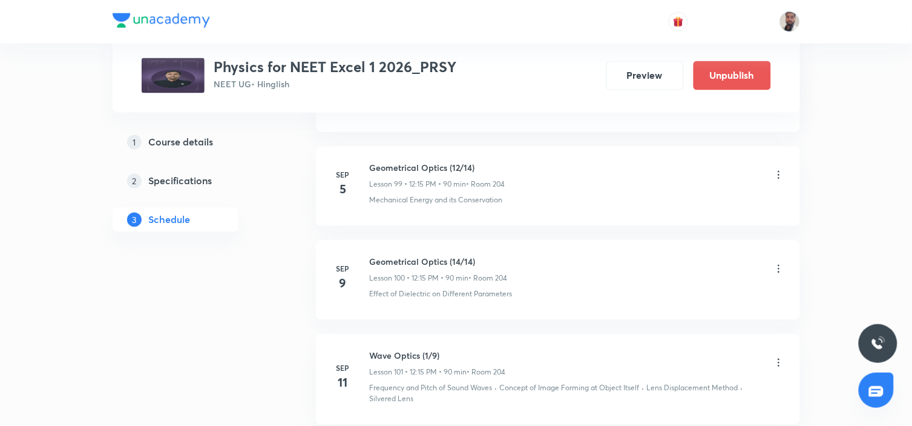
click at [779, 268] on icon at bounding box center [779, 269] width 12 height 12
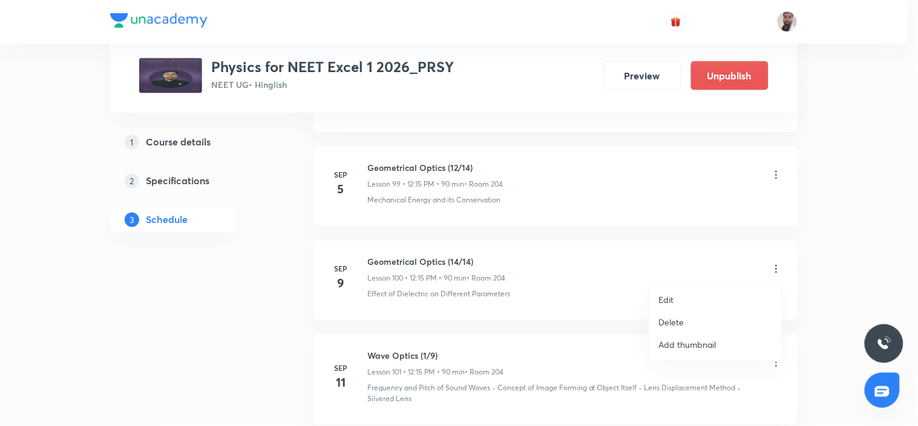
click at [701, 299] on li "Edit" at bounding box center [715, 299] width 133 height 22
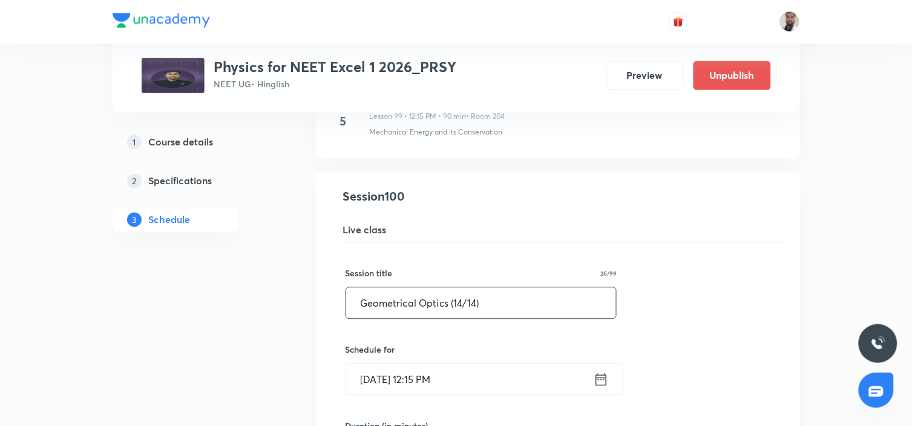
click at [463, 300] on input "Geometrical Optics (14/14)" at bounding box center [481, 303] width 271 height 31
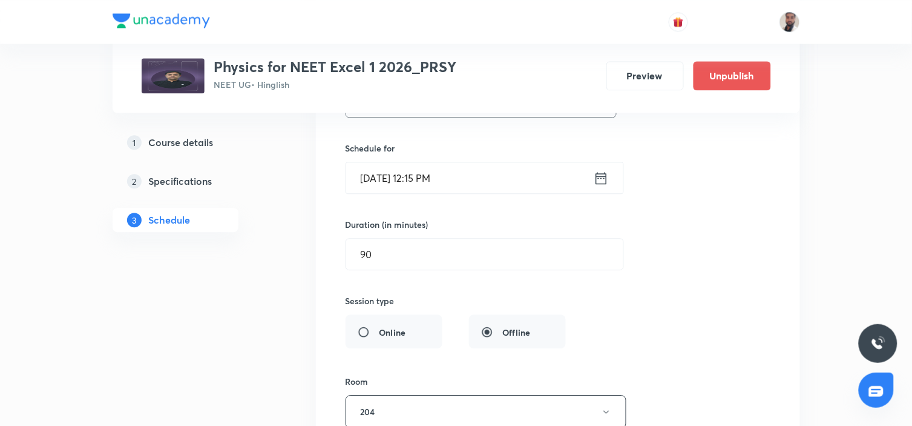
scroll to position [10302, 0]
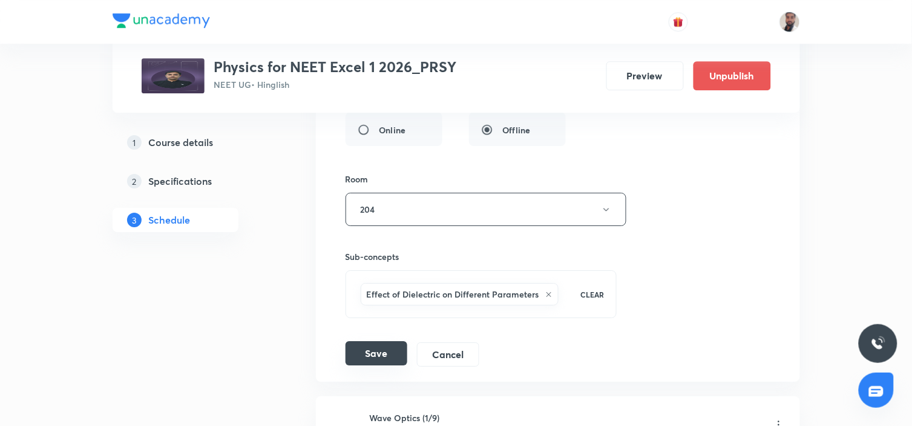
type input "Geometrical Optics (13/14)"
click at [381, 343] on button "Save" at bounding box center [377, 353] width 62 height 24
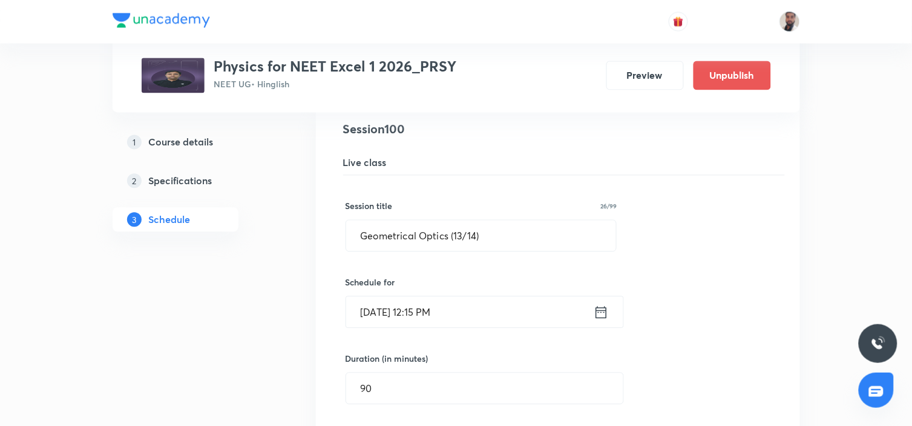
scroll to position [9831, 0]
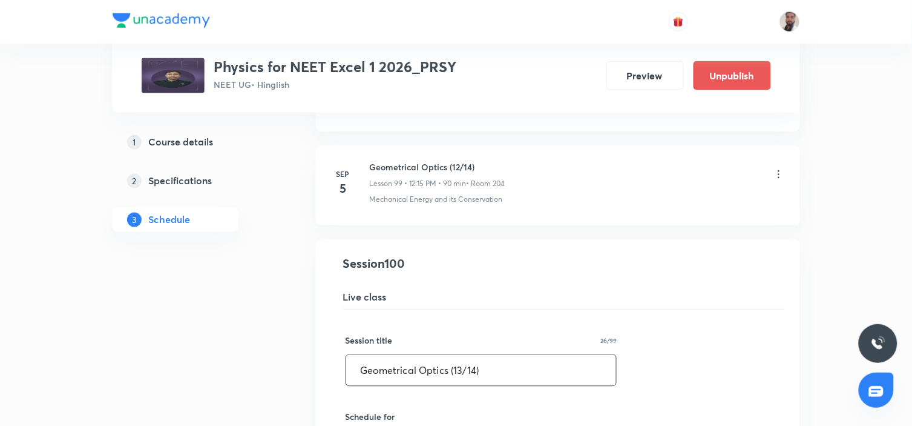
drag, startPoint x: 492, startPoint y: 366, endPoint x: 358, endPoint y: 368, distance: 133.8
click at [358, 368] on input "Geometrical Optics (13/14)" at bounding box center [481, 370] width 271 height 31
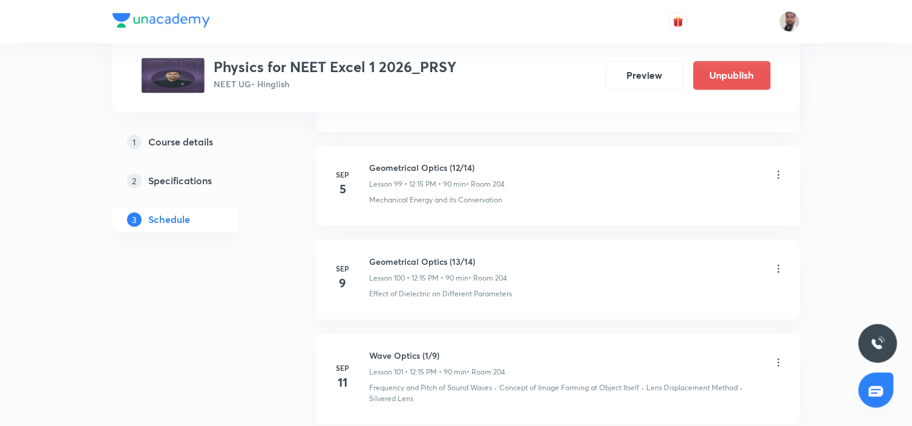
click at [778, 360] on icon at bounding box center [779, 363] width 12 height 12
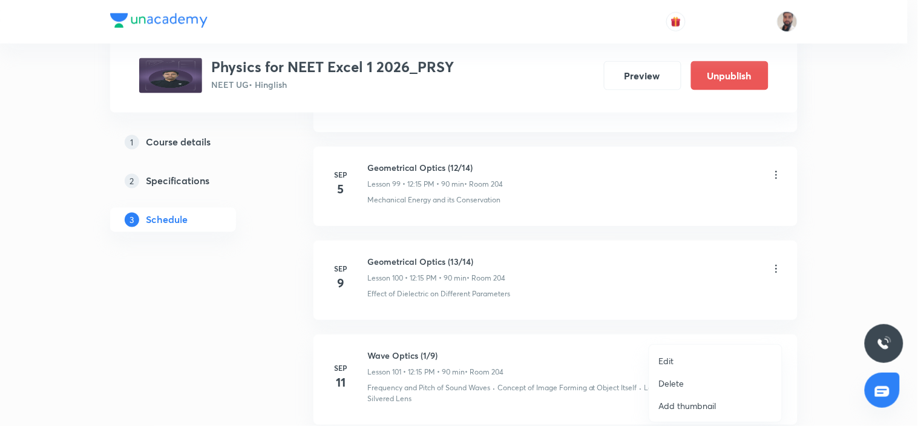
click at [682, 355] on li "Edit" at bounding box center [715, 360] width 133 height 22
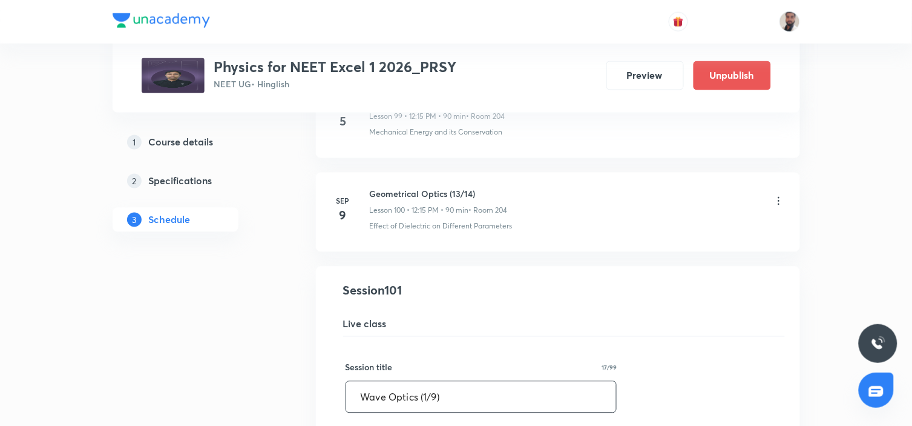
drag, startPoint x: 458, startPoint y: 393, endPoint x: 321, endPoint y: 395, distance: 136.8
paste input "Geometrical Optics (13/14"
click at [462, 395] on input "Geometrical Optics (13/14)" at bounding box center [481, 396] width 271 height 31
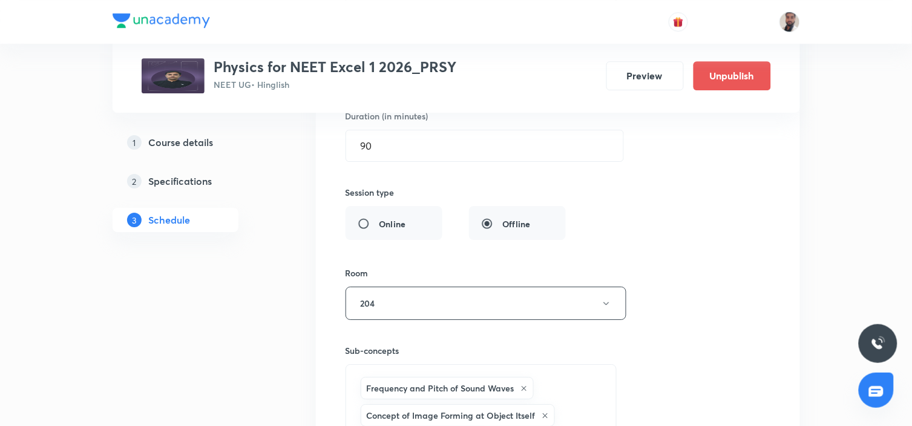
scroll to position [10504, 0]
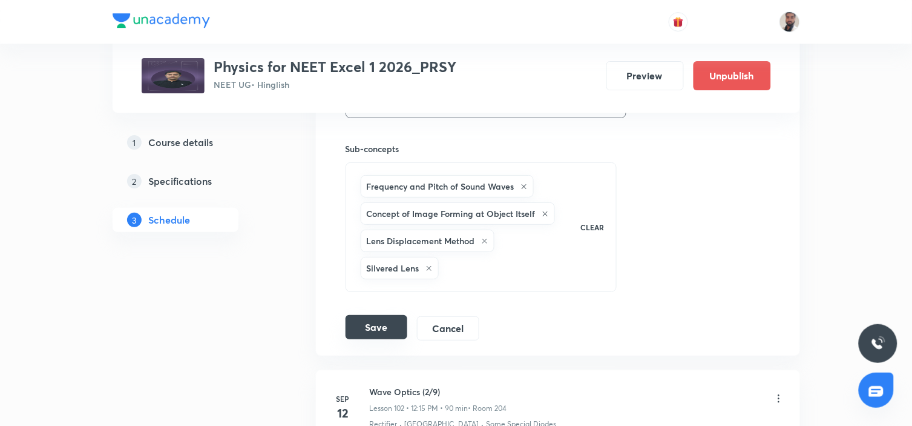
type input "Geometrical Optics (14/14)"
click at [392, 330] on button "Save" at bounding box center [377, 327] width 62 height 24
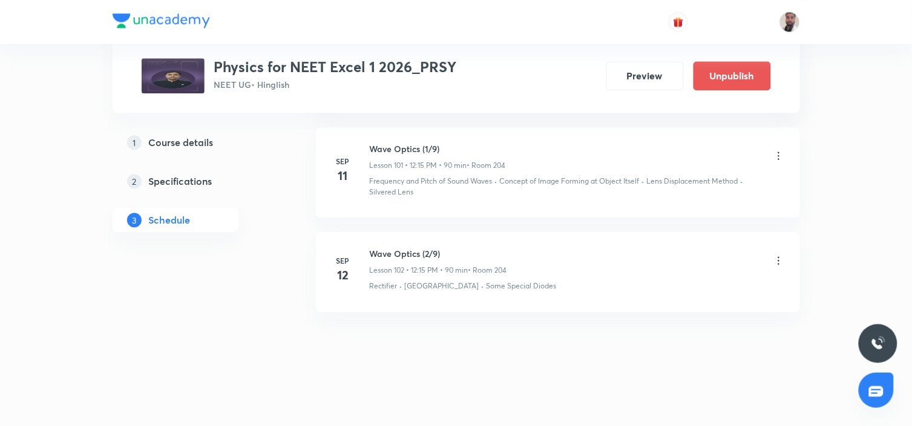
scroll to position [10105, 0]
click at [781, 261] on icon at bounding box center [779, 261] width 12 height 12
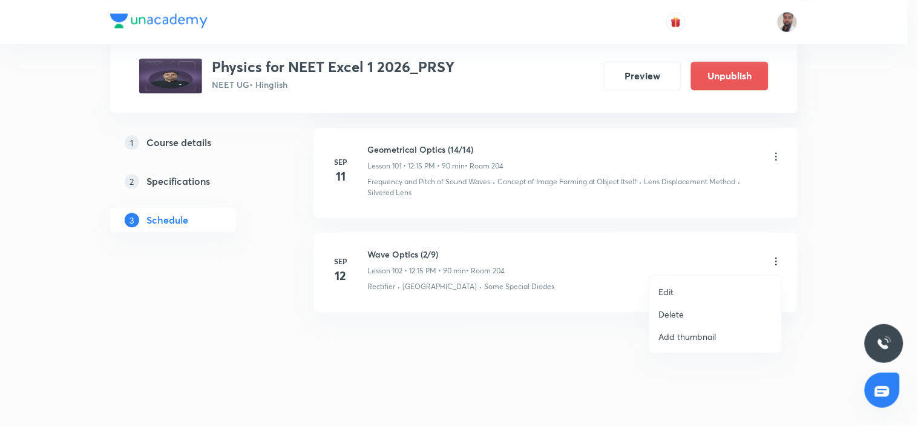
click at [689, 292] on li "Edit" at bounding box center [715, 291] width 133 height 22
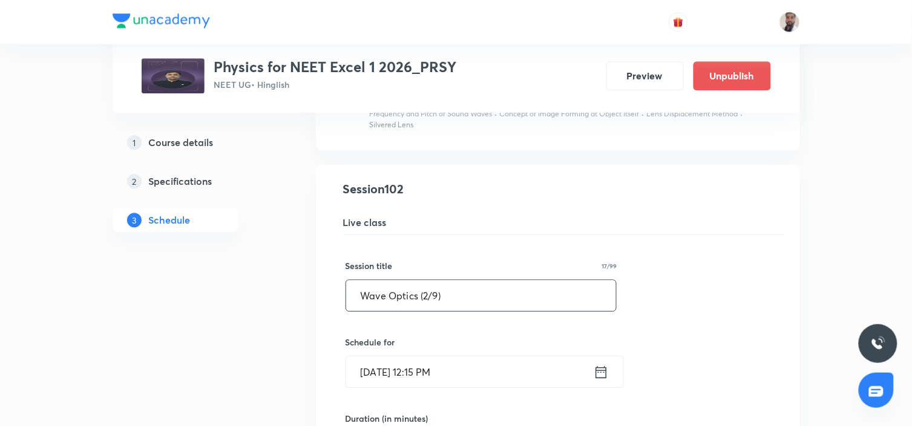
drag, startPoint x: 429, startPoint y: 301, endPoint x: 430, endPoint y: 294, distance: 6.8
click at [428, 298] on input "Wave Optics (2/9)" at bounding box center [481, 295] width 271 height 31
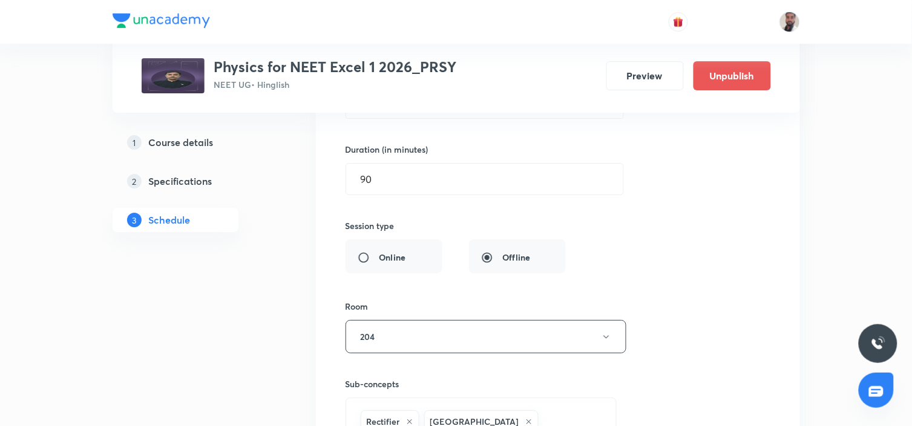
scroll to position [10599, 0]
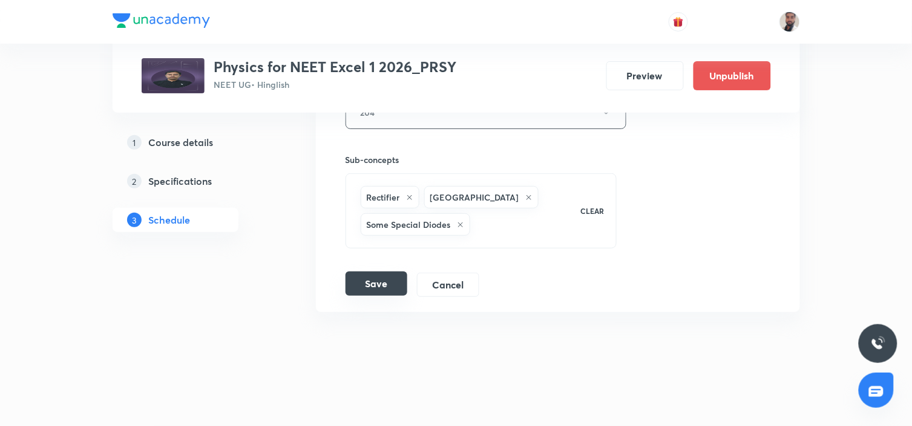
type input "Wave Optics (1/9)"
click at [386, 279] on button "Save" at bounding box center [377, 283] width 62 height 24
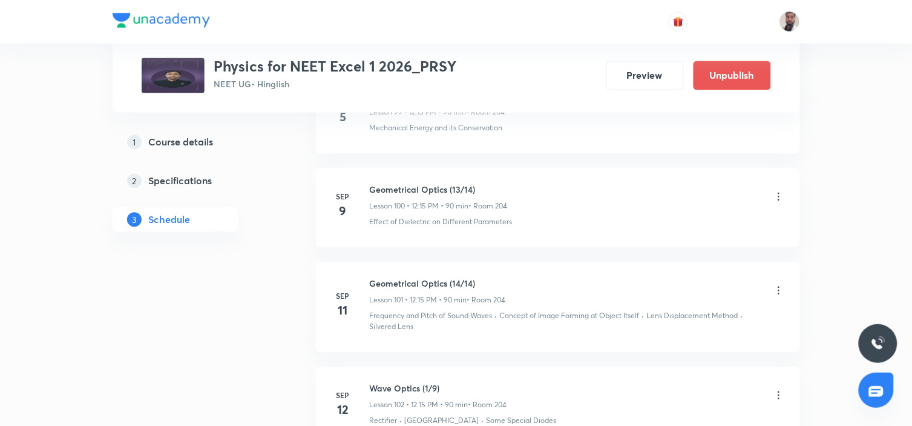
scroll to position [10038, 0]
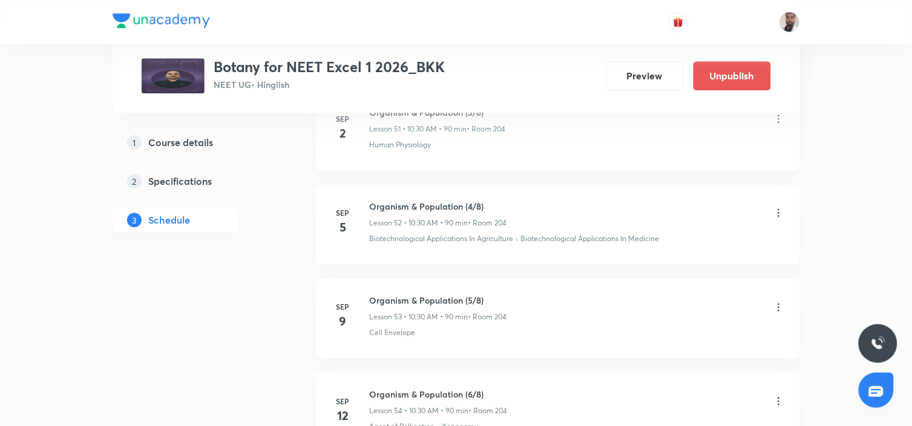
scroll to position [5434, 0]
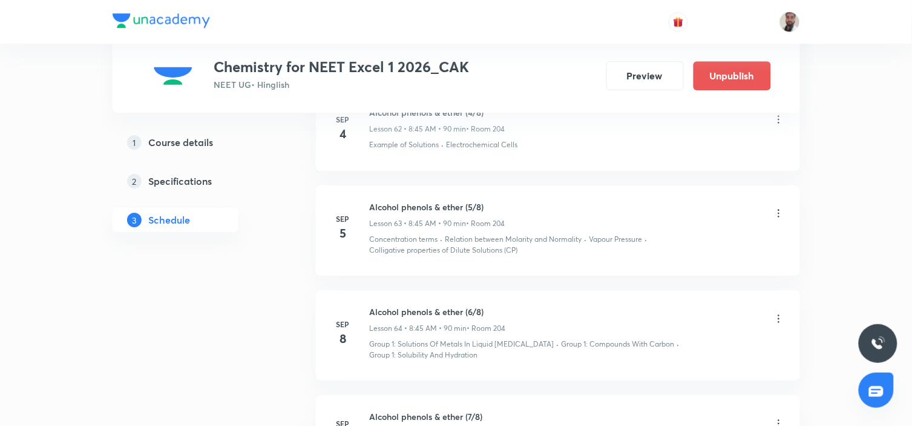
scroll to position [6757, 0]
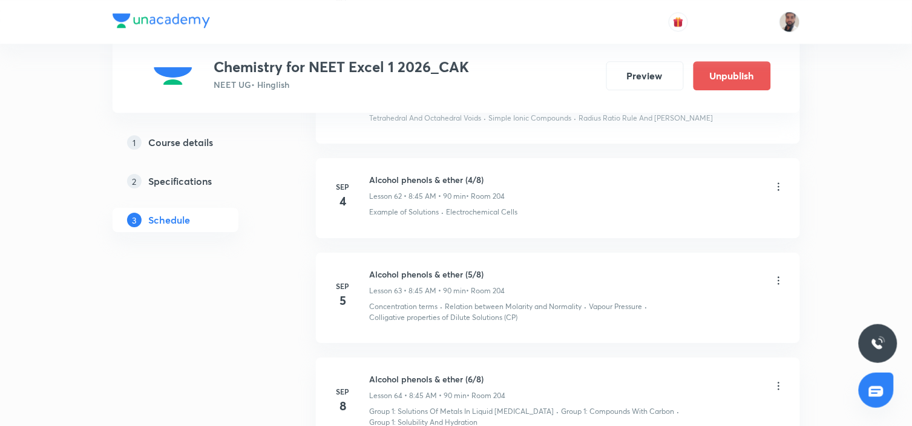
click at [776, 180] on icon at bounding box center [779, 186] width 12 height 12
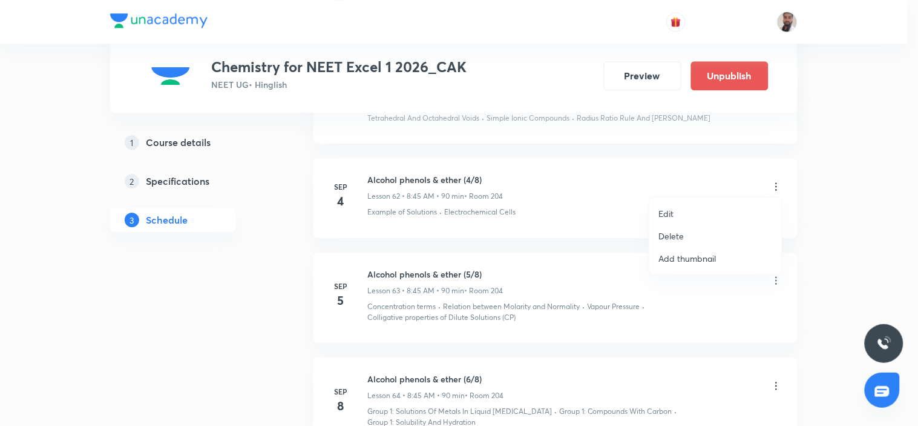
click at [699, 235] on li "Delete" at bounding box center [715, 236] width 133 height 22
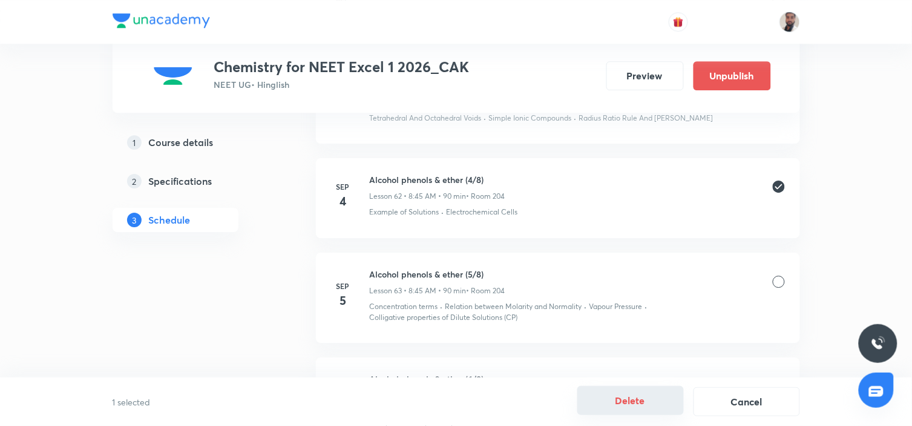
click at [656, 408] on button "Delete" at bounding box center [630, 400] width 107 height 29
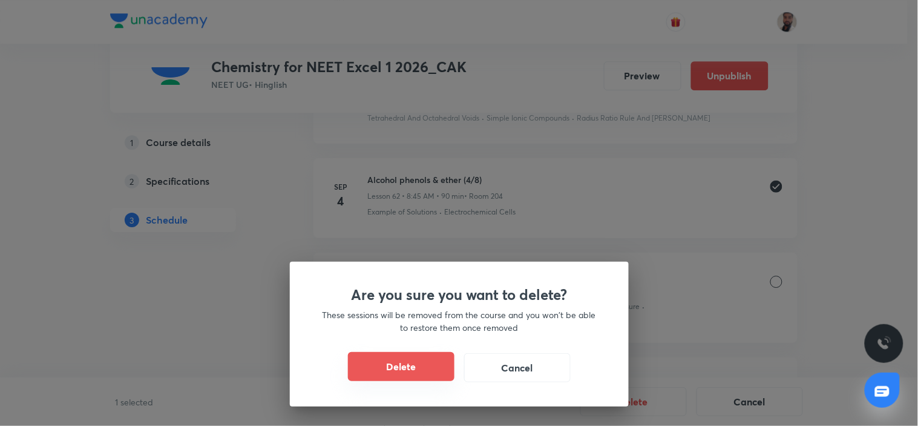
click at [439, 371] on button "Delete" at bounding box center [401, 366] width 107 height 29
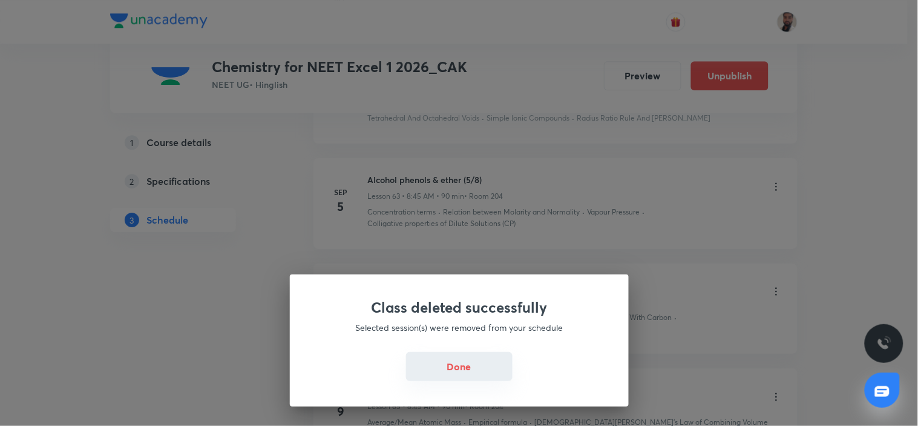
click at [495, 373] on button "Done" at bounding box center [459, 366] width 107 height 29
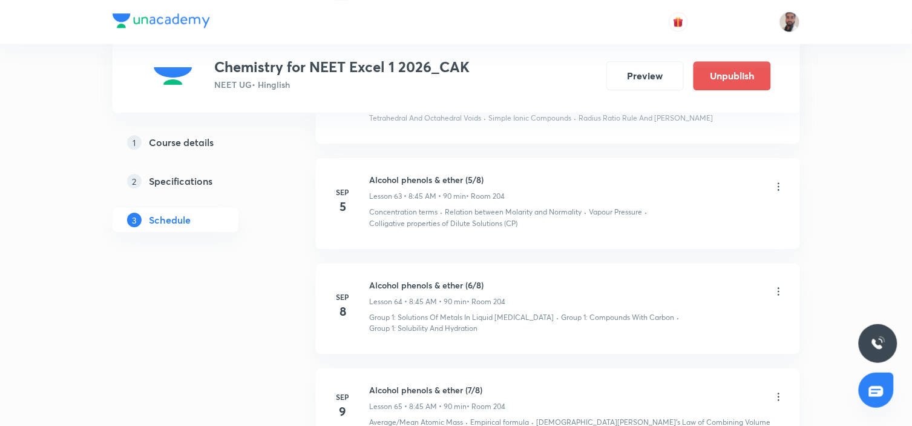
scroll to position [6690, 0]
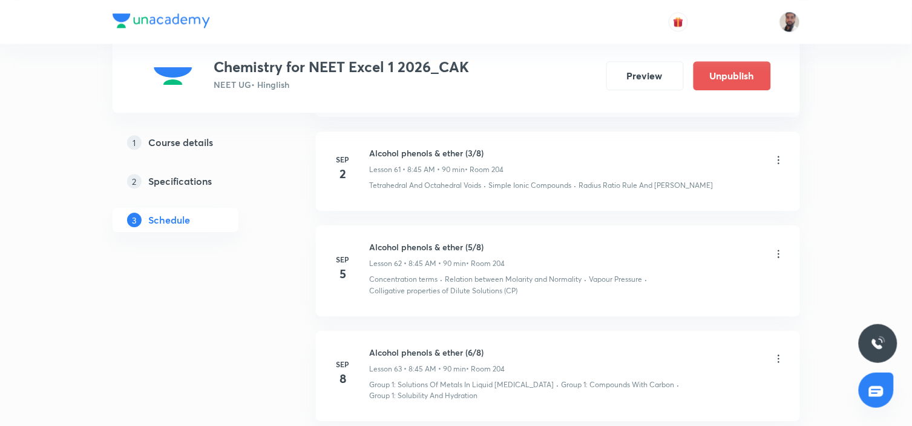
click at [780, 249] on icon at bounding box center [779, 254] width 12 height 12
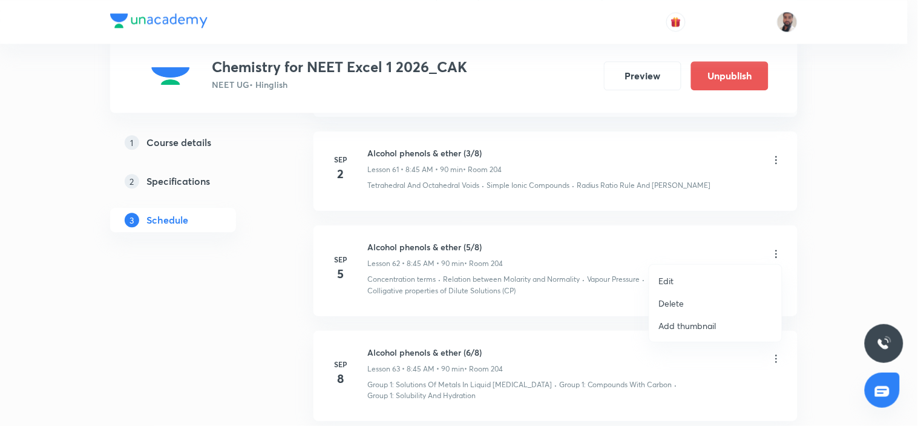
click at [678, 281] on li "Edit" at bounding box center [715, 280] width 133 height 22
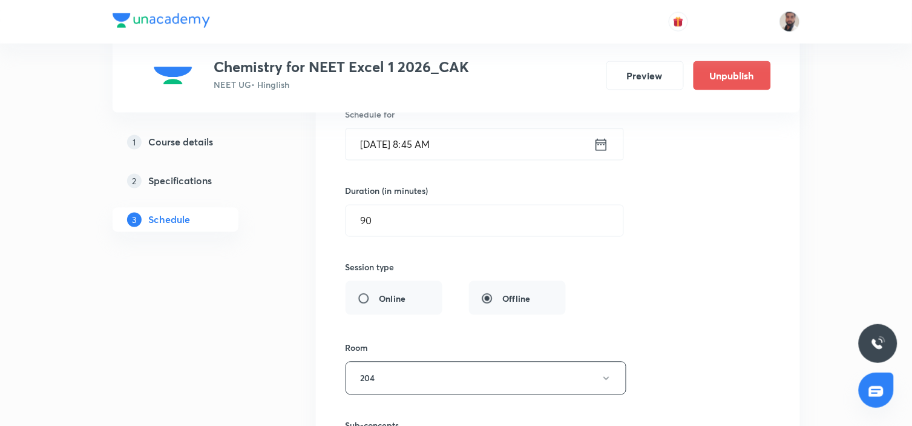
scroll to position [6152, 0]
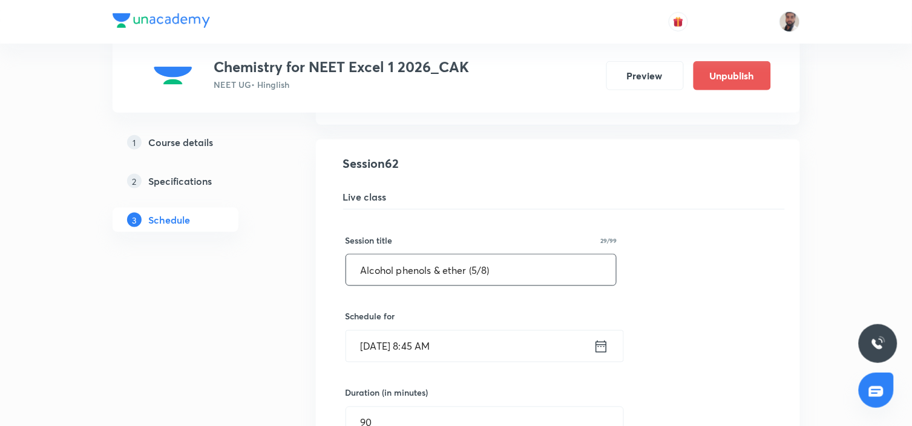
click at [479, 268] on input "Alcohol phenols & ether (5/8)" at bounding box center [481, 269] width 271 height 31
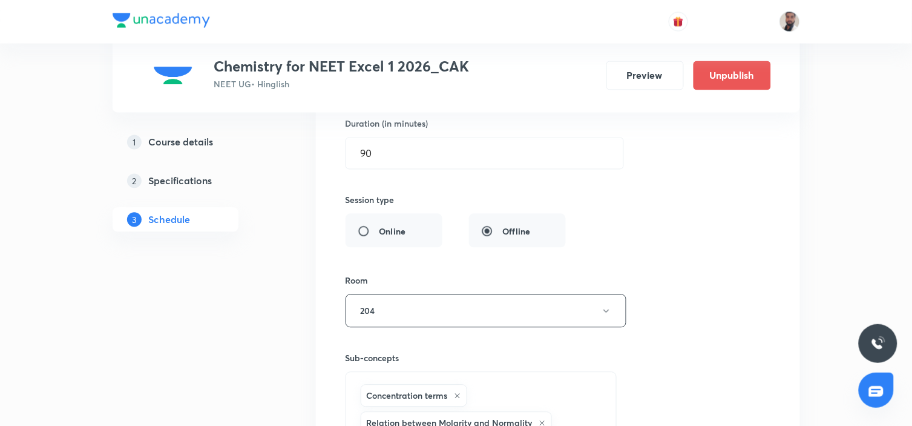
scroll to position [6690, 0]
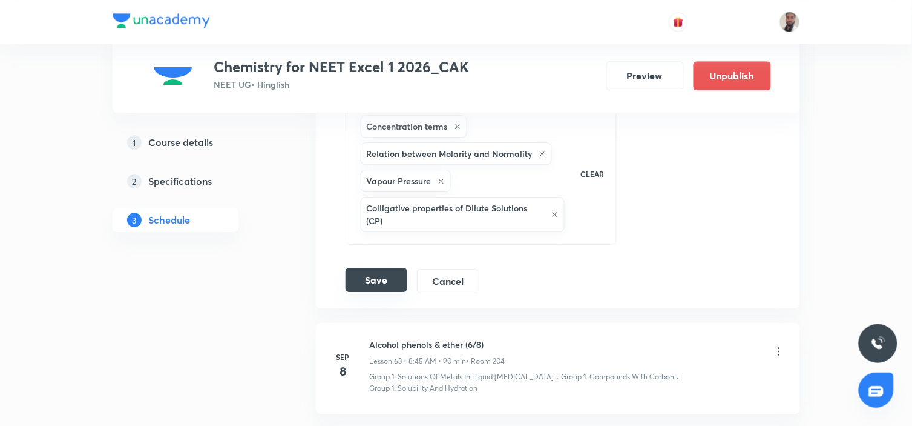
type input "Alcohol phenols & ether (4/8)"
click at [391, 274] on button "Save" at bounding box center [377, 280] width 62 height 24
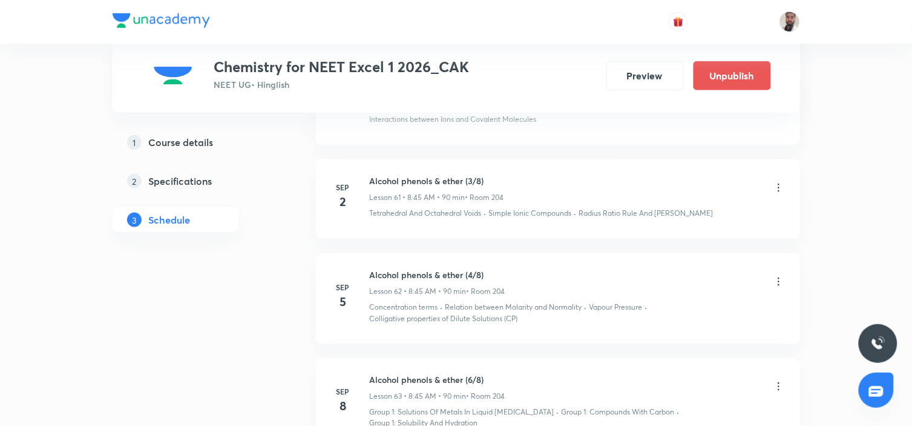
scroll to position [6173, 0]
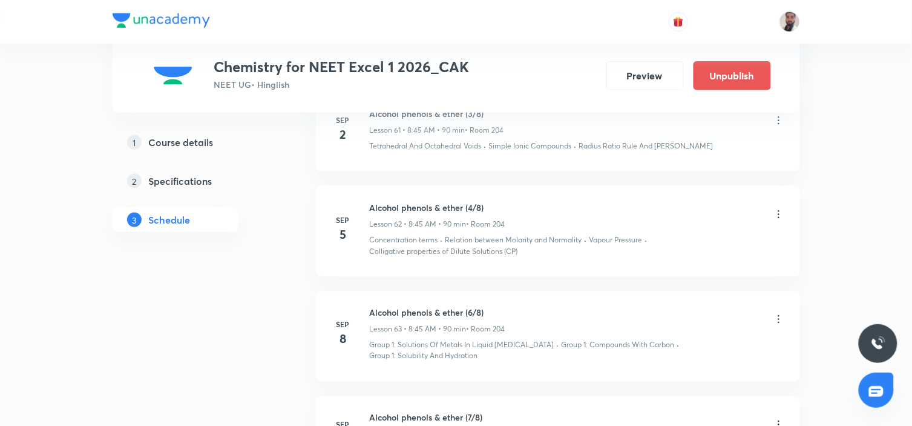
click at [779, 315] on icon at bounding box center [779, 319] width 12 height 12
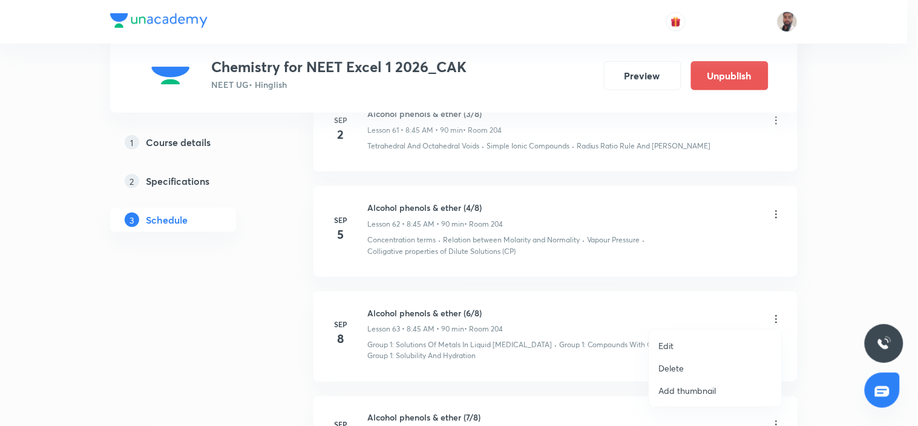
click at [680, 345] on li "Edit" at bounding box center [715, 345] width 133 height 22
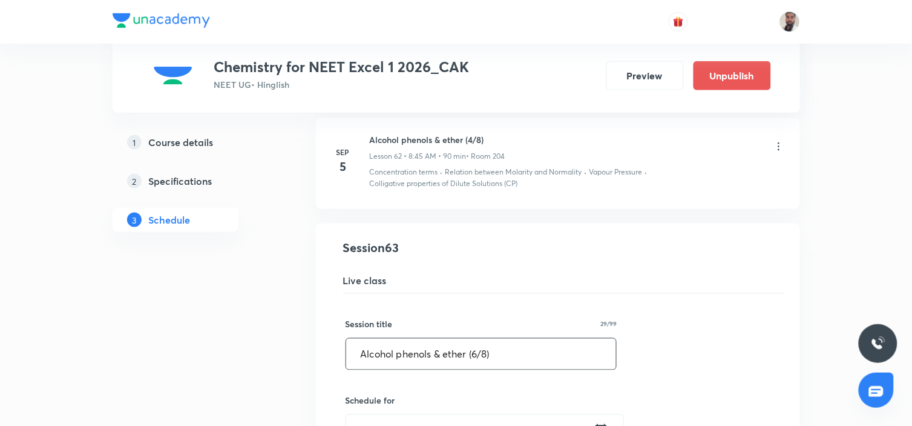
click at [481, 350] on input "Alcohol phenols & ether (6/8)" at bounding box center [481, 353] width 271 height 31
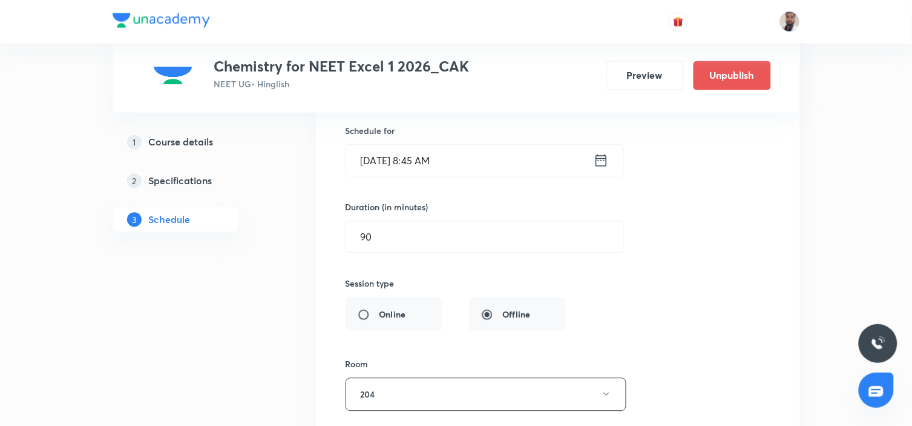
scroll to position [6711, 0]
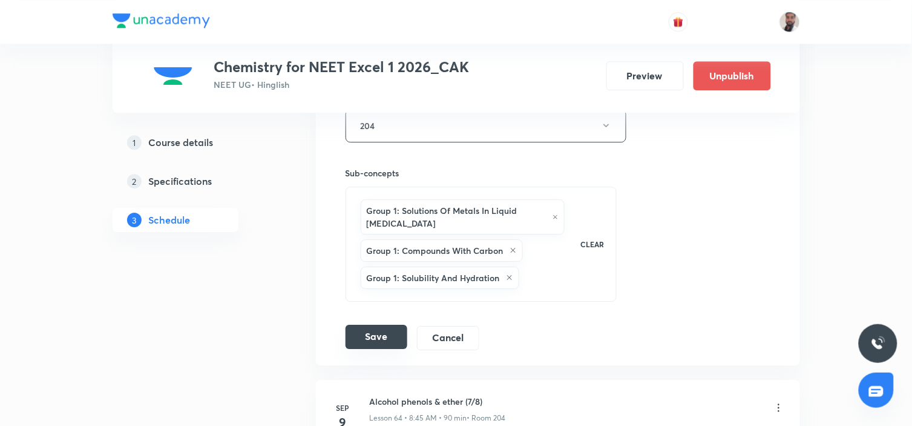
type input "Alcohol phenols & ether (5/8)"
click at [383, 331] on button "Save" at bounding box center [377, 336] width 62 height 24
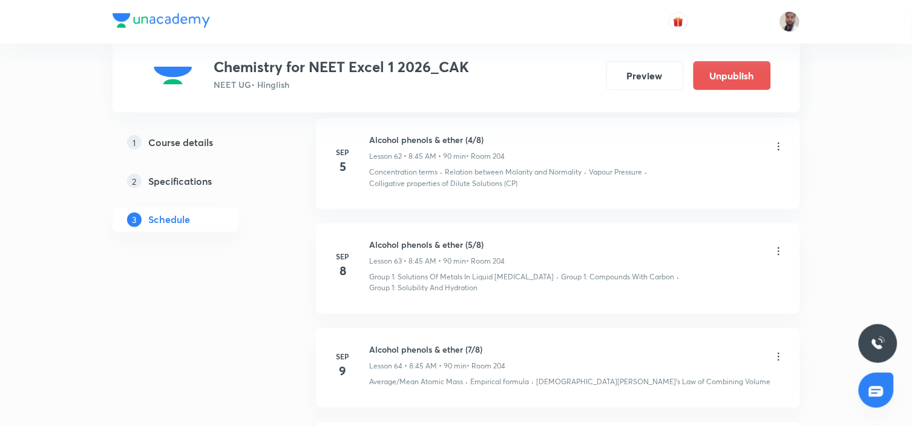
scroll to position [6308, 0]
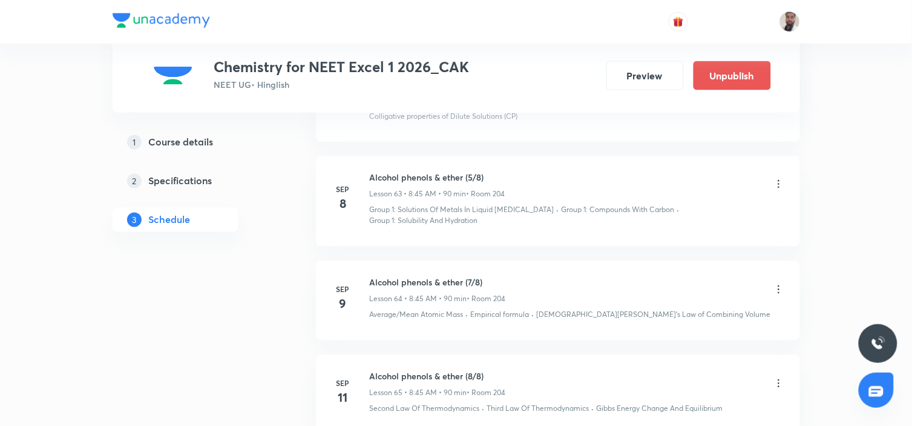
click at [777, 283] on icon at bounding box center [779, 289] width 12 height 12
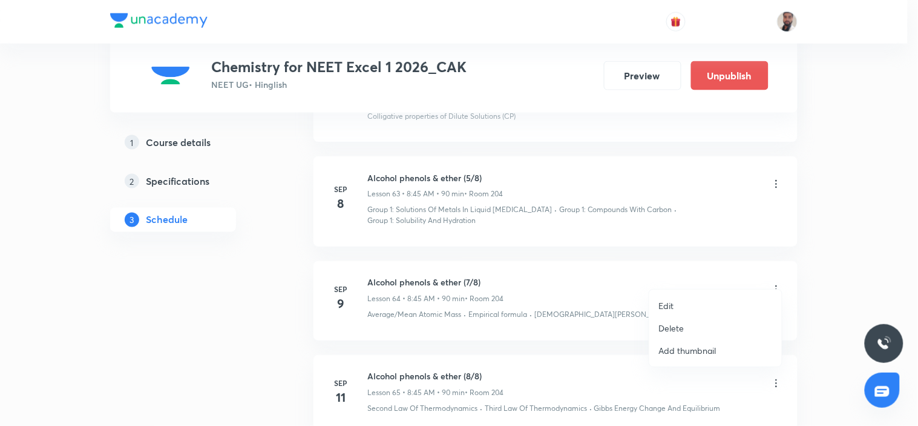
click at [688, 307] on li "Edit" at bounding box center [715, 305] width 133 height 22
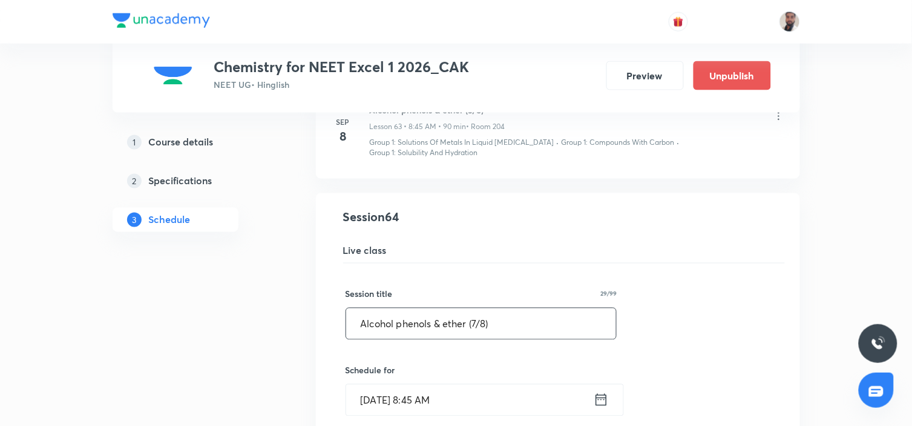
click at [477, 310] on input "Alcohol phenols & ether (7/8)" at bounding box center [481, 323] width 271 height 31
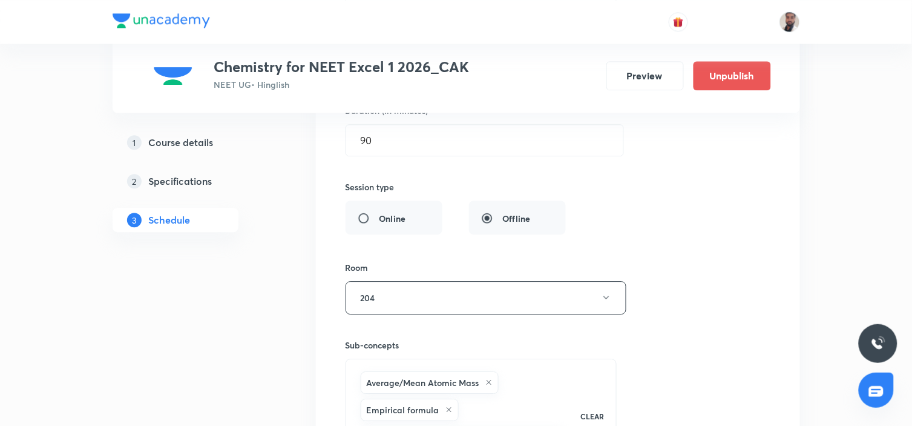
scroll to position [6846, 0]
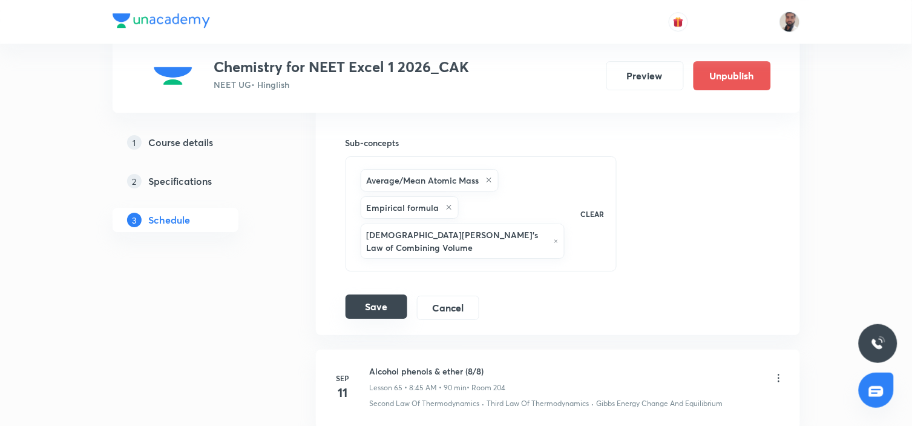
type input "Alcohol phenols & ether (6/8)"
click at [380, 294] on button "Save" at bounding box center [377, 306] width 62 height 24
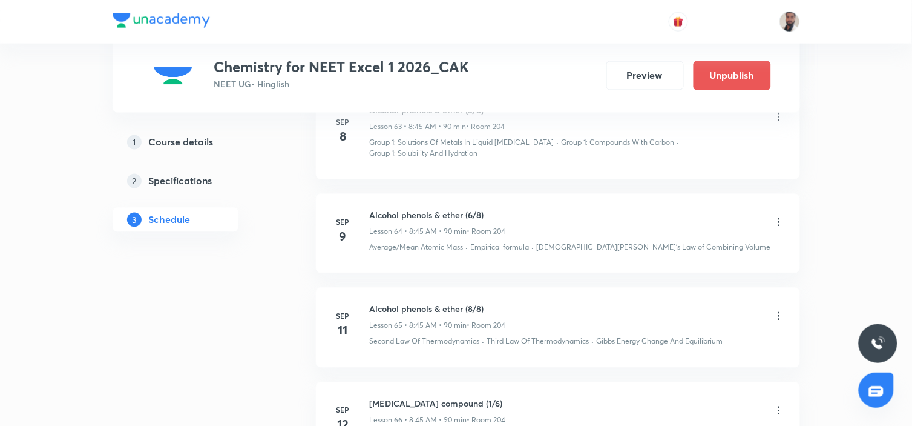
scroll to position [6442, 0]
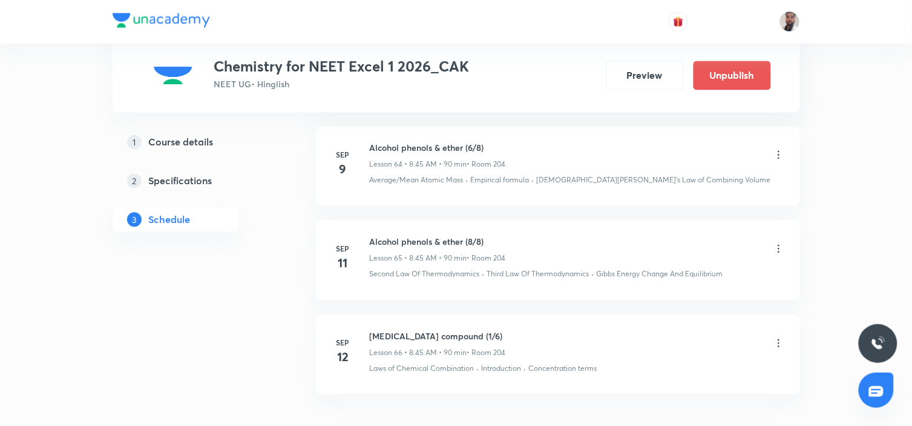
click at [777, 243] on icon at bounding box center [779, 249] width 12 height 12
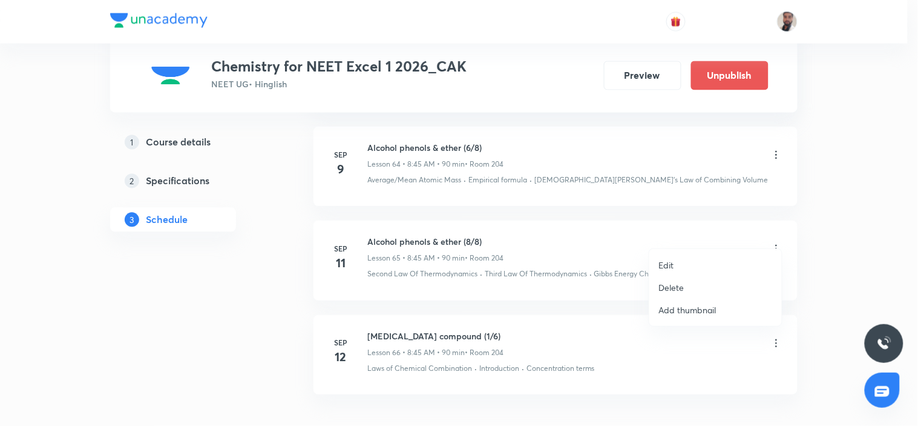
click at [684, 263] on li "Edit" at bounding box center [715, 265] width 133 height 22
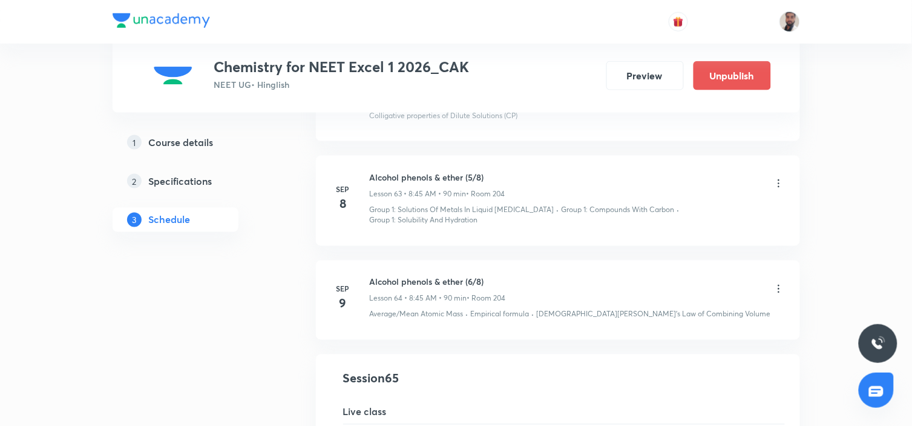
scroll to position [6375, 0]
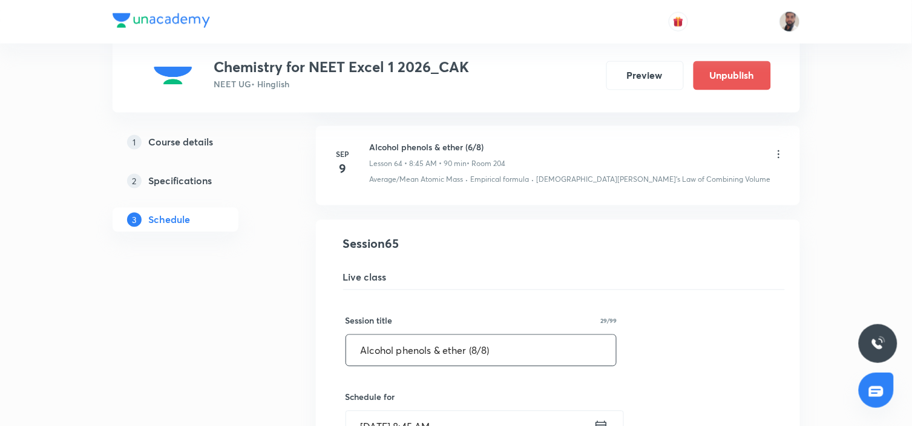
click at [480, 335] on input "Alcohol phenols & ether (8/8)" at bounding box center [481, 350] width 271 height 31
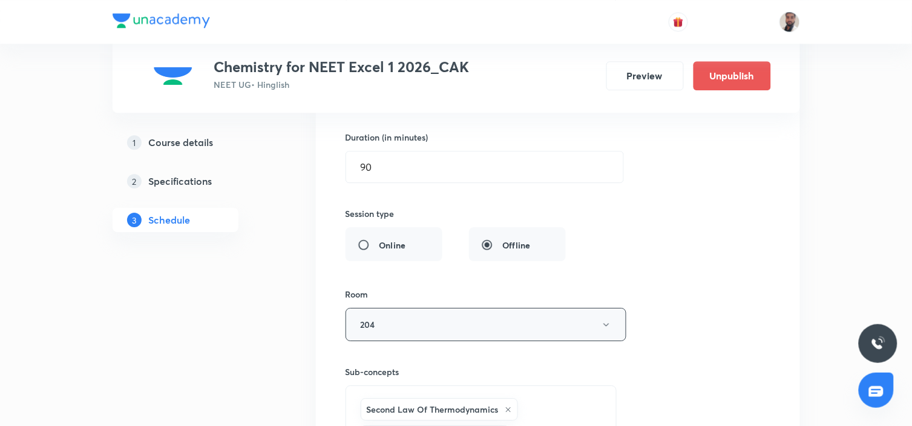
scroll to position [6846, 0]
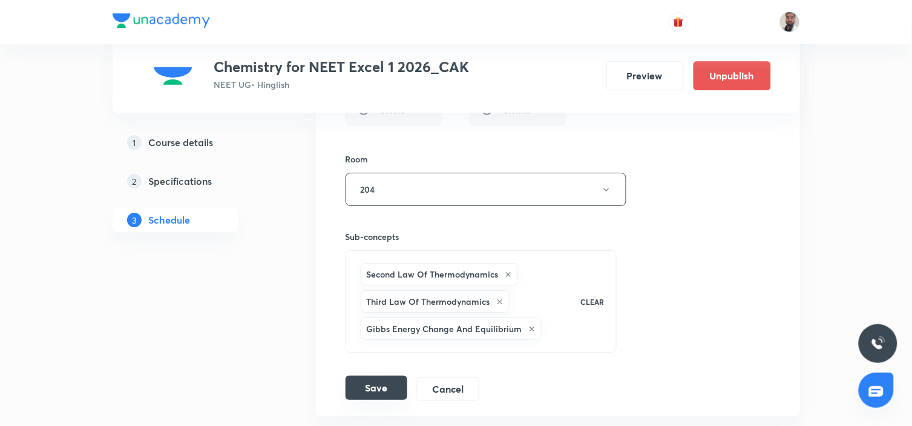
type input "Alcohol phenols & ether (7/8)"
click at [397, 375] on button "Save" at bounding box center [377, 387] width 62 height 24
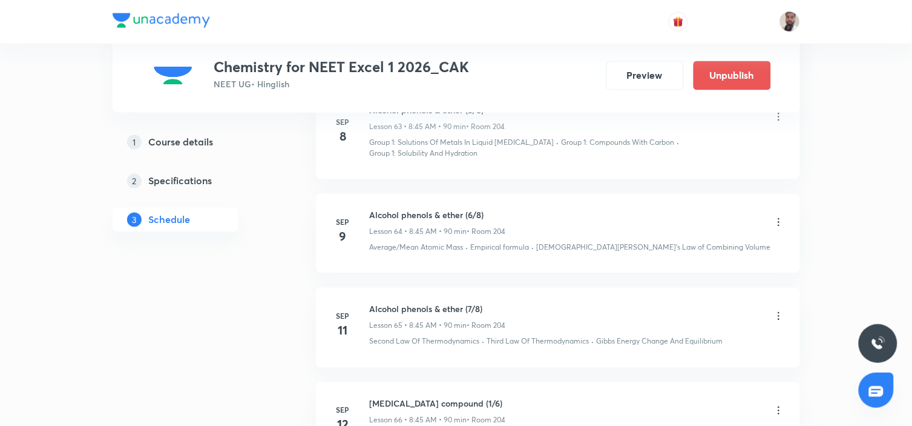
scroll to position [6442, 0]
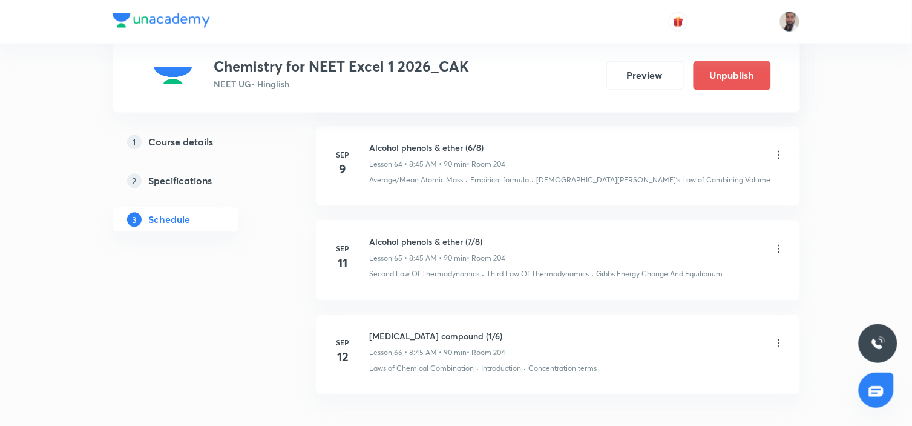
click at [778, 337] on icon at bounding box center [779, 343] width 12 height 12
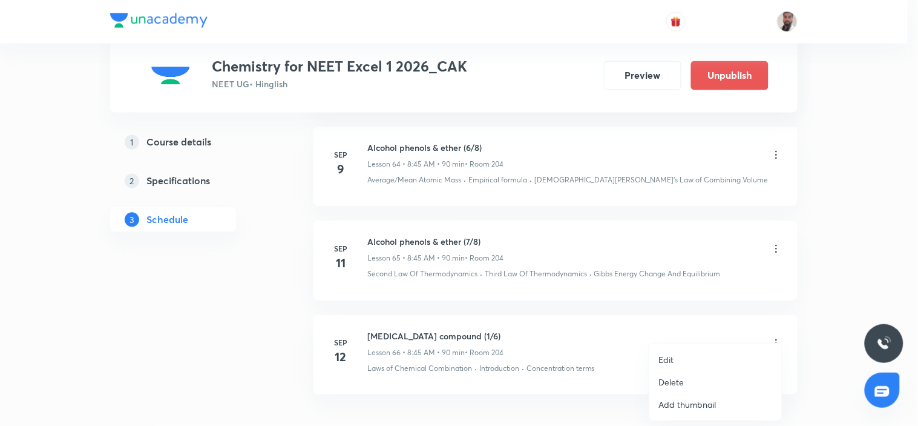
click at [595, 365] on div at bounding box center [459, 213] width 918 height 426
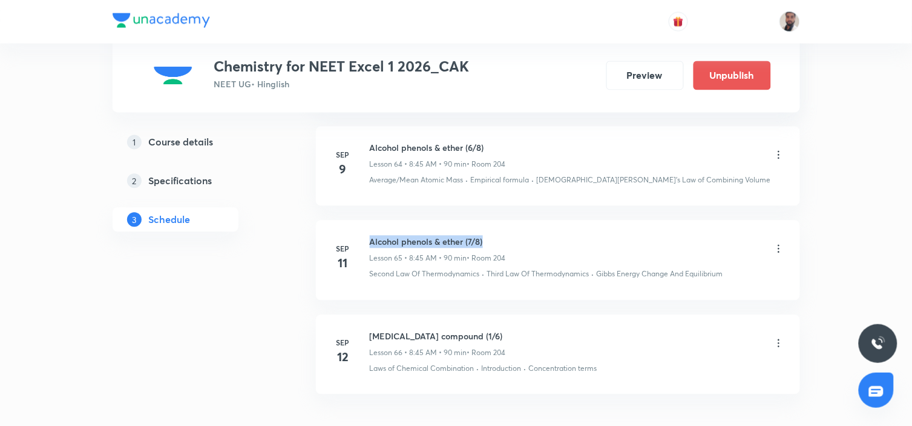
drag, startPoint x: 485, startPoint y: 225, endPoint x: 372, endPoint y: 222, distance: 112.6
click at [372, 235] on h6 "Alcohol phenols & ether (7/8)" at bounding box center [438, 241] width 136 height 13
copy h6 "Alcohol phenols & ether (7/8)"
click at [777, 337] on icon at bounding box center [779, 343] width 12 height 12
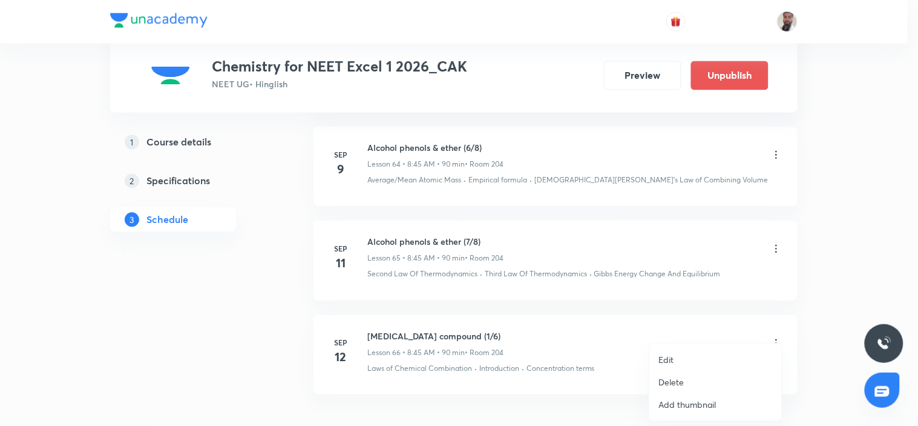
click at [672, 361] on p "Edit" at bounding box center [666, 359] width 15 height 13
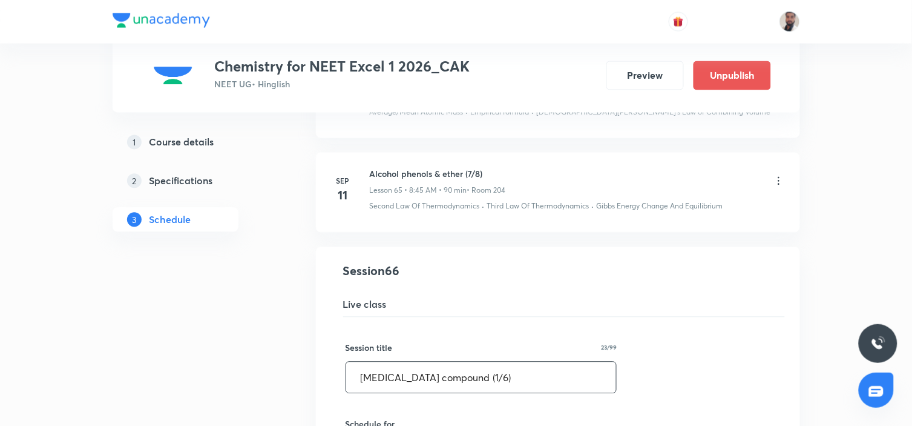
drag, startPoint x: 511, startPoint y: 361, endPoint x: 279, endPoint y: 368, distance: 232.5
paste input "Alcohol phenols & ether (7/8"
click at [476, 364] on input "Alcohol phenols & ether (7/8)" at bounding box center [481, 377] width 271 height 31
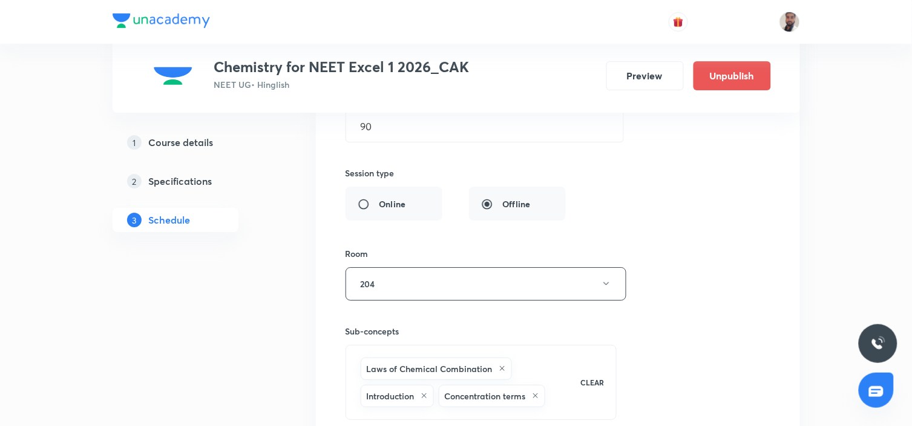
scroll to position [6980, 0]
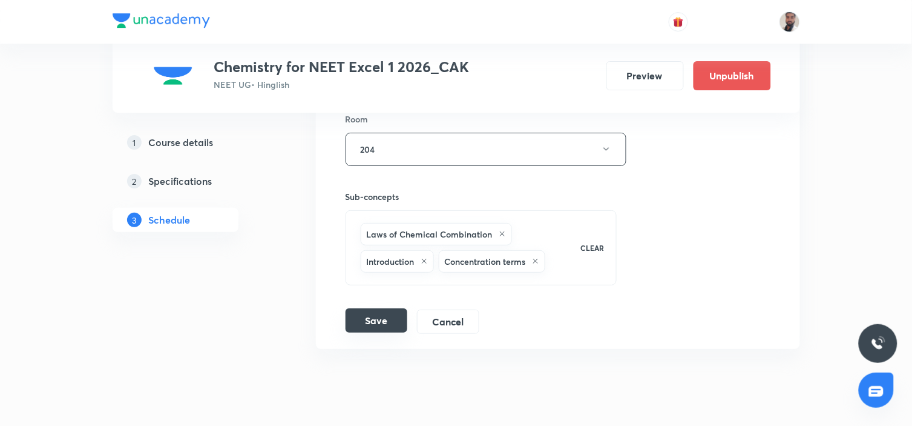
type input "Alcohol phenols & ether (8/8)"
click at [376, 308] on button "Save" at bounding box center [377, 320] width 62 height 24
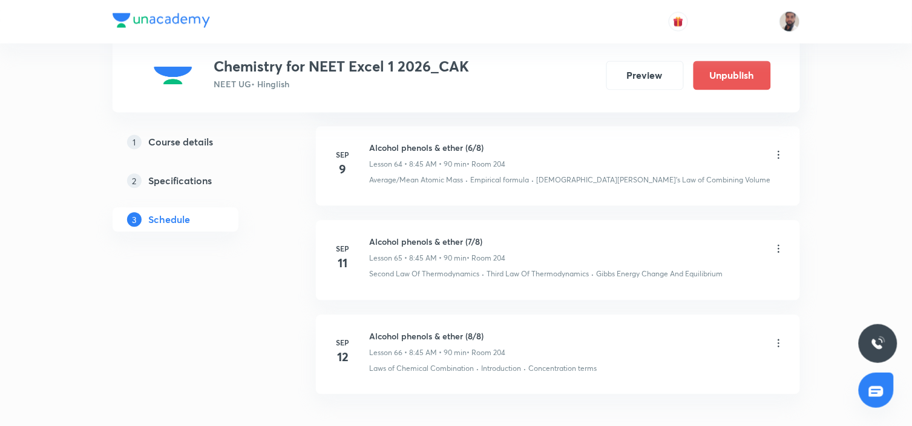
scroll to position [6509, 0]
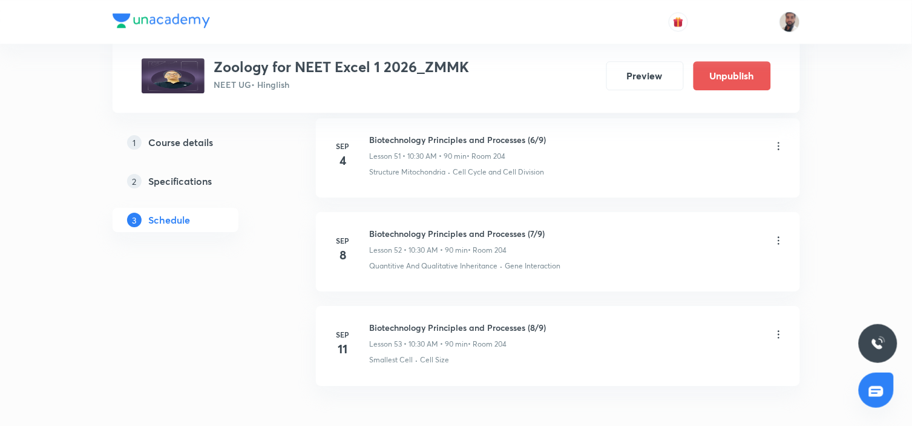
scroll to position [5517, 0]
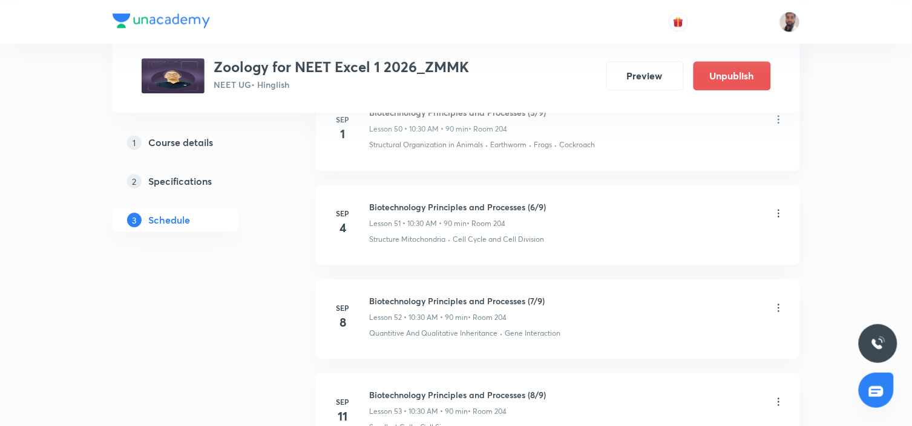
click at [780, 207] on icon at bounding box center [779, 213] width 12 height 12
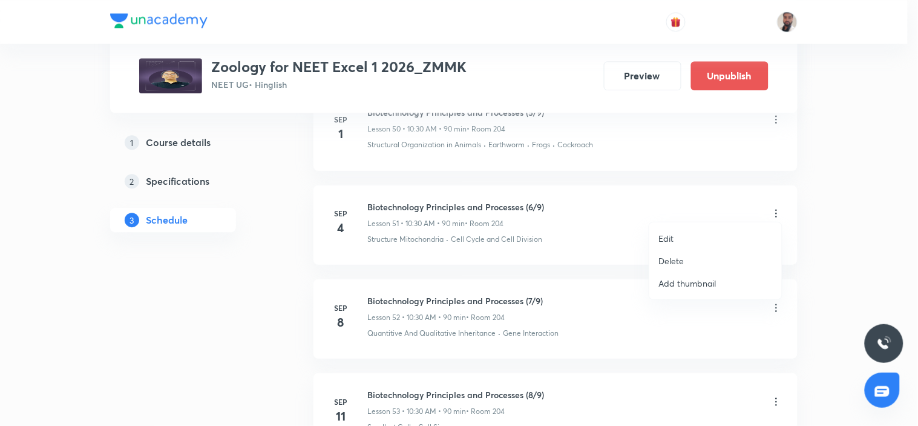
click at [693, 257] on li "Delete" at bounding box center [715, 260] width 133 height 22
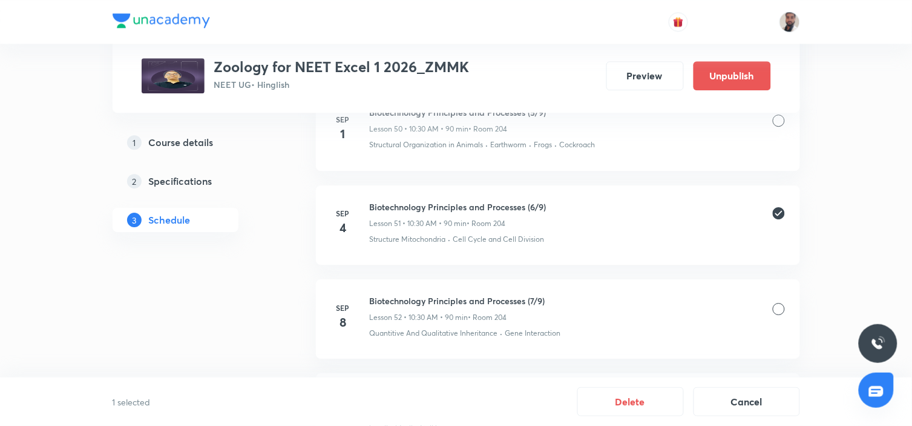
click at [663, 416] on div "1 selected Delete Cancel" at bounding box center [456, 401] width 912 height 48
click at [651, 408] on button "Delete" at bounding box center [630, 400] width 107 height 29
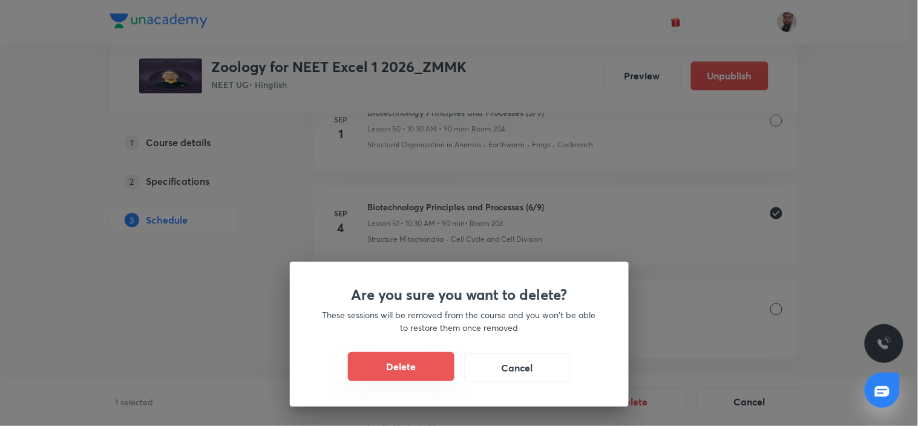
click at [438, 372] on button "Delete" at bounding box center [401, 366] width 107 height 29
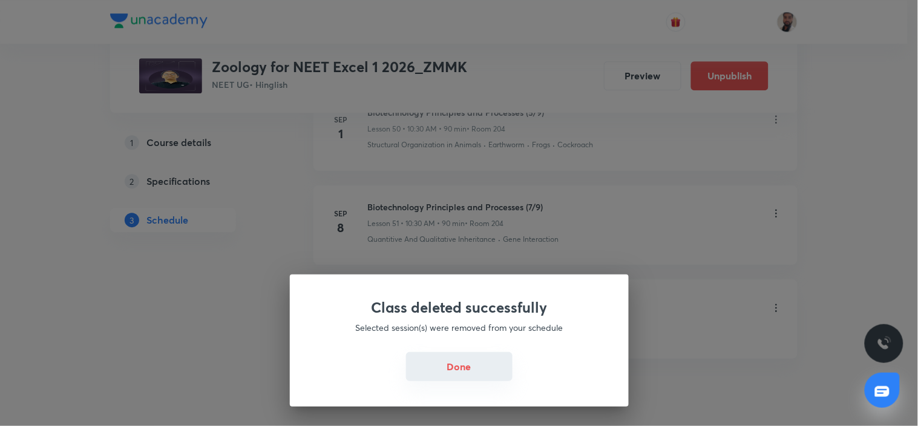
click at [435, 358] on button "Done" at bounding box center [459, 366] width 107 height 29
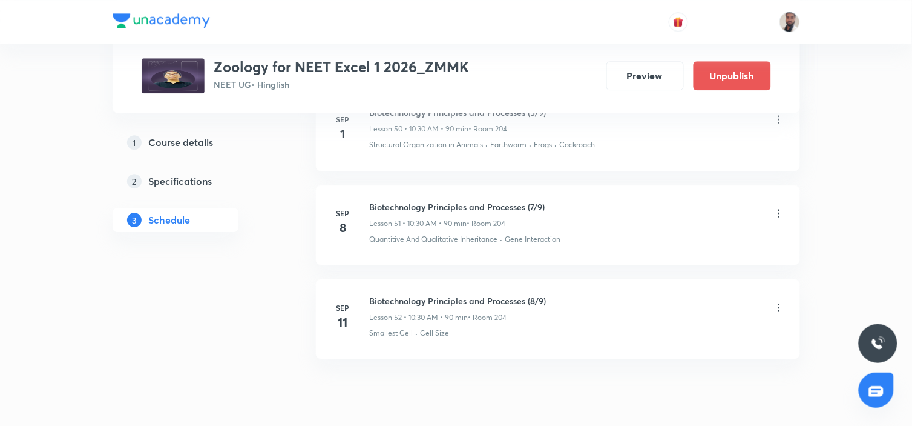
scroll to position [5450, 0]
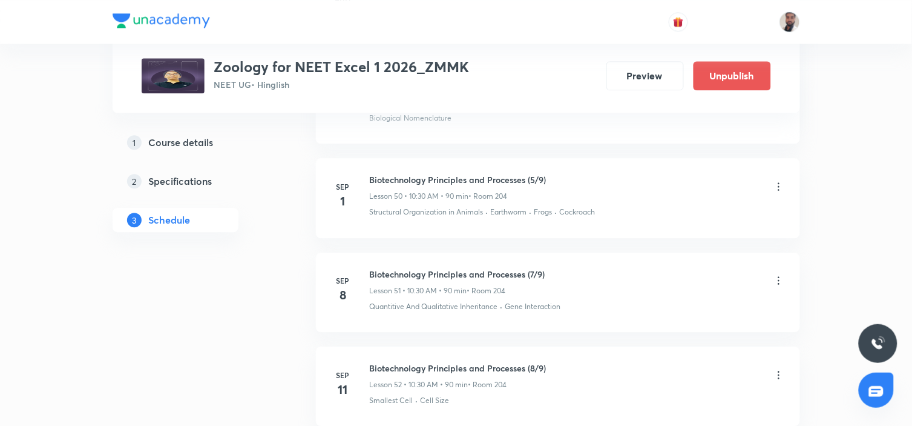
click at [780, 275] on icon at bounding box center [779, 280] width 12 height 12
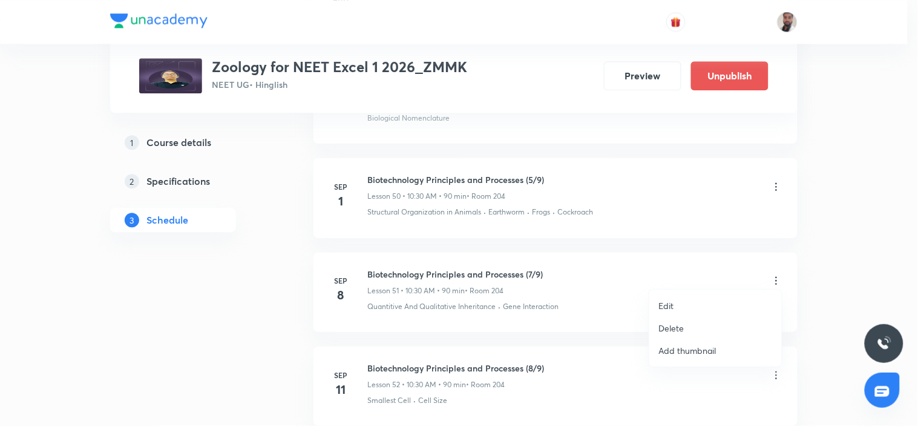
click at [680, 256] on div at bounding box center [459, 213] width 918 height 426
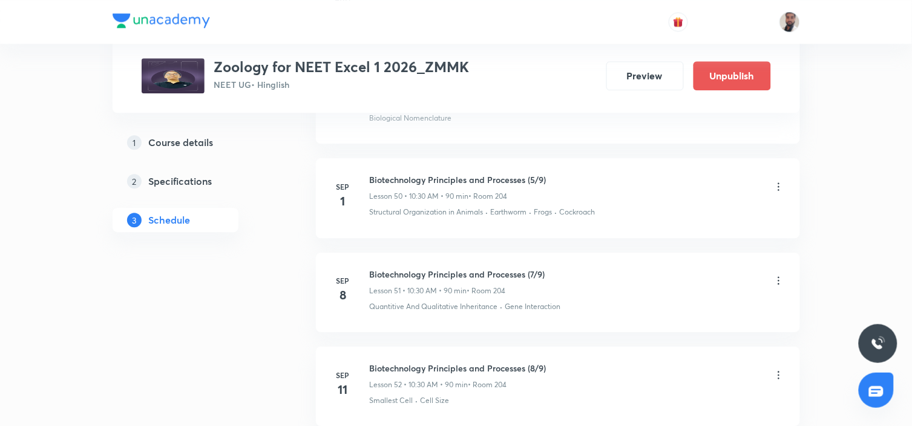
click at [777, 274] on icon at bounding box center [779, 280] width 12 height 12
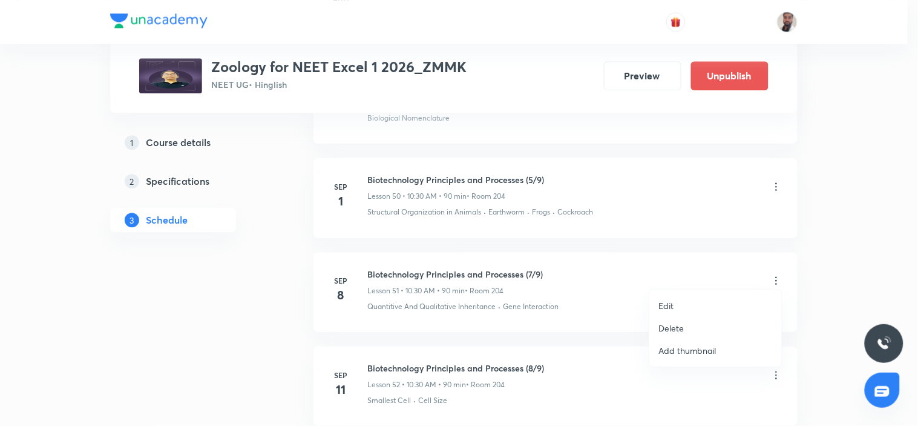
click at [692, 309] on li "Edit" at bounding box center [715, 305] width 133 height 22
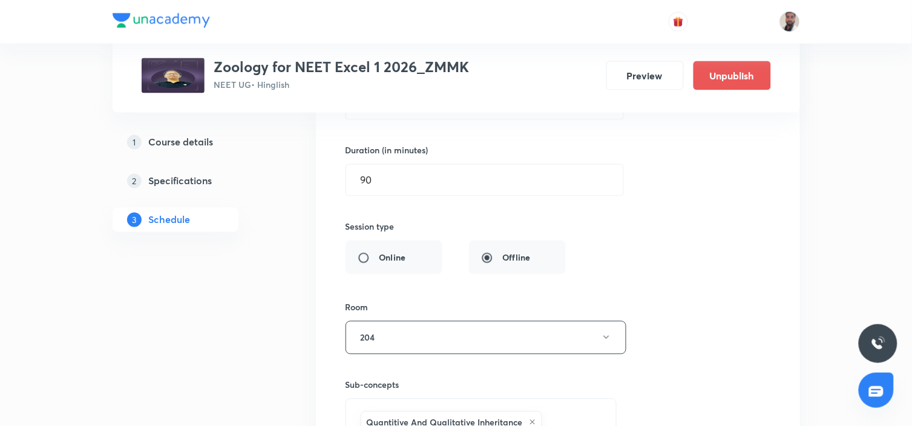
scroll to position [4979, 0]
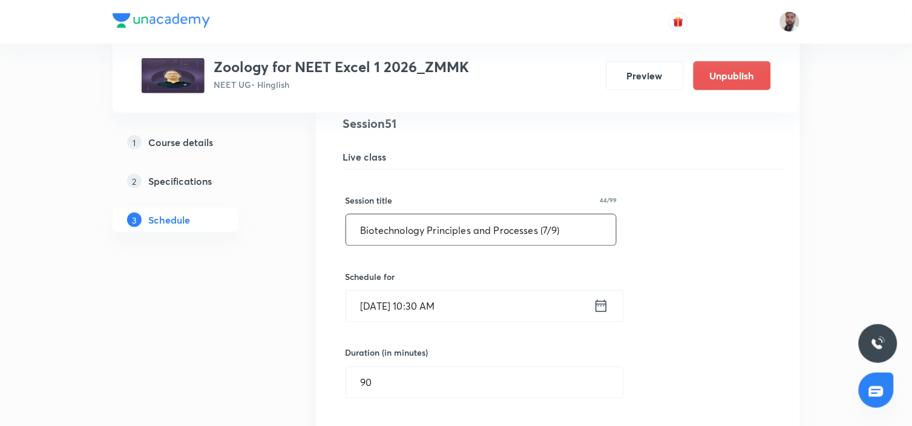
click at [548, 222] on input "Biotechnology Principles and Processes (7/9)" at bounding box center [481, 229] width 271 height 31
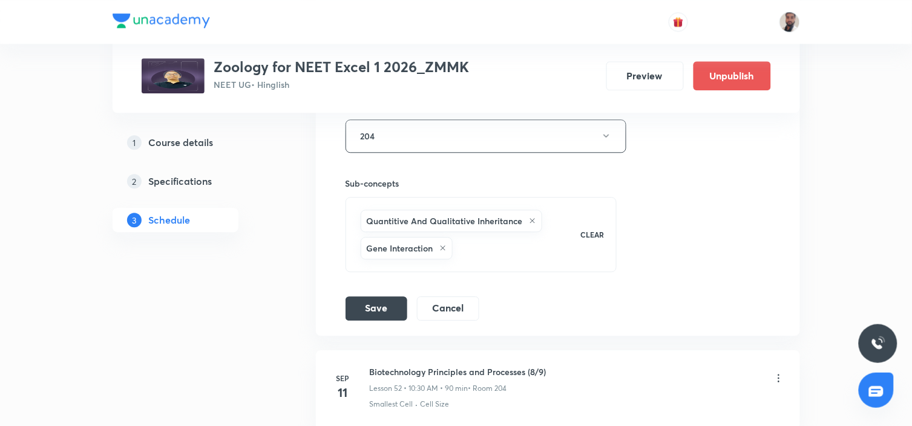
scroll to position [5494, 0]
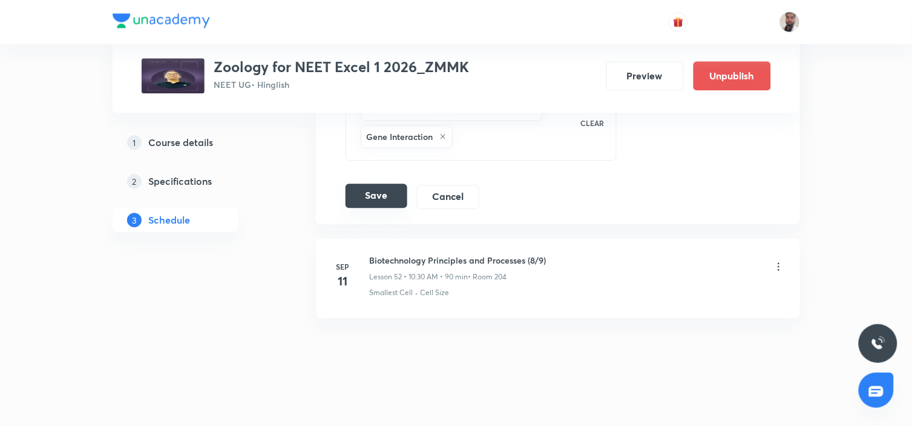
type input "Biotechnology Principles and Processes (6/9)"
click at [381, 200] on button "Save" at bounding box center [377, 195] width 62 height 24
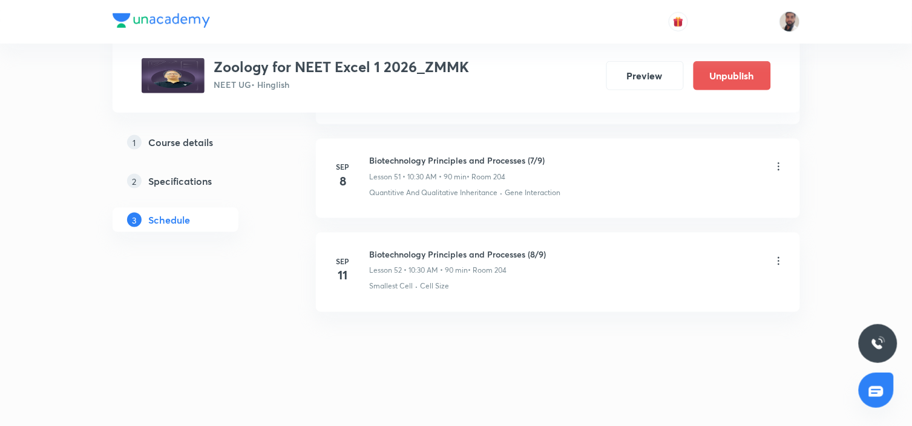
scroll to position [5002, 0]
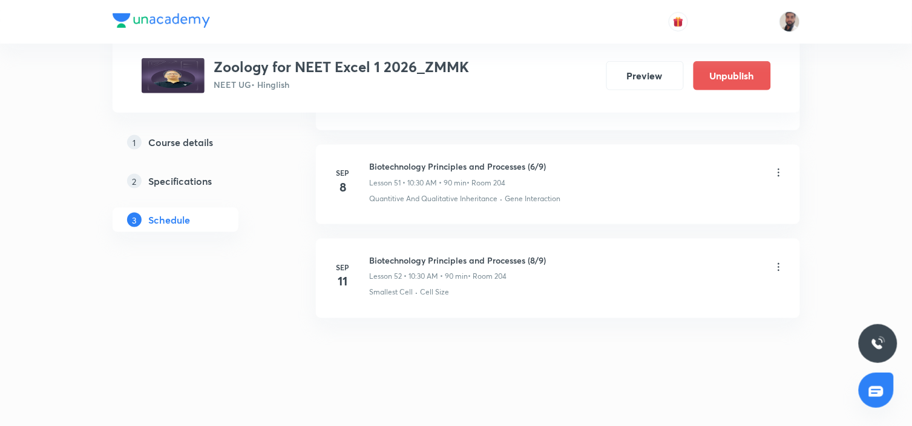
click at [777, 261] on icon at bounding box center [779, 267] width 12 height 12
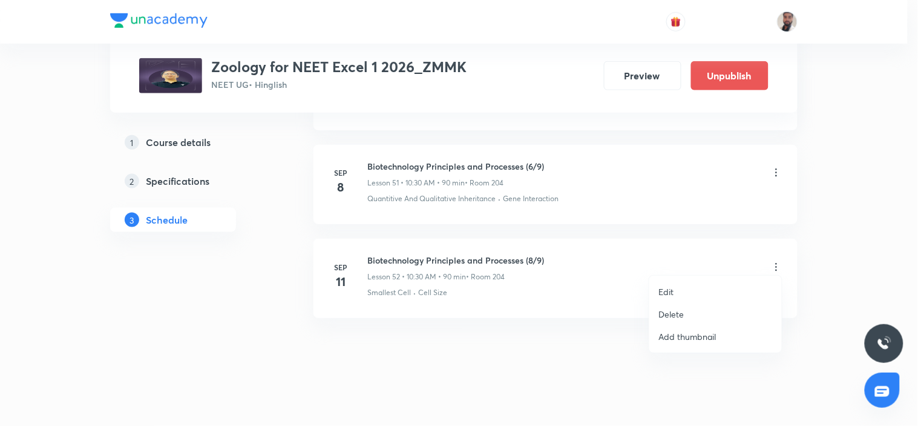
click at [691, 286] on li "Edit" at bounding box center [715, 291] width 133 height 22
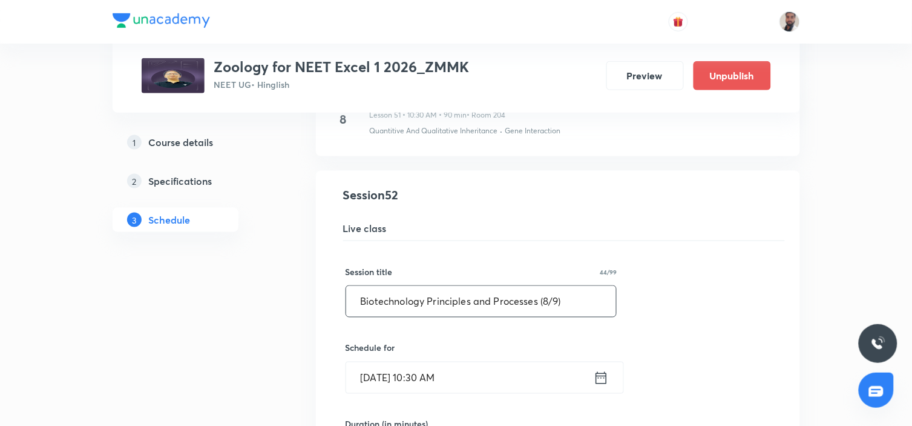
click at [548, 295] on input "Biotechnology Principles and Processes (8/9)" at bounding box center [481, 301] width 271 height 31
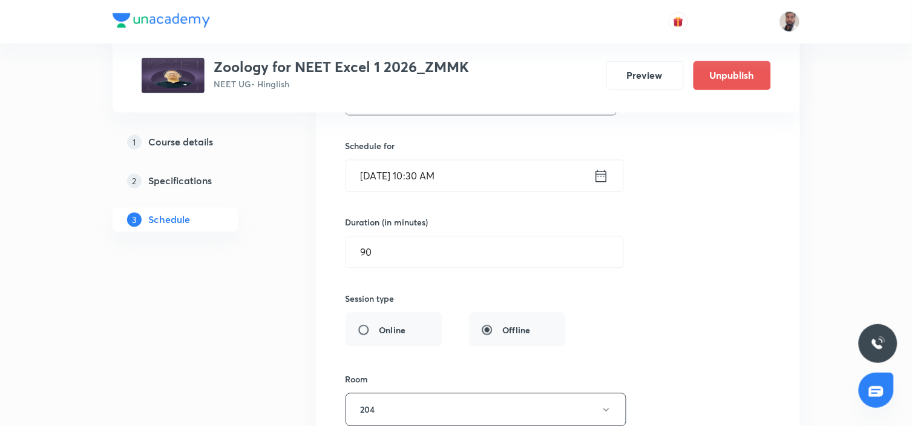
scroll to position [5405, 0]
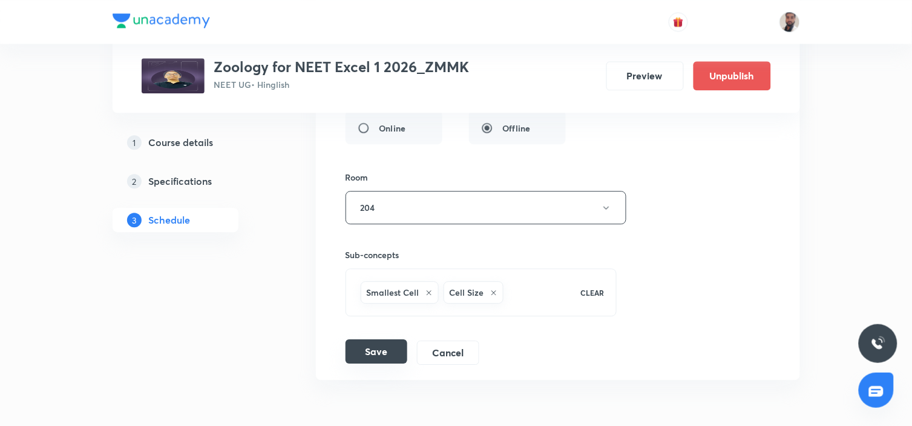
type input "Biotechnology Principles and Processes (7/9)"
click at [400, 345] on button "Save" at bounding box center [377, 351] width 62 height 24
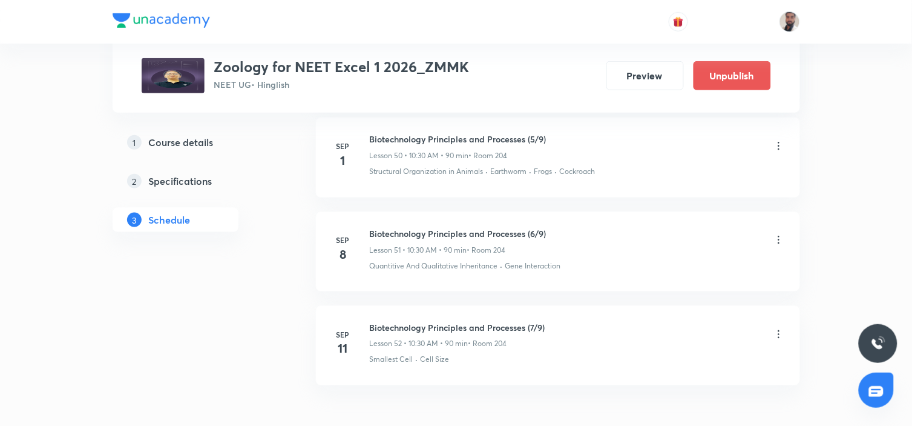
scroll to position [4800, 0]
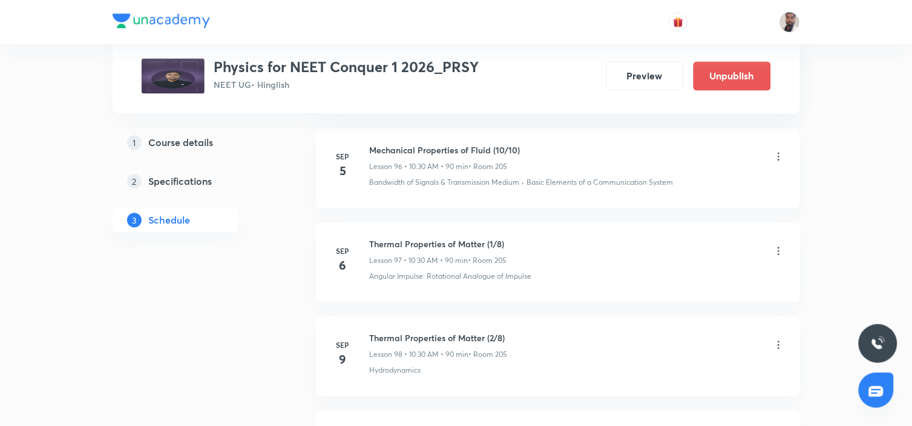
scroll to position [9868, 0]
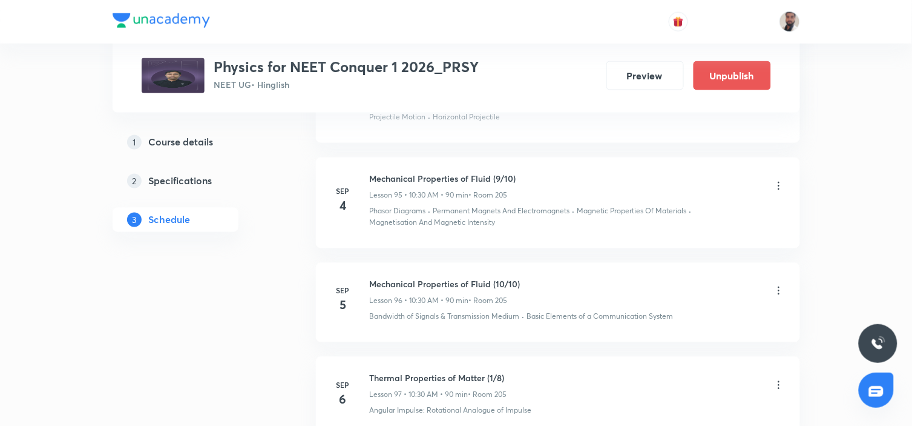
click at [779, 180] on icon at bounding box center [779, 186] width 12 height 12
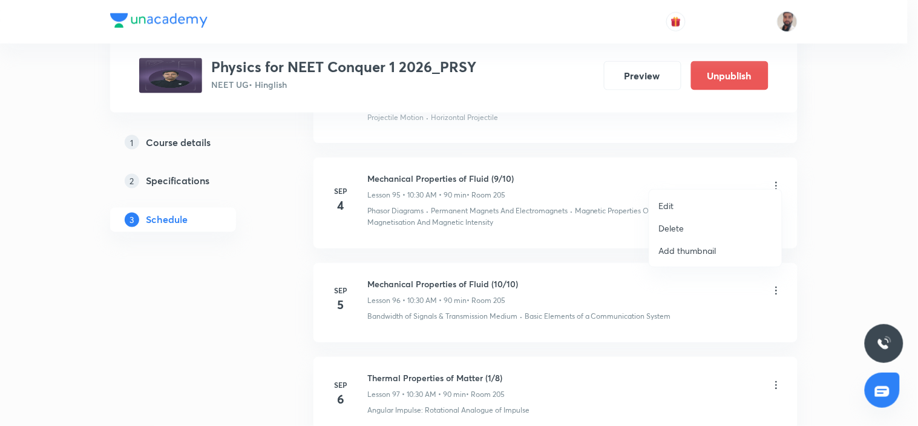
click at [679, 232] on p "Delete" at bounding box center [671, 228] width 25 height 13
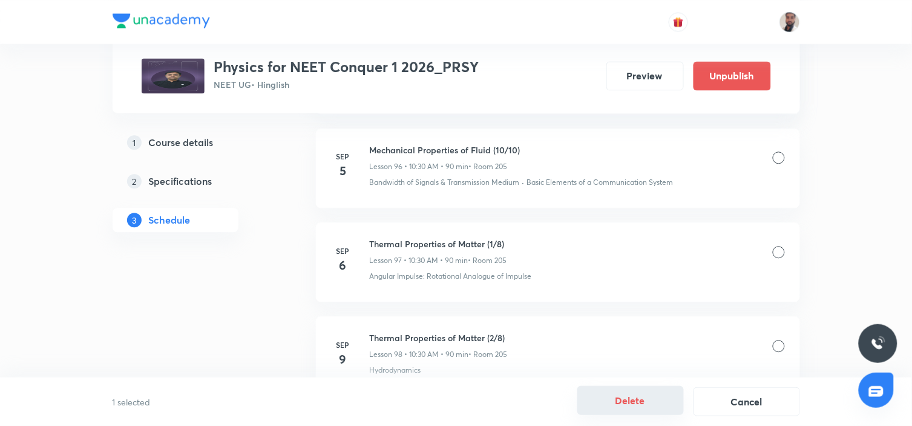
scroll to position [10271, 0]
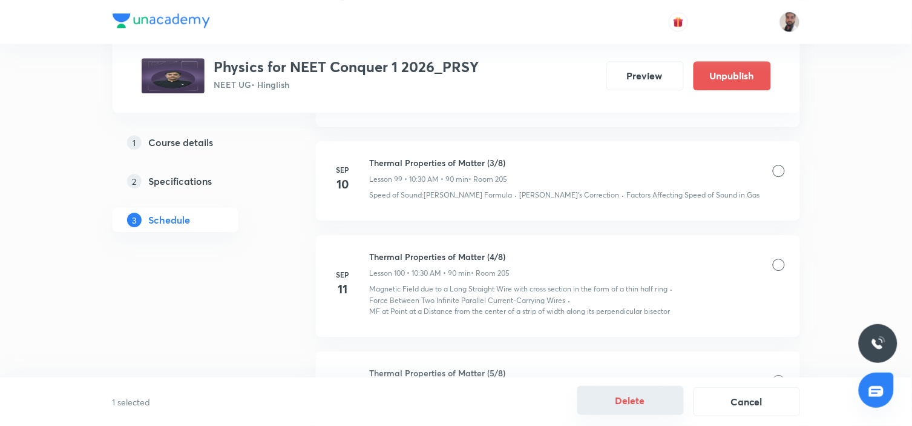
click at [657, 399] on button "Delete" at bounding box center [630, 400] width 107 height 29
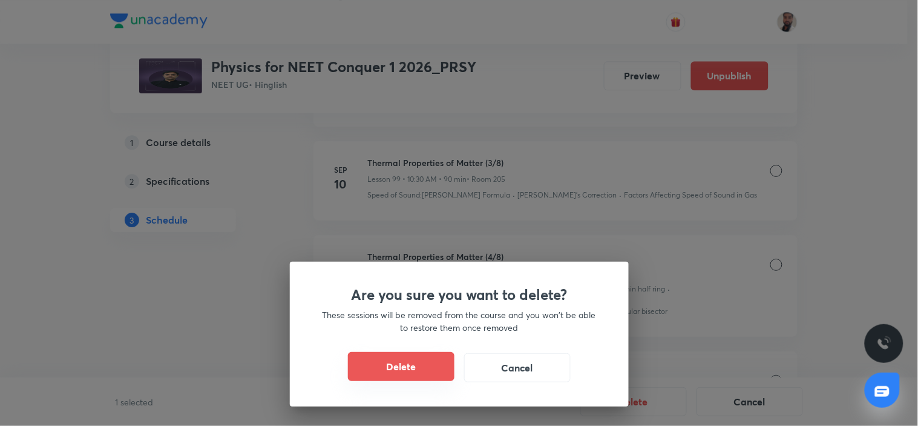
click at [409, 372] on button "Delete" at bounding box center [401, 366] width 107 height 29
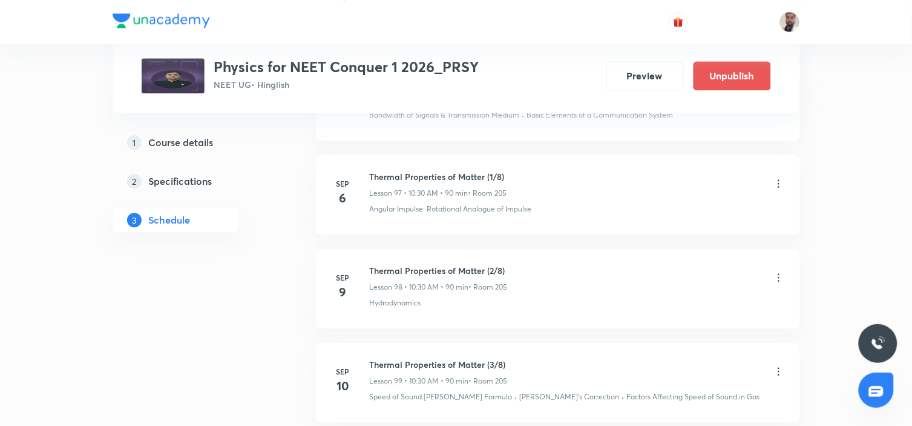
scroll to position [10002, 0]
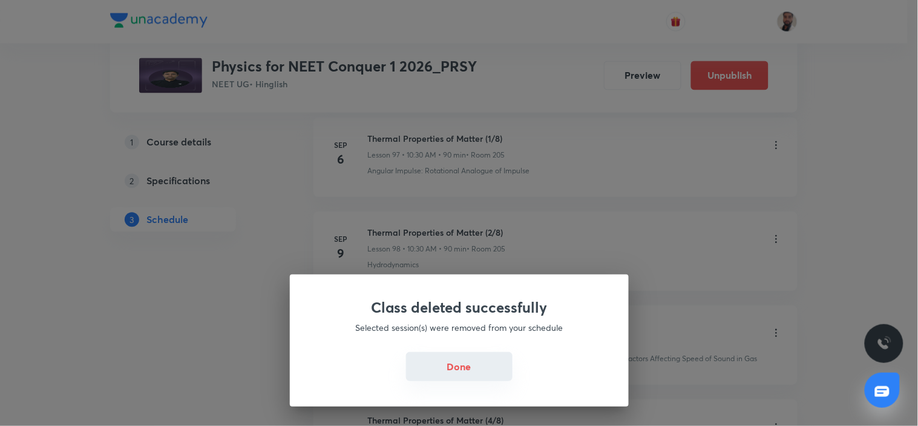
click at [441, 367] on button "Done" at bounding box center [459, 366] width 107 height 29
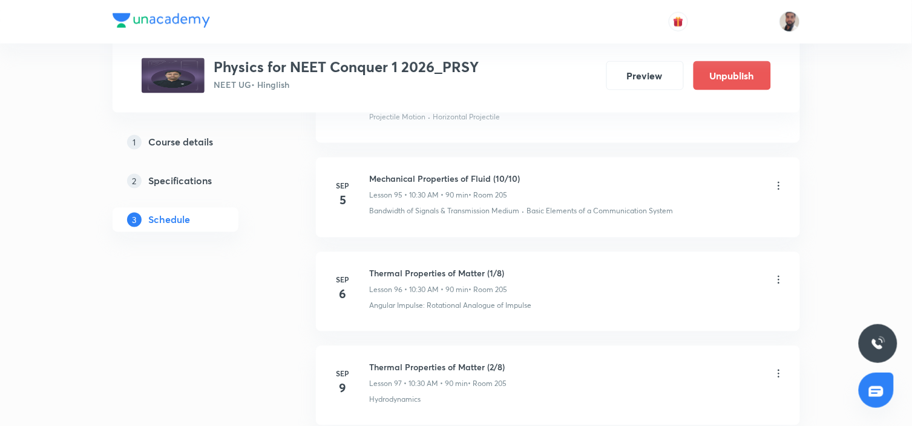
scroll to position [9733, 0]
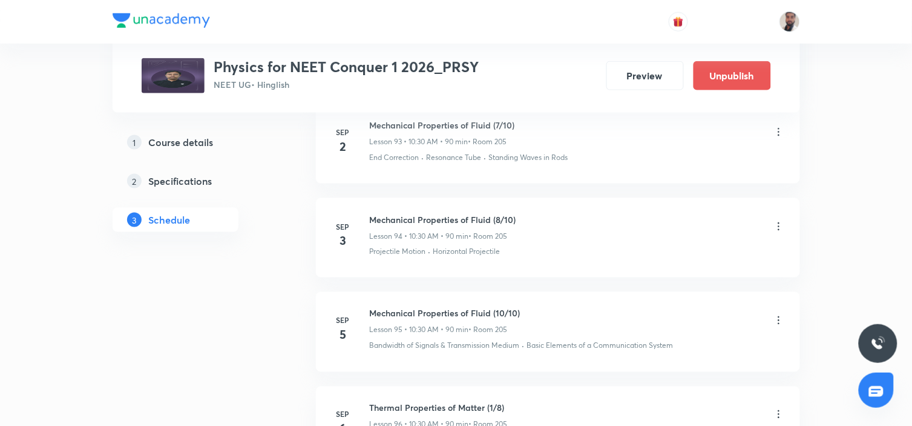
click at [775, 314] on icon at bounding box center [779, 320] width 12 height 12
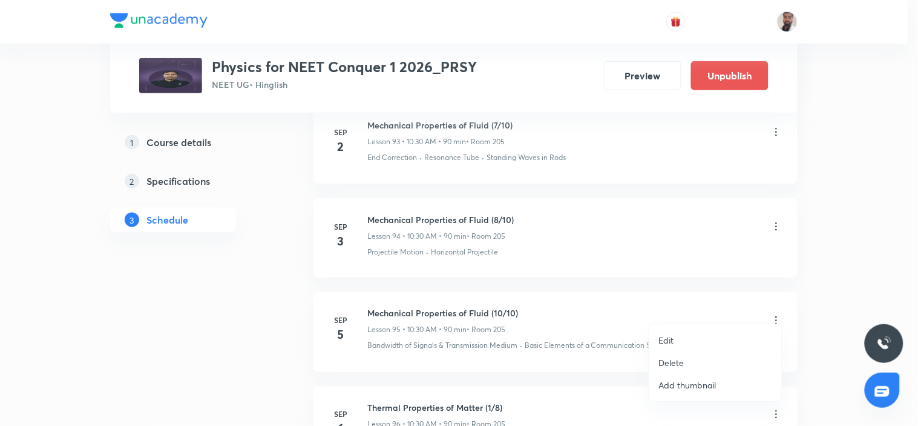
click at [685, 337] on li "Edit" at bounding box center [715, 340] width 133 height 22
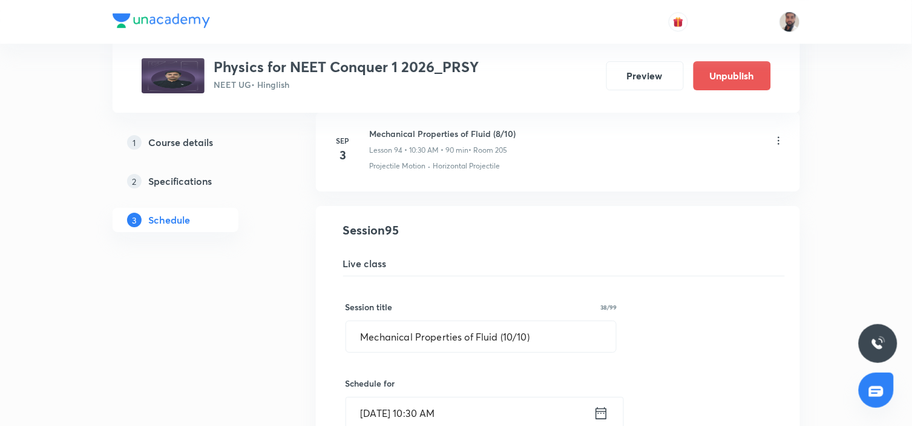
scroll to position [9128, 0]
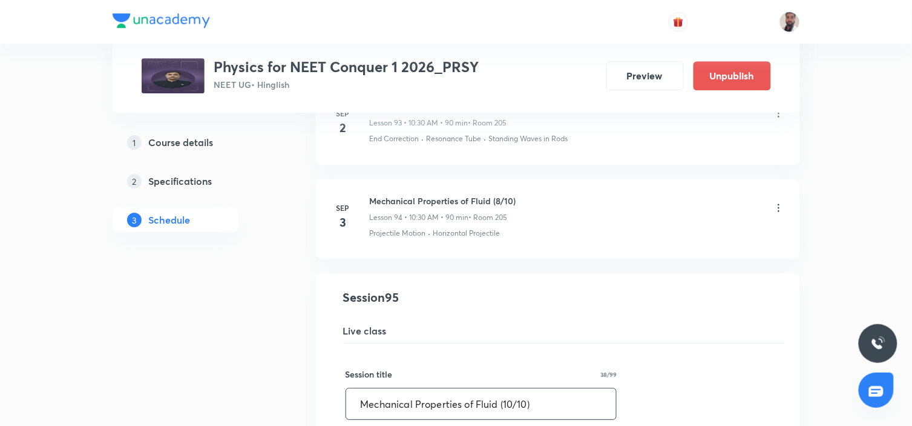
click at [513, 388] on input "Mechanical Properties of Fluid (10/10)" at bounding box center [481, 403] width 271 height 31
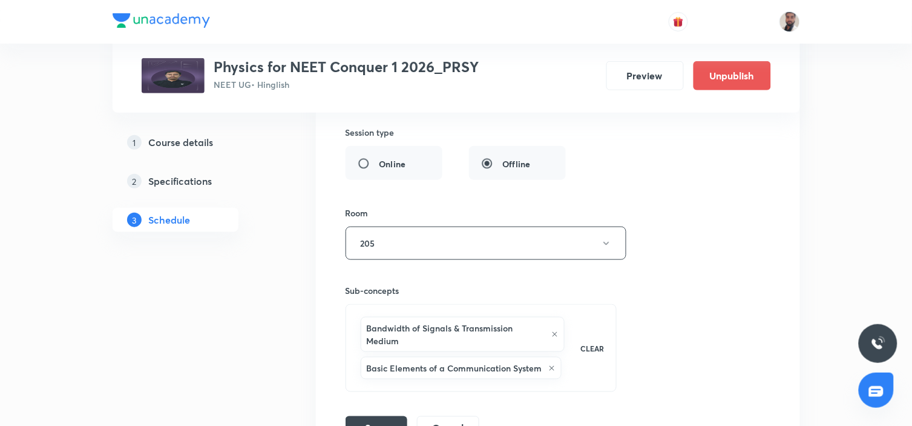
scroll to position [9800, 0]
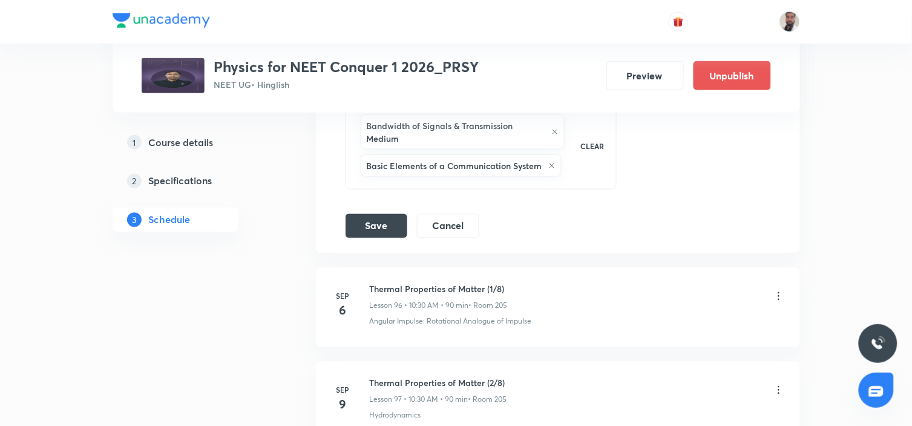
type input "Mechanical Properties of Fluid (9/10)"
click at [376, 216] on button "Save" at bounding box center [377, 224] width 62 height 24
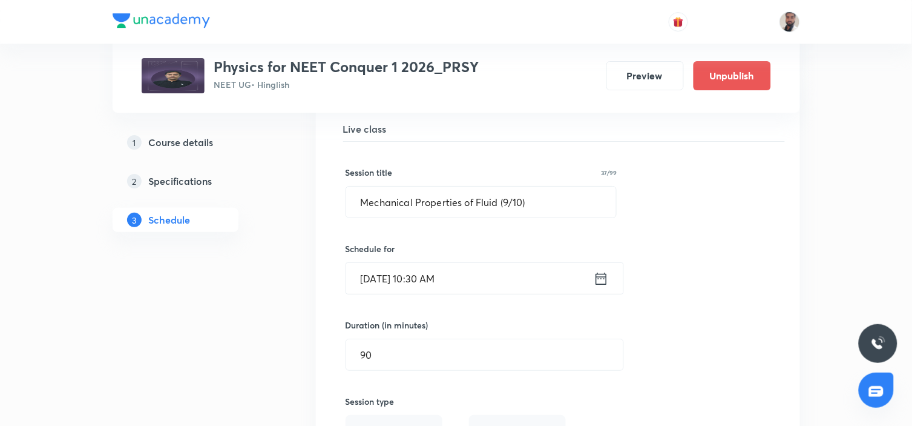
scroll to position [9262, 0]
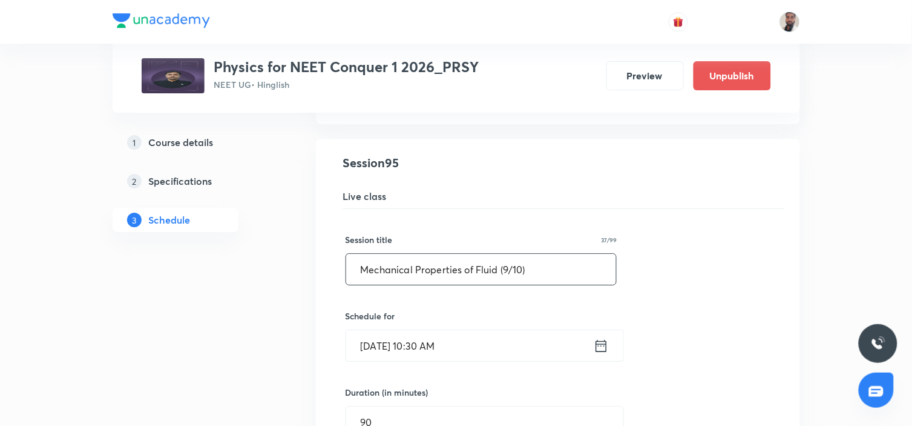
drag, startPoint x: 547, startPoint y: 256, endPoint x: 337, endPoint y: 256, distance: 210.6
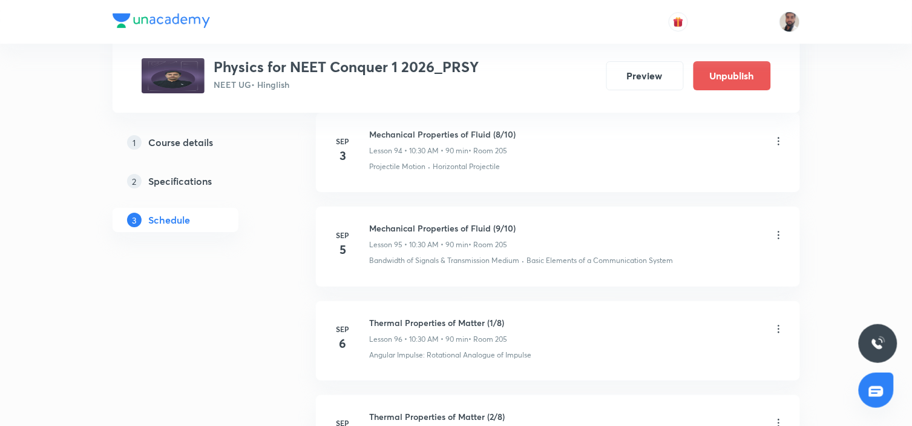
click at [776, 323] on icon at bounding box center [779, 329] width 12 height 12
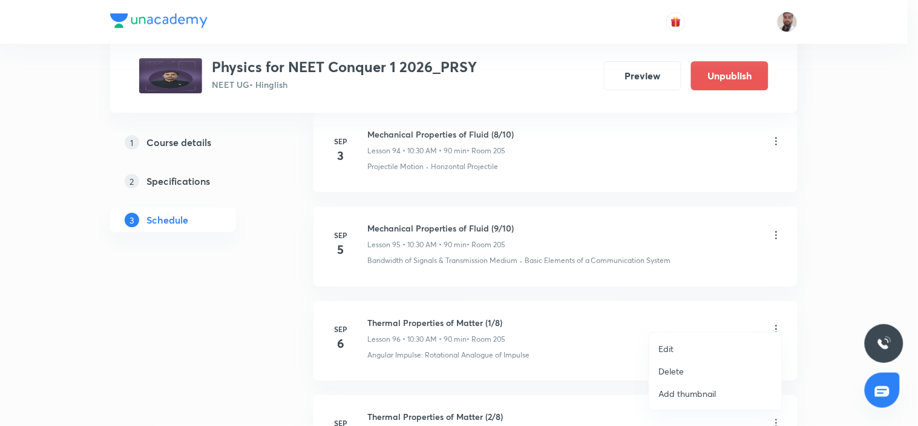
click at [679, 347] on li "Edit" at bounding box center [715, 348] width 133 height 22
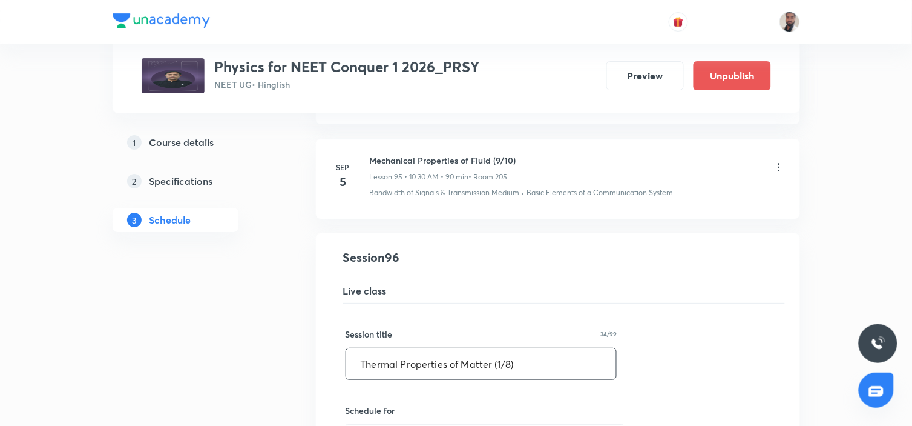
drag, startPoint x: 524, startPoint y: 352, endPoint x: 195, endPoint y: 388, distance: 330.6
paste input "Mechanical Properties of Fluid (9/10"
click at [507, 352] on input "Mechanical Properties of Fluid (9/10)" at bounding box center [481, 363] width 271 height 31
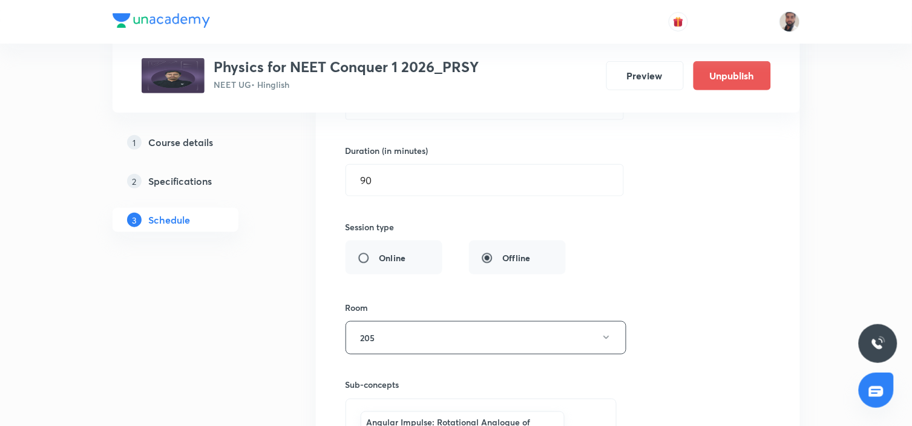
scroll to position [9800, 0]
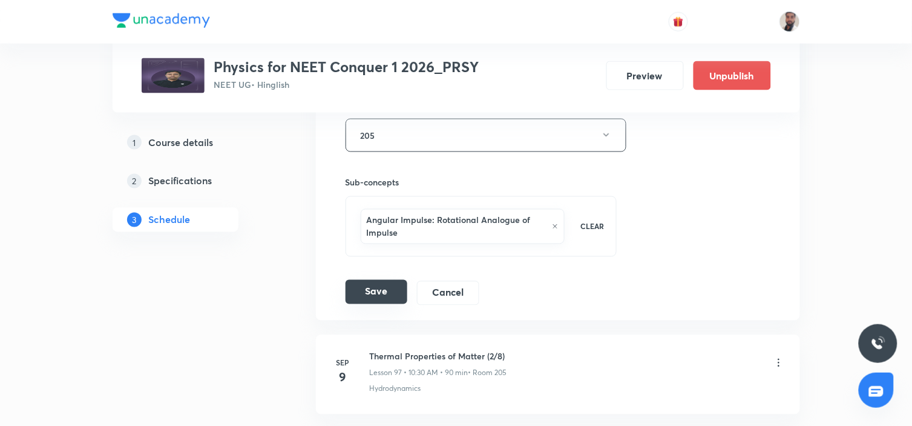
type input "Mechanical Properties of Fluid (10/10)"
click at [390, 280] on button "Save" at bounding box center [377, 292] width 62 height 24
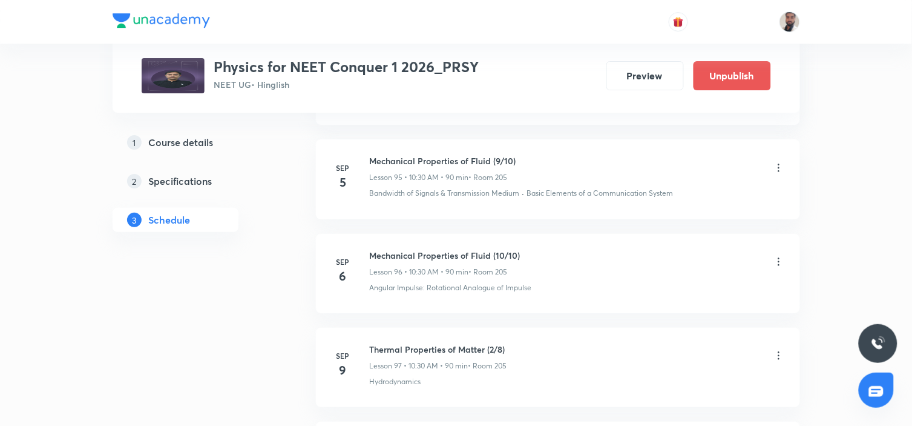
scroll to position [9397, 0]
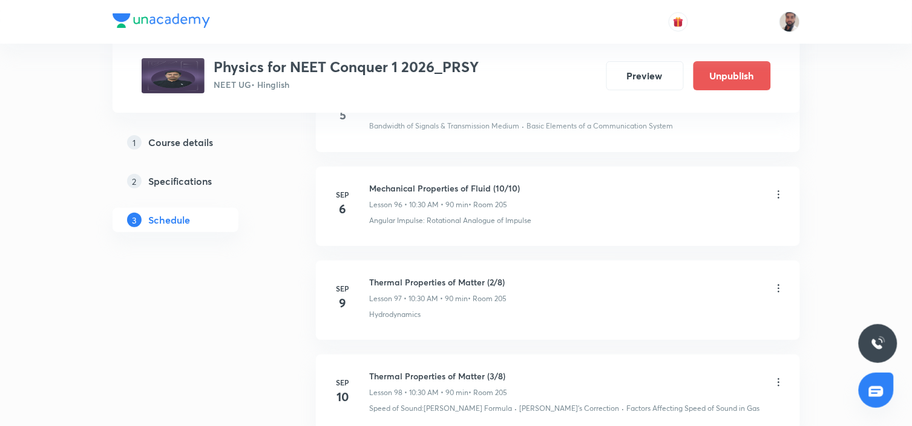
click at [778, 284] on icon at bounding box center [779, 288] width 2 height 8
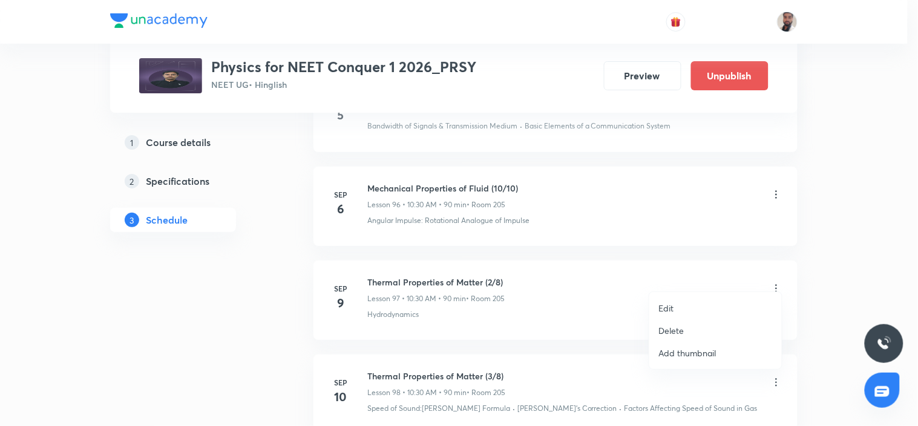
click at [684, 304] on li "Edit" at bounding box center [715, 308] width 133 height 22
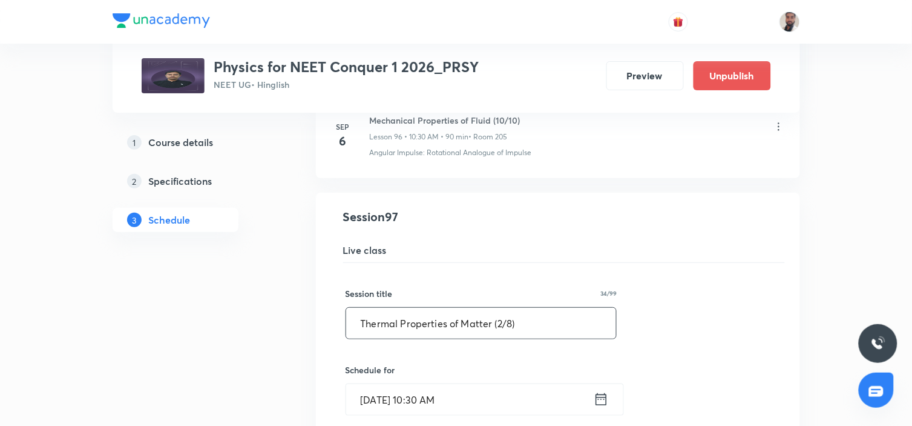
click at [501, 307] on input "Thermal Properties of Matter (2/8)" at bounding box center [481, 322] width 271 height 31
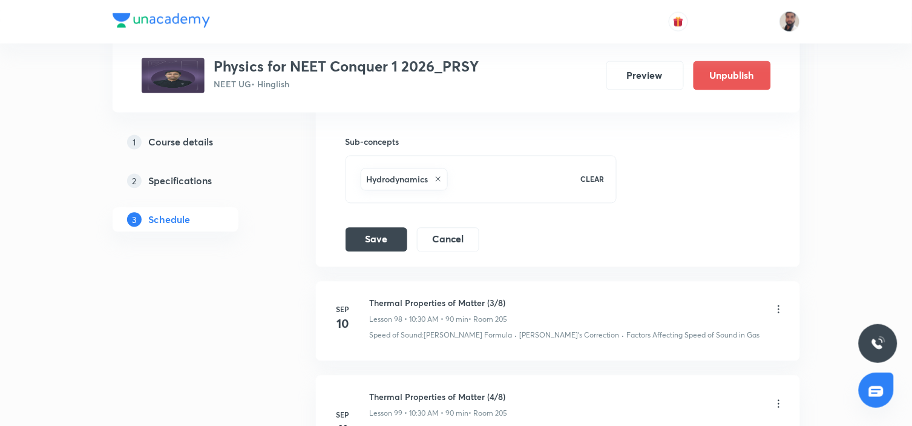
scroll to position [10002, 0]
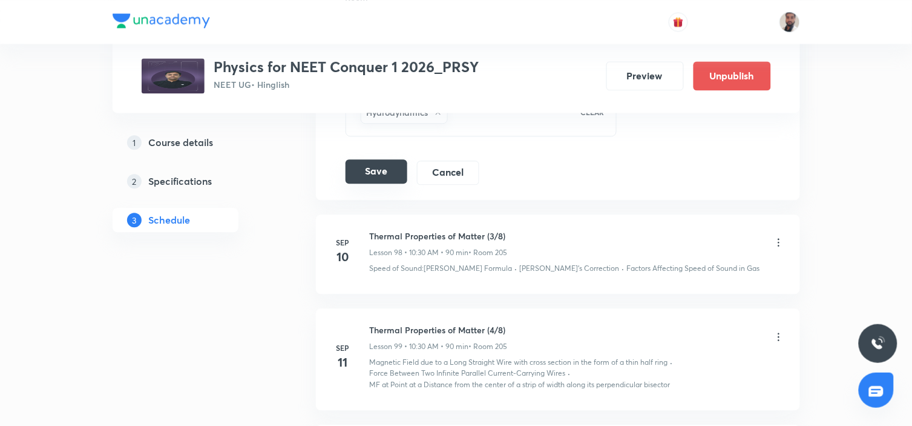
type input "Thermal Properties of Matter (1/8)"
click at [384, 168] on button "Save" at bounding box center [377, 171] width 62 height 24
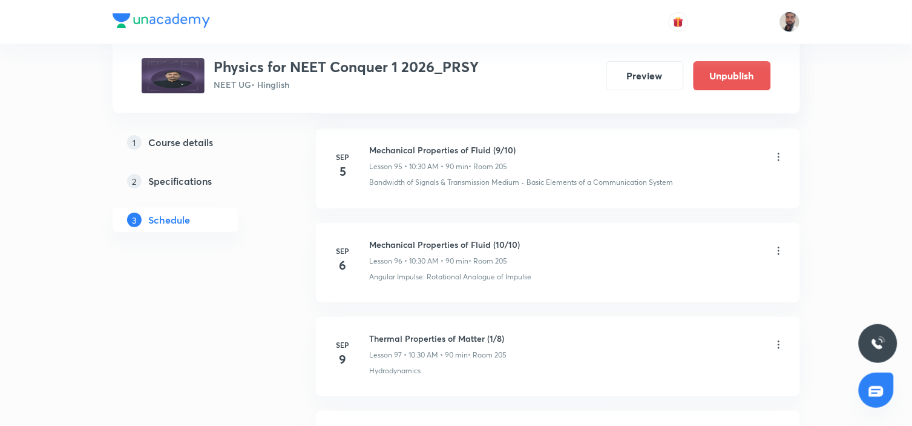
scroll to position [9475, 0]
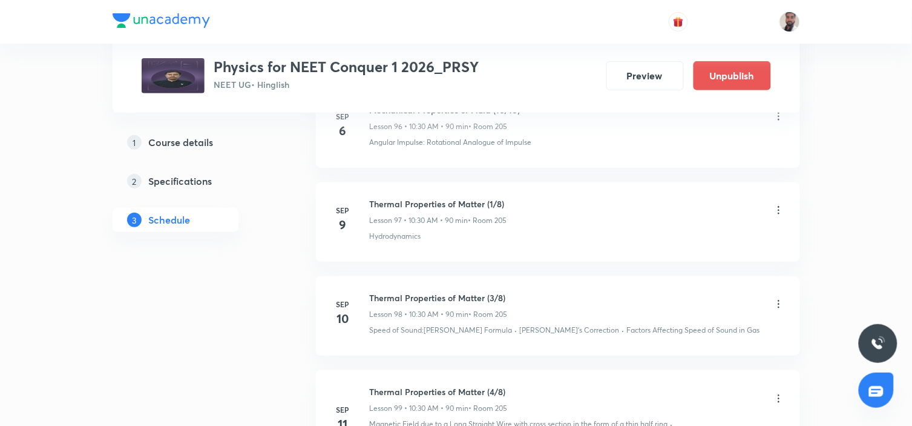
click at [780, 298] on icon at bounding box center [779, 304] width 12 height 12
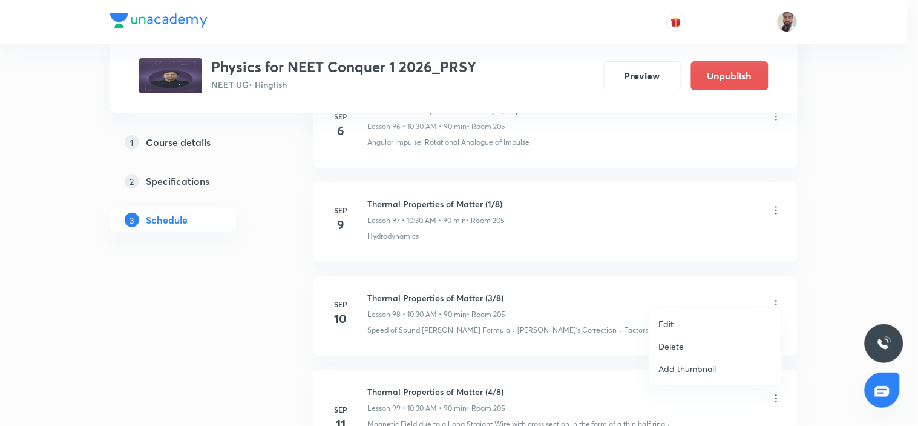
click at [688, 325] on li "Edit" at bounding box center [715, 323] width 133 height 22
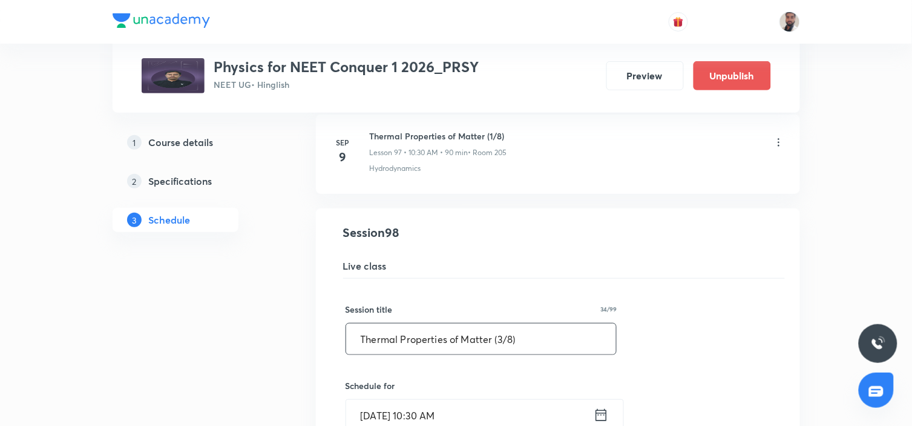
click at [503, 325] on input "Thermal Properties of Matter (3/8)" at bounding box center [481, 338] width 271 height 31
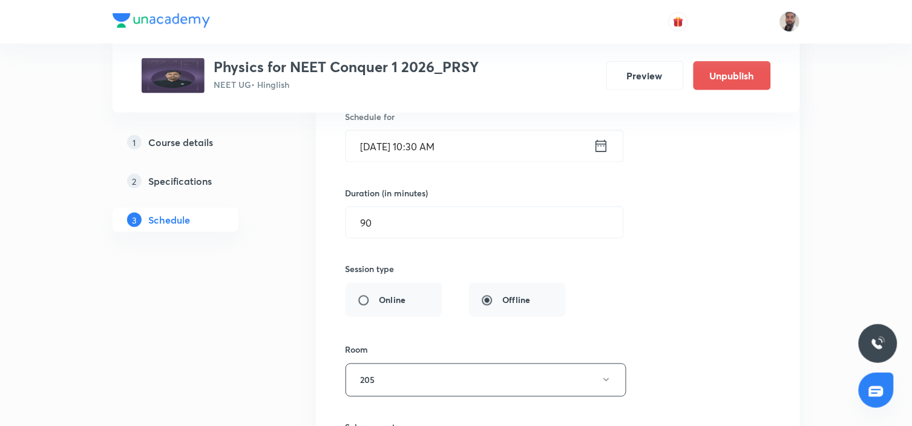
scroll to position [10080, 0]
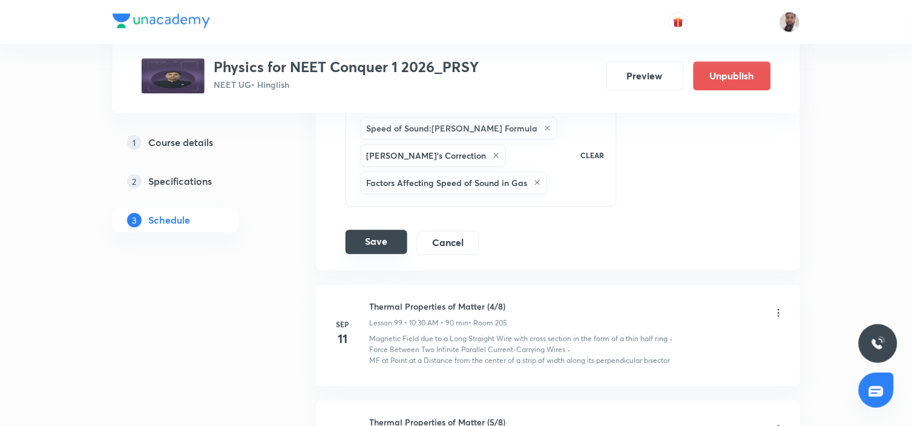
type input "Thermal Properties of Matter (2/8)"
click at [401, 239] on button "Save" at bounding box center [377, 241] width 62 height 24
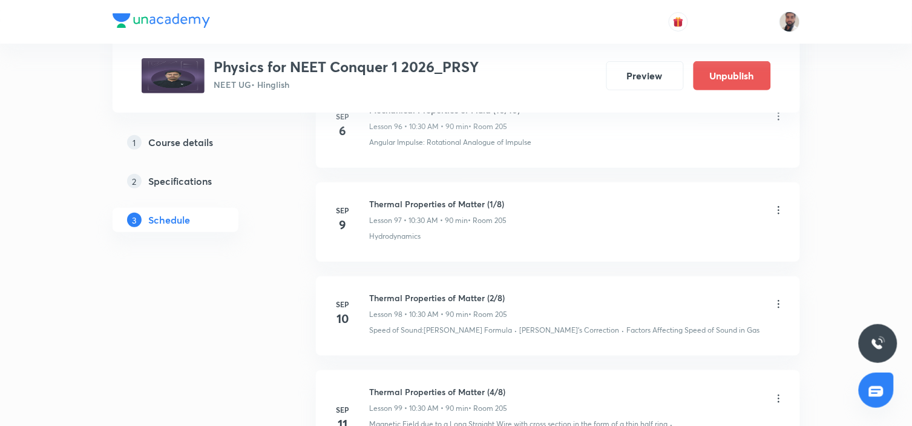
scroll to position [9542, 0]
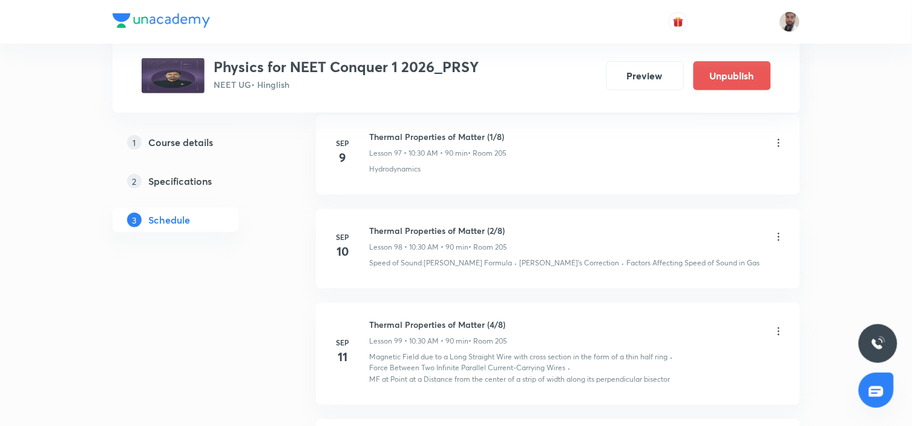
click at [778, 327] on icon at bounding box center [779, 331] width 2 height 8
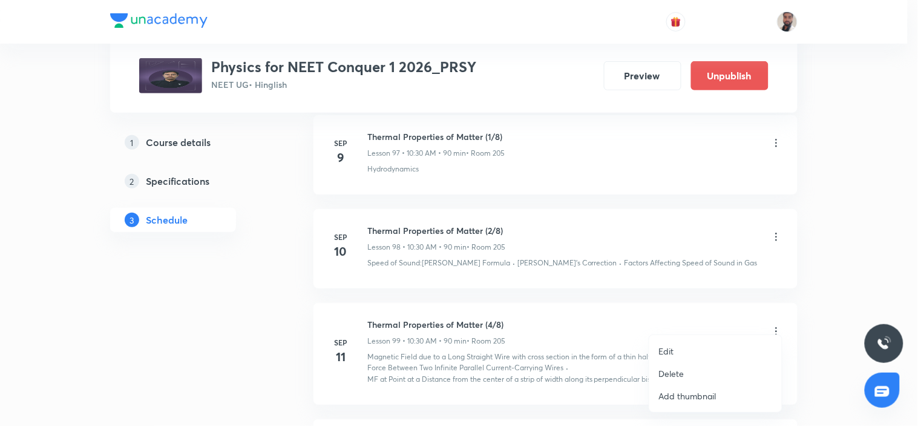
click at [684, 353] on li "Edit" at bounding box center [715, 351] width 133 height 22
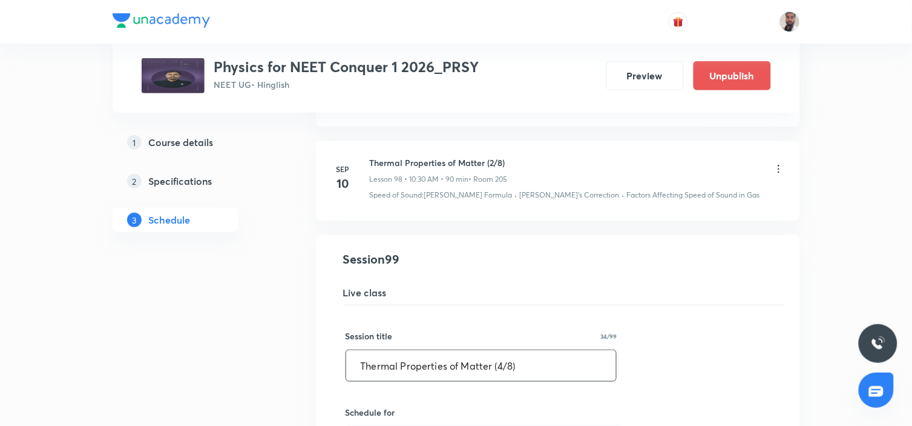
click at [500, 358] on input "Thermal Properties of Matter (4/8)" at bounding box center [481, 365] width 271 height 31
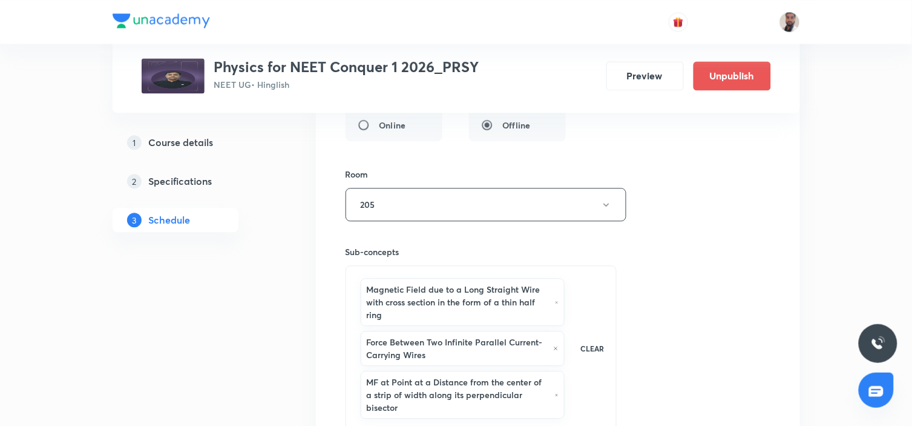
scroll to position [10147, 0]
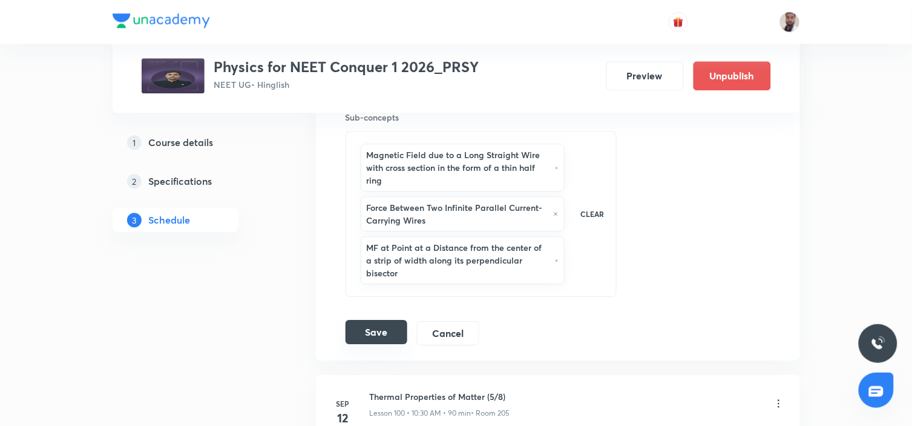
type input "Thermal Properties of Matter (3/8)"
click at [392, 320] on button "Save" at bounding box center [377, 332] width 62 height 24
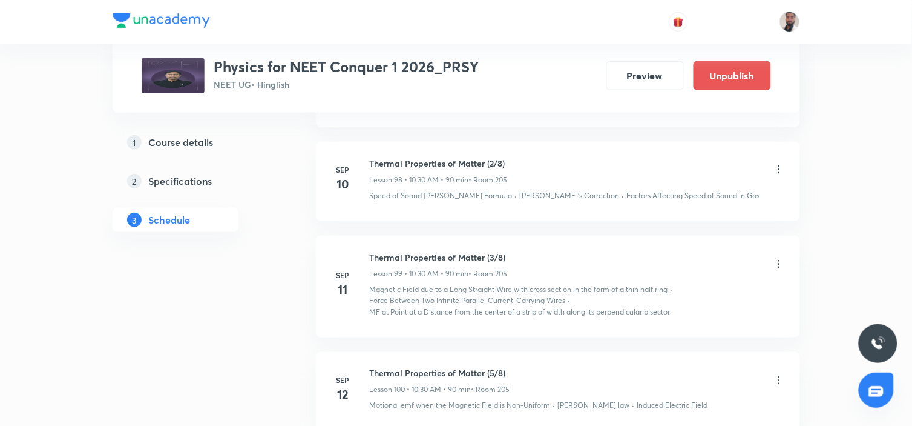
scroll to position [9676, 0]
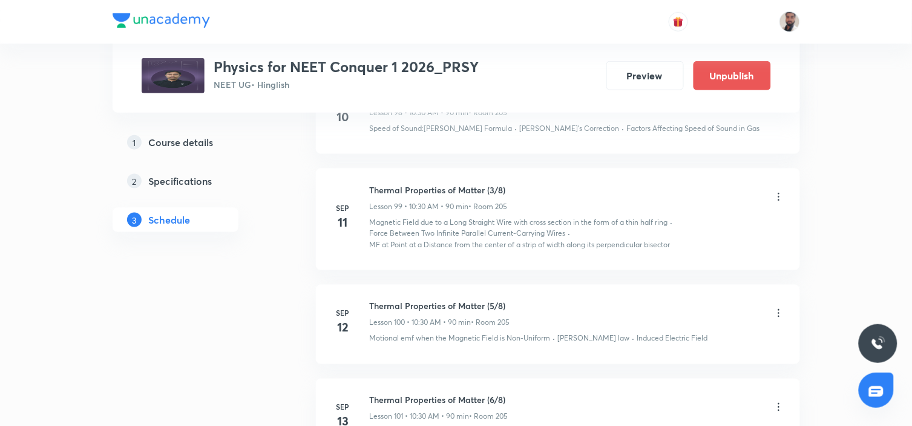
click at [781, 307] on icon at bounding box center [779, 313] width 12 height 12
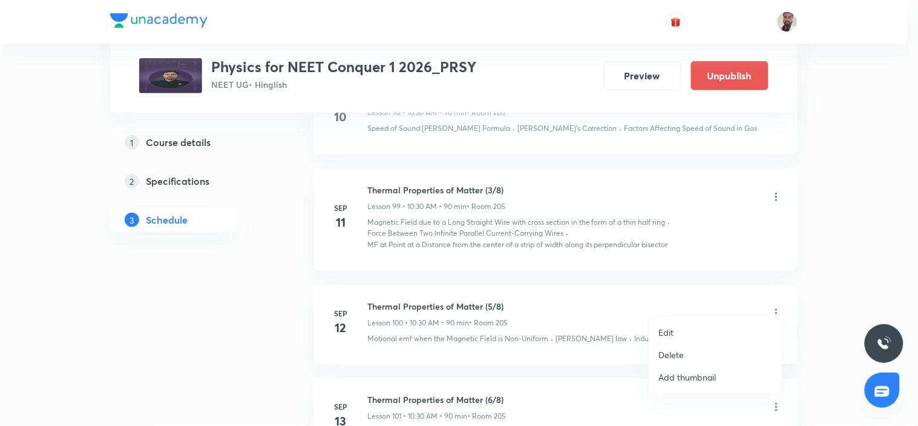
click at [674, 329] on li "Edit" at bounding box center [715, 332] width 133 height 22
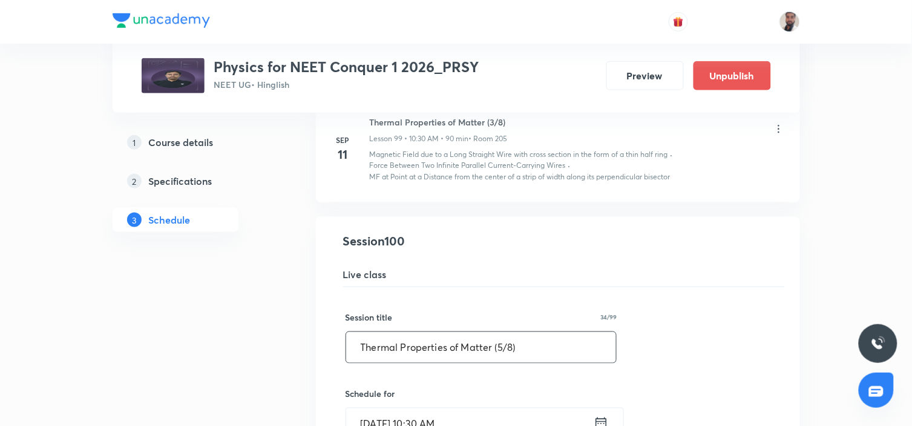
click at [501, 335] on input "Thermal Properties of Matter (5/8)" at bounding box center [481, 347] width 271 height 31
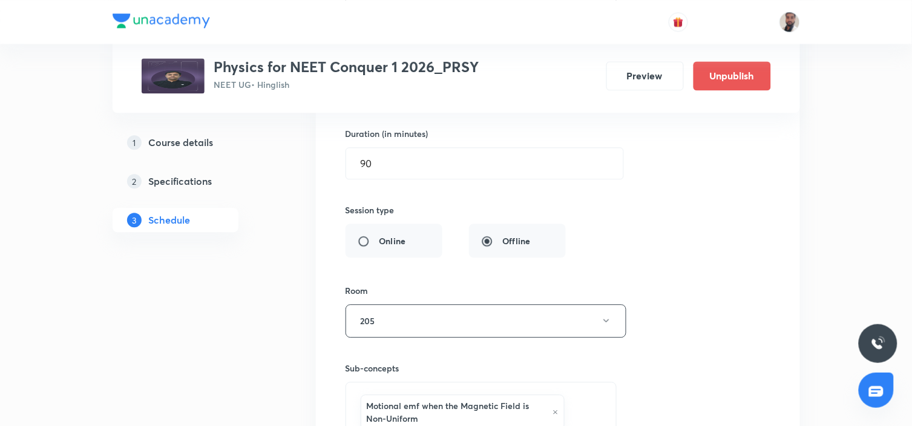
scroll to position [10282, 0]
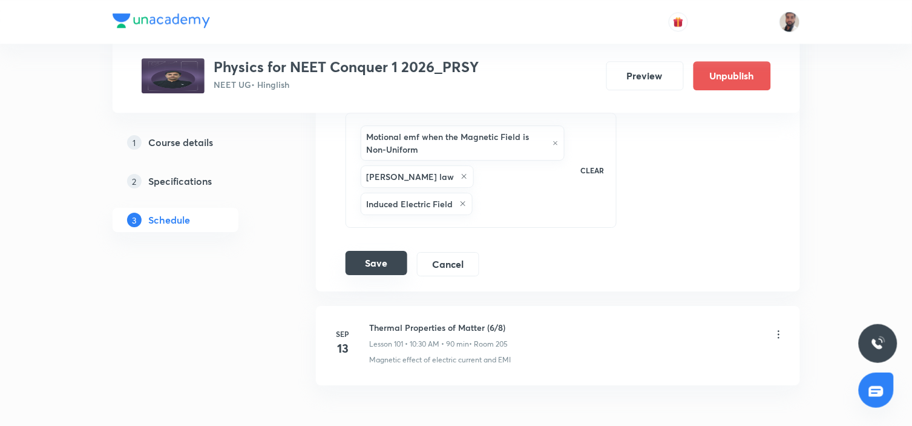
type input "Thermal Properties of Matter (4/8)"
click at [393, 251] on button "Save" at bounding box center [377, 263] width 62 height 24
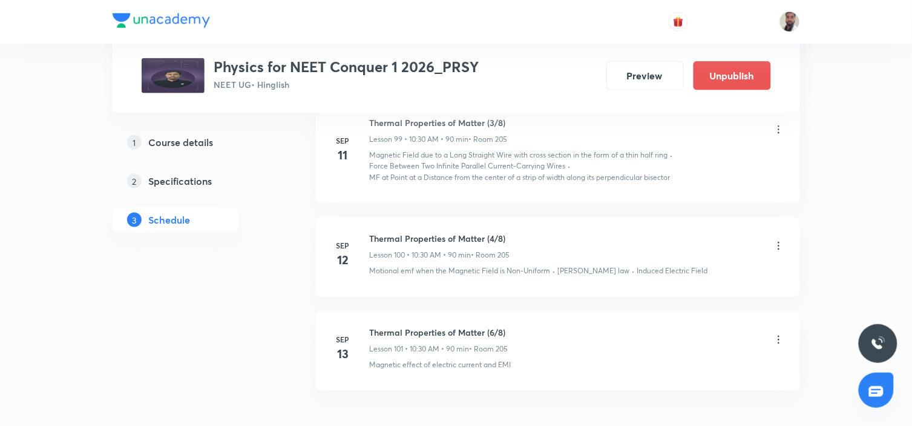
scroll to position [9811, 0]
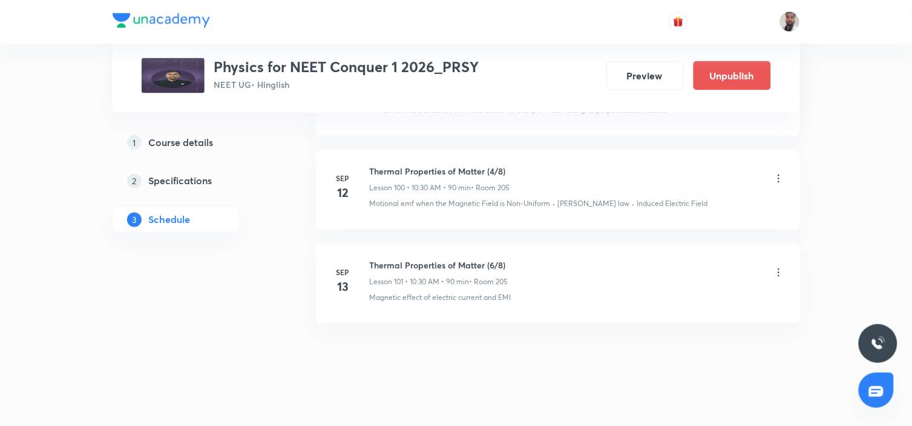
click at [777, 266] on icon at bounding box center [779, 272] width 12 height 12
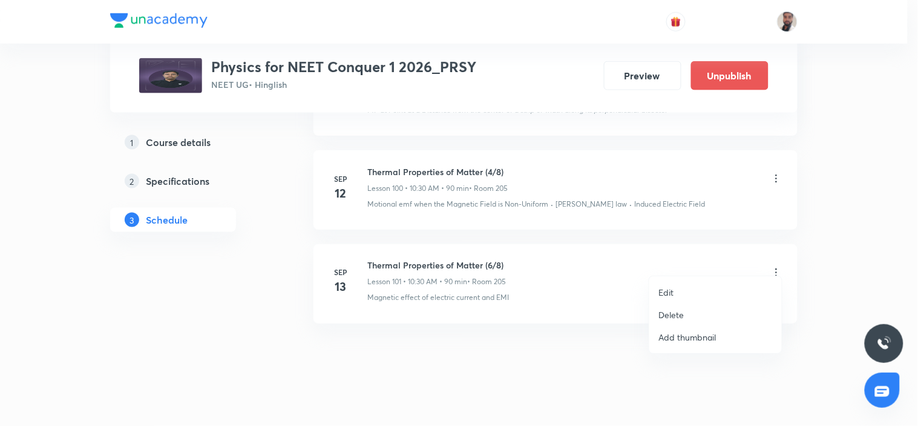
click at [660, 286] on p "Edit" at bounding box center [666, 292] width 15 height 13
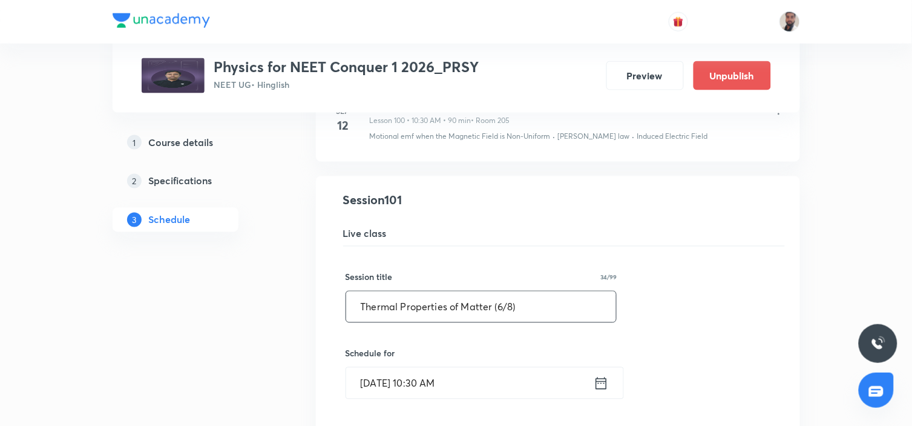
click at [501, 298] on input "Thermal Properties of Matter (6/8)" at bounding box center [481, 306] width 271 height 31
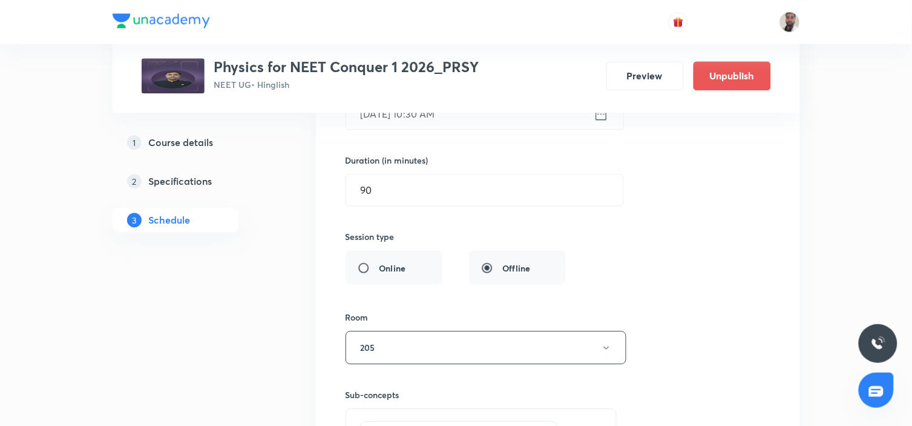
scroll to position [10277, 0]
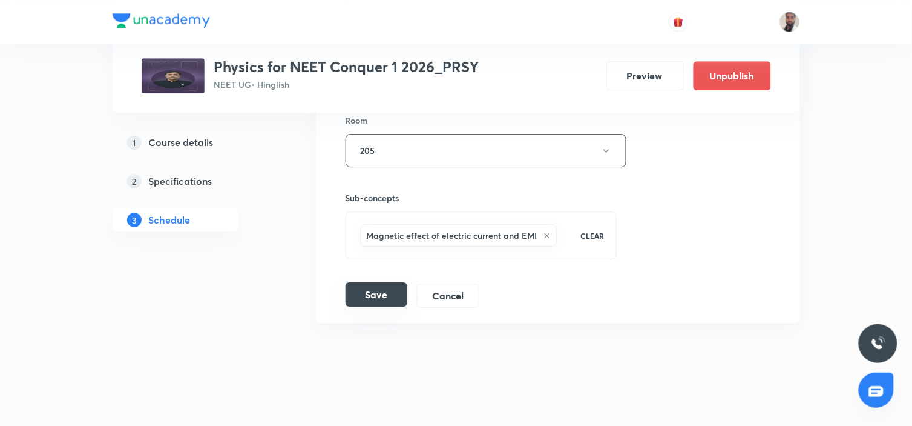
type input "Thermal Properties of Matter (5/8)"
click at [394, 284] on button "Save" at bounding box center [377, 294] width 62 height 24
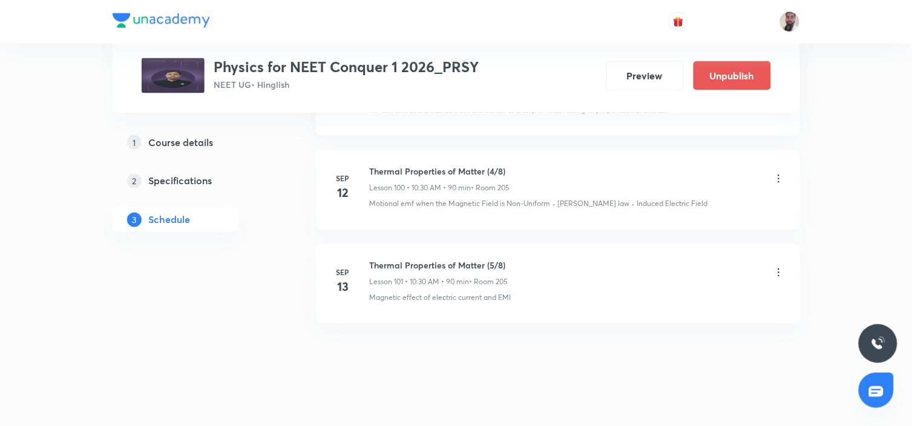
scroll to position [9743, 0]
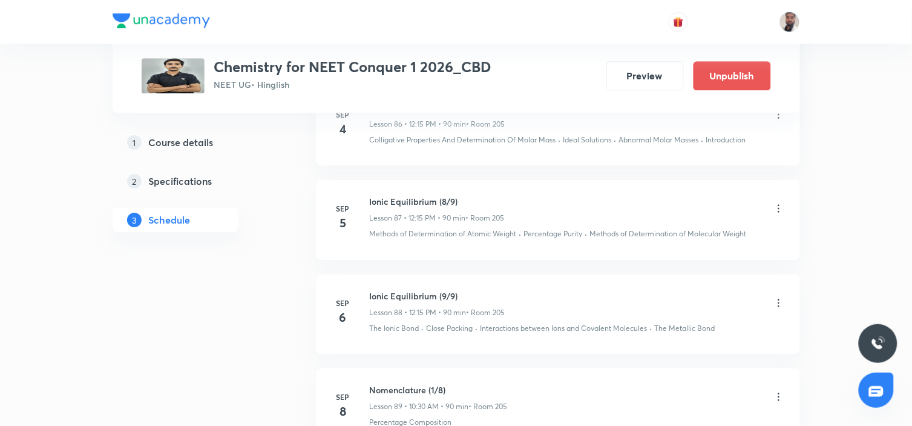
scroll to position [9060, 0]
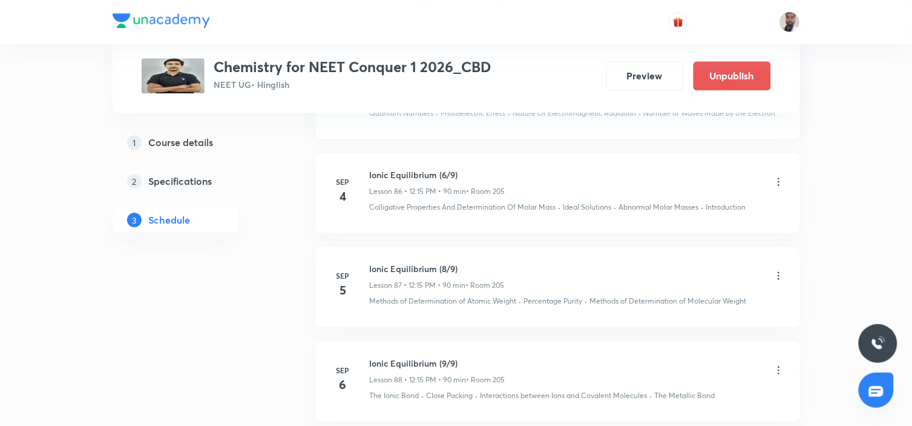
click at [779, 178] on icon at bounding box center [779, 182] width 12 height 12
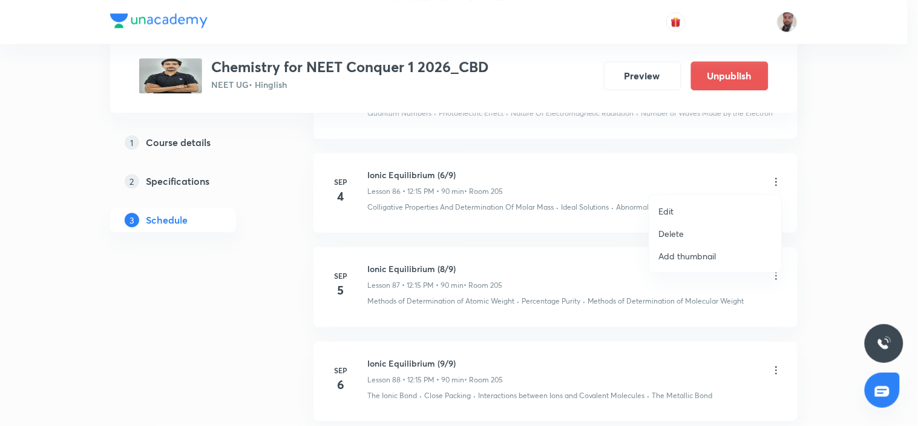
click at [696, 232] on li "Delete" at bounding box center [715, 233] width 133 height 22
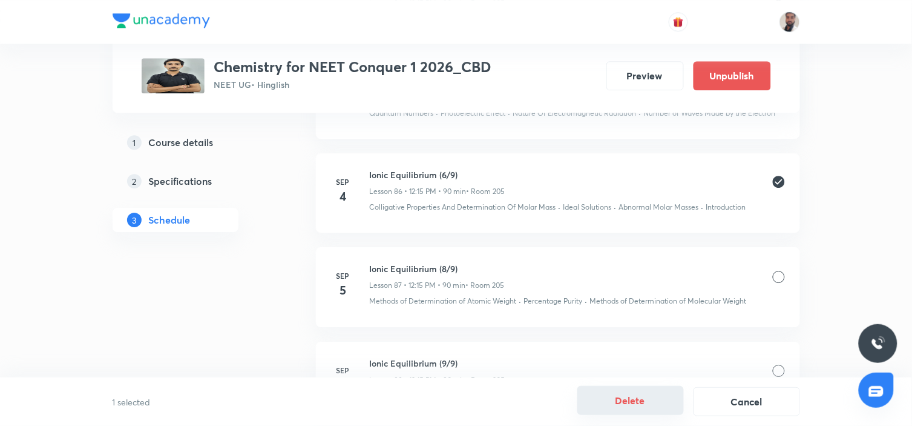
click at [642, 396] on button "Delete" at bounding box center [630, 400] width 107 height 29
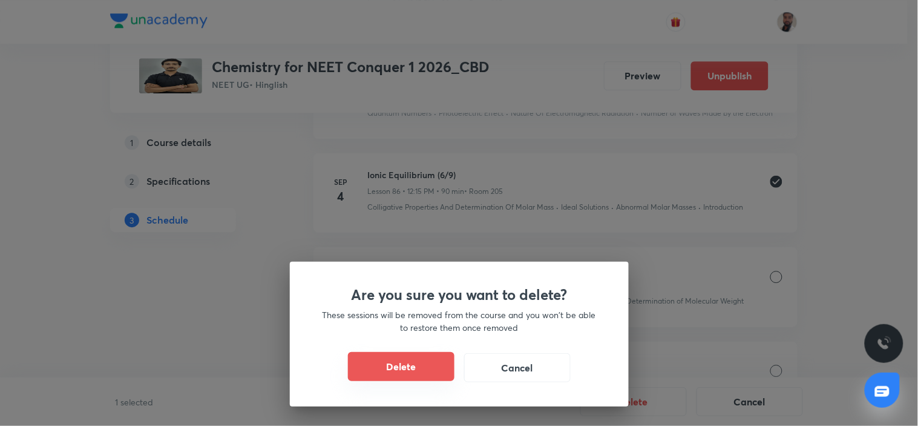
click at [434, 367] on button "Delete" at bounding box center [401, 366] width 107 height 29
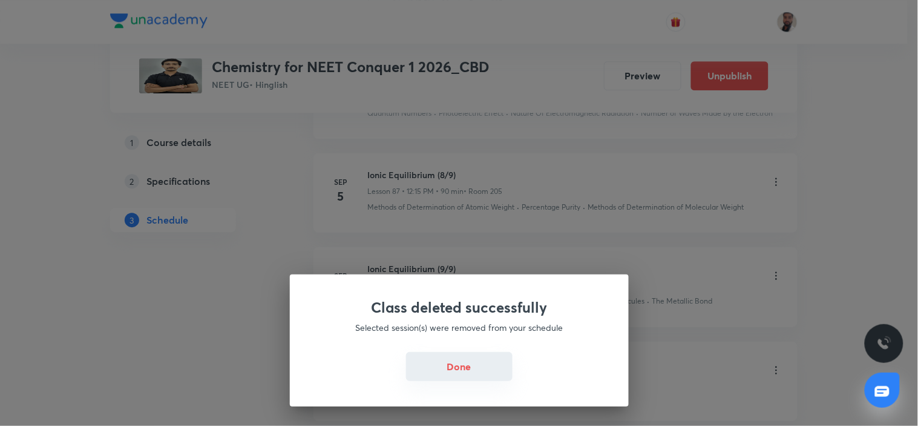
click at [473, 367] on button "Done" at bounding box center [459, 366] width 107 height 29
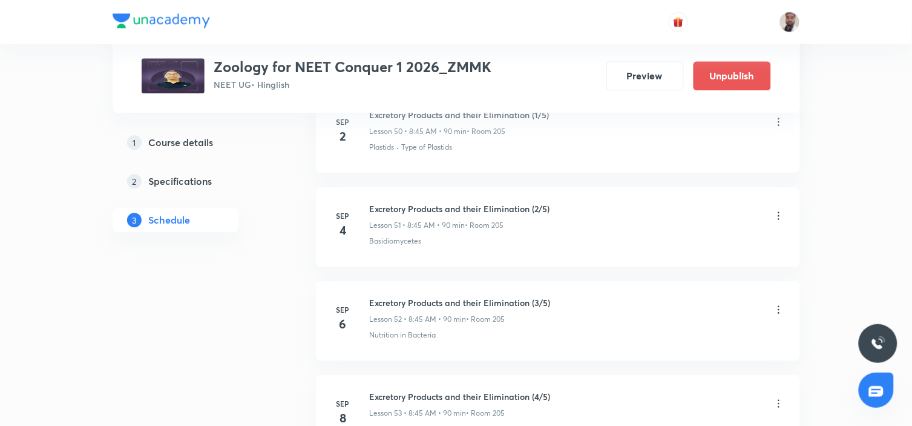
scroll to position [5348, 0]
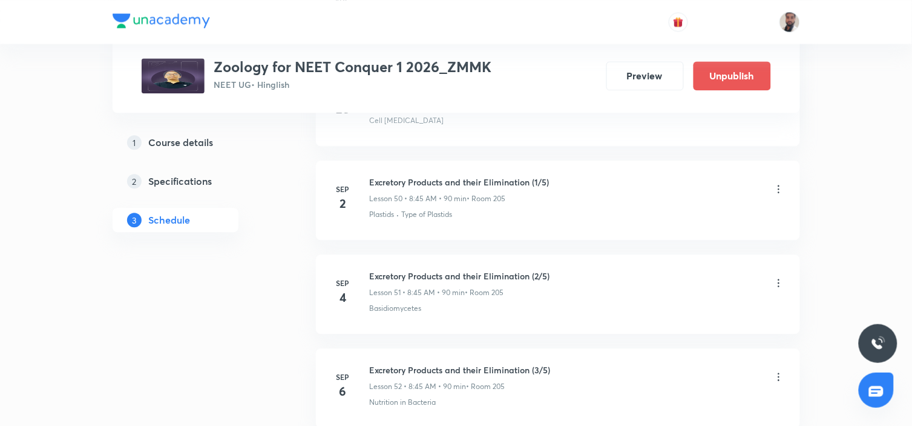
click at [775, 284] on icon at bounding box center [779, 283] width 12 height 12
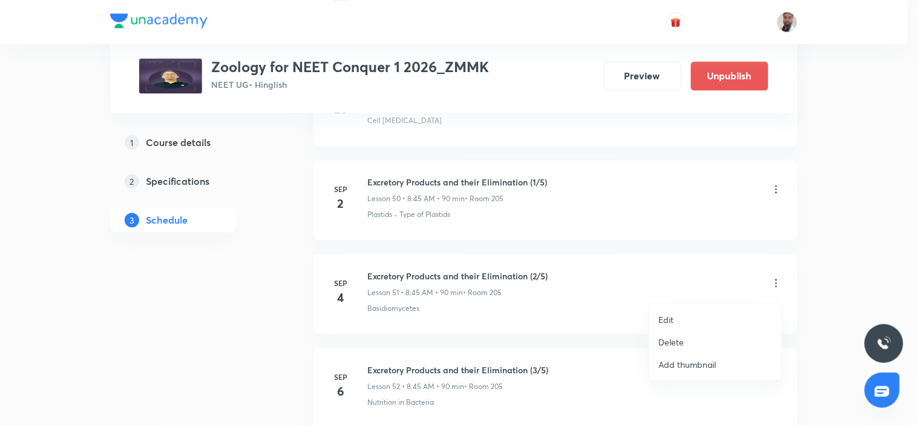
click at [695, 331] on li "Delete" at bounding box center [715, 341] width 133 height 22
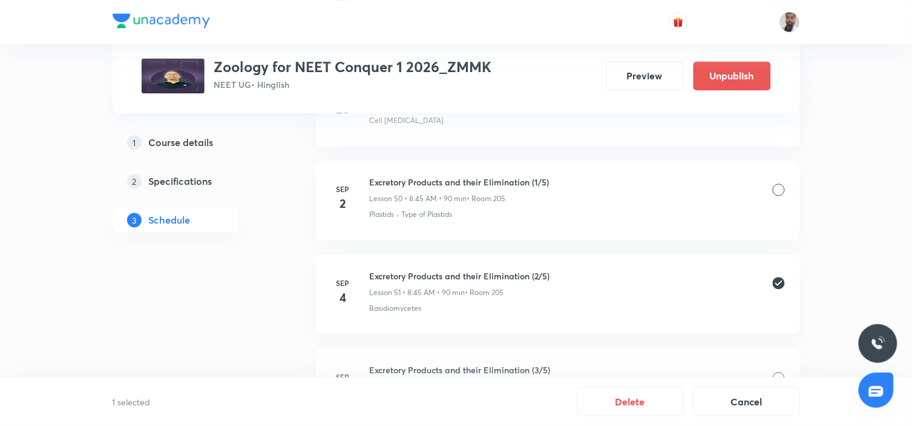
scroll to position [5483, 0]
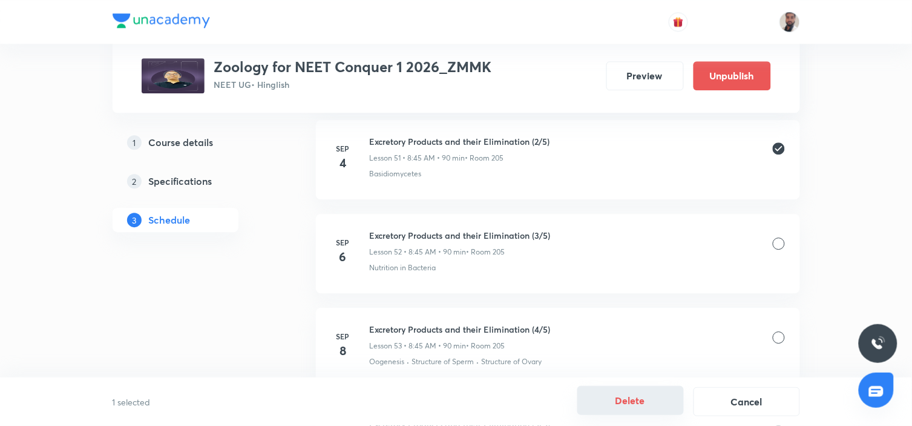
click at [644, 393] on button "Delete" at bounding box center [630, 400] width 107 height 29
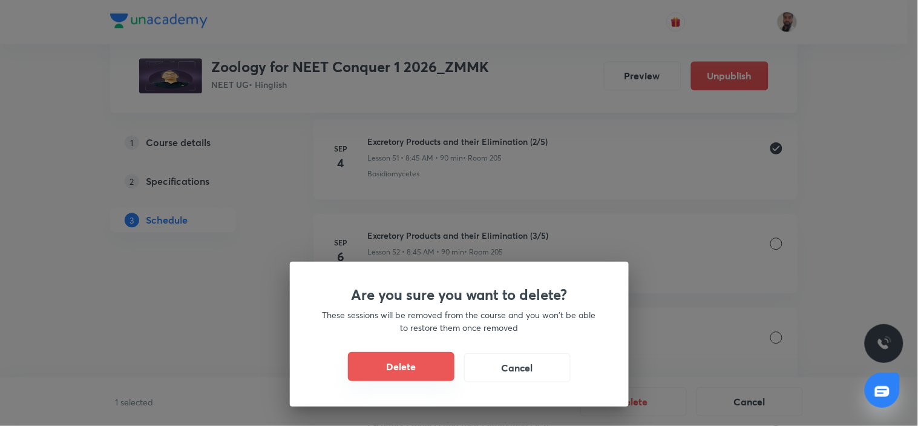
click at [439, 373] on button "Delete" at bounding box center [401, 366] width 107 height 29
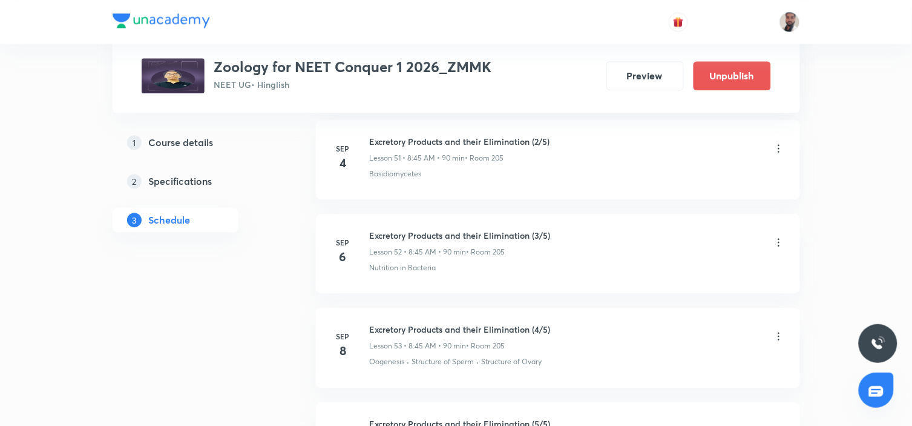
scroll to position [5416, 0]
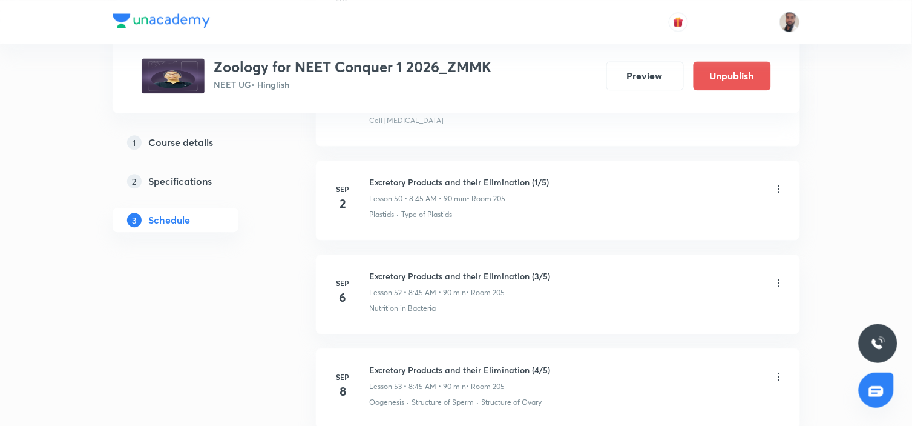
click at [777, 286] on icon at bounding box center [779, 283] width 12 height 12
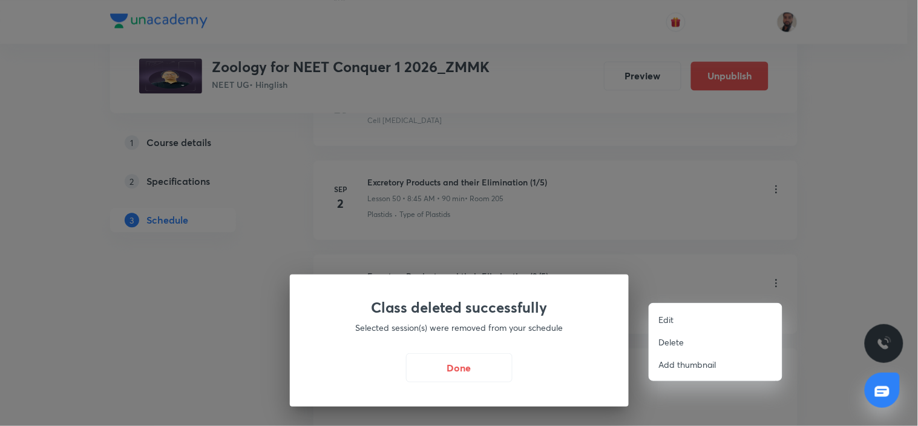
click at [487, 364] on div at bounding box center [459, 213] width 918 height 426
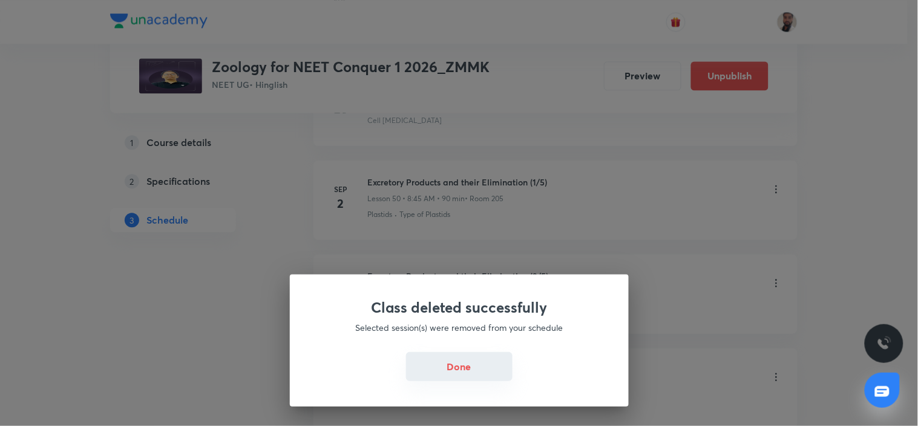
click at [469, 367] on button "Done" at bounding box center [459, 366] width 107 height 29
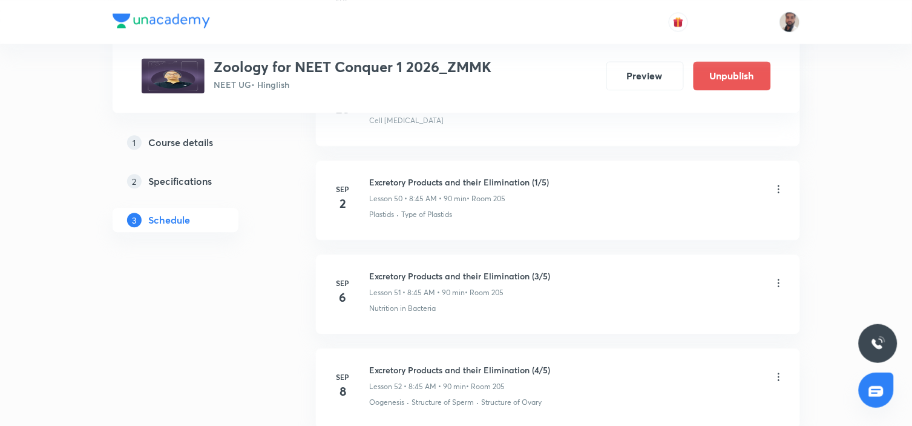
scroll to position [5416, 0]
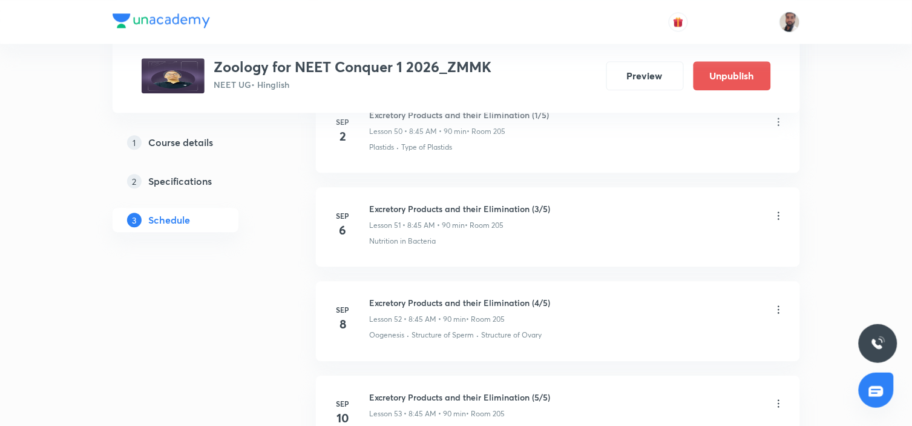
click at [778, 219] on icon at bounding box center [779, 215] width 2 height 8
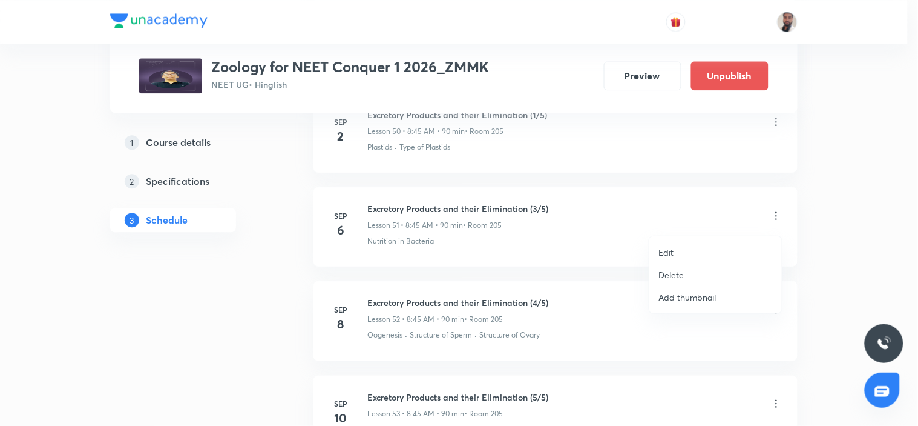
click at [691, 250] on li "Edit" at bounding box center [715, 252] width 133 height 22
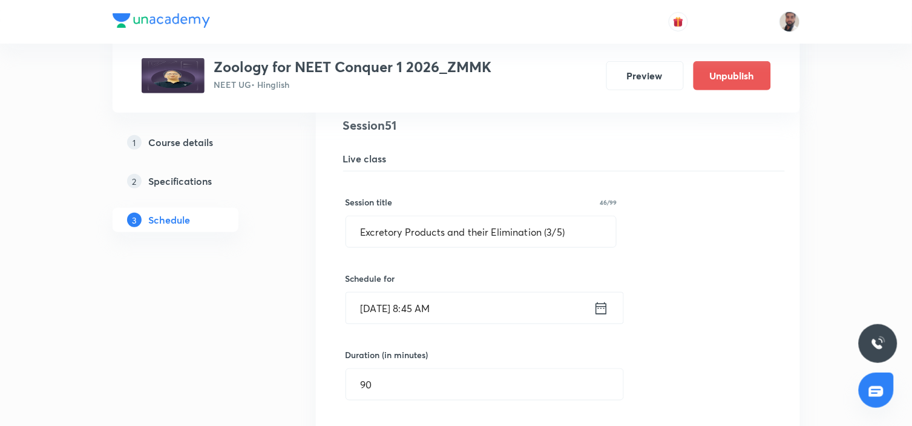
scroll to position [4810, 0]
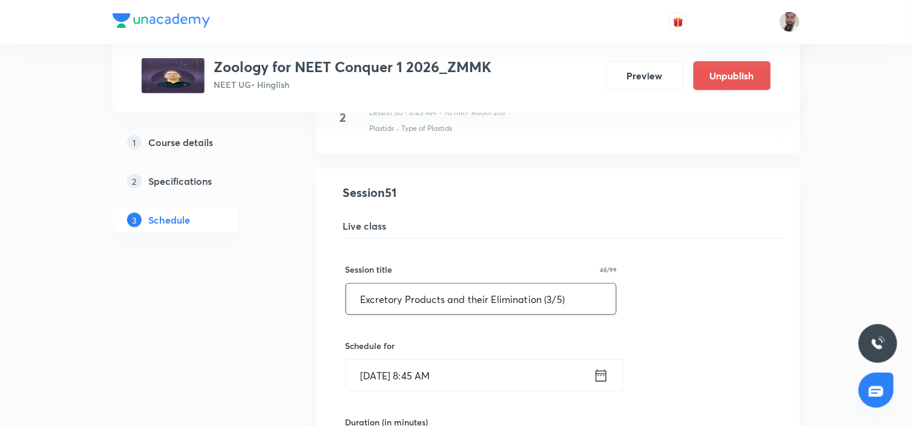
click at [554, 307] on input "Excretory Products and their Elimination (3/5)" at bounding box center [481, 298] width 271 height 31
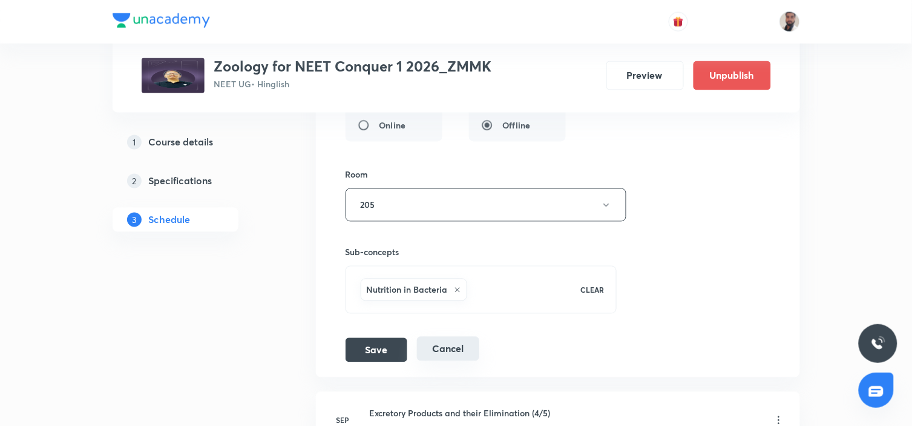
scroll to position [5281, 0]
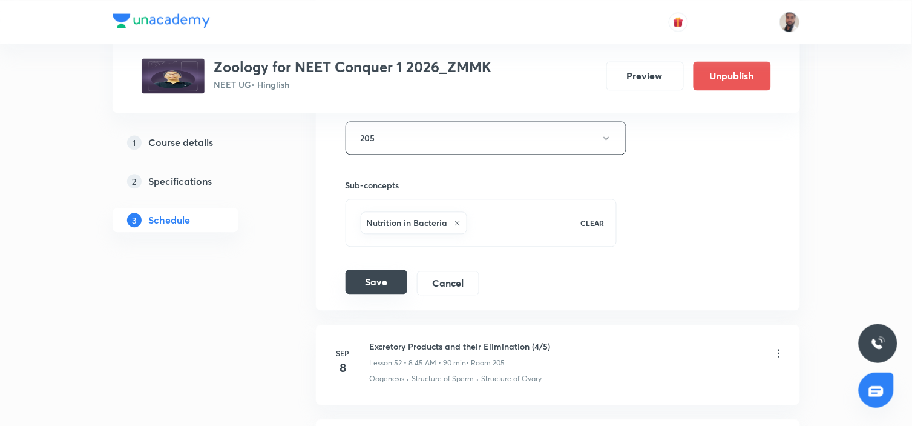
type input "Excretory Products and their Elimination (2/5)"
click at [386, 283] on button "Save" at bounding box center [377, 281] width 62 height 24
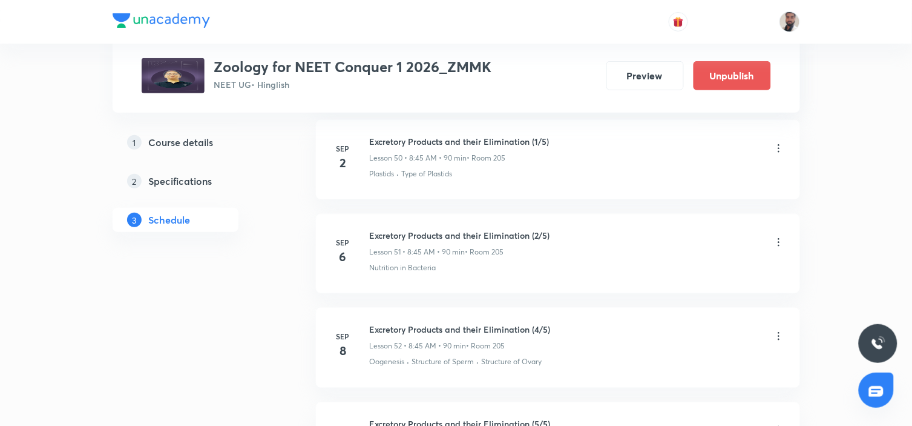
scroll to position [4900, 0]
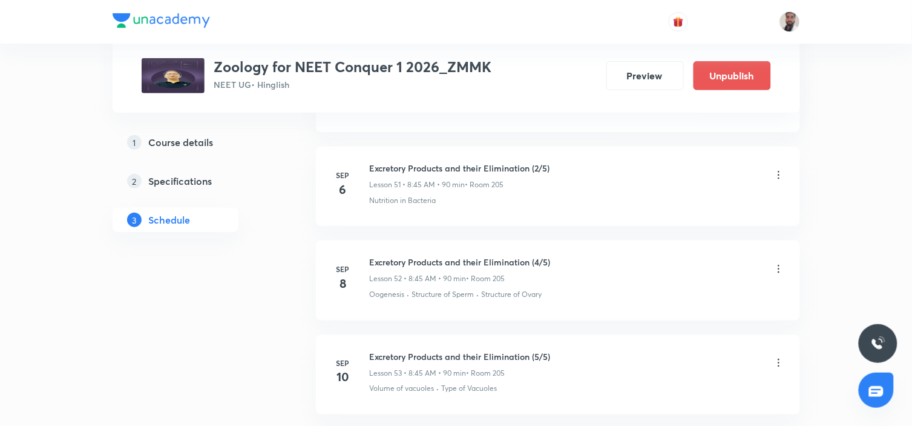
click at [779, 272] on icon at bounding box center [779, 269] width 12 height 12
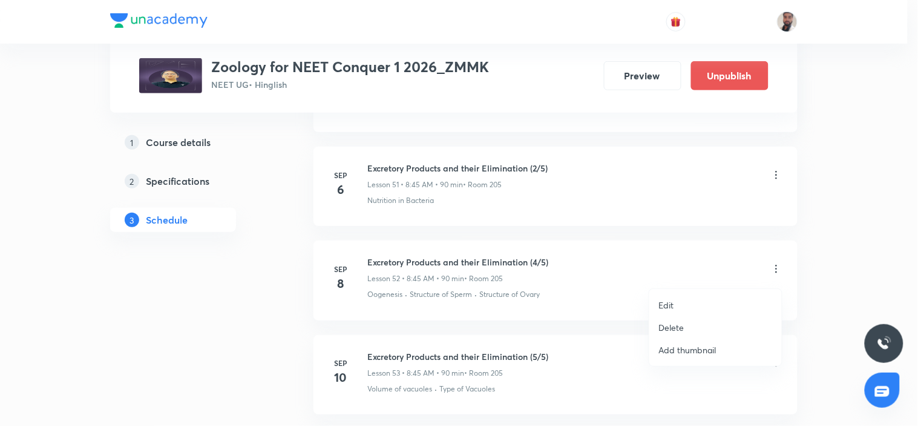
click at [668, 301] on p "Edit" at bounding box center [666, 304] width 15 height 13
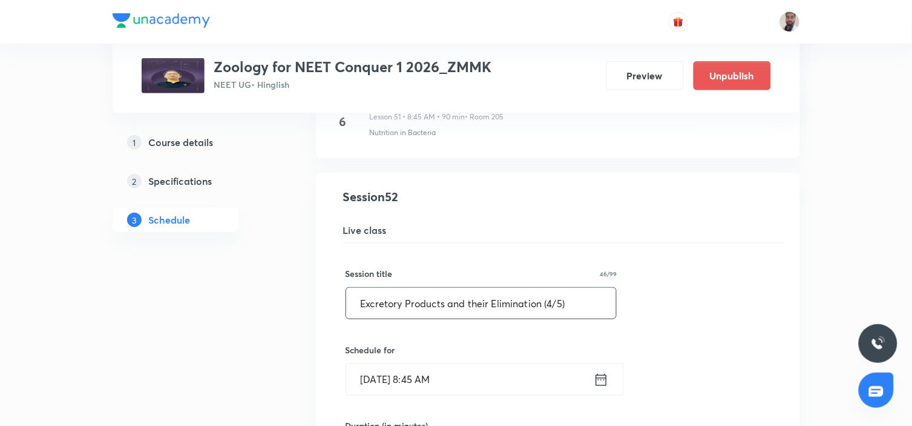
click at [550, 312] on input "Excretory Products and their Elimination (4/5)" at bounding box center [481, 303] width 271 height 31
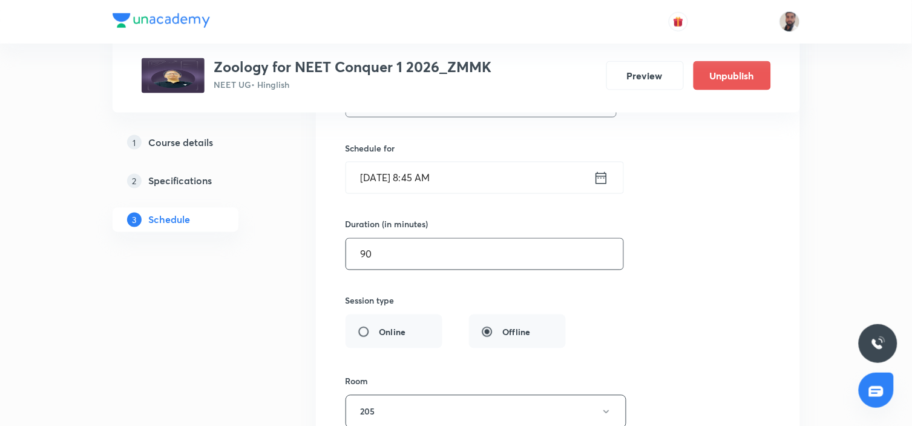
scroll to position [5304, 0]
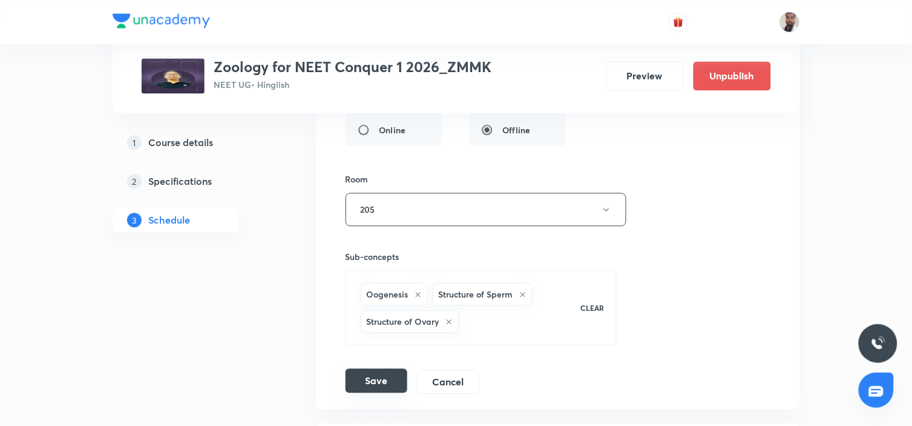
type input "Excretory Products and their Elimination (3/5)"
click at [388, 380] on button "Save" at bounding box center [377, 380] width 62 height 24
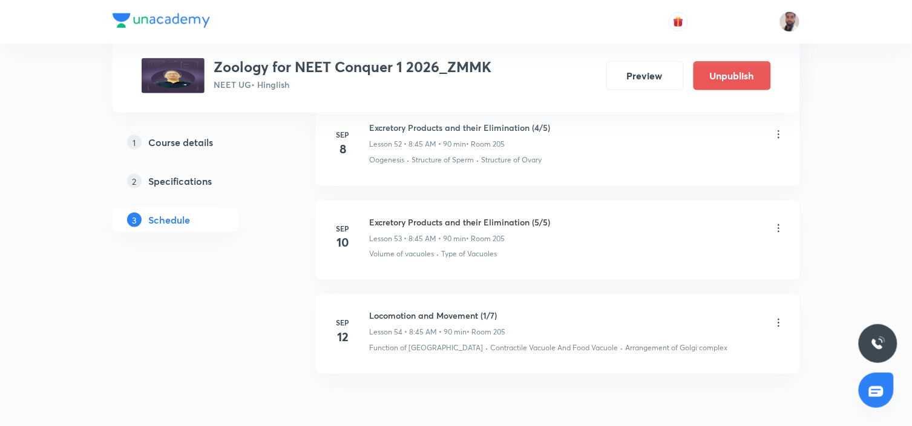
scroll to position [4967, 0]
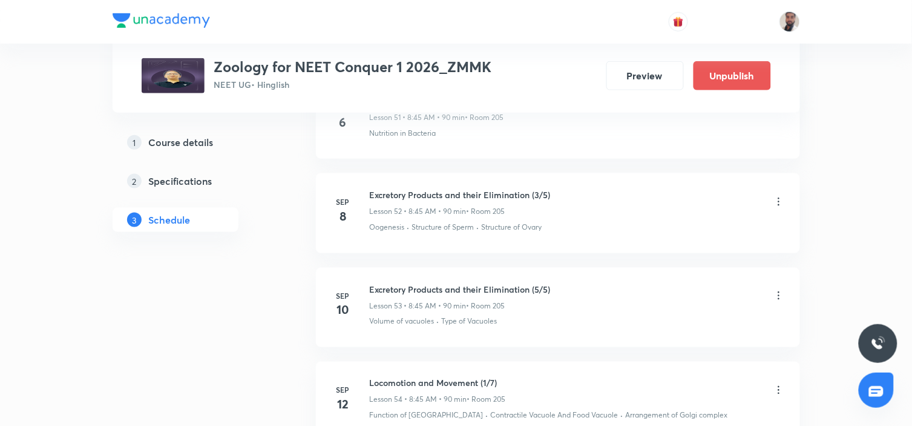
click at [782, 299] on icon at bounding box center [779, 295] width 12 height 12
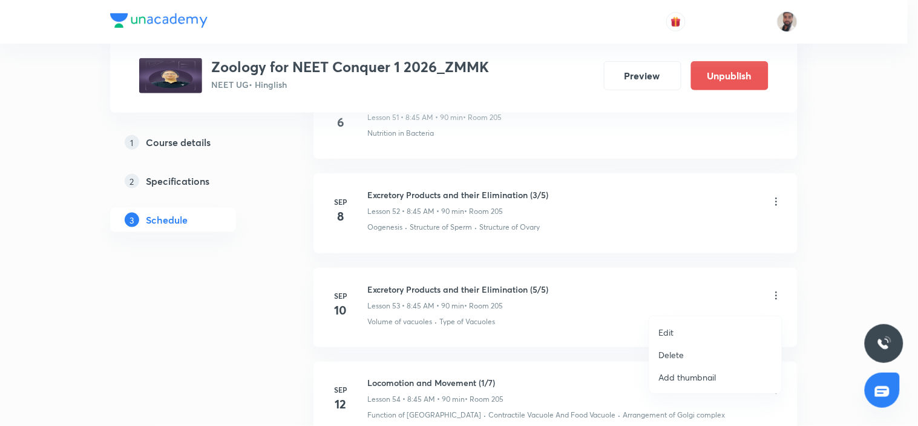
click at [689, 330] on li "Edit" at bounding box center [715, 332] width 133 height 22
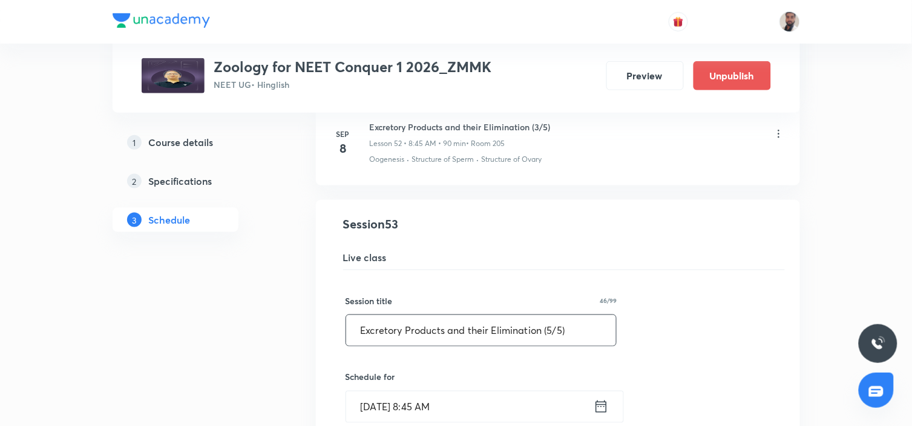
click at [551, 338] on input "Excretory Products and their Elimination (5/5)" at bounding box center [481, 330] width 271 height 31
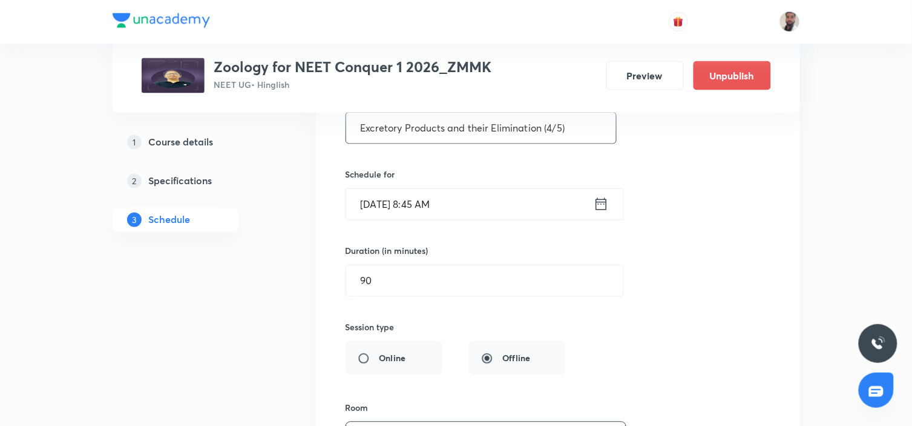
scroll to position [5371, 0]
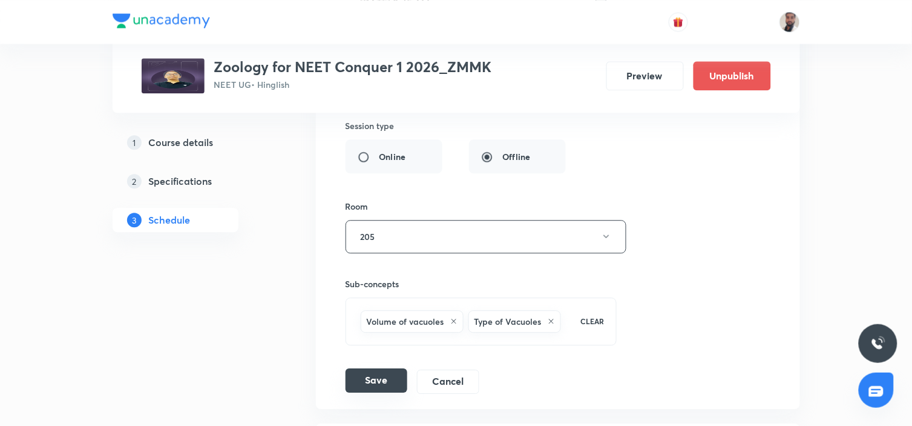
type input "Excretory Products and their Elimination (4/5)"
click at [392, 391] on button "Save" at bounding box center [377, 380] width 62 height 24
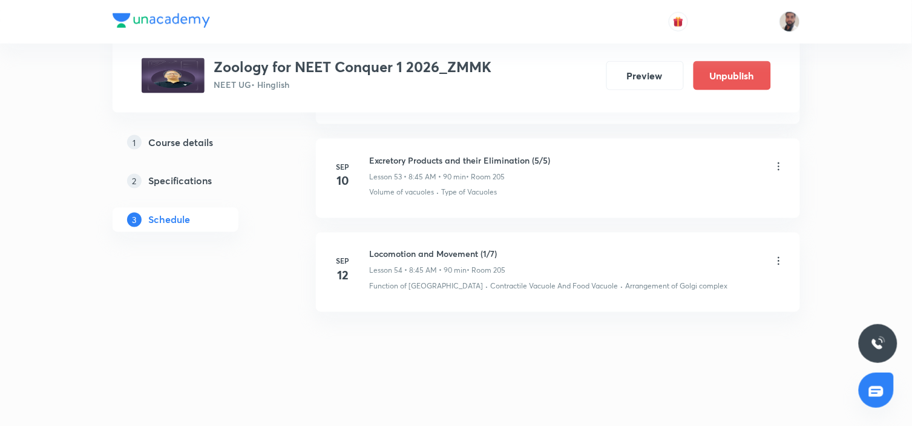
scroll to position [4967, 0]
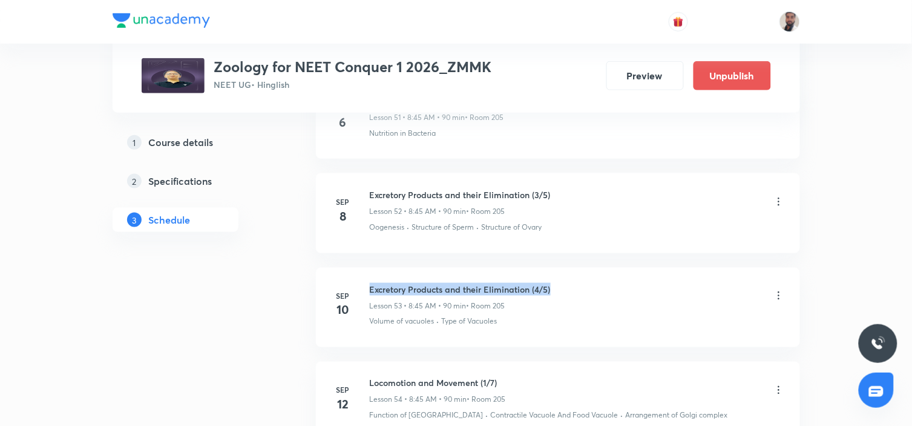
drag, startPoint x: 567, startPoint y: 291, endPoint x: 370, endPoint y: 281, distance: 196.4
click at [370, 281] on li "Sep 10 Excretory Products and their Elimination (4/5) Lesson 53 • 8:45 AM • 90 …" at bounding box center [558, 307] width 484 height 79
copy h6 "Excretory Products and their Elimination (4/5)"
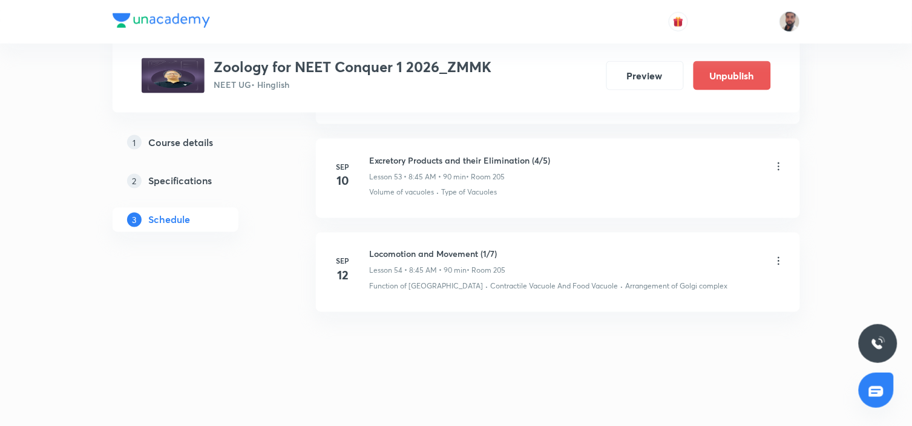
click at [779, 259] on icon at bounding box center [779, 261] width 12 height 12
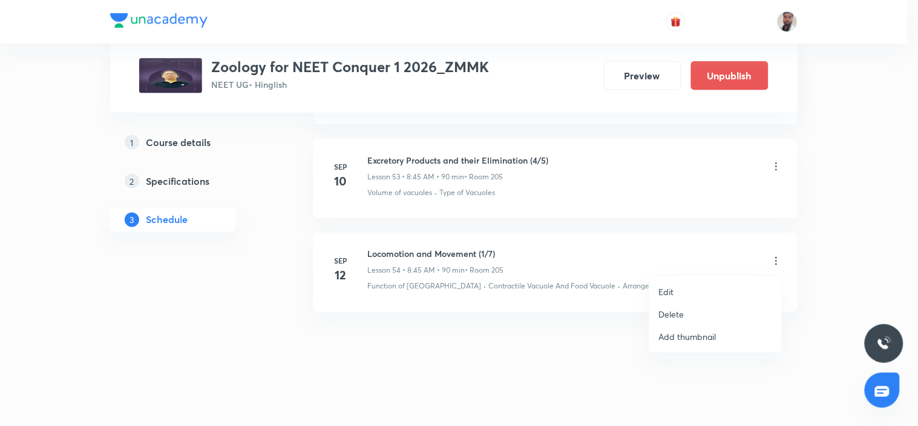
click at [666, 291] on p "Edit" at bounding box center [666, 291] width 15 height 13
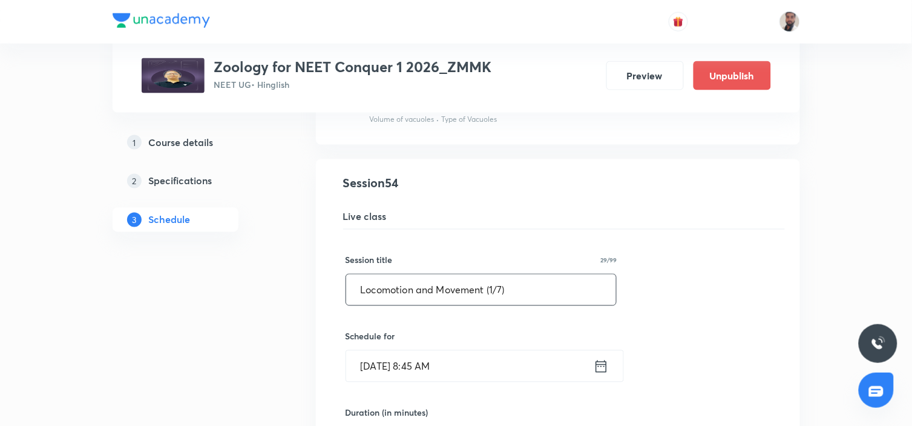
drag, startPoint x: 557, startPoint y: 292, endPoint x: 257, endPoint y: 294, distance: 300.2
paste input "Excretory Products and their Elimination (4/5"
click at [553, 299] on input "Excretory Products and their Elimination (4/5)" at bounding box center [481, 289] width 271 height 31
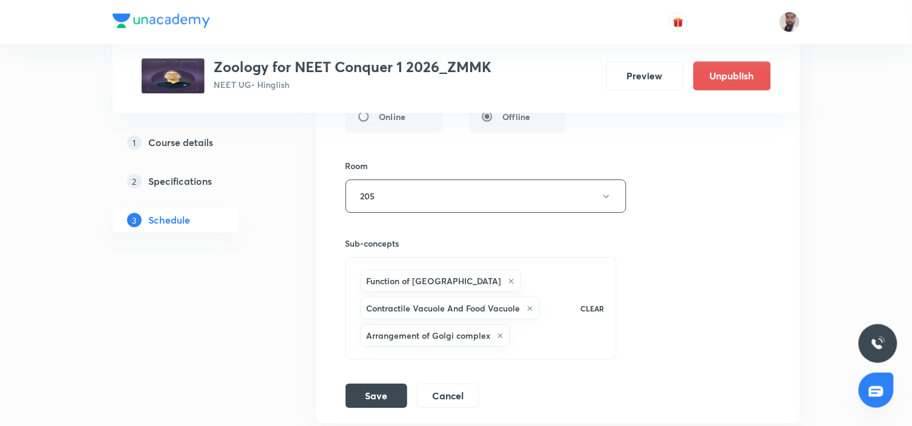
scroll to position [5622, 0]
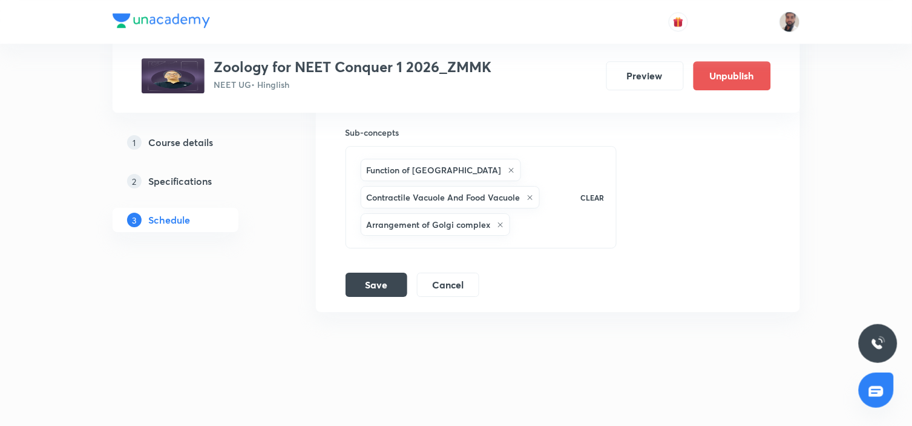
type input "Excretory Products and their Elimination (5/5)"
click at [391, 266] on div "Session title 46/99 Excretory Products and their Elimination (5/5) ​ Schedule f…" at bounding box center [558, 6] width 425 height 582
click at [389, 271] on div "Session title 46/99 Excretory Products and their Elimination (5/5) ​ Schedule f…" at bounding box center [558, 6] width 425 height 582
click at [385, 284] on button "Save" at bounding box center [377, 283] width 62 height 24
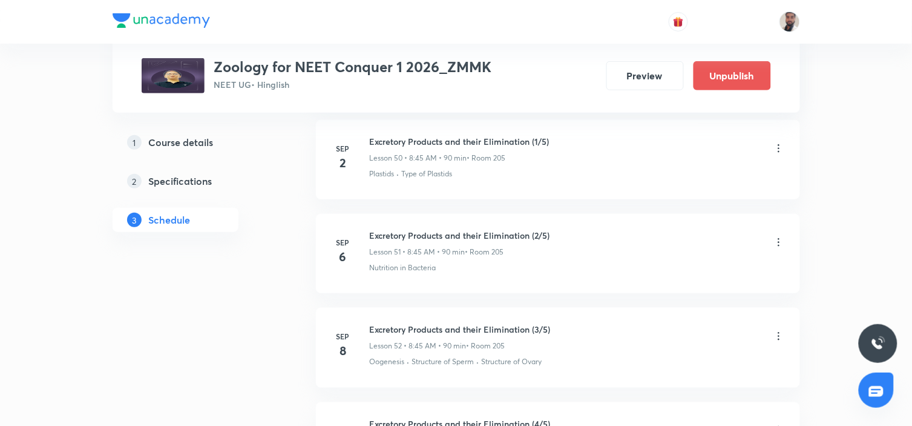
scroll to position [4698, 0]
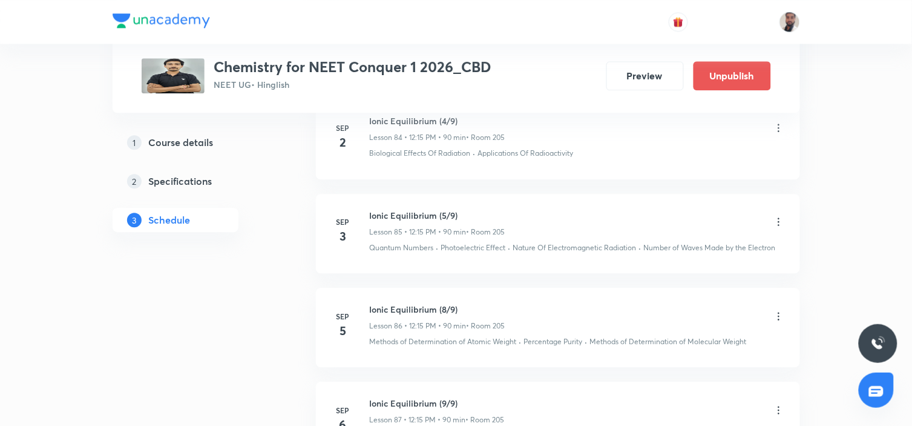
click at [776, 312] on icon at bounding box center [779, 316] width 12 height 12
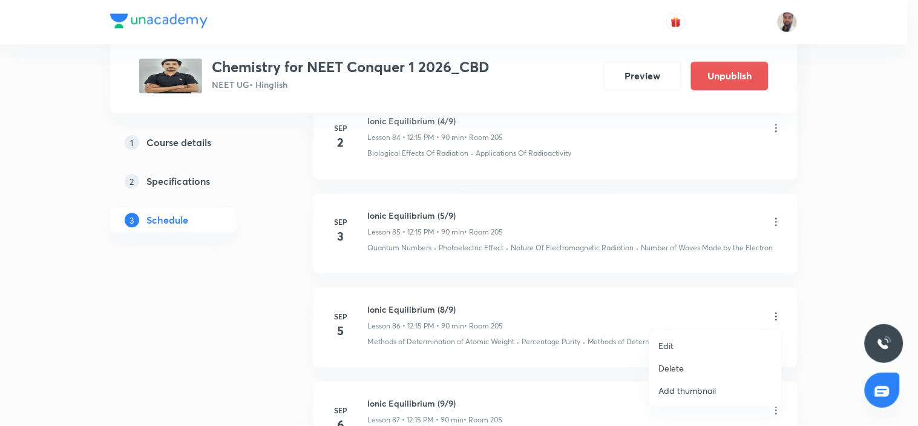
click at [680, 345] on li "Edit" at bounding box center [715, 345] width 133 height 22
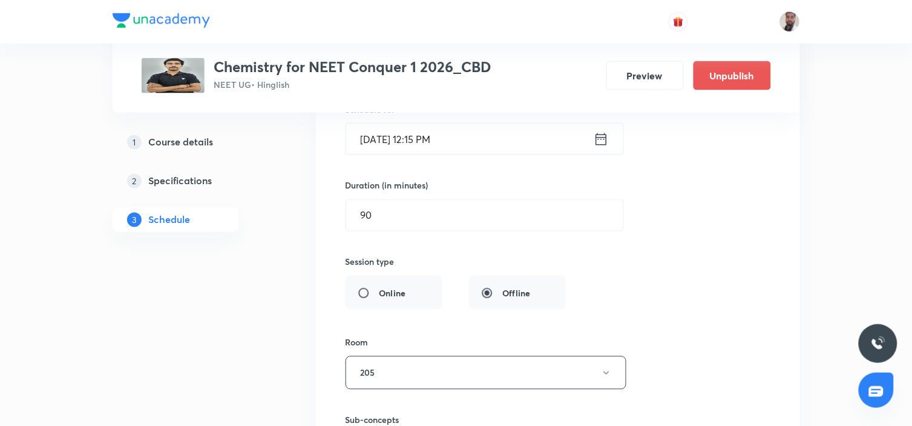
scroll to position [8521, 0]
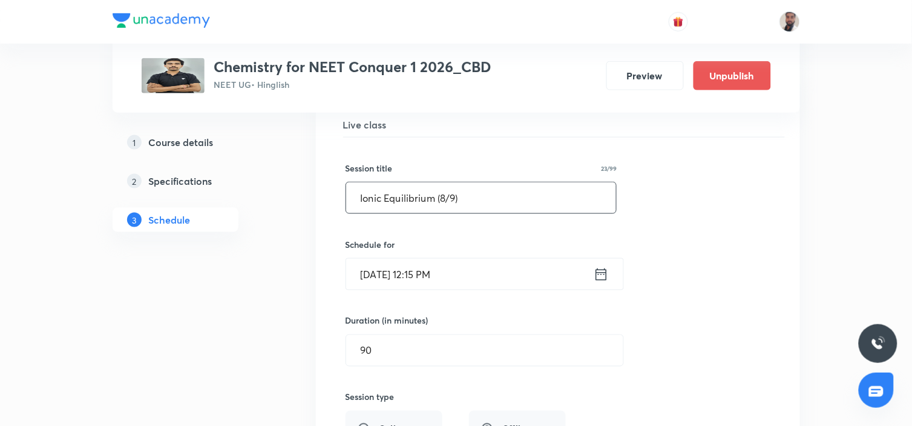
click at [446, 197] on input "Ionic Equilibrium (8/9)" at bounding box center [481, 197] width 271 height 31
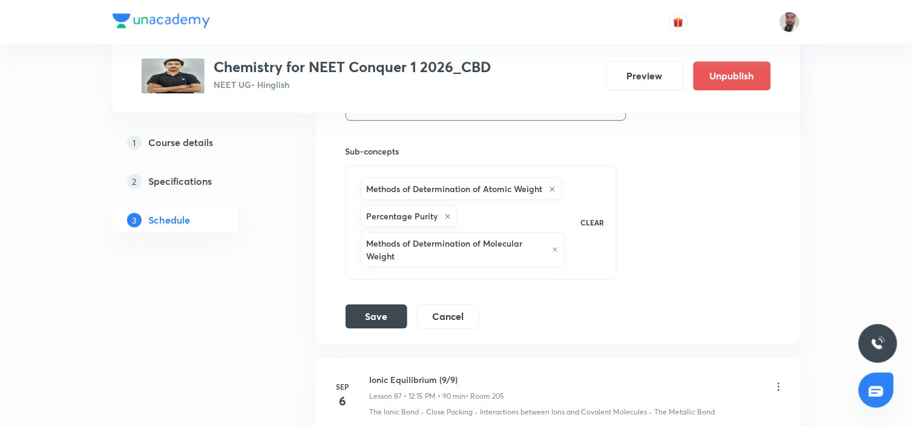
scroll to position [8992, 0]
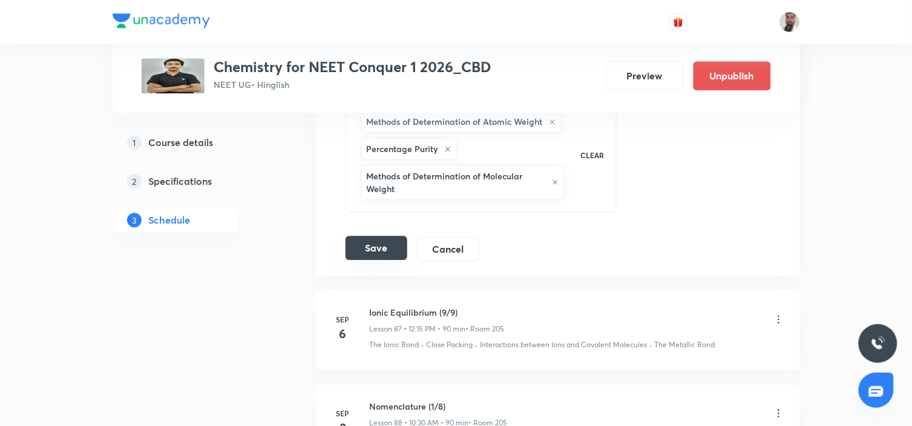
type input "Ionic Equilibrium (6/9)"
click at [378, 241] on button "Save" at bounding box center [377, 247] width 62 height 24
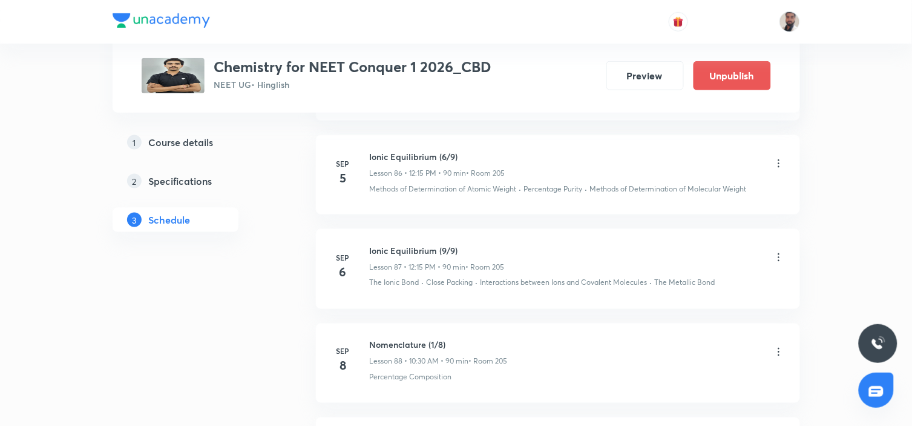
scroll to position [8589, 0]
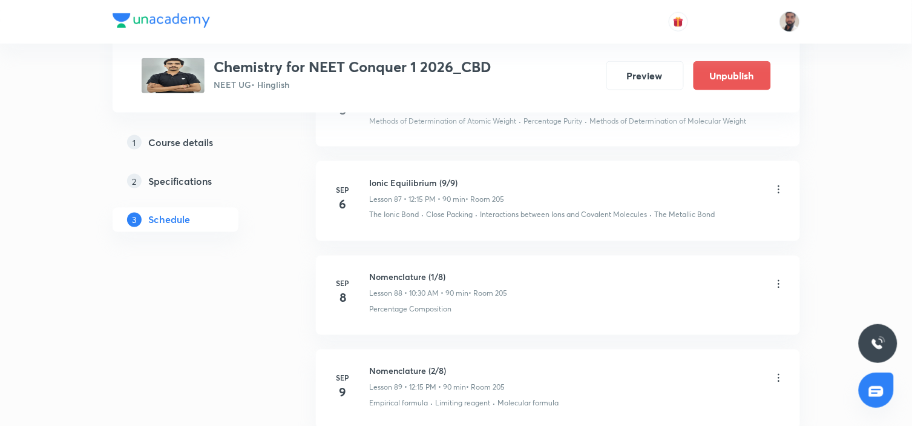
click at [775, 189] on icon at bounding box center [779, 189] width 12 height 12
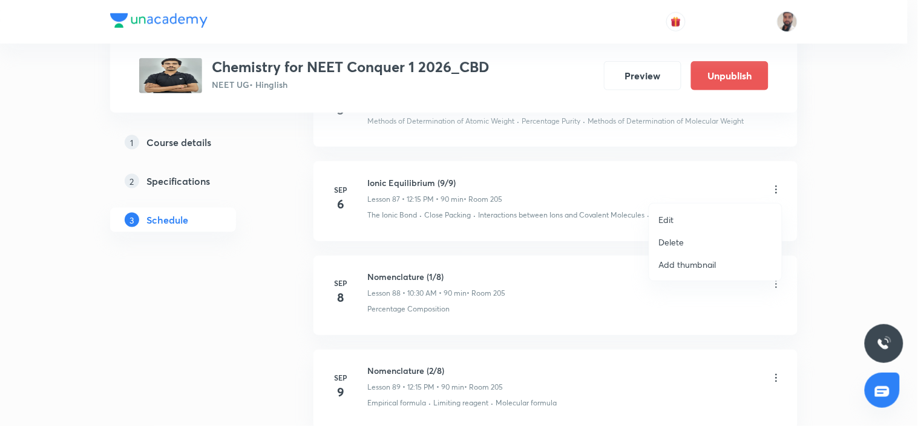
click at [682, 218] on li "Edit" at bounding box center [715, 219] width 133 height 22
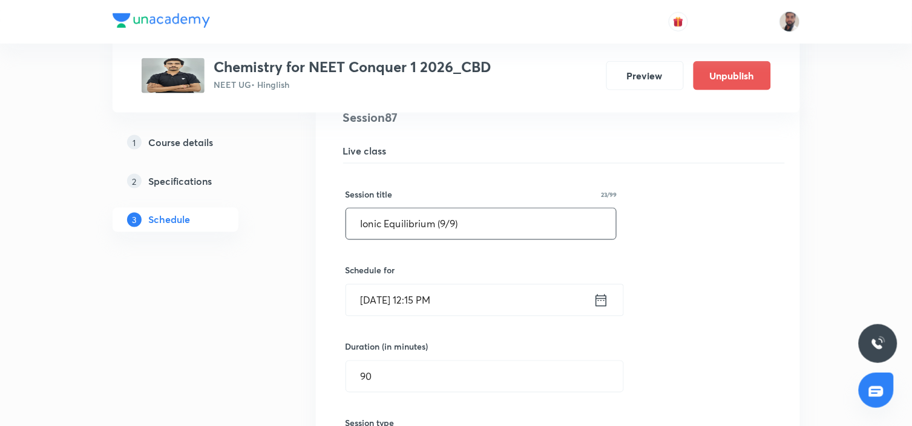
click at [445, 226] on input "Ionic Equilibrium (9/9)" at bounding box center [481, 223] width 271 height 31
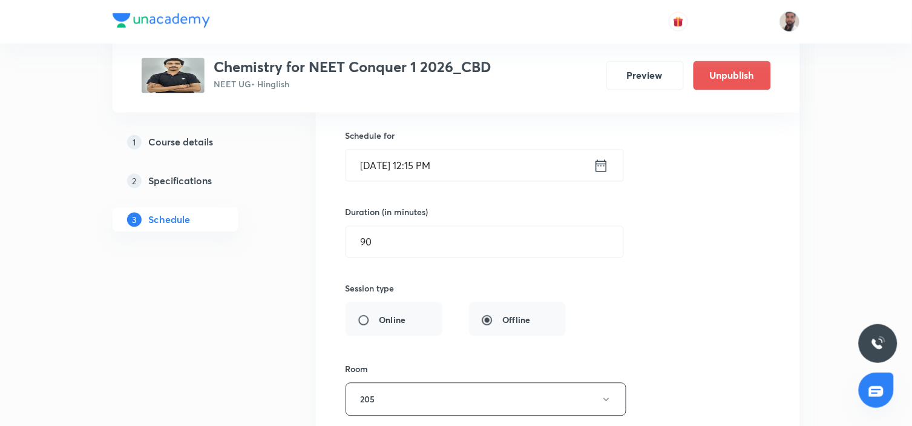
scroll to position [8925, 0]
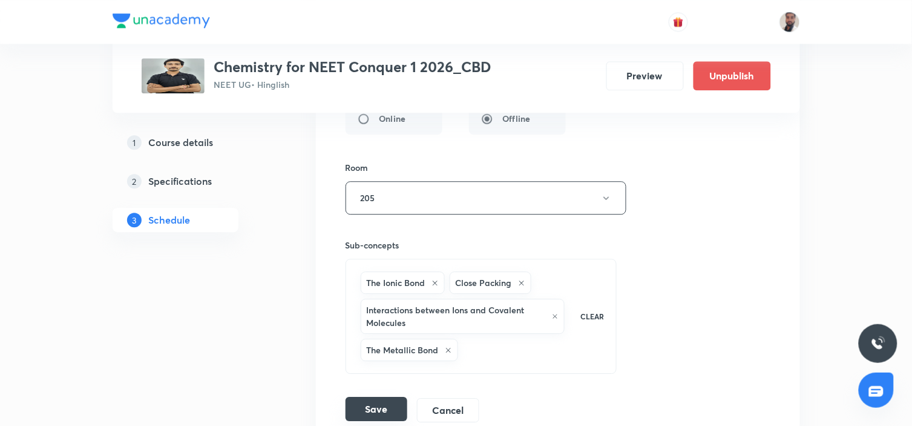
type input "Ionic Equilibrium (7/9)"
click at [372, 401] on button "Save" at bounding box center [377, 408] width 62 height 24
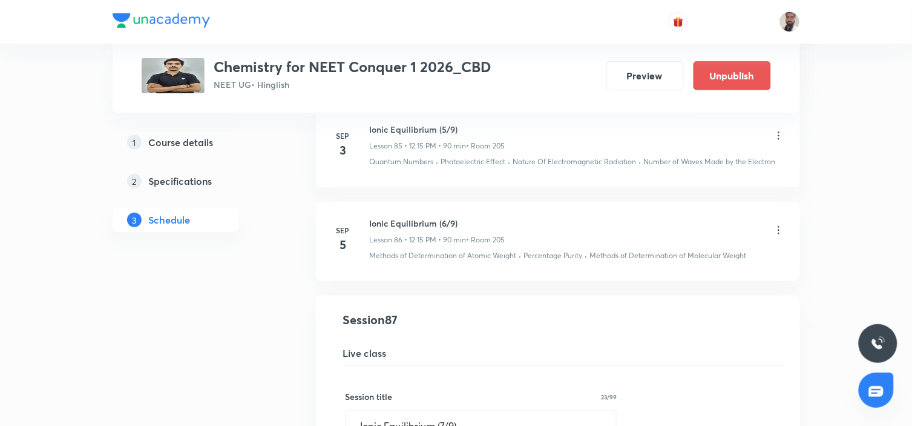
scroll to position [8589, 0]
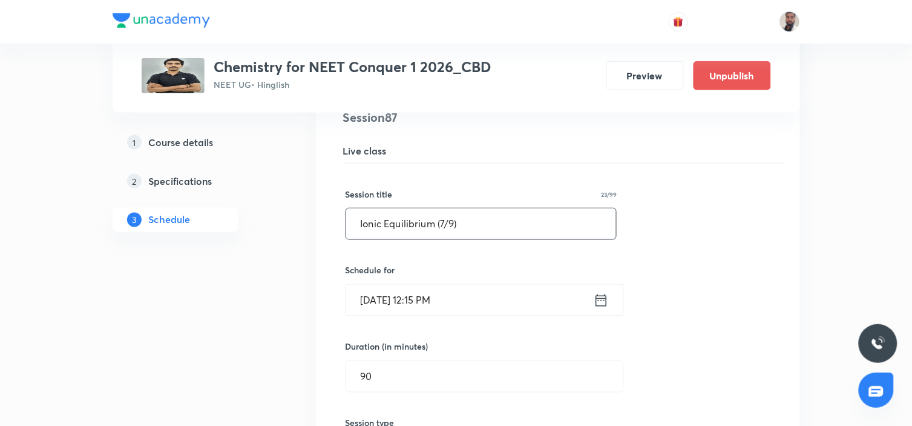
drag, startPoint x: 455, startPoint y: 228, endPoint x: 225, endPoint y: 249, distance: 231.6
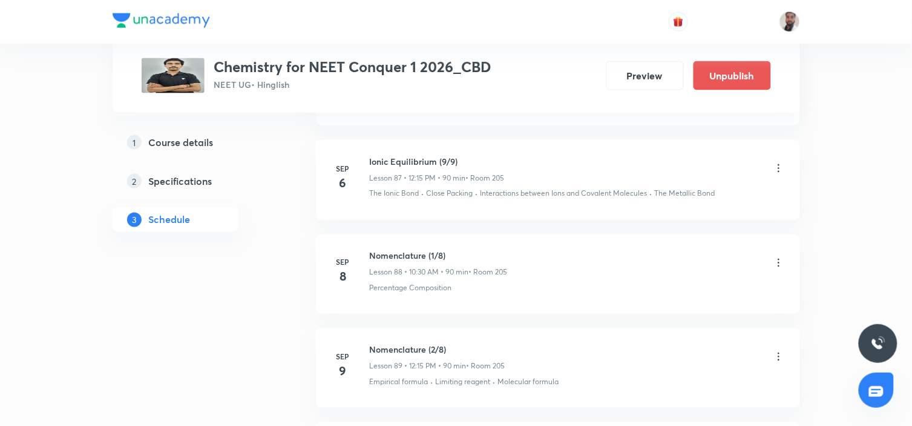
scroll to position [8543, 0]
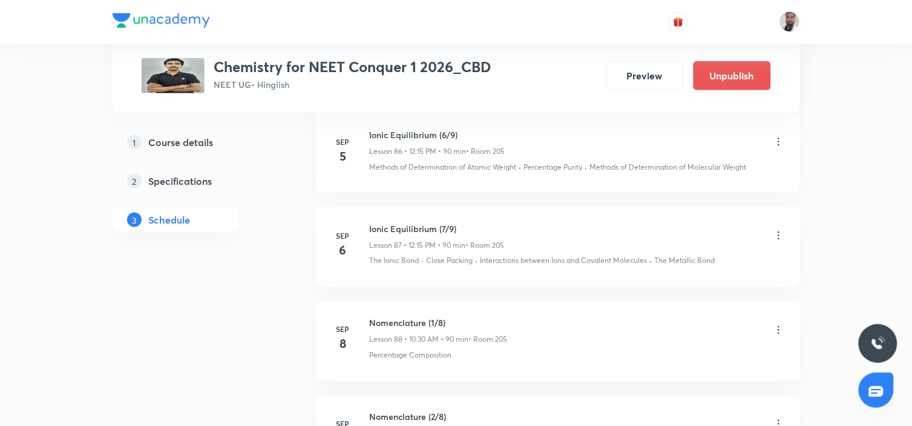
click at [781, 329] on icon at bounding box center [779, 330] width 12 height 12
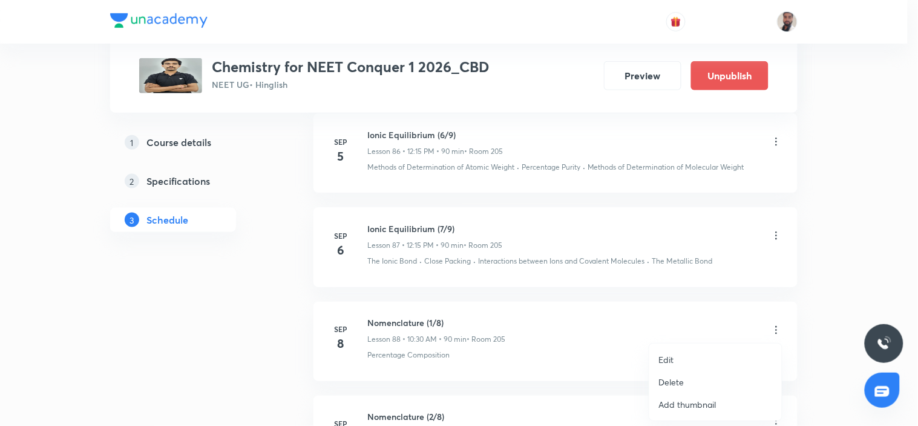
click at [664, 356] on p "Edit" at bounding box center [666, 359] width 15 height 13
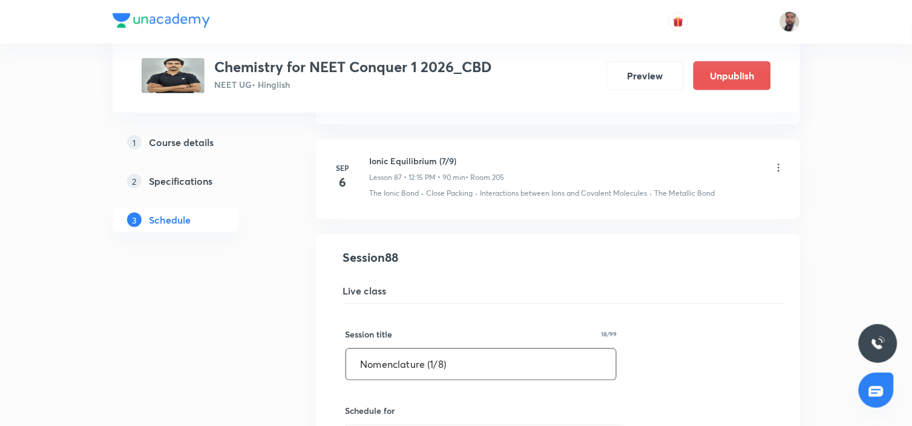
drag, startPoint x: 486, startPoint y: 355, endPoint x: 232, endPoint y: 364, distance: 253.8
paste input "Ionic Equilibrium (7/9"
click at [445, 360] on input "Ionic Equilibrium (7/9)" at bounding box center [481, 364] width 271 height 31
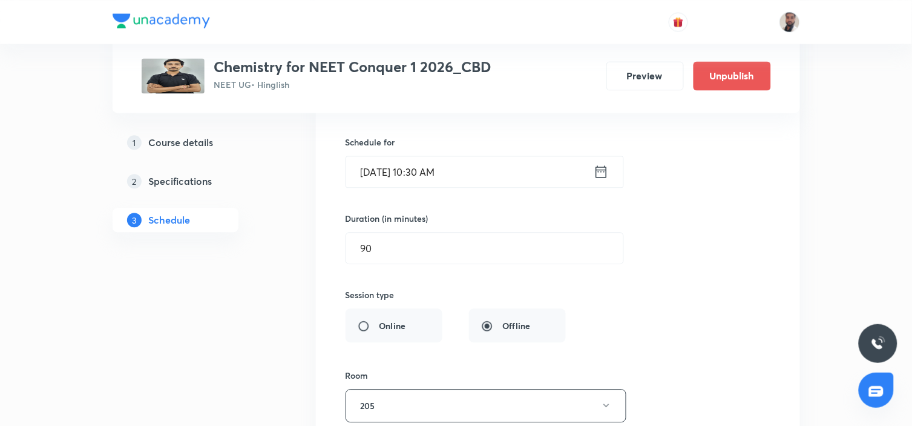
scroll to position [9014, 0]
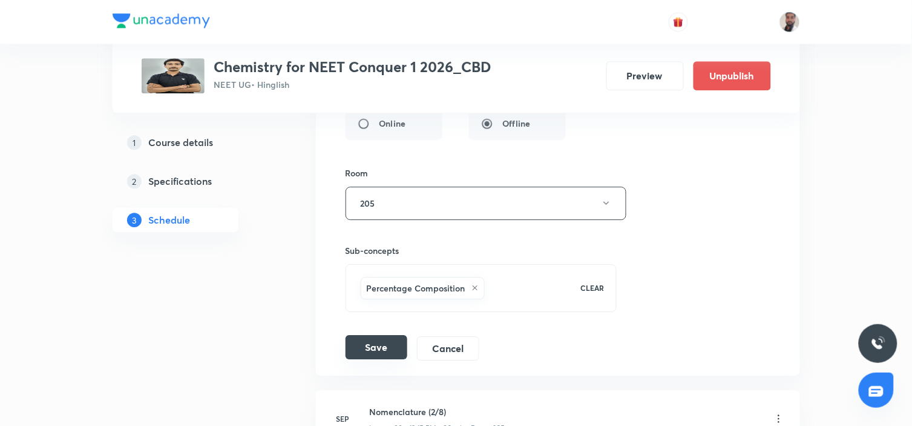
type input "Ionic Equilibrium (8/9)"
click at [360, 337] on button "Save" at bounding box center [377, 347] width 62 height 24
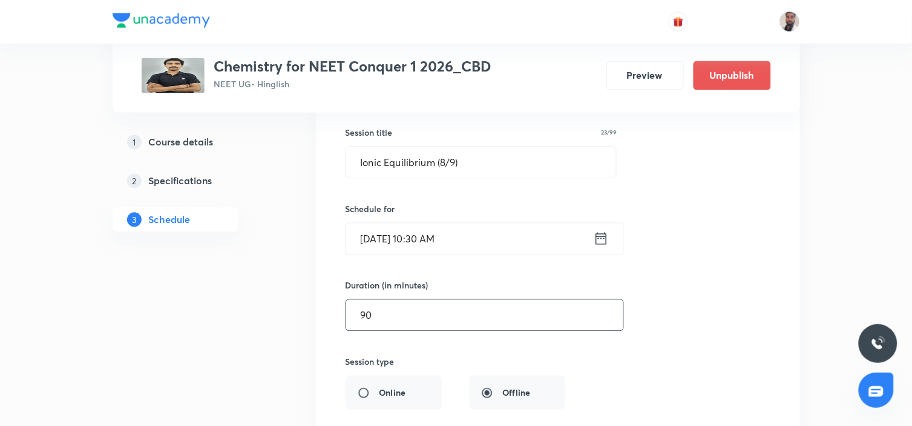
scroll to position [8610, 0]
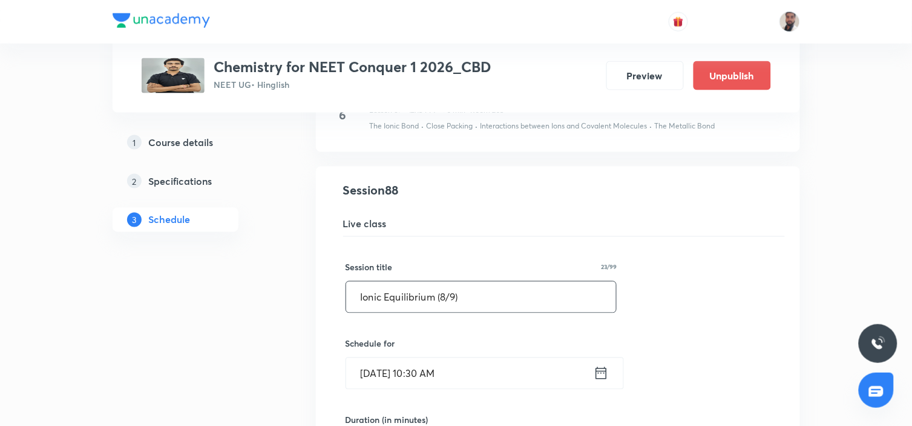
drag, startPoint x: 502, startPoint y: 307, endPoint x: 329, endPoint y: 304, distance: 173.8
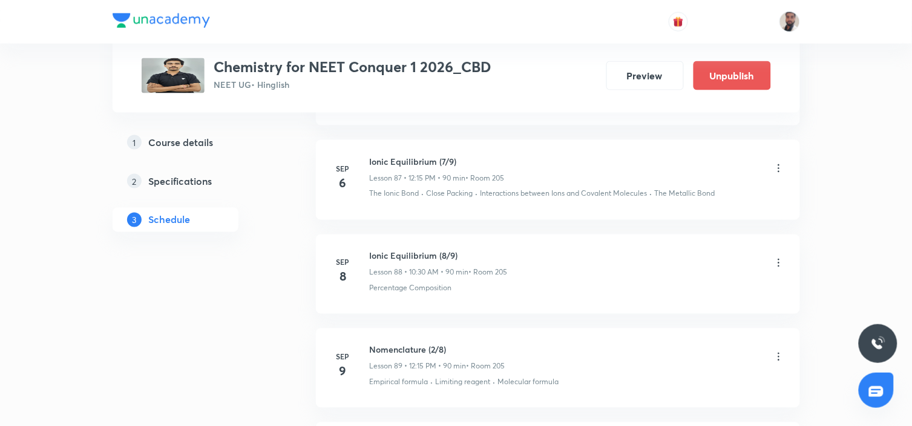
scroll to position [8678, 0]
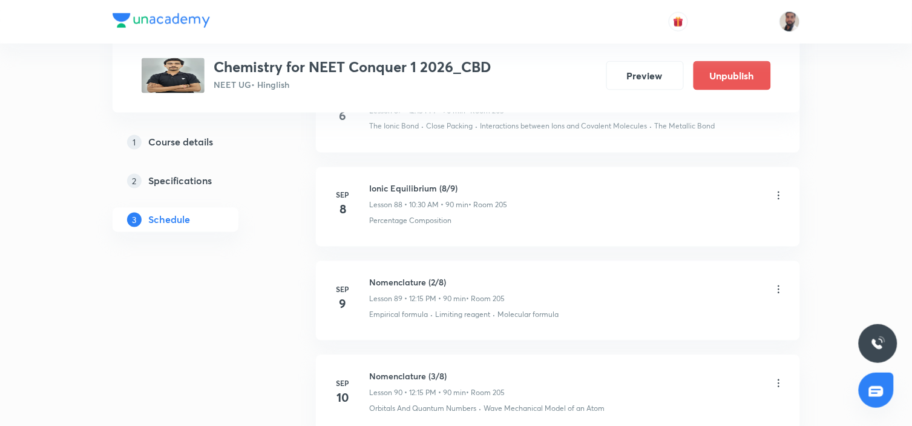
click at [778, 287] on icon at bounding box center [779, 289] width 2 height 8
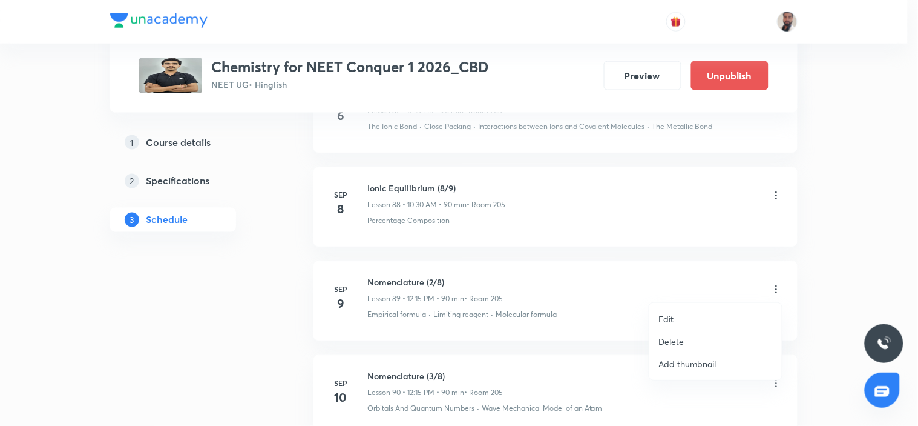
click at [694, 319] on li "Edit" at bounding box center [715, 318] width 133 height 22
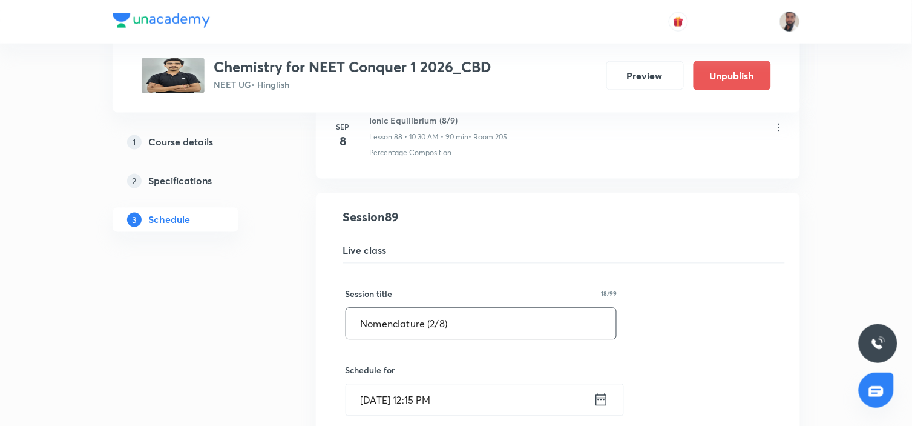
drag, startPoint x: 502, startPoint y: 318, endPoint x: 214, endPoint y: 324, distance: 288.2
paste input "Ionic Equilibrium (8/9"
click at [445, 323] on input "Ionic Equilibrium (8/9)" at bounding box center [481, 323] width 271 height 31
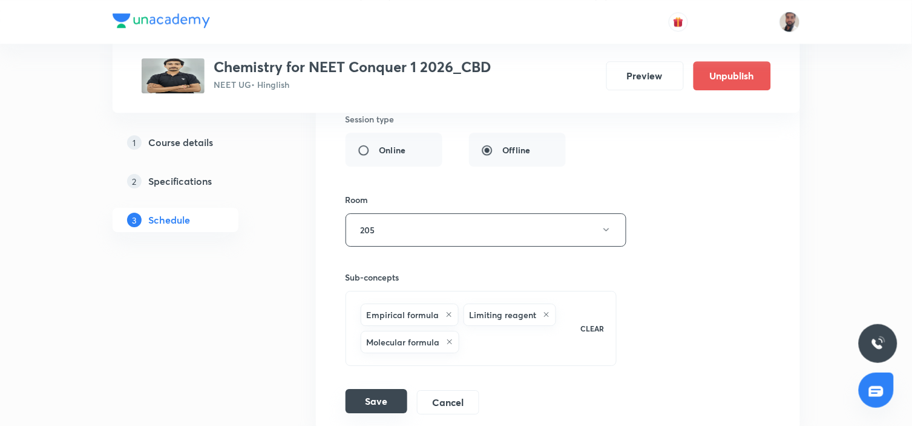
scroll to position [9148, 0]
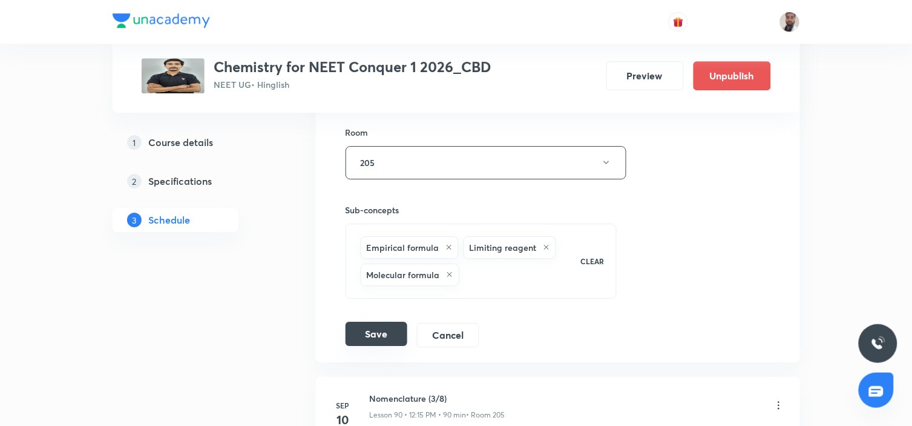
type input "Ionic Equilibrium (9/9)"
click at [381, 333] on button "Save" at bounding box center [377, 333] width 62 height 24
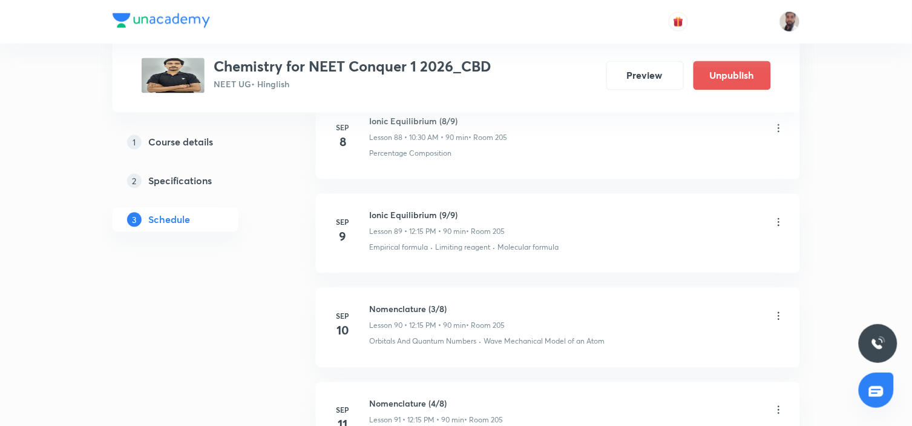
scroll to position [8812, 0]
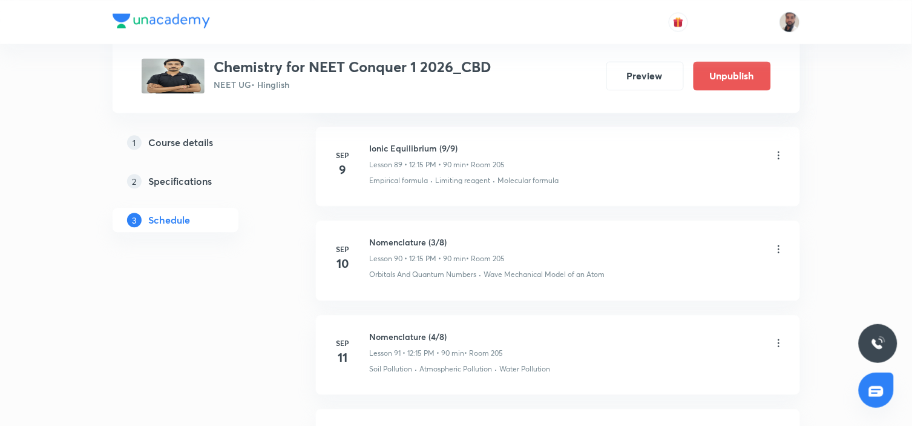
click at [778, 245] on icon at bounding box center [779, 249] width 12 height 12
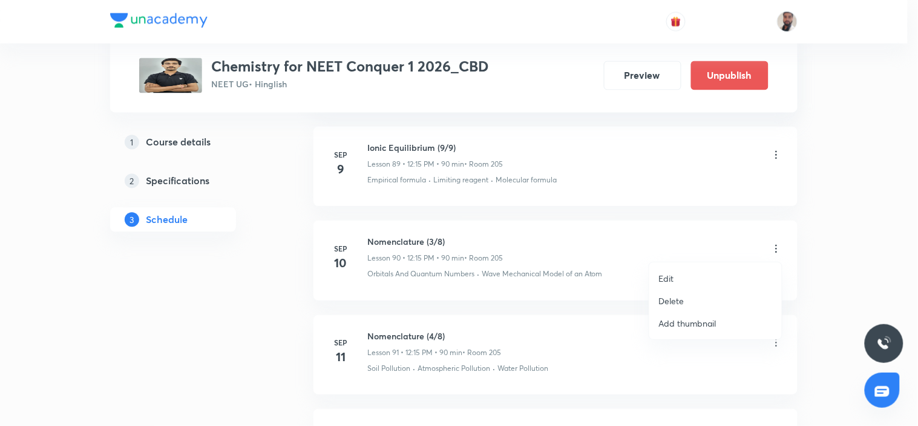
click at [688, 277] on li "Edit" at bounding box center [715, 278] width 133 height 22
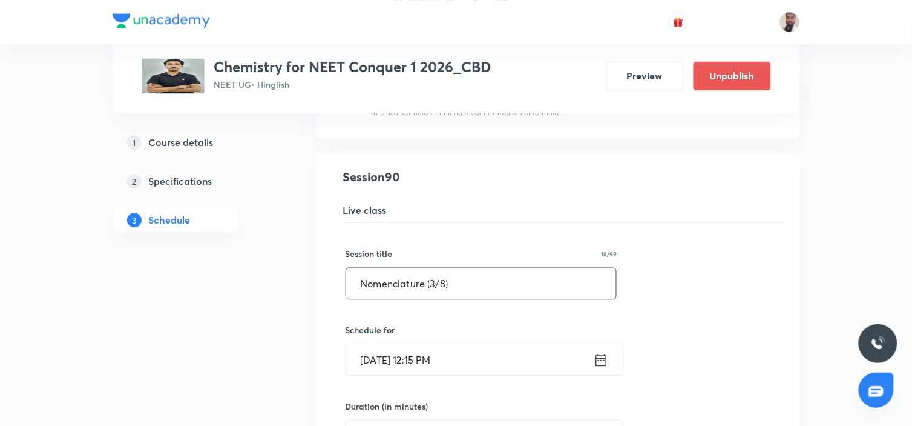
click at [435, 275] on input "Nomenclature (3/8)" at bounding box center [481, 283] width 271 height 31
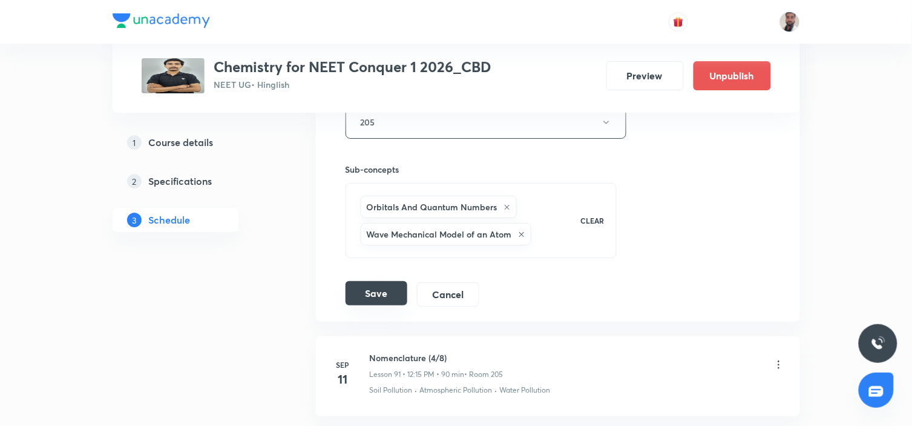
scroll to position [9350, 0]
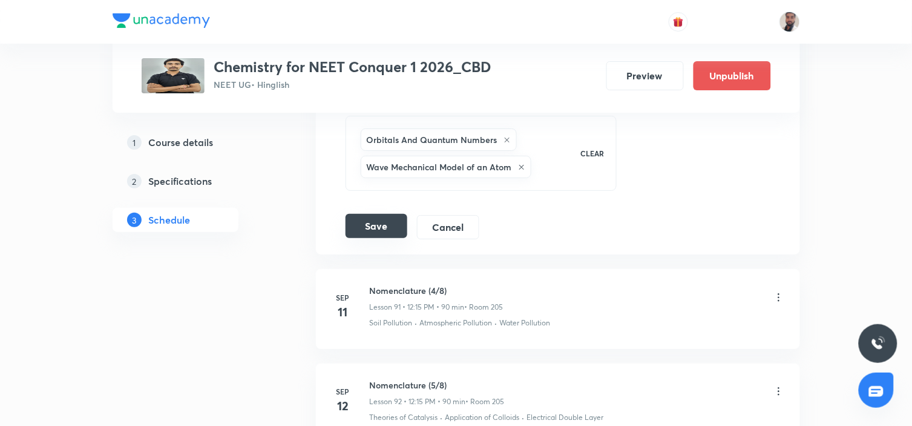
type input "Nomenclature (1/8)"
click at [391, 226] on button "Save" at bounding box center [377, 226] width 62 height 24
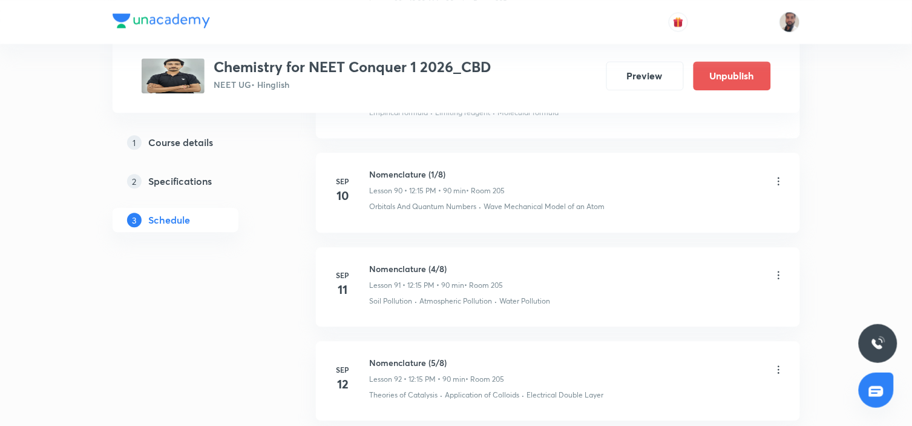
scroll to position [8947, 0]
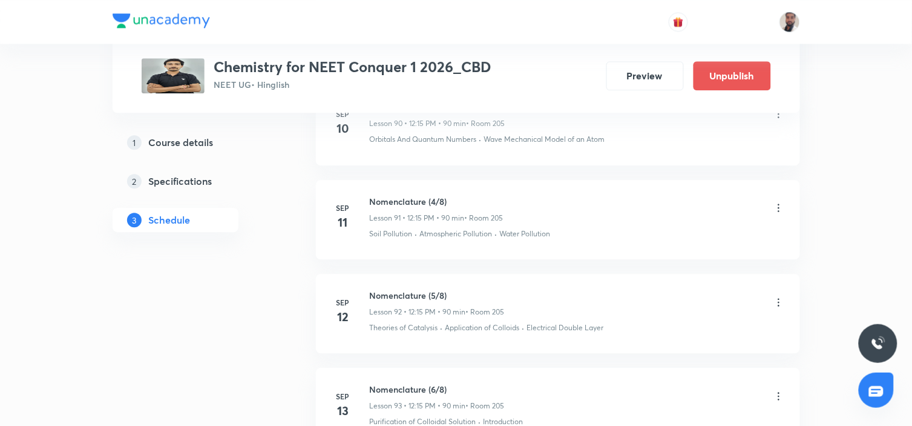
click at [783, 209] on icon at bounding box center [779, 208] width 12 height 12
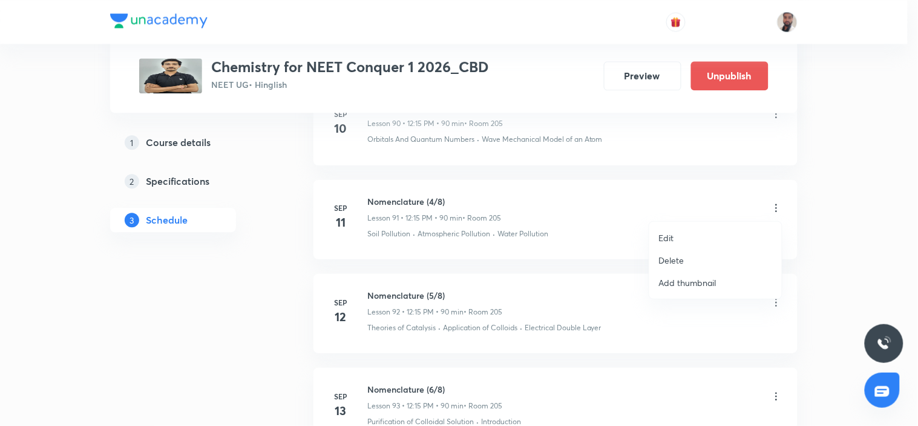
click at [691, 237] on li "Edit" at bounding box center [715, 237] width 133 height 22
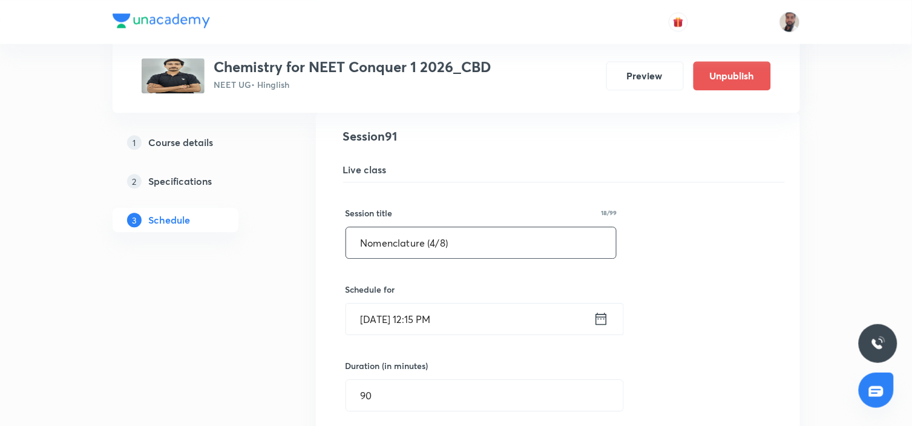
click at [437, 245] on input "Nomenclature (4/8)" at bounding box center [481, 242] width 271 height 31
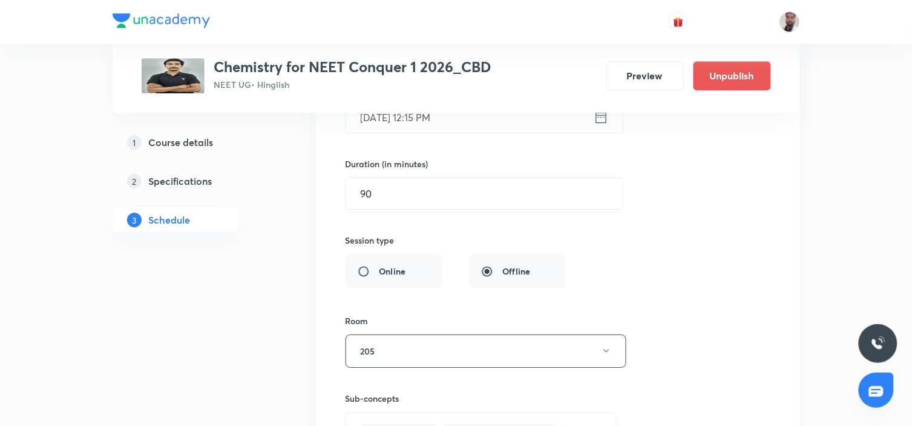
scroll to position [9350, 0]
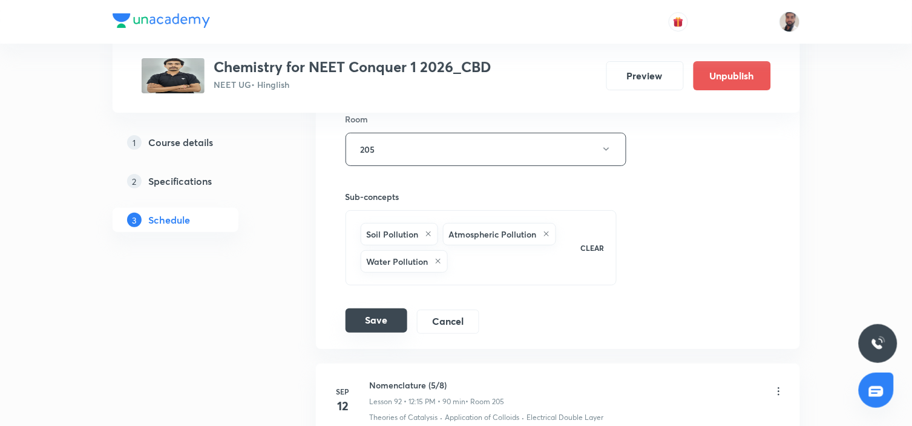
type input "Nomenclature (2/8)"
click at [393, 323] on button "Save" at bounding box center [377, 320] width 62 height 24
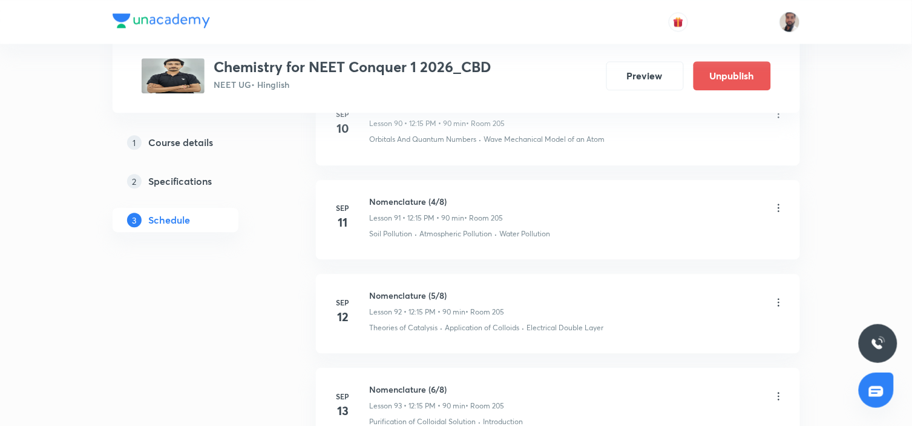
scroll to position [9014, 0]
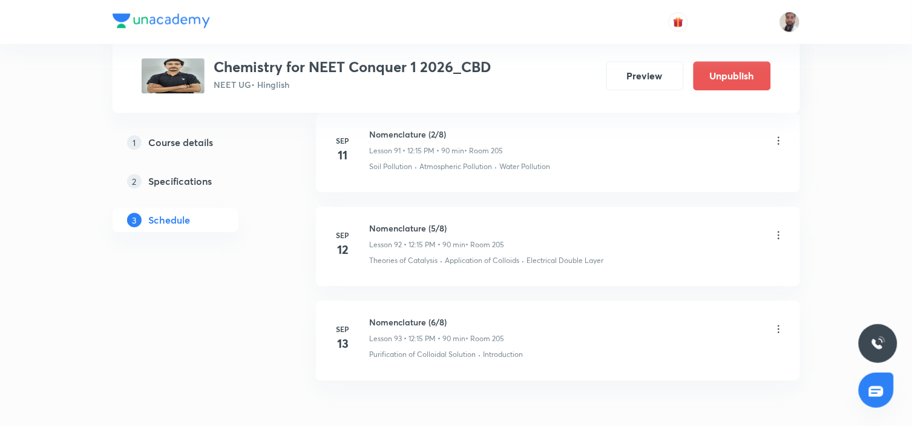
click at [780, 231] on icon at bounding box center [779, 235] width 12 height 12
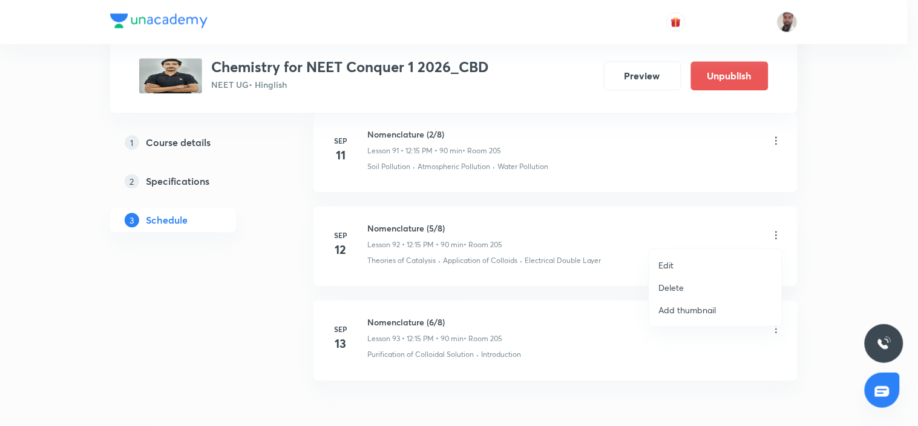
click at [677, 265] on li "Edit" at bounding box center [715, 265] width 133 height 22
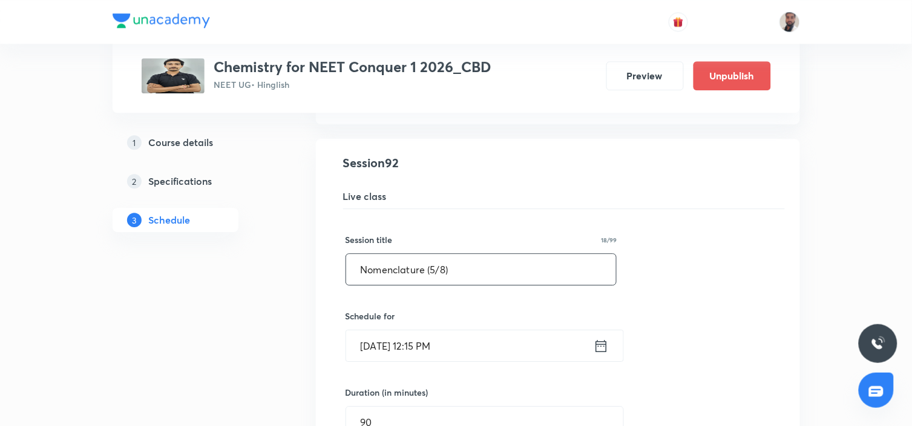
click at [438, 273] on input "Nomenclature (5/8)" at bounding box center [481, 269] width 271 height 31
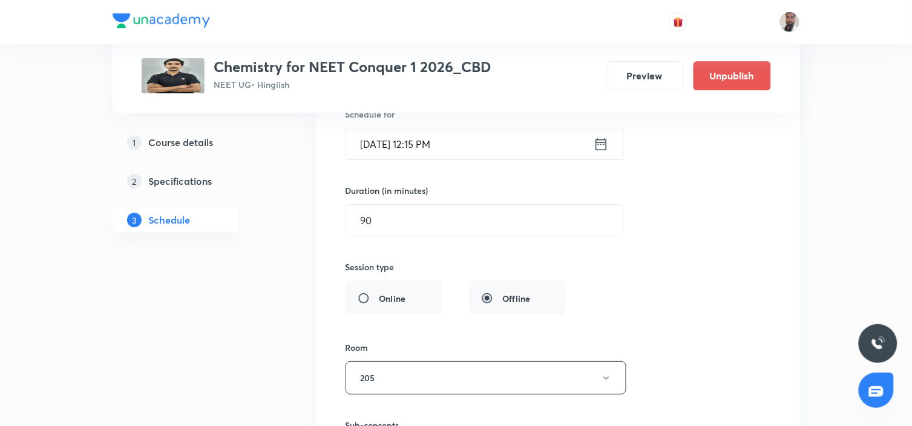
scroll to position [9485, 0]
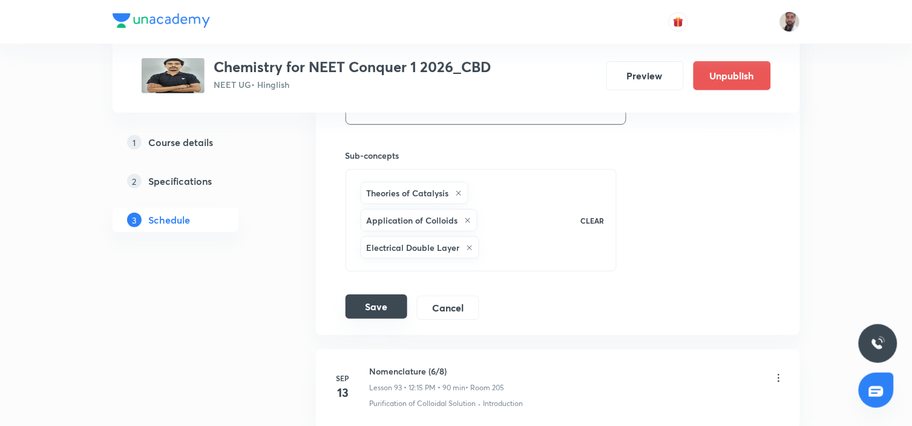
type input "Nomenclature (3/8)"
click at [392, 307] on button "Save" at bounding box center [377, 306] width 62 height 24
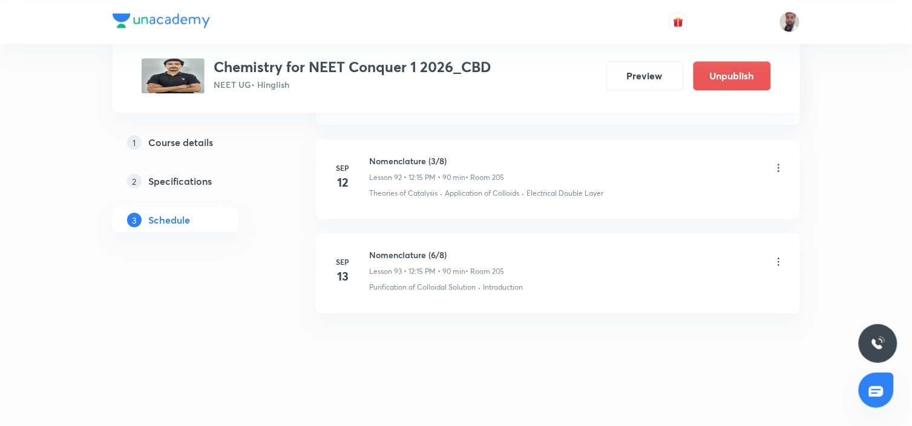
click at [779, 261] on icon at bounding box center [779, 261] width 12 height 12
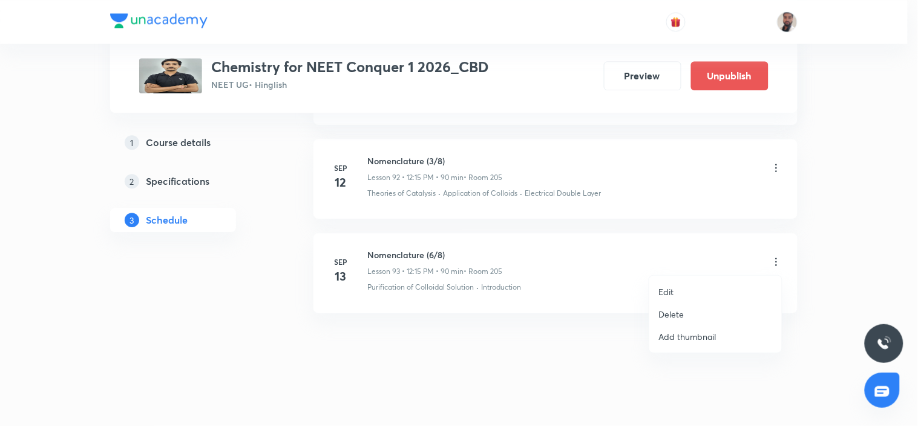
click at [678, 293] on li "Edit" at bounding box center [715, 291] width 133 height 22
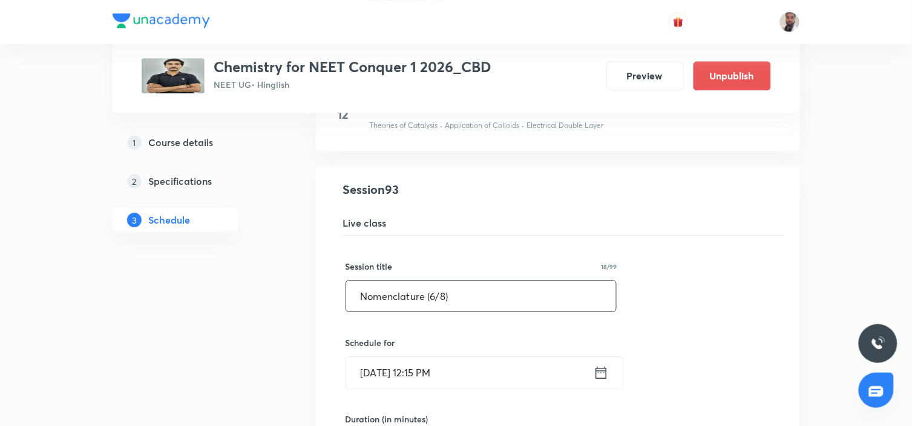
click at [434, 292] on input "Nomenclature (6/8)" at bounding box center [481, 295] width 271 height 31
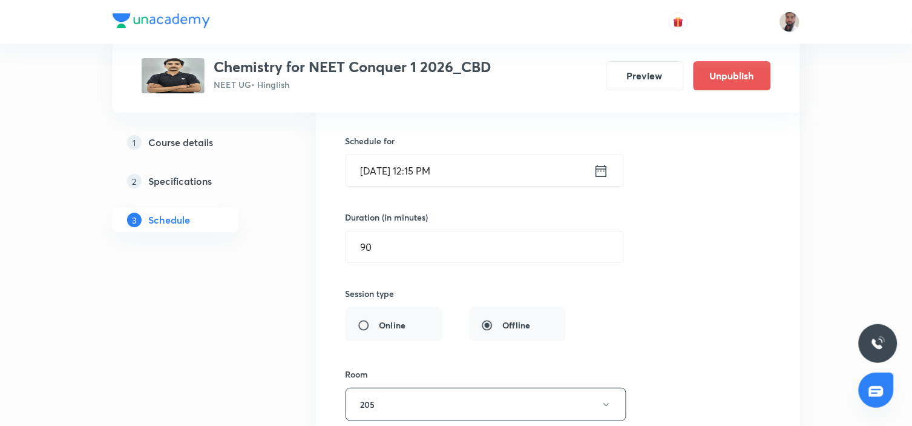
scroll to position [9485, 0]
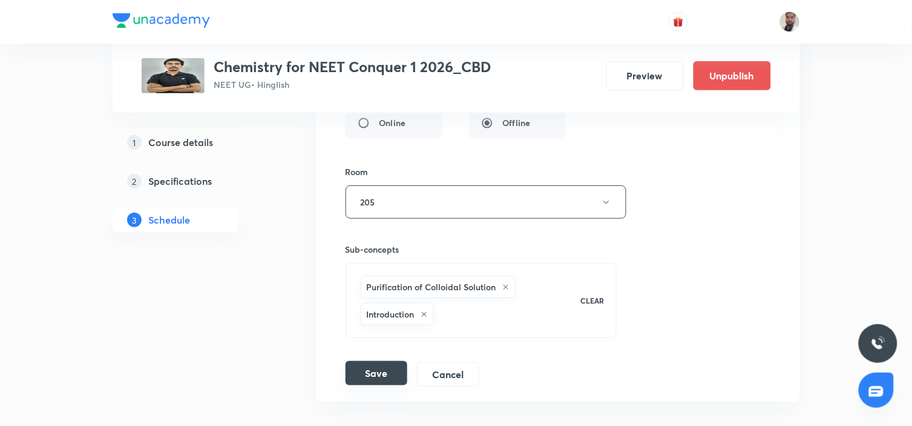
type input "Nomenclature (4/8)"
click at [390, 370] on button "Save" at bounding box center [377, 373] width 62 height 24
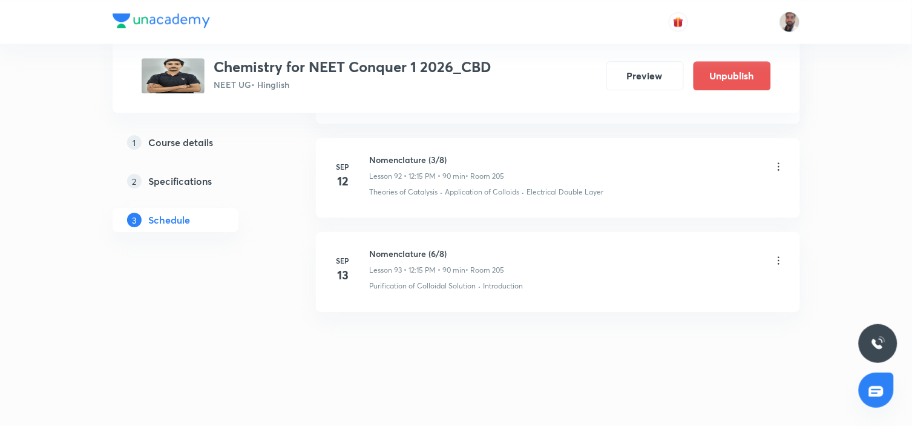
scroll to position [9081, 0]
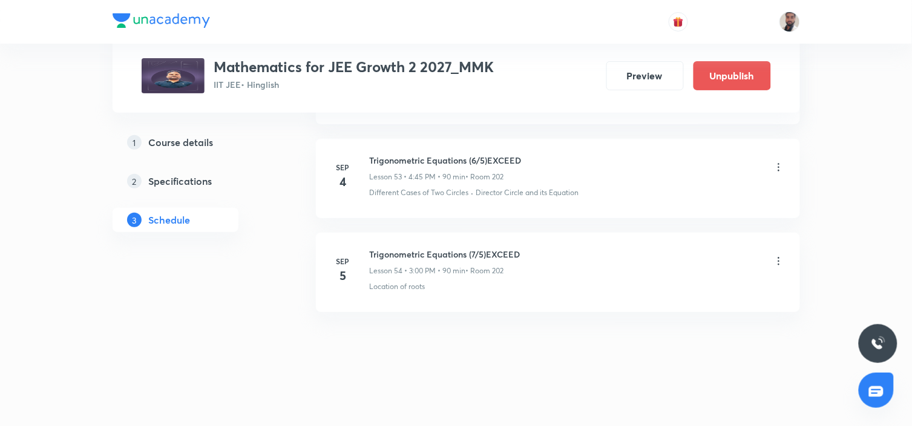
click at [781, 162] on icon at bounding box center [779, 167] width 12 height 12
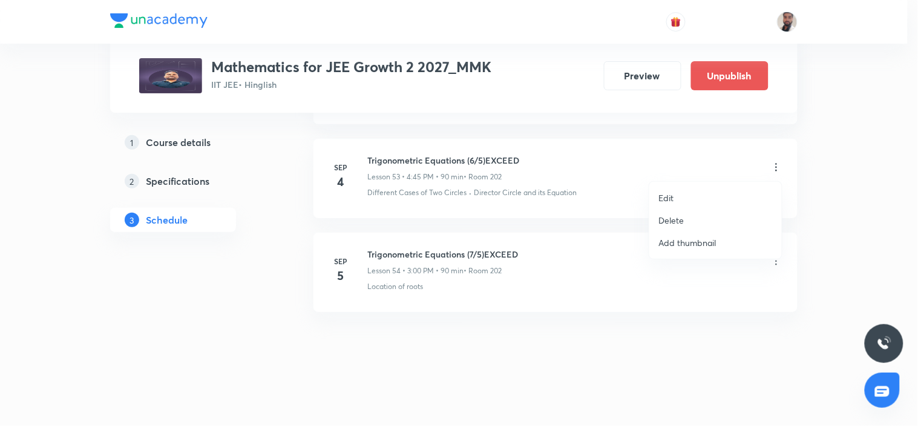
click at [688, 216] on li "Delete" at bounding box center [715, 220] width 133 height 22
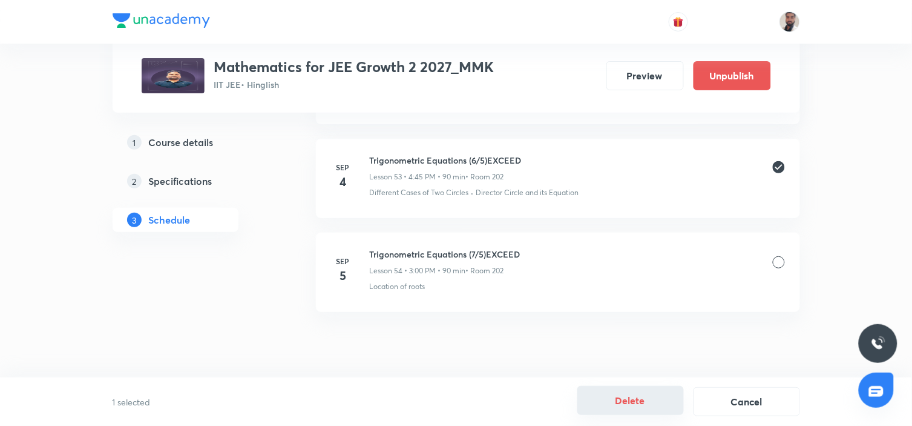
click at [609, 398] on button "Delete" at bounding box center [630, 400] width 107 height 29
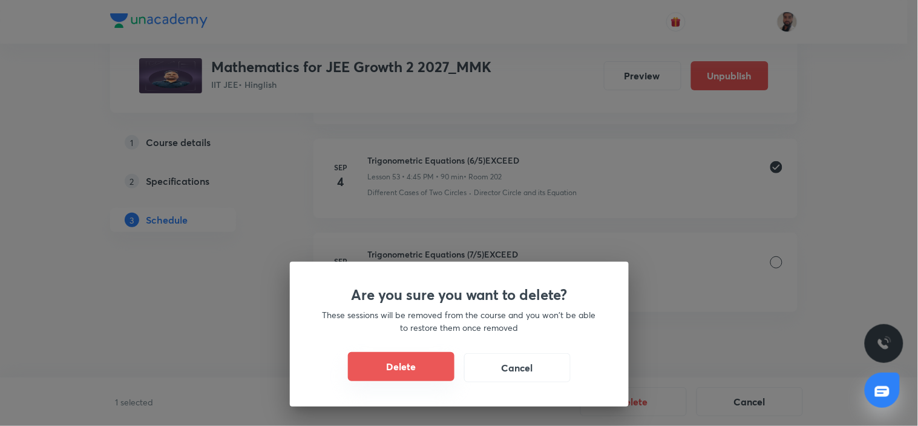
click at [418, 365] on button "Delete" at bounding box center [401, 366] width 107 height 29
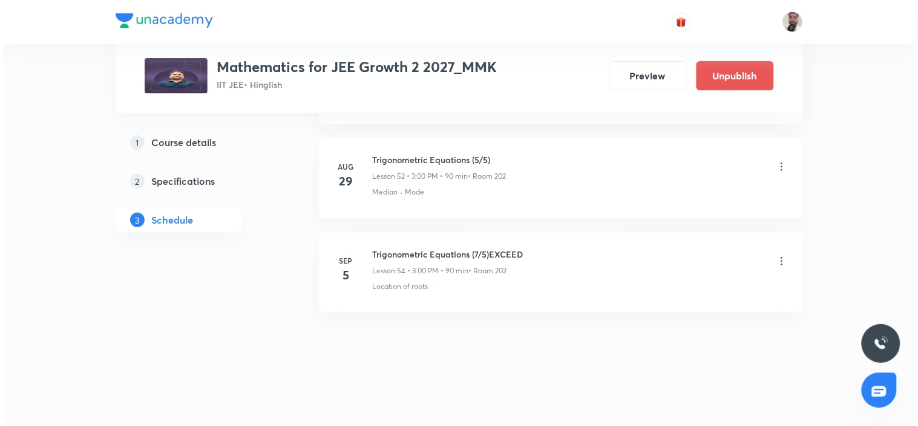
scroll to position [5831, 0]
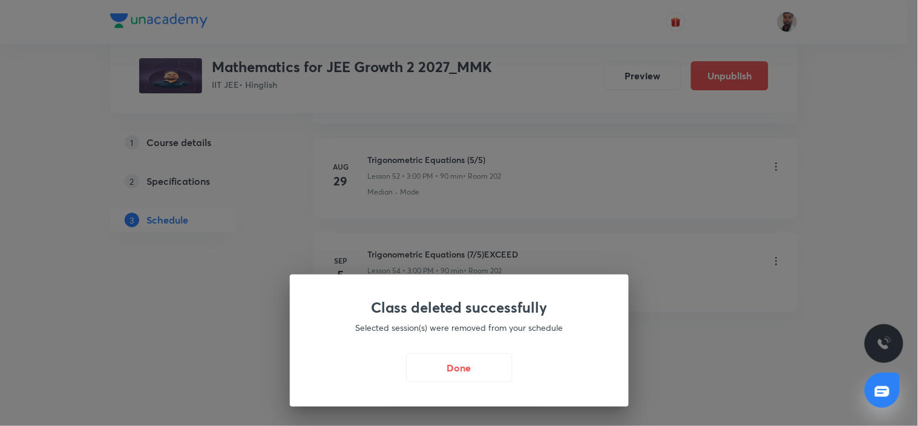
drag, startPoint x: 479, startPoint y: 366, endPoint x: 601, endPoint y: 335, distance: 125.5
click at [479, 366] on button "Done" at bounding box center [459, 367] width 107 height 29
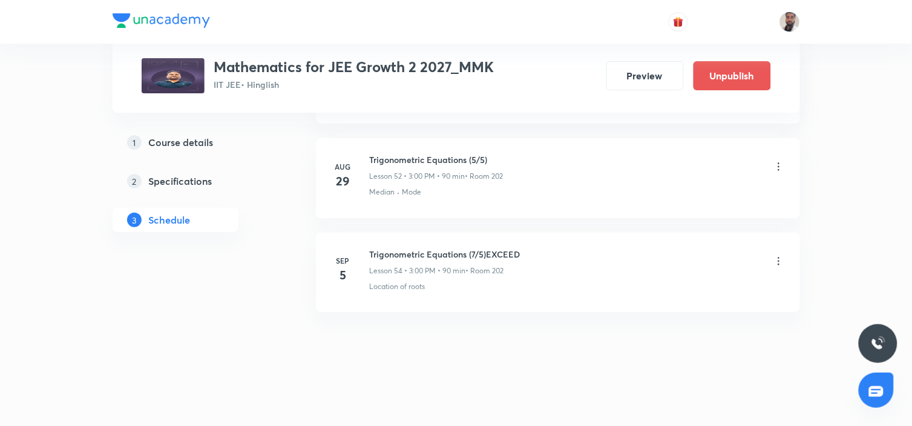
click at [778, 262] on icon at bounding box center [779, 261] width 12 height 12
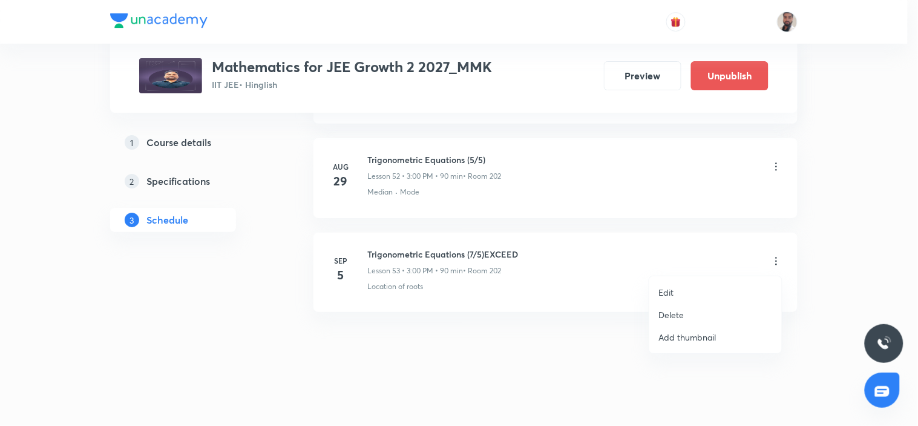
click at [685, 293] on li "Edit" at bounding box center [715, 292] width 133 height 22
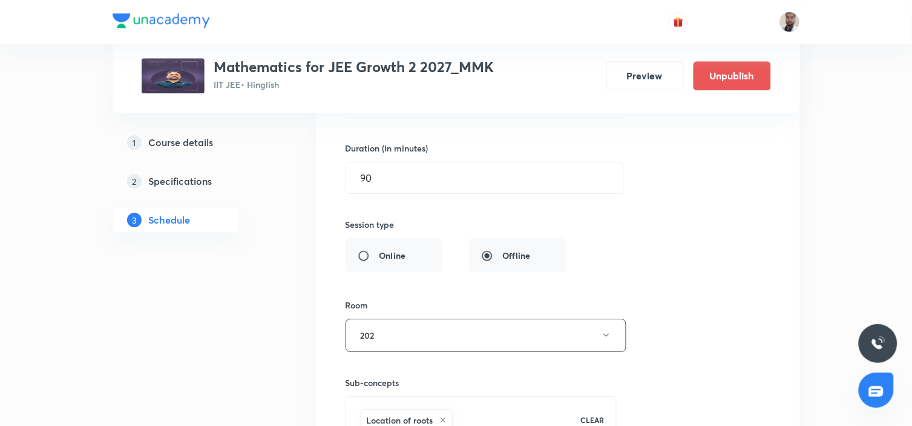
scroll to position [5404, 0]
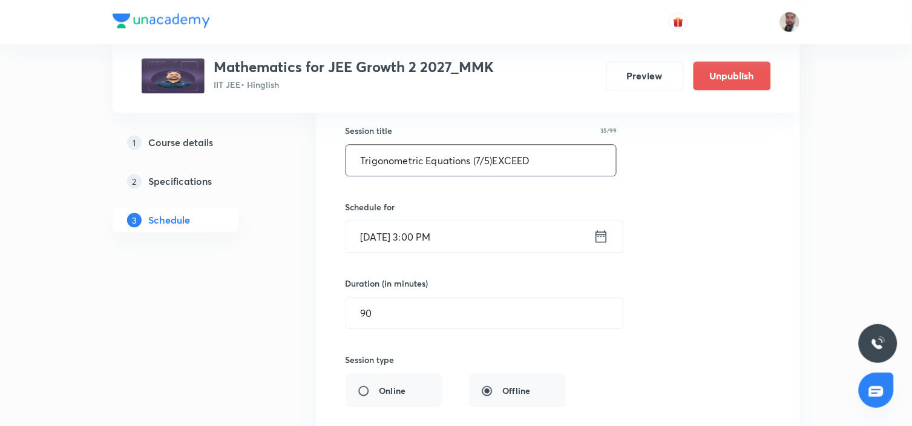
click at [481, 163] on input "Trigonometric Equations (7/5)EXCEED" at bounding box center [481, 160] width 271 height 31
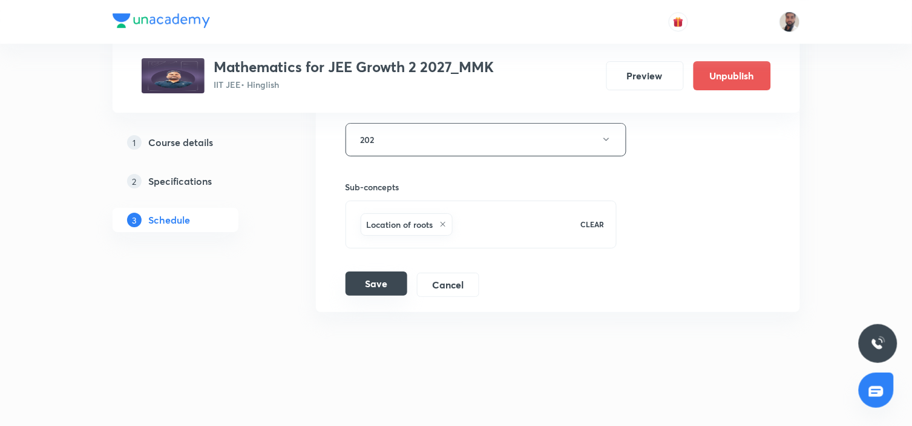
type input "Trigonometric Equations (6/5)EXCEED"
click at [380, 288] on button "Save" at bounding box center [377, 283] width 62 height 24
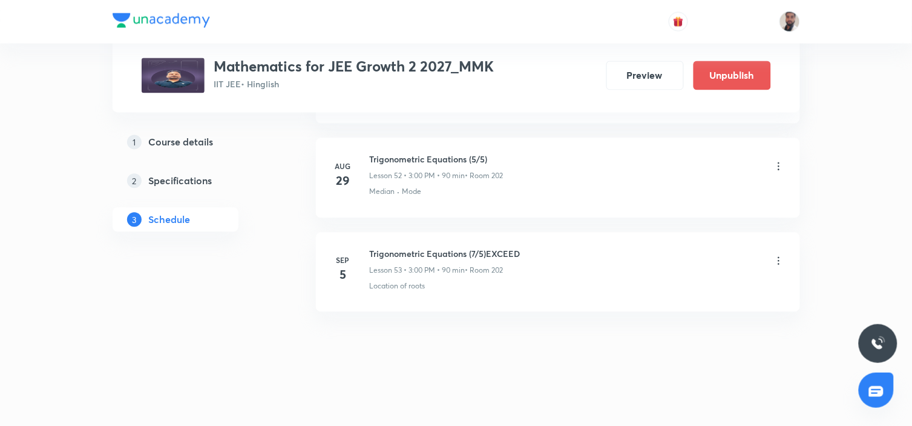
scroll to position [5274, 0]
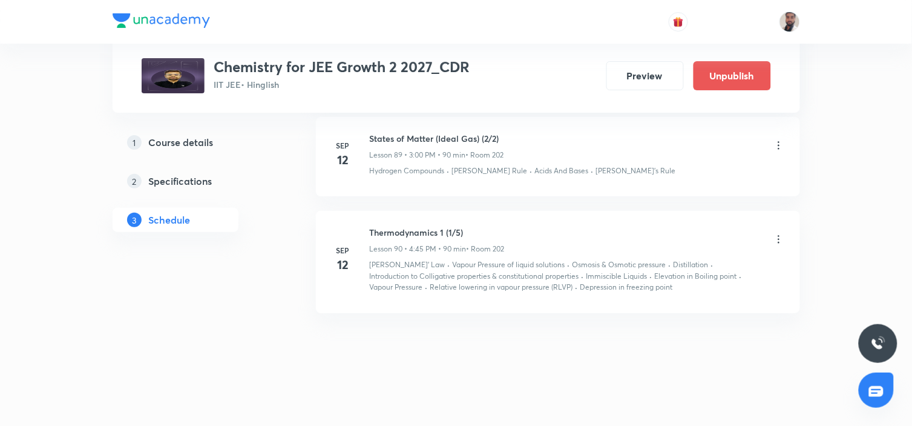
scroll to position [9028, 0]
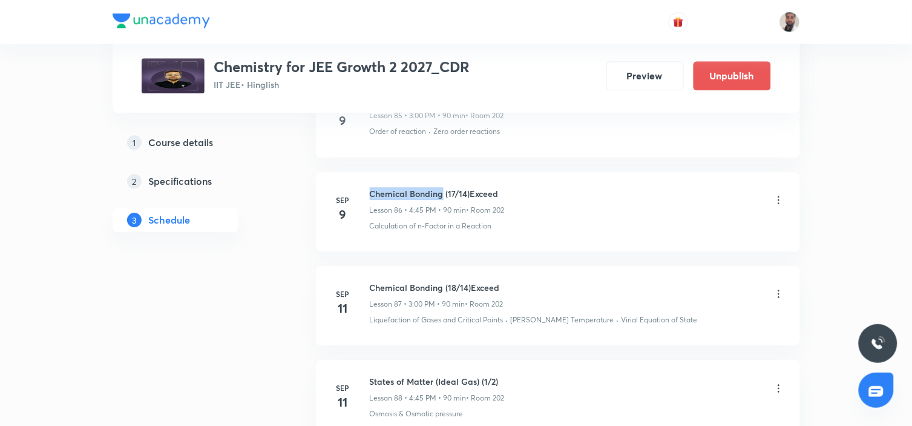
drag, startPoint x: 443, startPoint y: 191, endPoint x: 367, endPoint y: 180, distance: 77.0
click at [366, 180] on li "[DATE] Chemical Bonding (17/14)Exceed Lesson 86 • 4:45 PM • 90 min • Room 202 C…" at bounding box center [558, 211] width 484 height 79
copy h6 "Chemical Bonding"
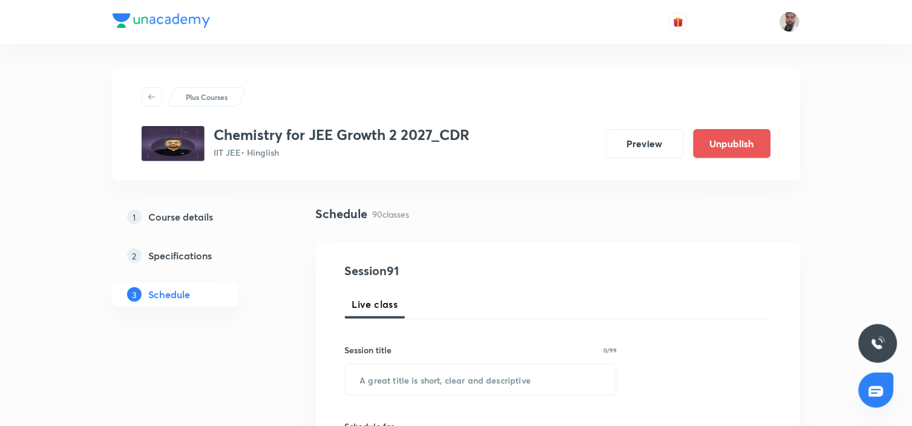
scroll to position [134, 0]
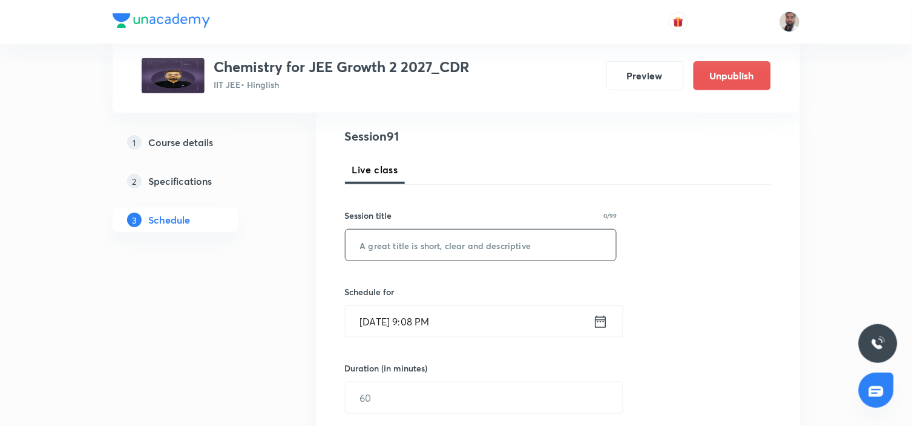
click at [494, 246] on input "text" at bounding box center [481, 244] width 271 height 31
paste input "Chemical Bonding"
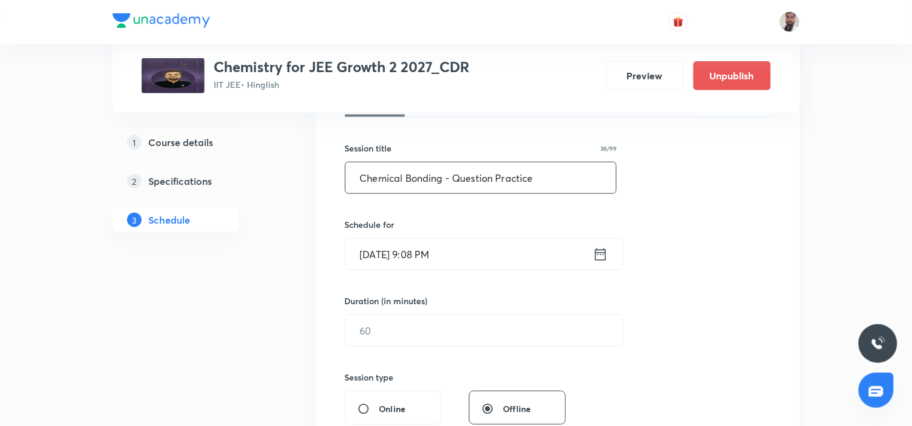
type input "Chemical Bonding - Question Practice"
click at [603, 256] on icon at bounding box center [600, 254] width 15 height 17
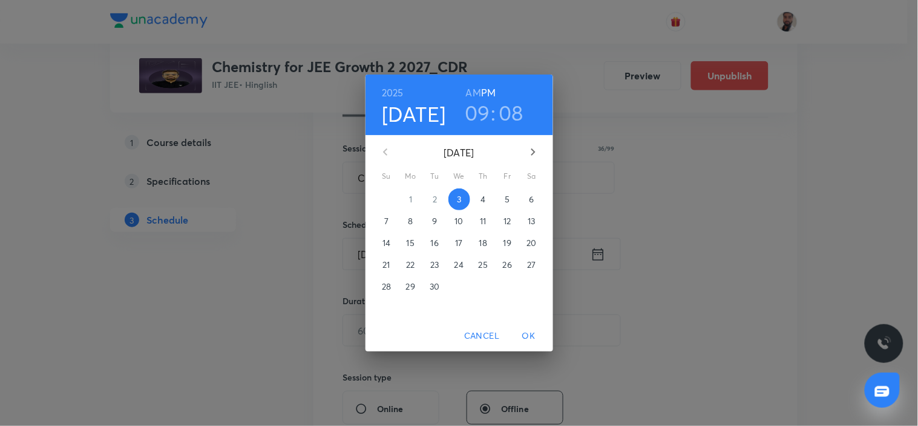
click at [482, 198] on p "4" at bounding box center [483, 199] width 5 height 12
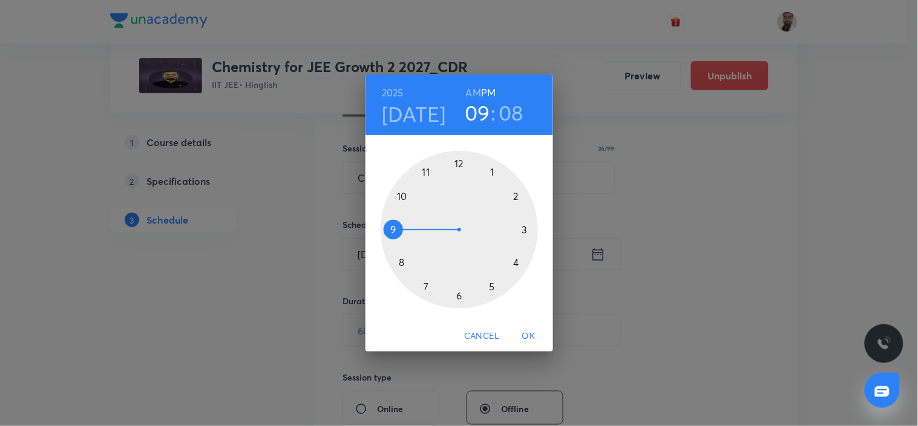
click at [517, 259] on div at bounding box center [459, 229] width 157 height 157
click at [397, 229] on div at bounding box center [459, 229] width 157 height 157
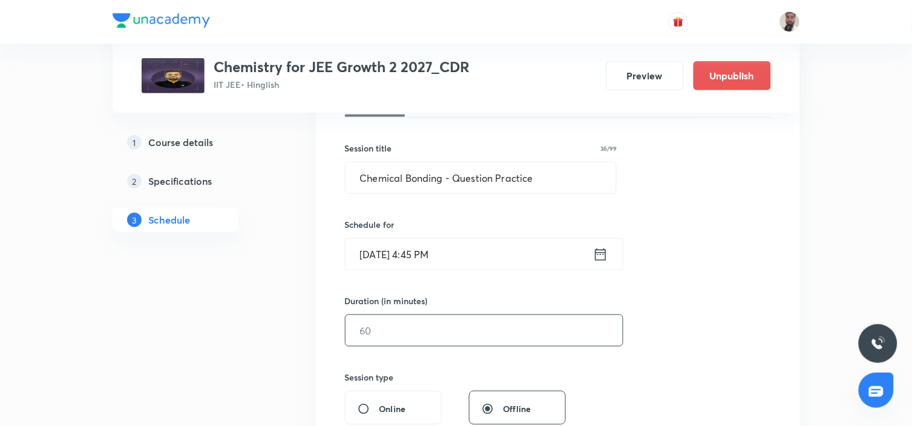
click at [416, 330] on input "text" at bounding box center [484, 330] width 277 height 31
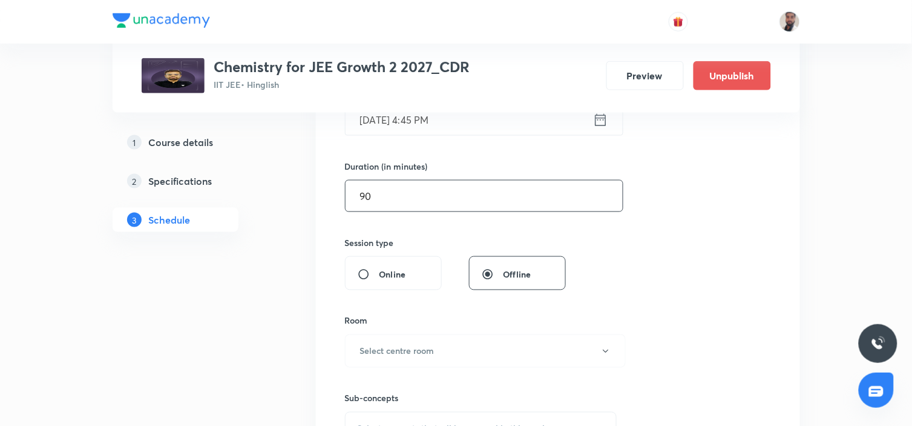
scroll to position [403, 0]
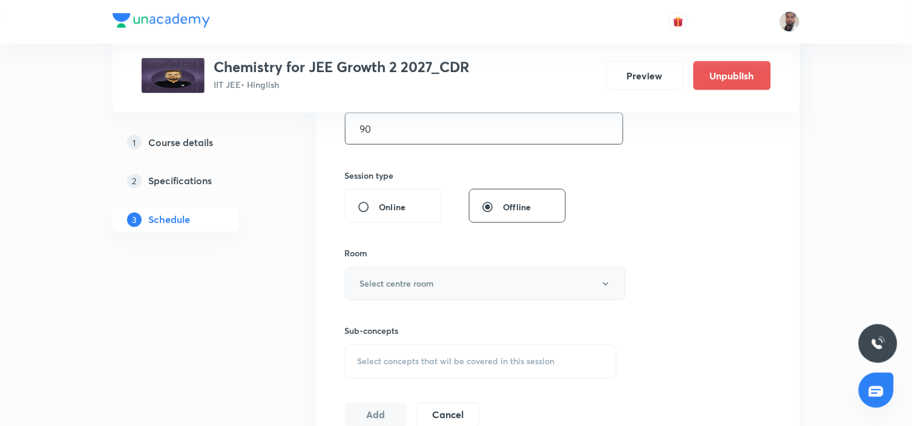
type input "90"
click at [430, 281] on h6 "Select centre room" at bounding box center [397, 283] width 74 height 13
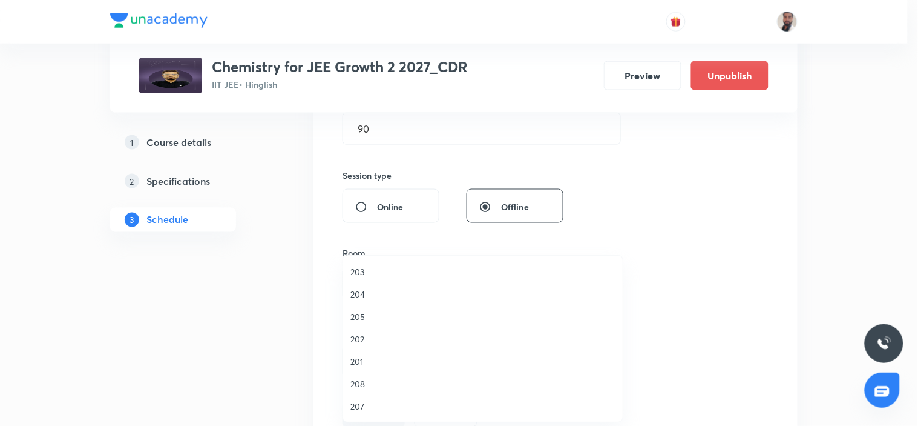
click at [361, 337] on span "202" at bounding box center [482, 338] width 265 height 13
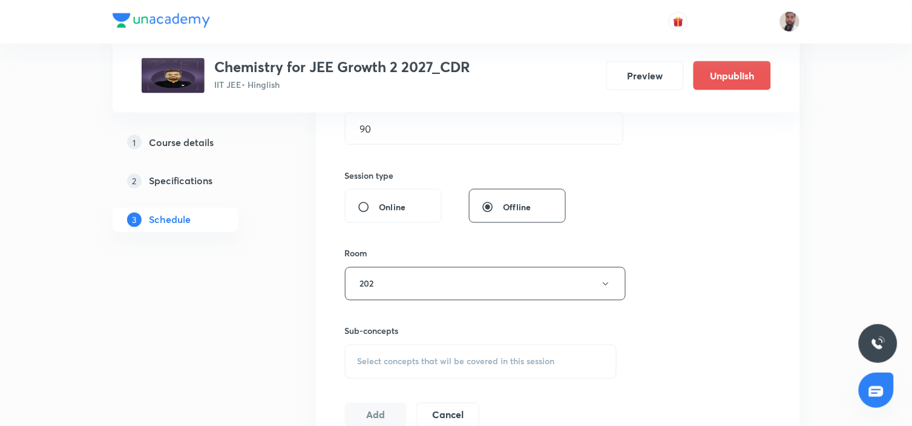
scroll to position [538, 0]
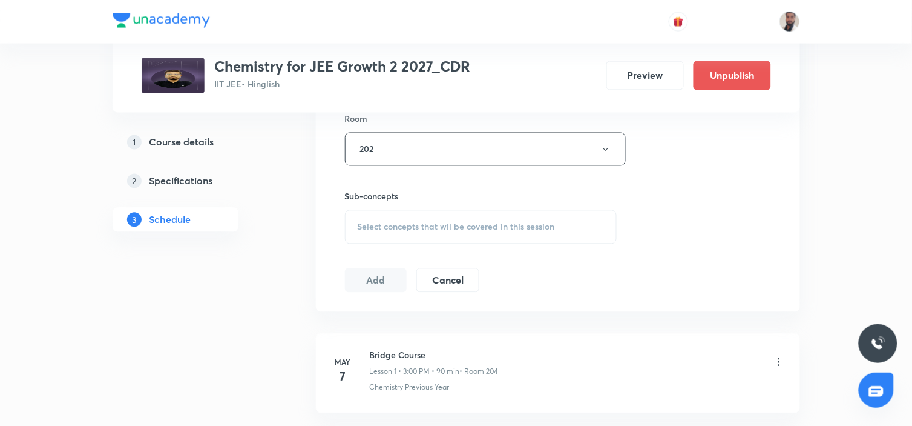
click at [437, 227] on span "Select concepts that wil be covered in this session" at bounding box center [456, 227] width 197 height 10
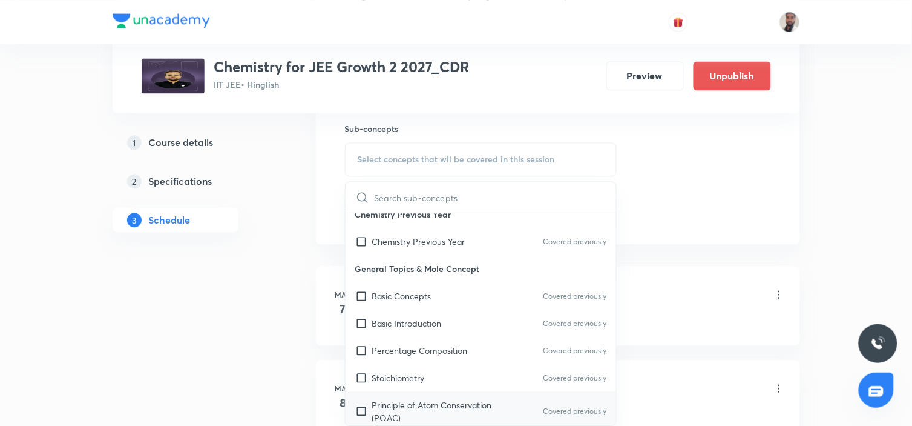
scroll to position [202, 0]
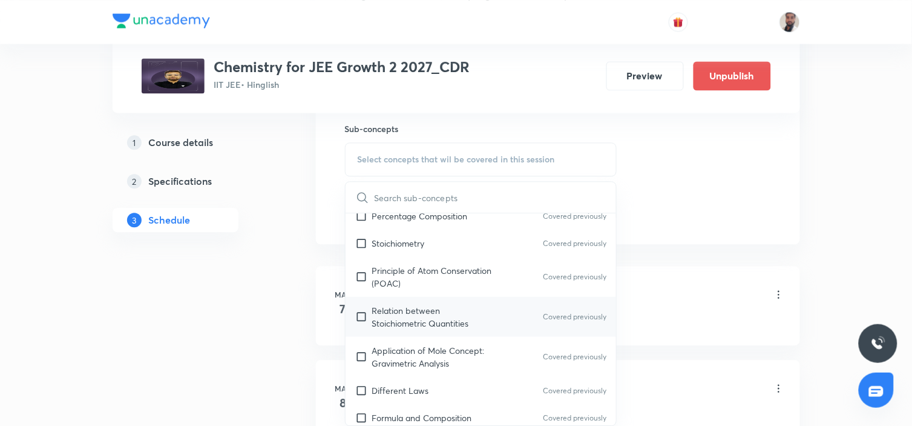
click at [412, 309] on p "Relation between Stoichiometric Quantities" at bounding box center [433, 316] width 122 height 25
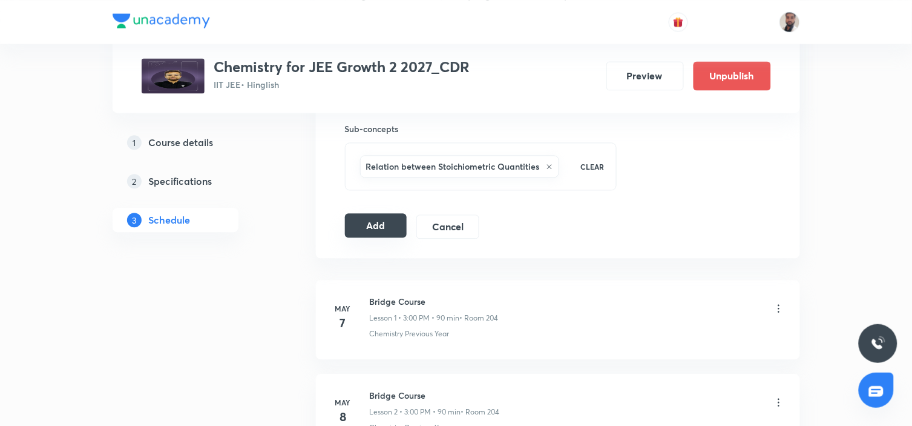
click at [364, 220] on button "Add" at bounding box center [376, 225] width 62 height 24
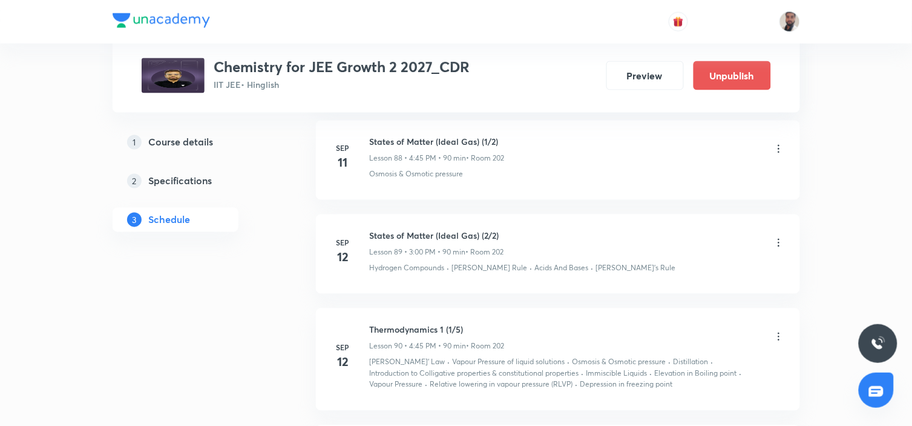
scroll to position [8902, 0]
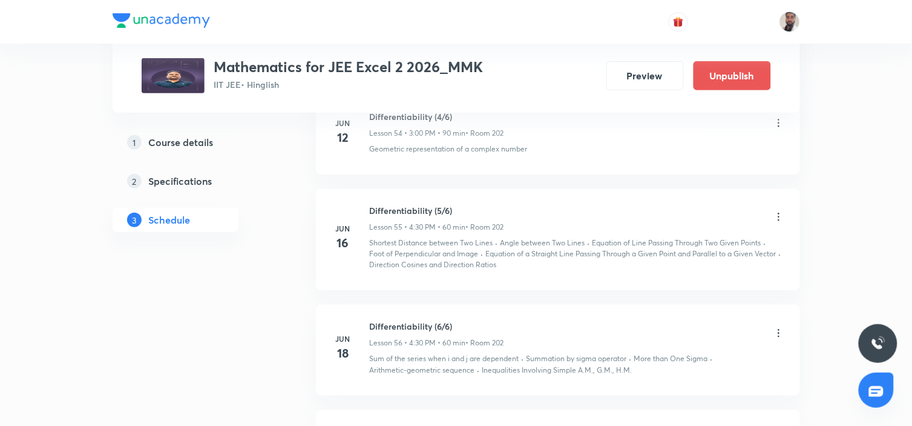
scroll to position [9538, 0]
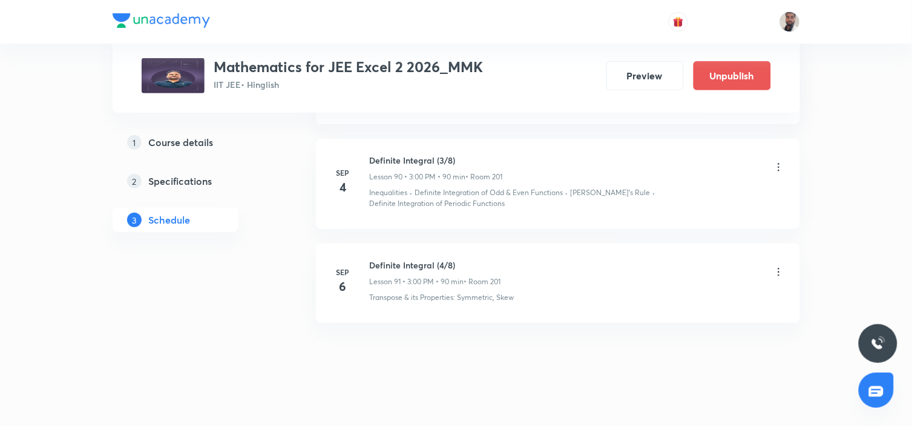
click at [779, 165] on icon at bounding box center [779, 167] width 12 height 12
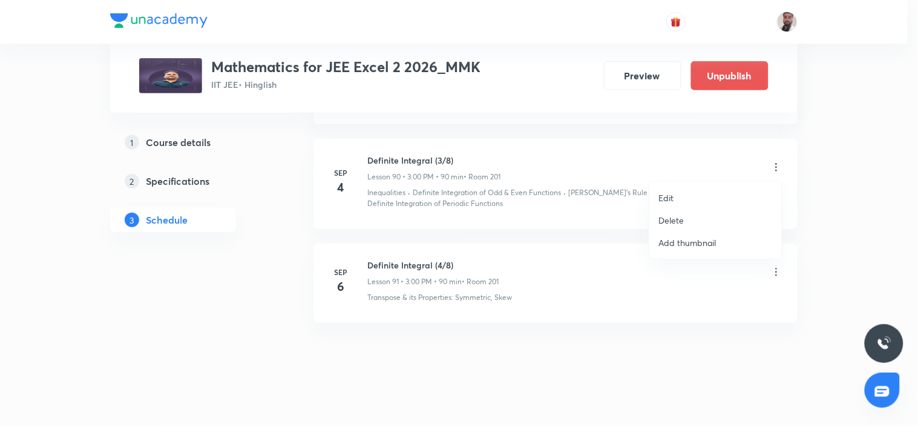
click at [689, 218] on li "Delete" at bounding box center [715, 220] width 133 height 22
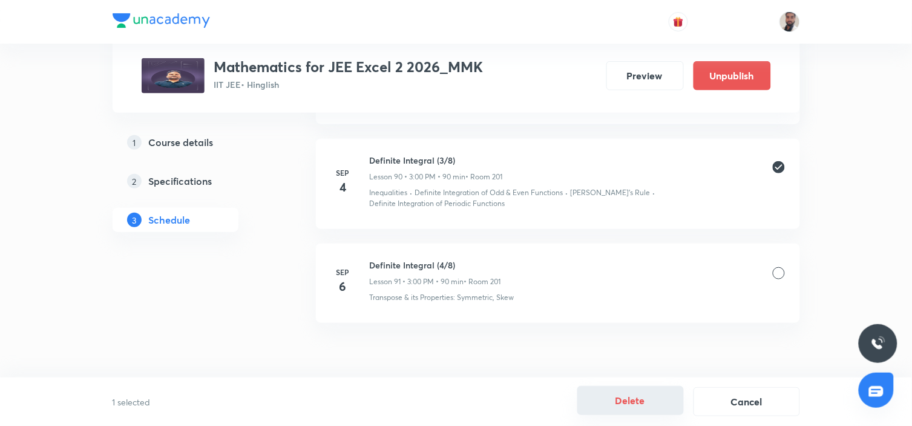
click at [631, 403] on button "Delete" at bounding box center [630, 400] width 107 height 29
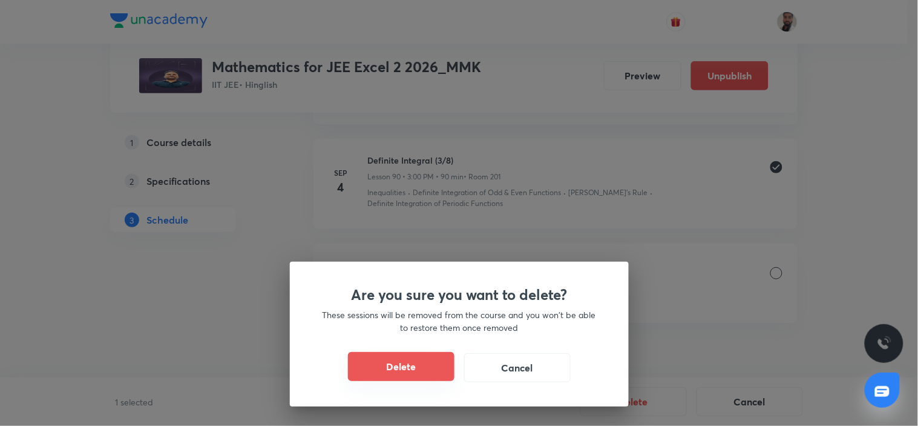
click at [410, 379] on button "Delete" at bounding box center [401, 366] width 107 height 29
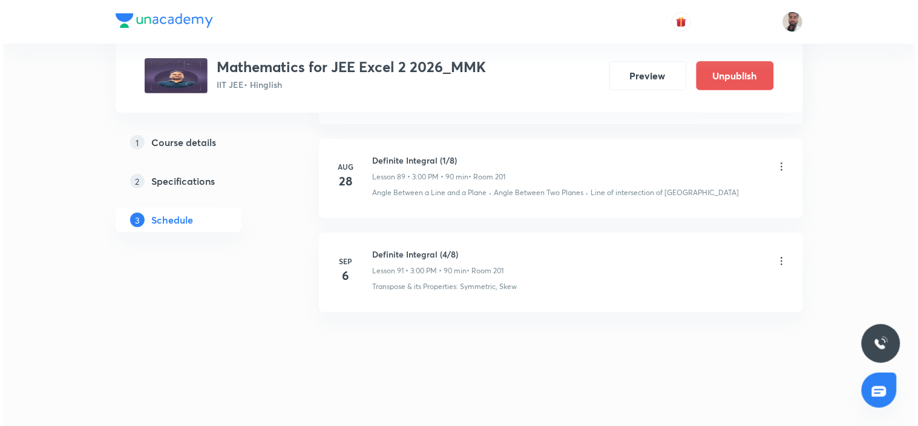
scroll to position [9444, 0]
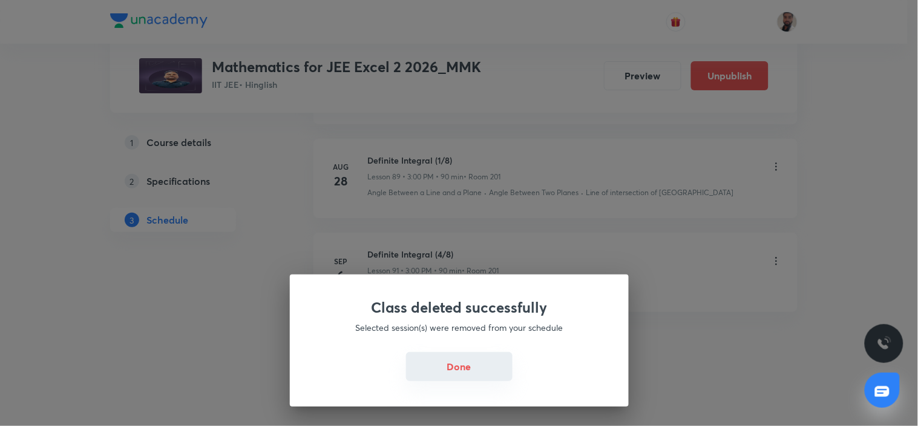
click at [465, 361] on button "Done" at bounding box center [459, 366] width 107 height 29
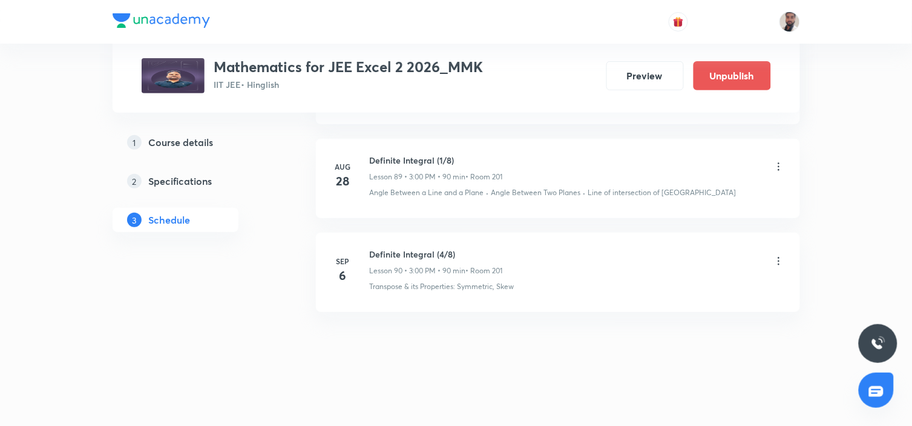
click at [778, 261] on icon at bounding box center [779, 261] width 12 height 12
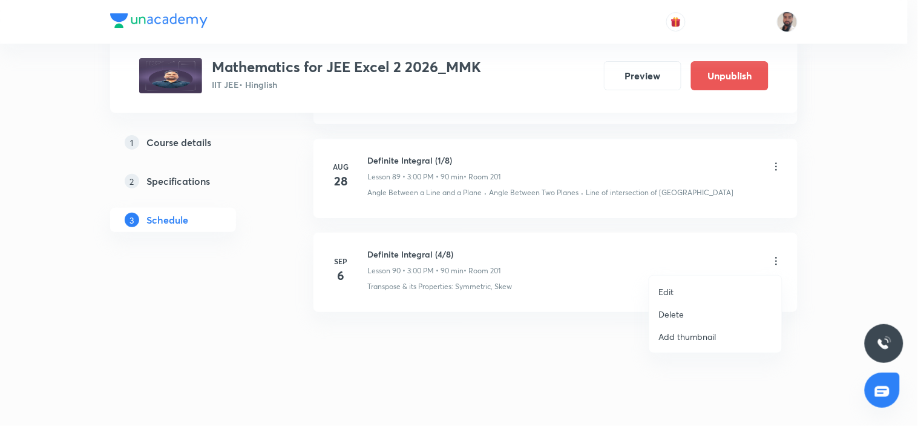
click at [680, 289] on li "Edit" at bounding box center [715, 291] width 133 height 22
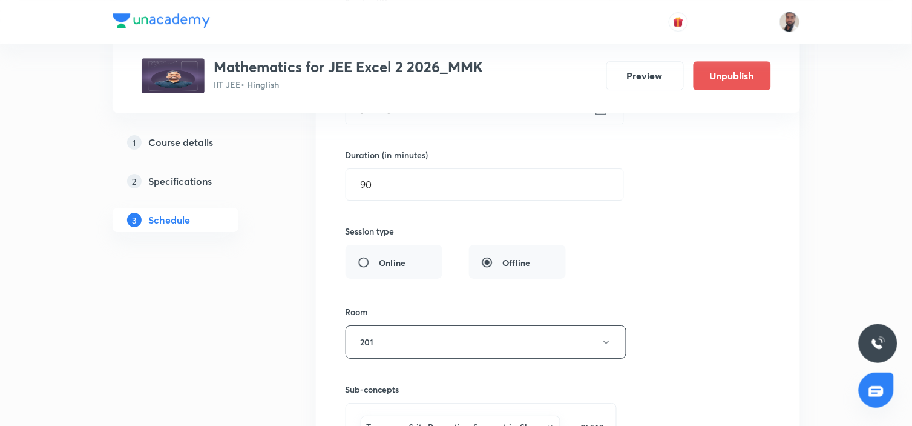
scroll to position [9017, 0]
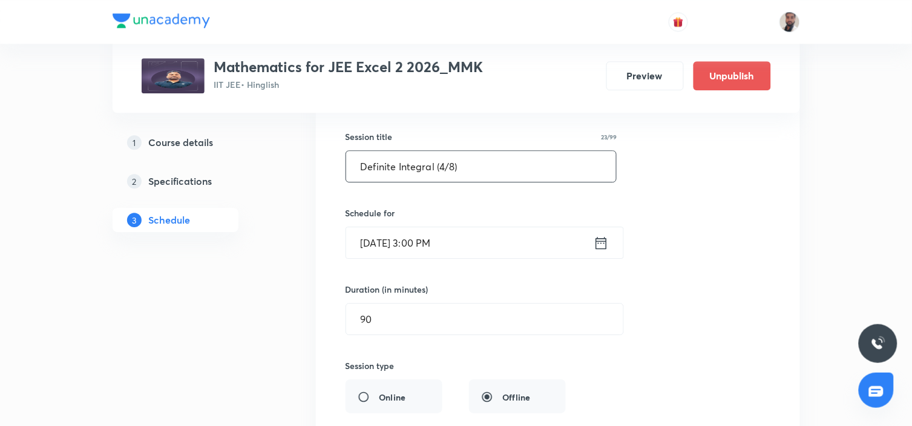
click at [446, 168] on input "Definite Integral (4/8)" at bounding box center [481, 166] width 271 height 31
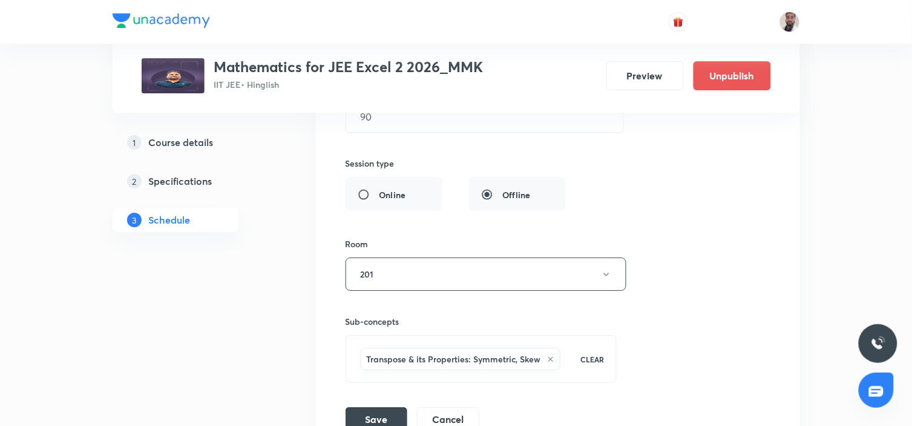
scroll to position [9353, 0]
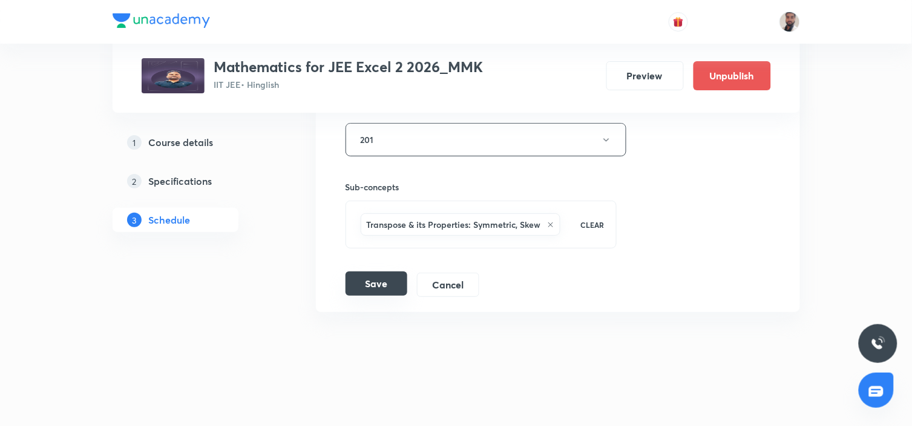
type input "Definite Integral (2/8)"
click at [387, 279] on button "Save" at bounding box center [377, 283] width 62 height 24
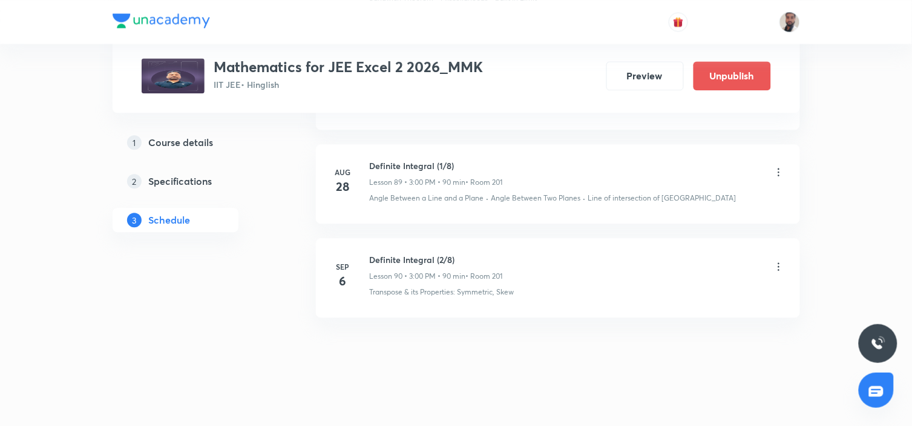
scroll to position [8887, 0]
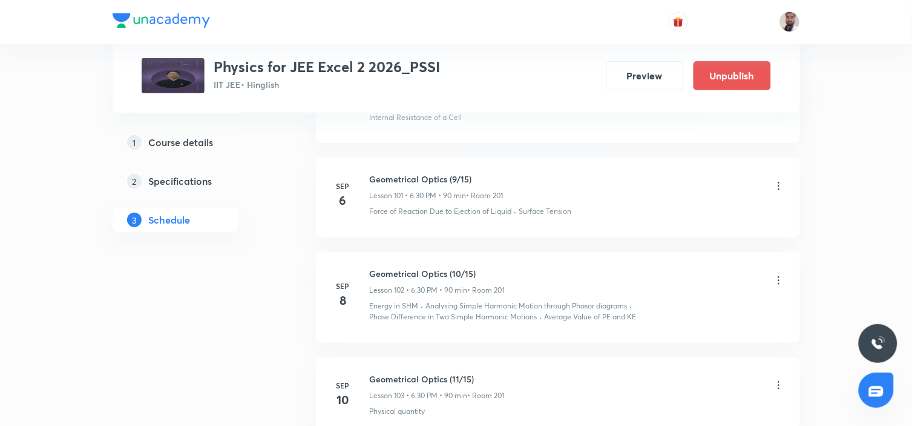
scroll to position [10576, 0]
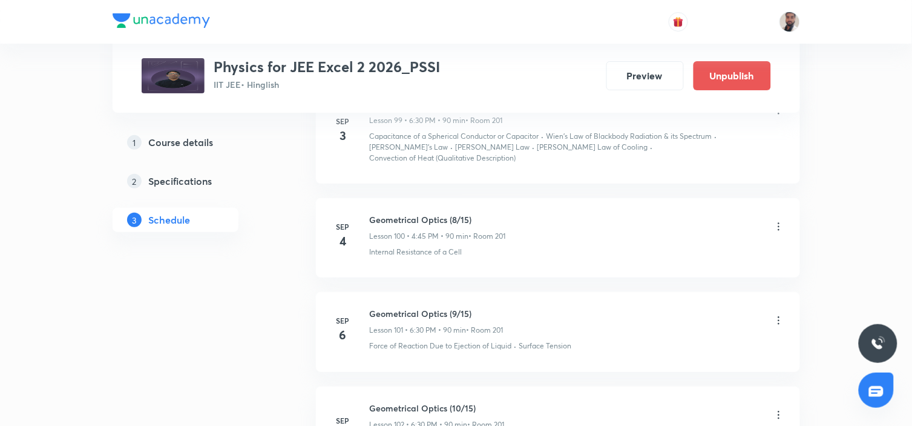
click at [775, 220] on icon at bounding box center [779, 226] width 12 height 12
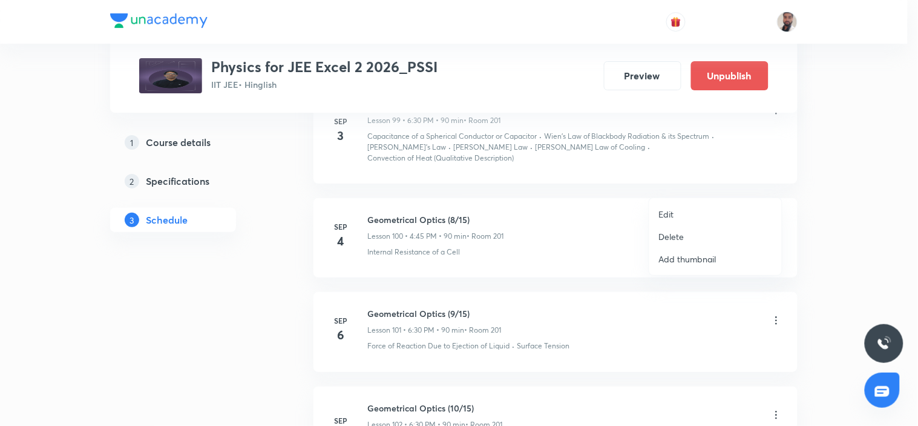
click at [697, 212] on li "Edit" at bounding box center [715, 214] width 133 height 22
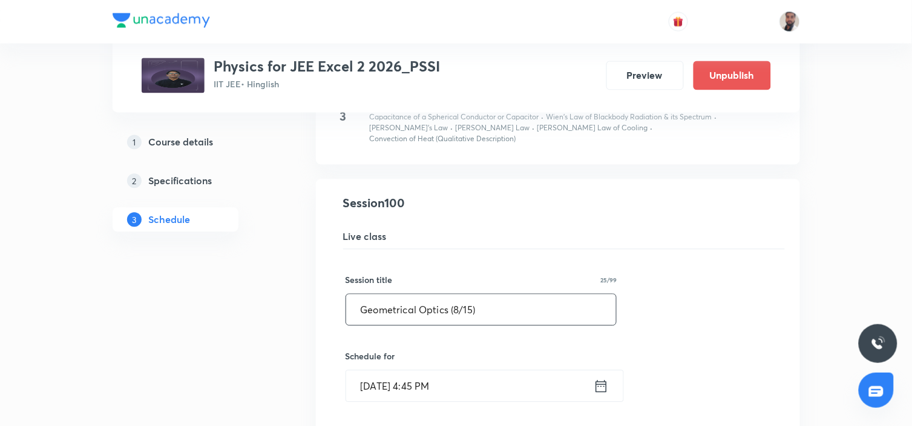
scroll to position [10038, 0]
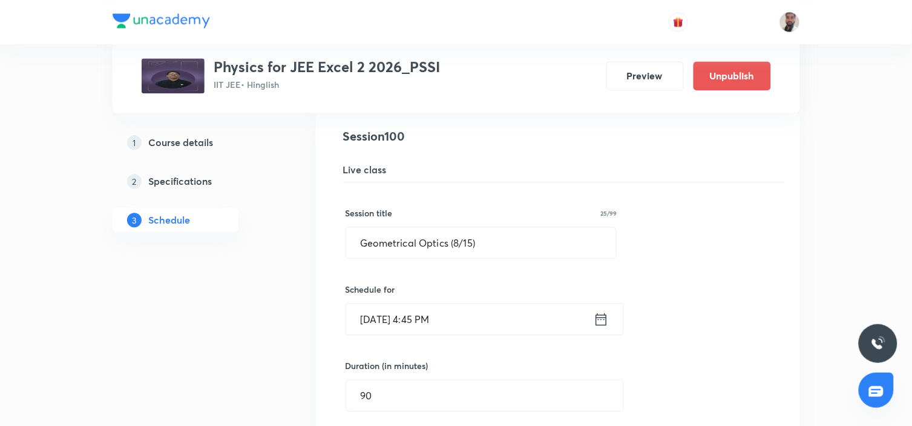
click at [597, 311] on icon at bounding box center [601, 319] width 15 height 17
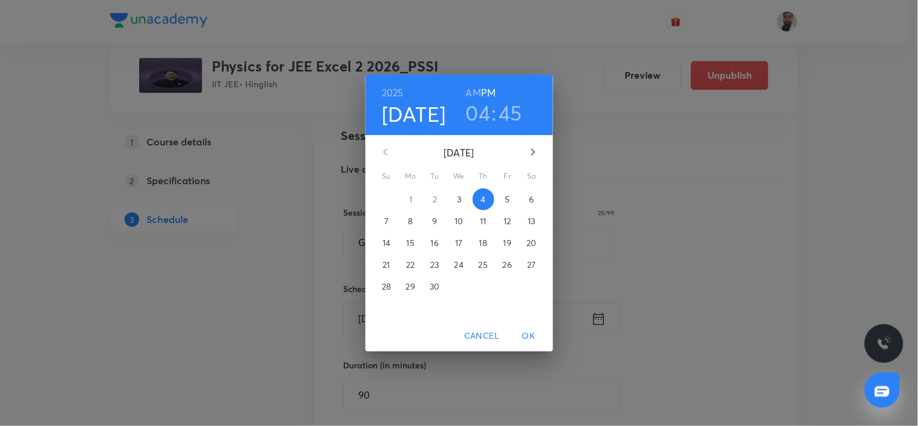
click at [499, 205] on span "5" at bounding box center [508, 199] width 22 height 12
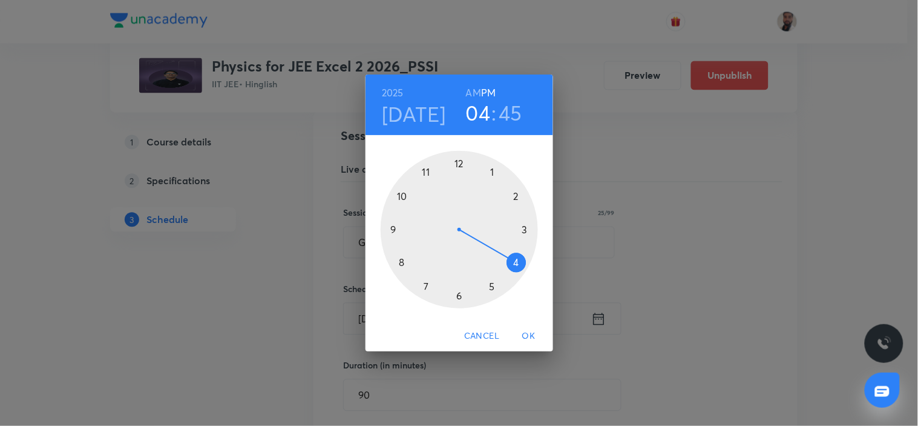
click at [585, 121] on div "[DATE] 04 : 45 AM PM 1 2 3 4 5 6 7 8 9 10 11 12 Cancel OK" at bounding box center [459, 213] width 918 height 426
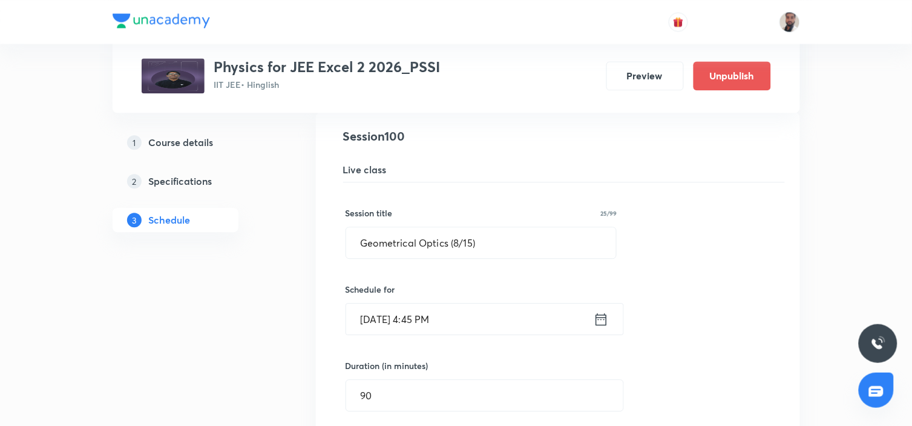
click at [597, 311] on icon at bounding box center [601, 319] width 15 height 17
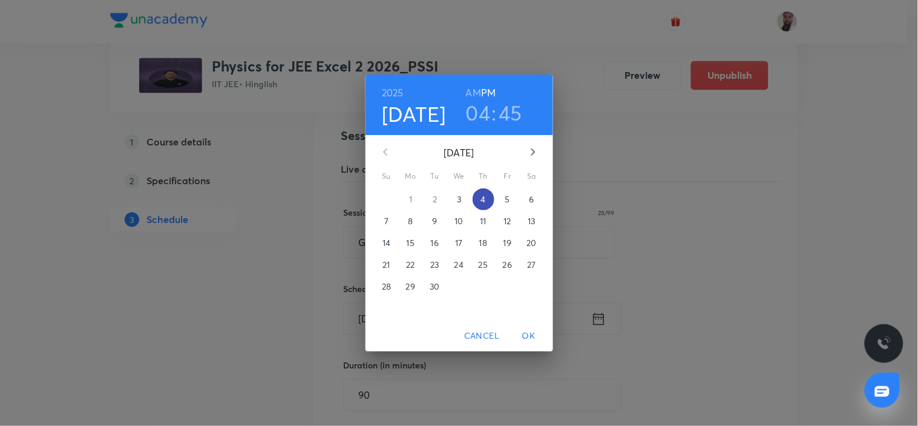
click at [481, 197] on p "4" at bounding box center [483, 199] width 5 height 12
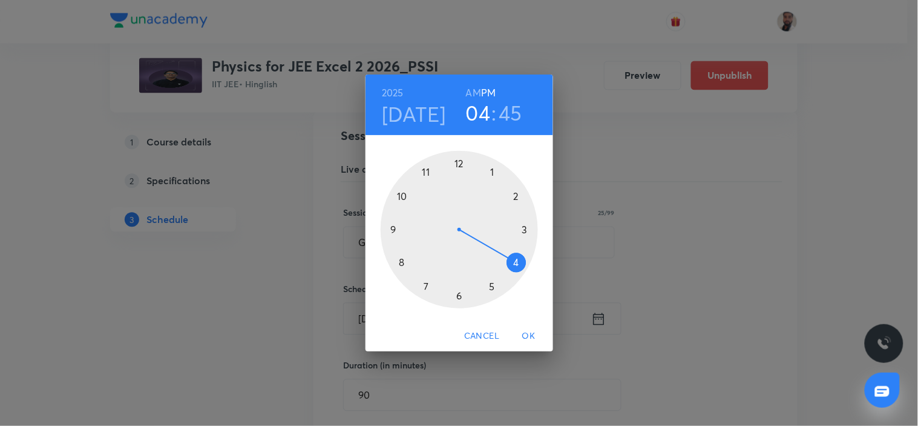
click at [524, 232] on div at bounding box center [459, 229] width 157 height 157
click at [459, 162] on div at bounding box center [459, 229] width 157 height 157
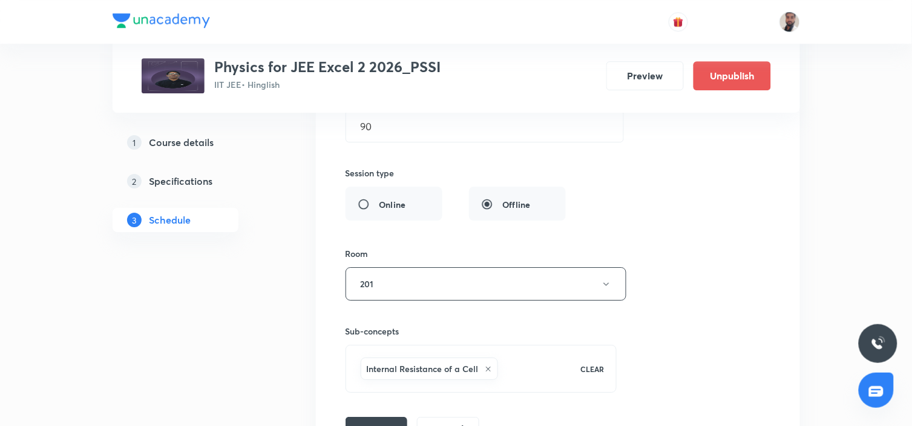
scroll to position [10374, 0]
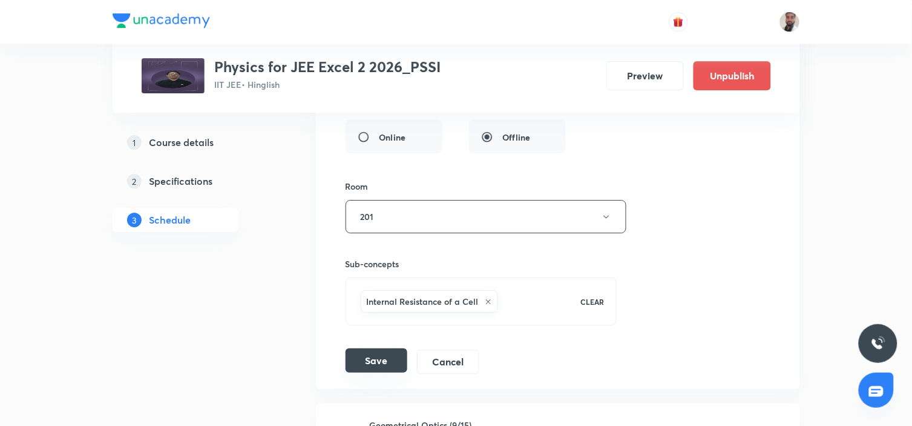
click at [387, 348] on button "Save" at bounding box center [377, 360] width 62 height 24
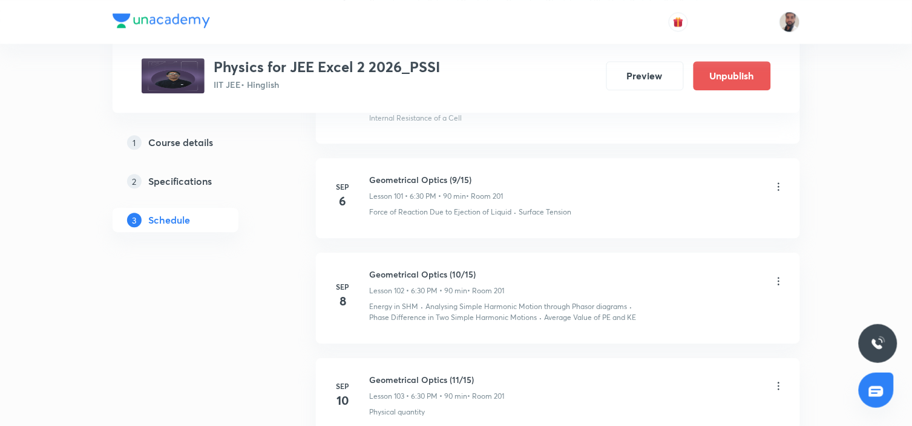
scroll to position [10019, 0]
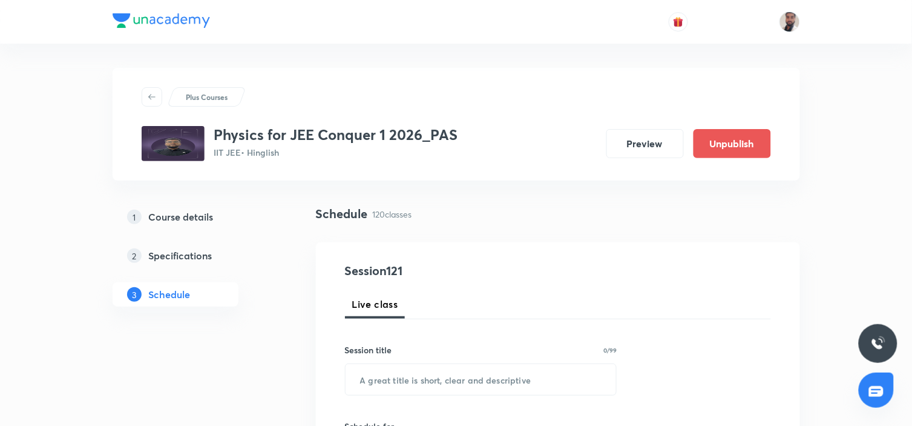
scroll to position [202, 0]
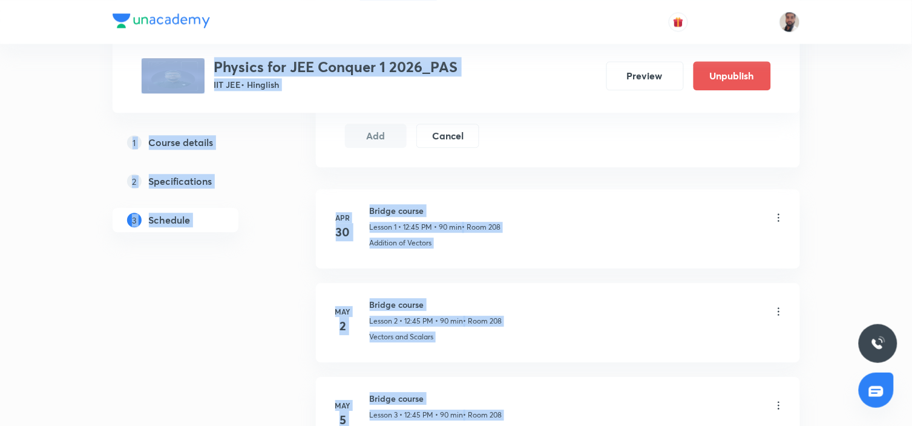
drag, startPoint x: 912, startPoint y: 15, endPoint x: 872, endPoint y: 406, distance: 393.1
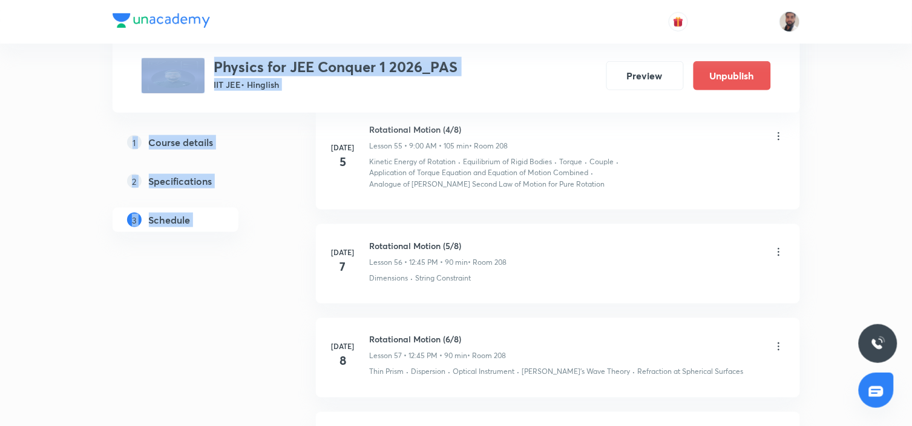
scroll to position [12330, 0]
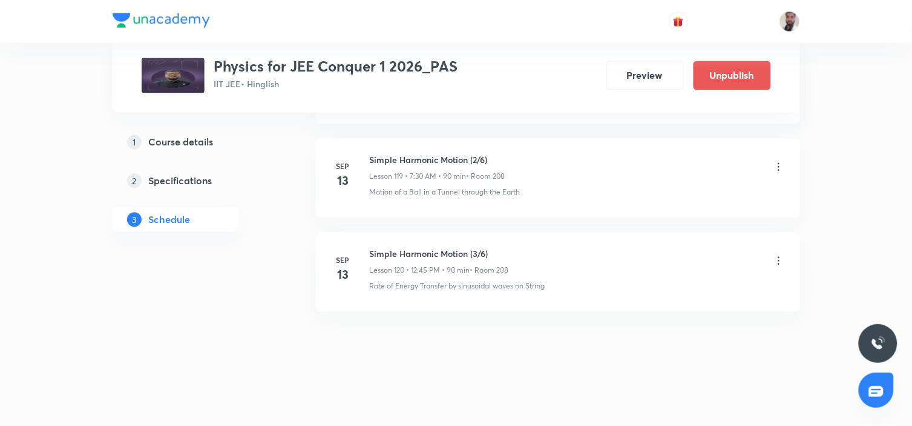
click at [639, 295] on li "[DATE] Simple Harmonic Motion (3/6) Lesson 120 • 12:45 PM • 90 min • Room 208 R…" at bounding box center [558, 271] width 484 height 79
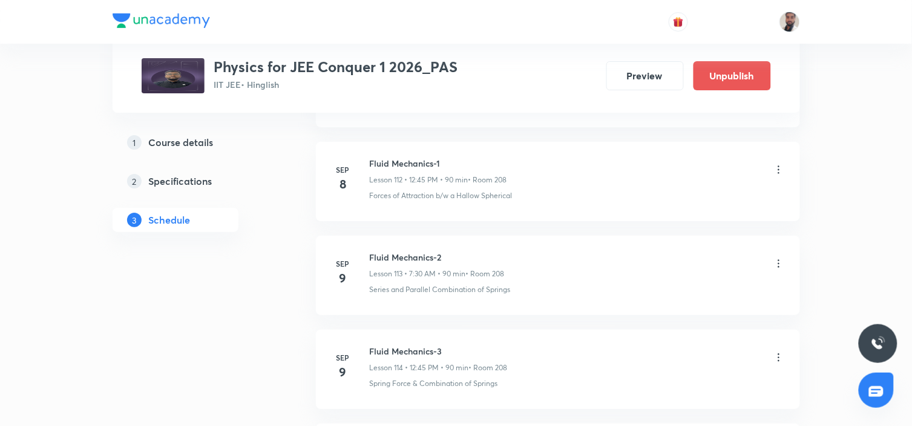
scroll to position [11522, 0]
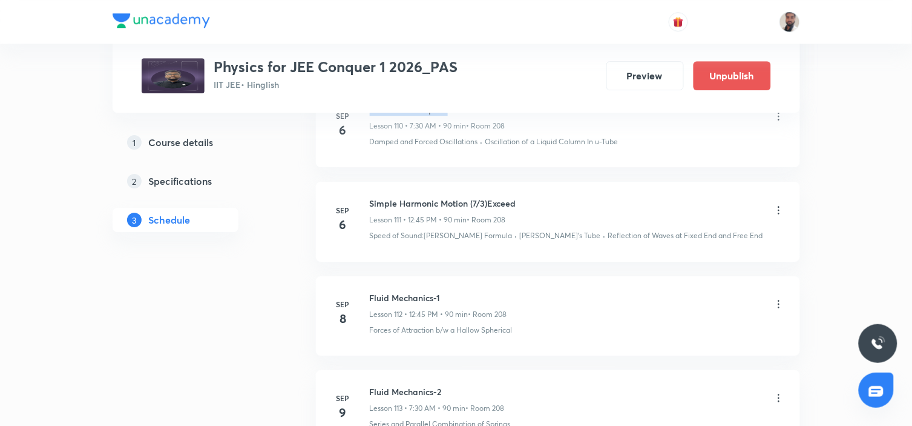
drag, startPoint x: 446, startPoint y: 119, endPoint x: 371, endPoint y: 117, distance: 75.1
click at [371, 116] on h6 "Geometrical Optics" at bounding box center [438, 109] width 136 height 13
copy h6 "Geometrical Optics"
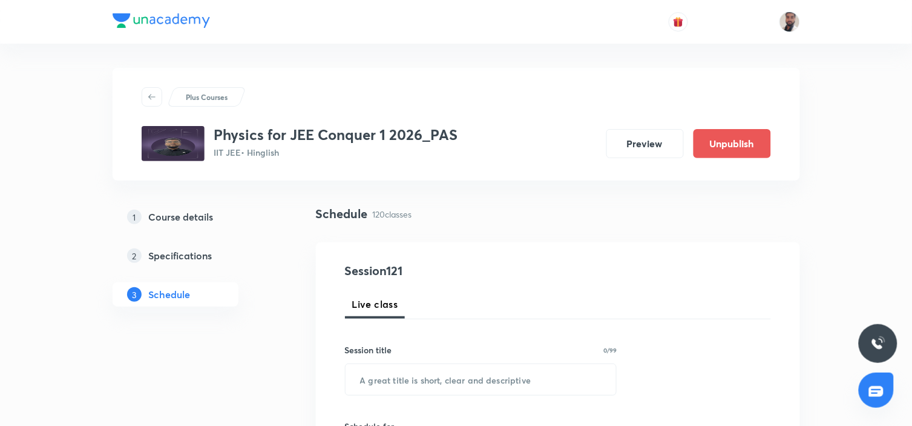
scroll to position [67, 0]
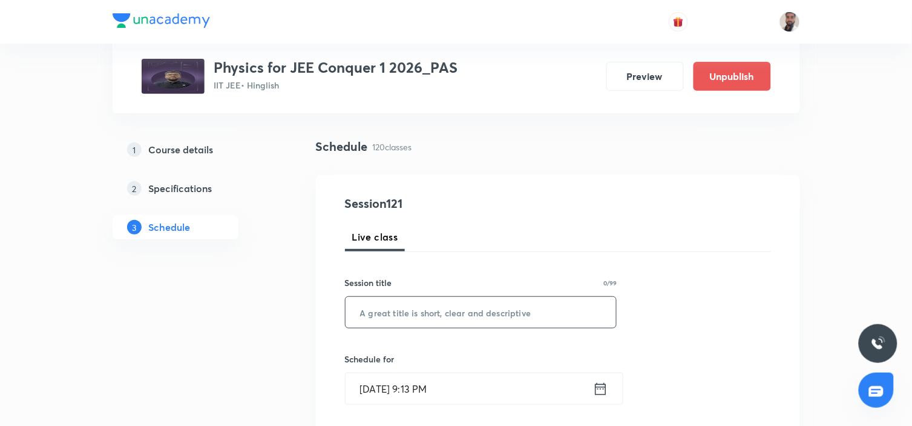
click at [495, 300] on input "text" at bounding box center [481, 312] width 271 height 31
paste input "Geometrical Optics"
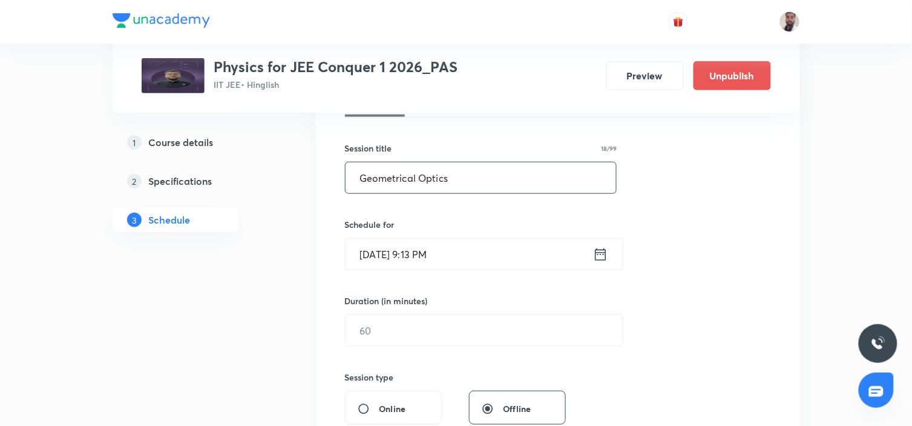
type input "Geometrical Optics"
click at [596, 253] on icon at bounding box center [600, 254] width 11 height 12
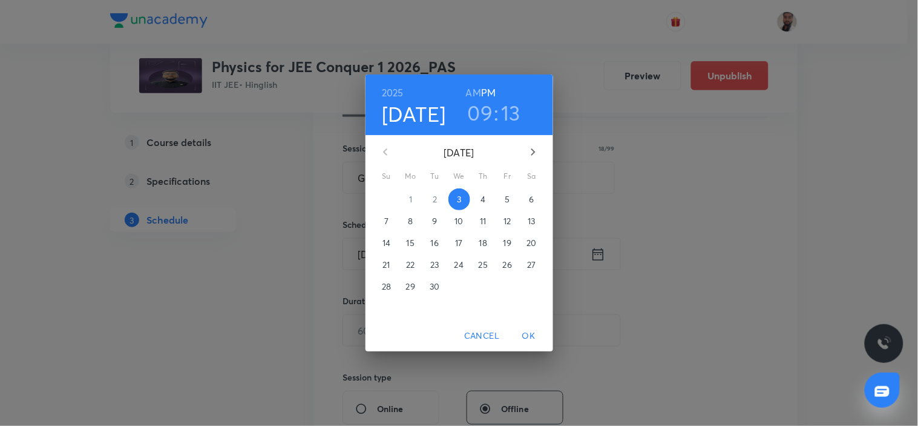
click at [505, 196] on p "5" at bounding box center [507, 199] width 5 height 12
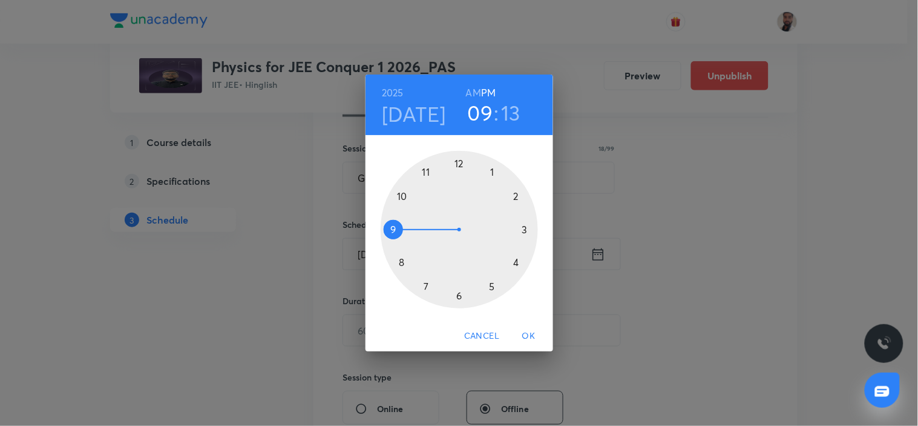
click at [422, 282] on div at bounding box center [459, 229] width 157 height 157
click at [461, 295] on div at bounding box center [459, 229] width 157 height 157
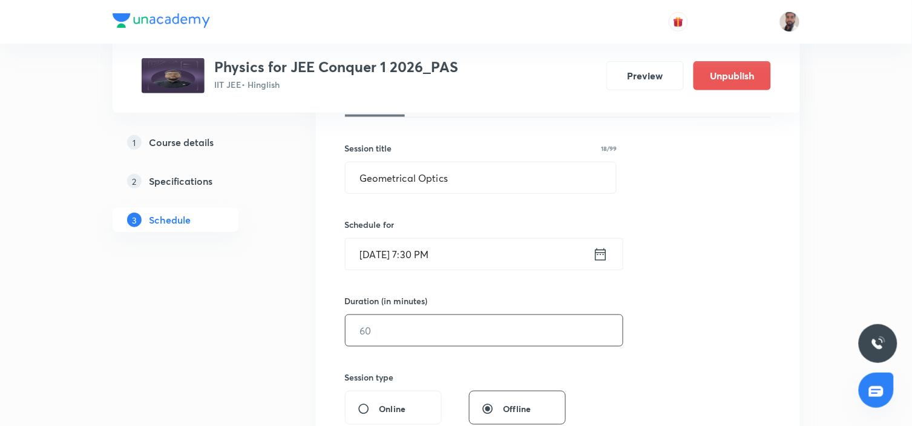
click at [413, 337] on input "text" at bounding box center [484, 330] width 277 height 31
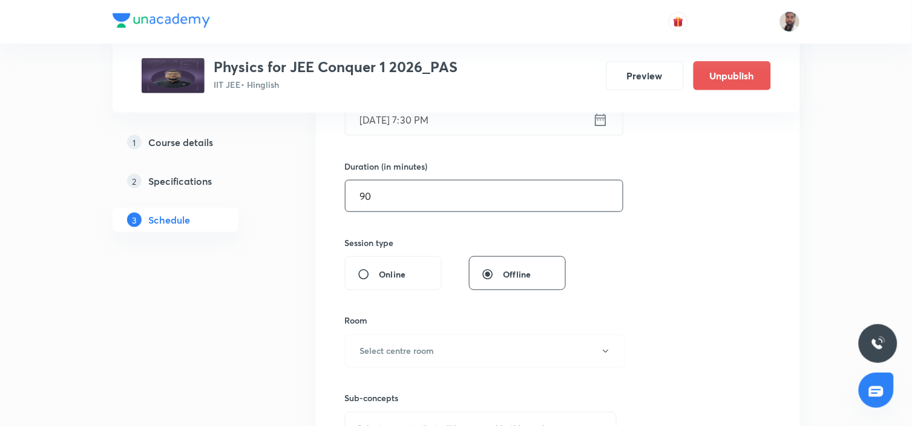
scroll to position [538, 0]
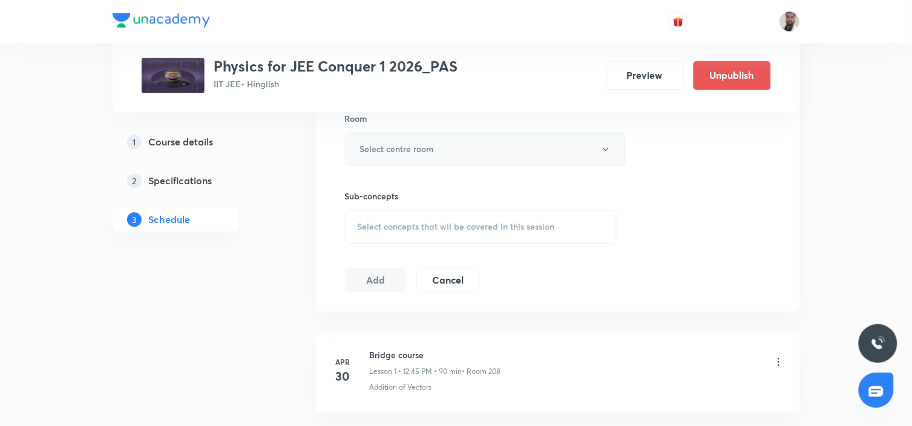
type input "90"
click at [453, 154] on button "Select centre room" at bounding box center [485, 149] width 281 height 33
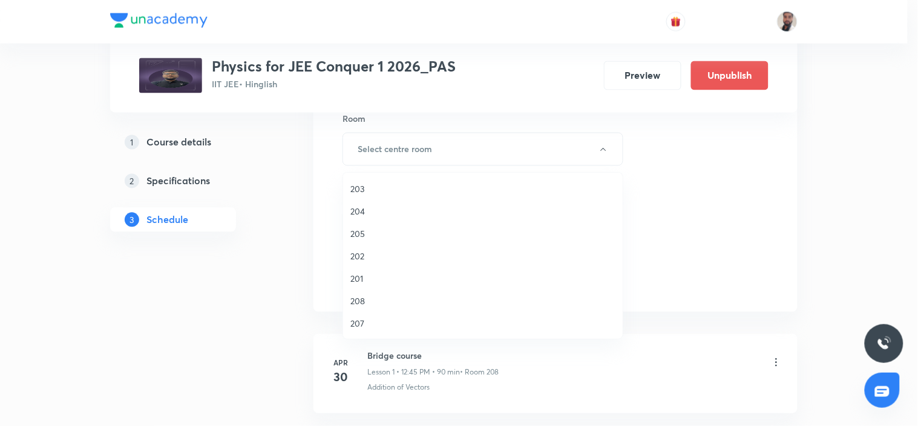
click at [377, 300] on span "208" at bounding box center [482, 300] width 265 height 13
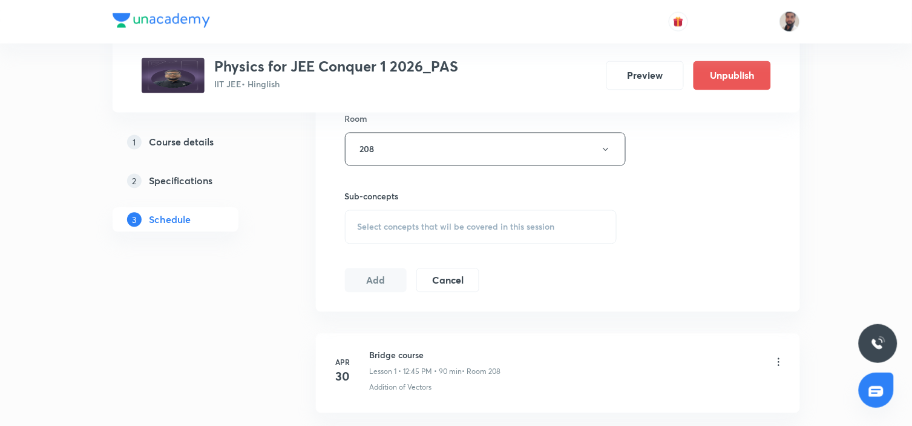
click at [474, 225] on span "Select concepts that wil be covered in this session" at bounding box center [456, 227] width 197 height 10
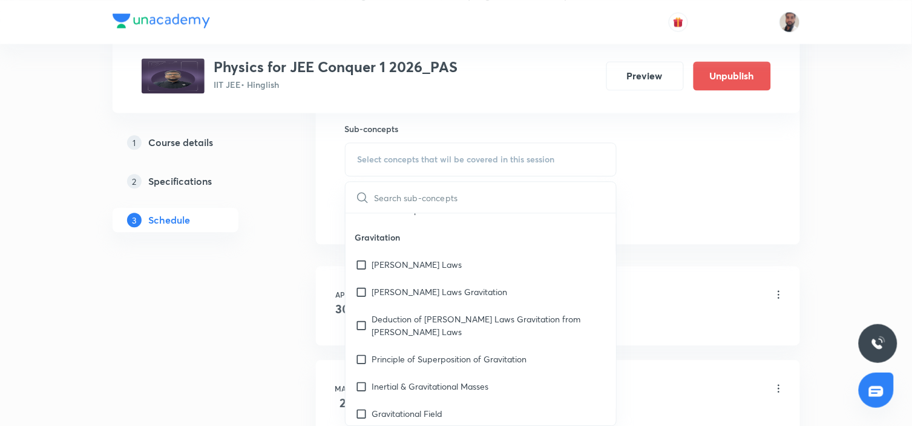
scroll to position [8383, 0]
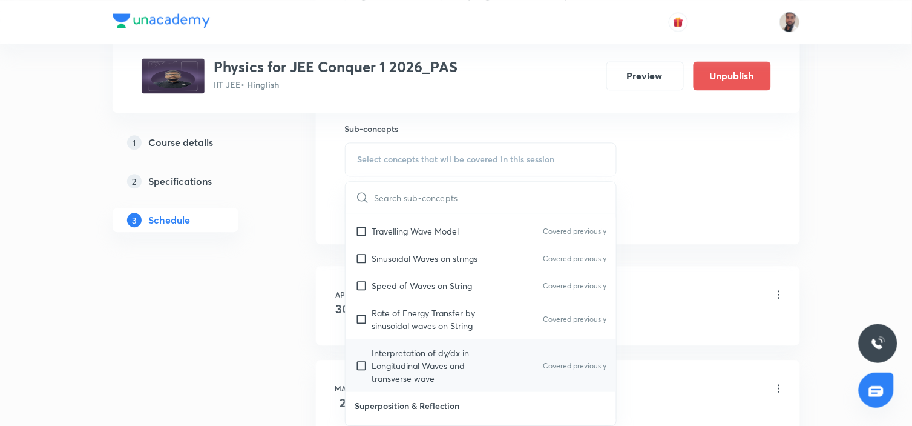
click at [476, 339] on div "Interpretation of dy/dx in Longitudinal Waves and transverse wave Covered previ…" at bounding box center [481, 365] width 271 height 53
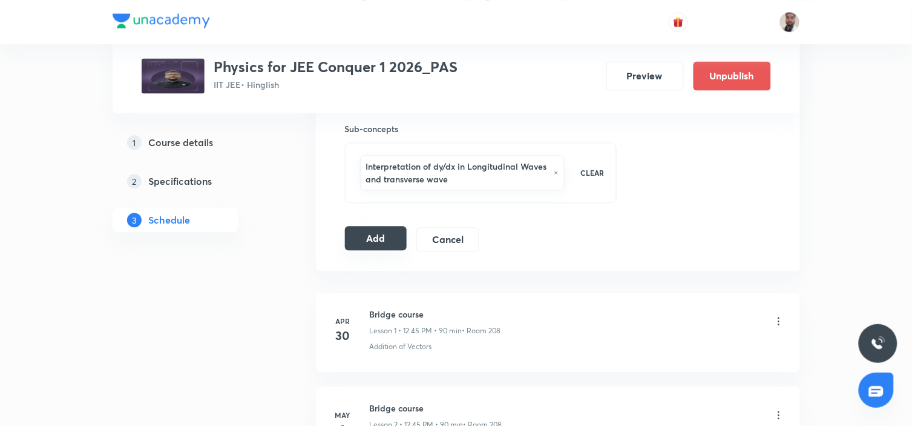
click at [359, 238] on button "Add" at bounding box center [376, 238] width 62 height 24
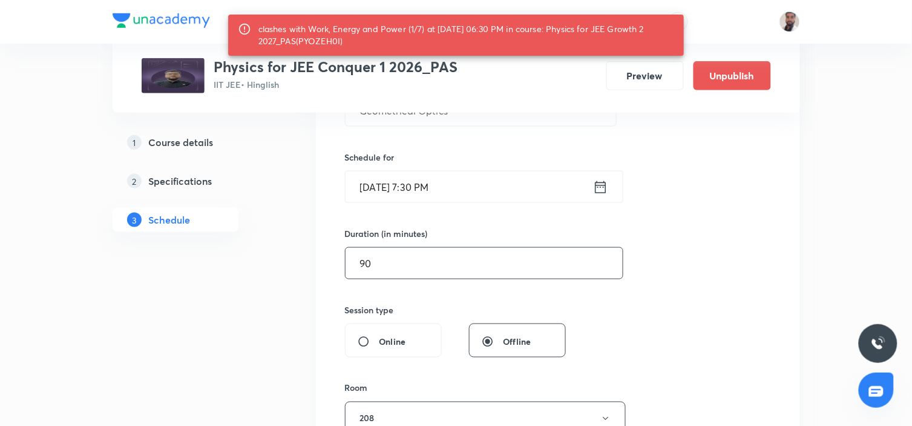
scroll to position [202, 0]
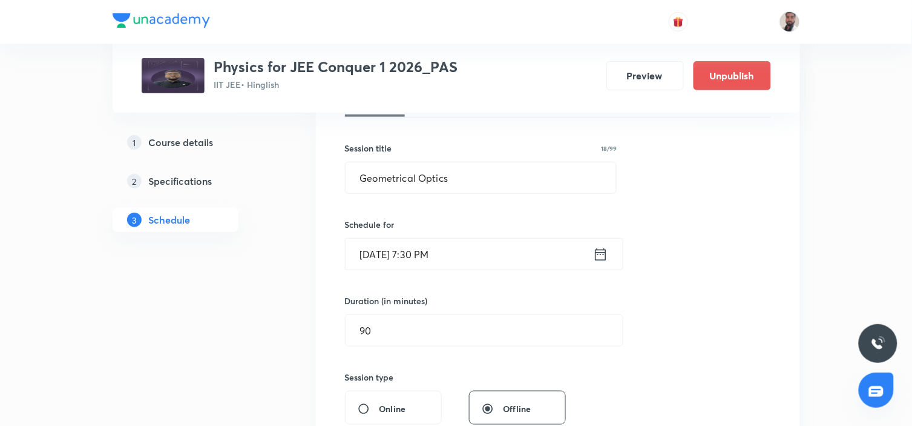
click at [605, 247] on icon at bounding box center [600, 254] width 15 height 17
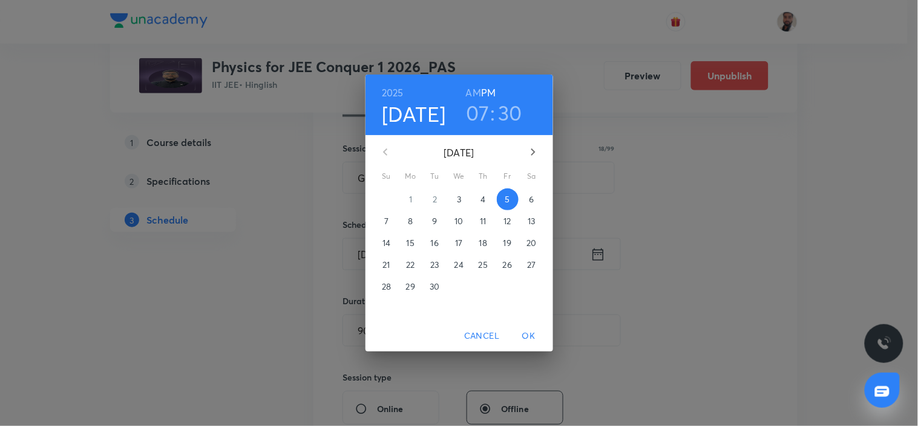
click at [477, 90] on h6 "AM" at bounding box center [473, 92] width 15 height 17
click at [530, 328] on span "OK" at bounding box center [529, 335] width 29 height 15
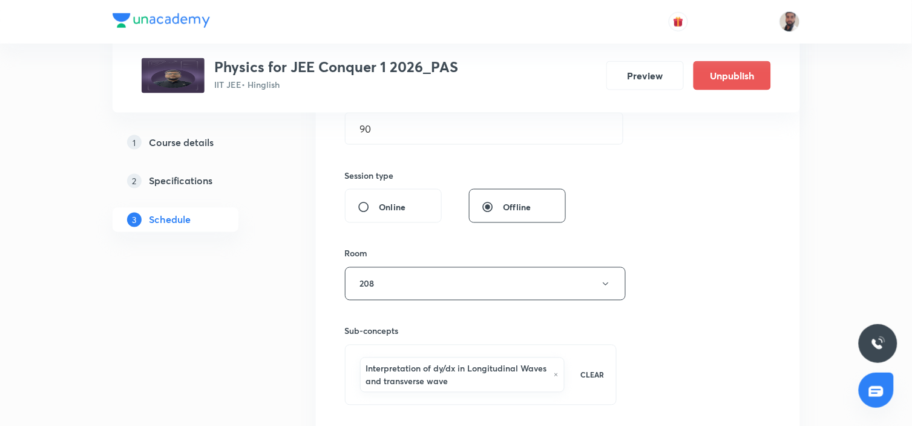
scroll to position [470, 0]
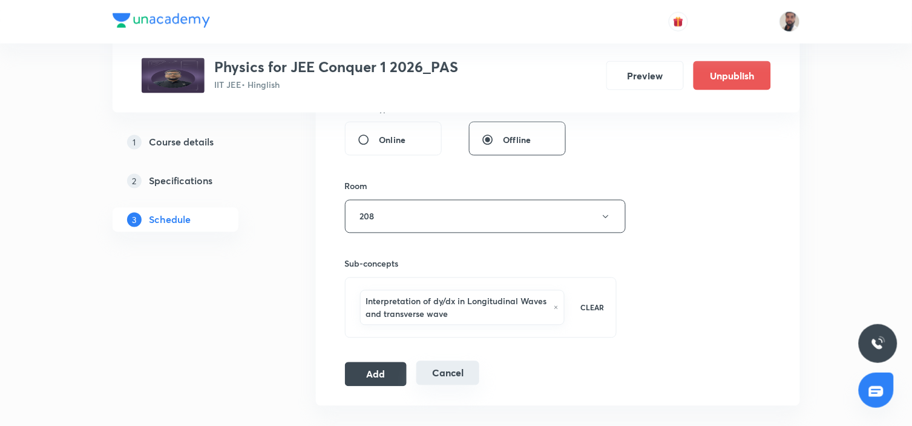
click at [377, 367] on button "Add" at bounding box center [376, 374] width 62 height 24
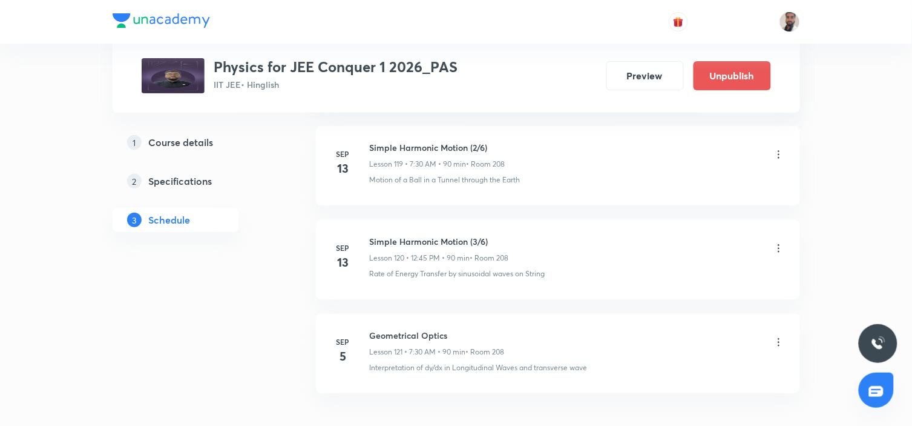
scroll to position [11840, 0]
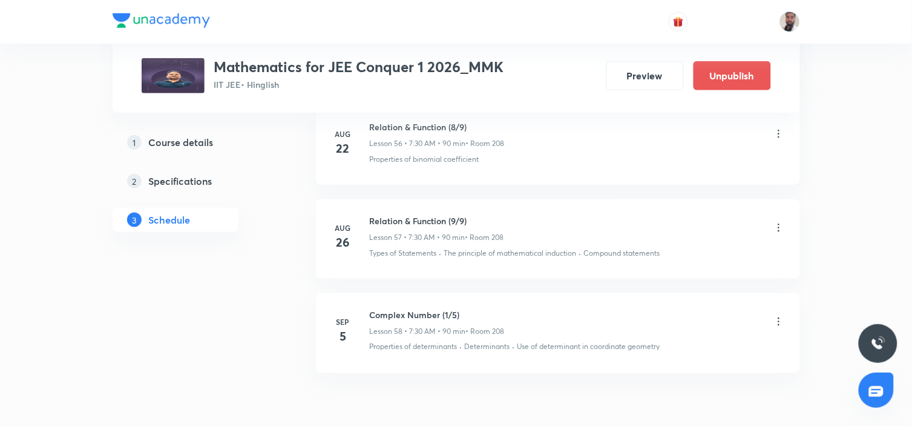
click at [777, 327] on icon at bounding box center [779, 321] width 12 height 12
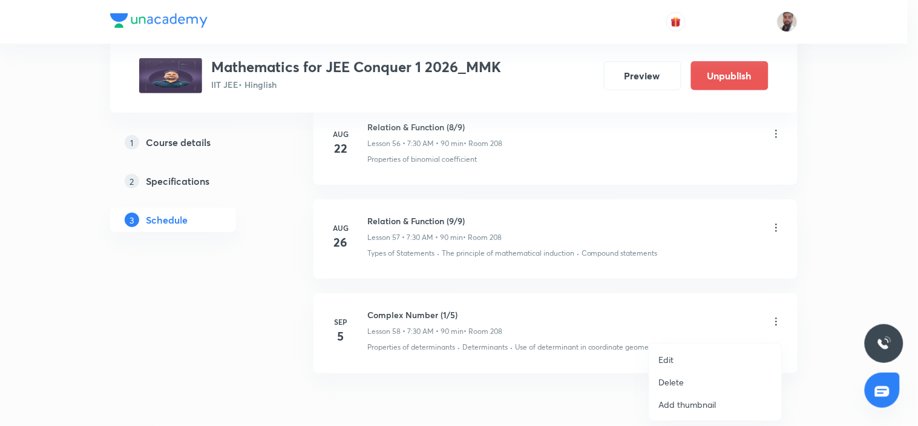
click at [677, 379] on p "Delete" at bounding box center [671, 381] width 25 height 13
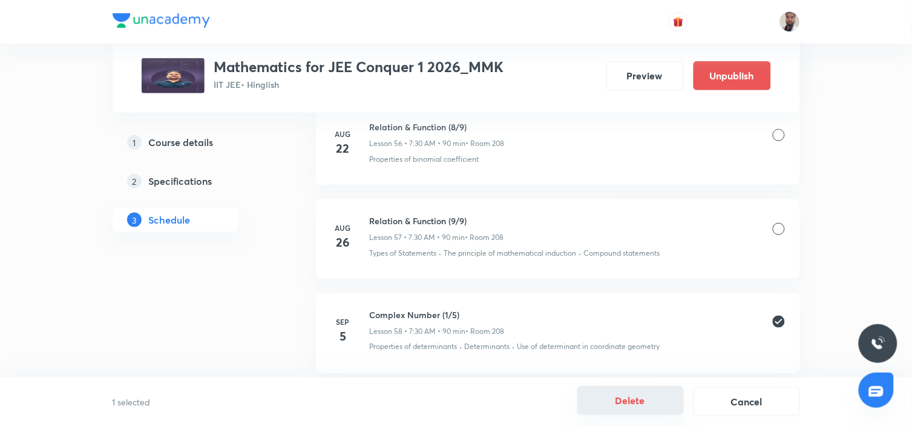
click at [614, 391] on button "Delete" at bounding box center [630, 400] width 107 height 29
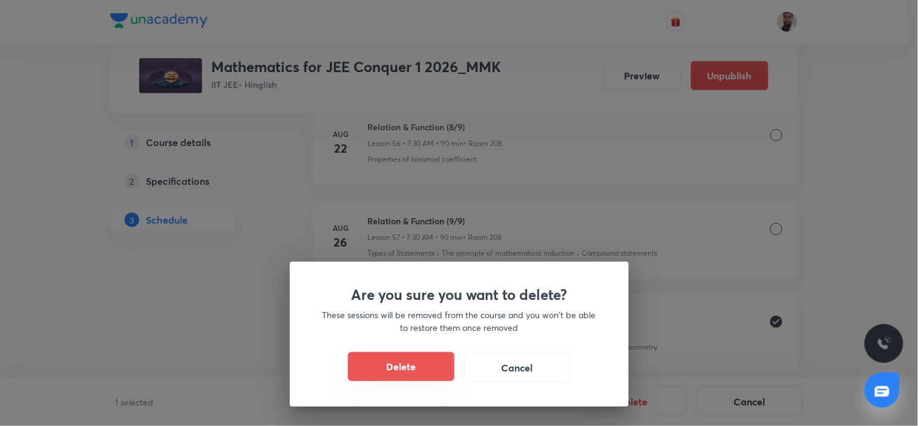
click at [422, 366] on button "Delete" at bounding box center [401, 366] width 107 height 29
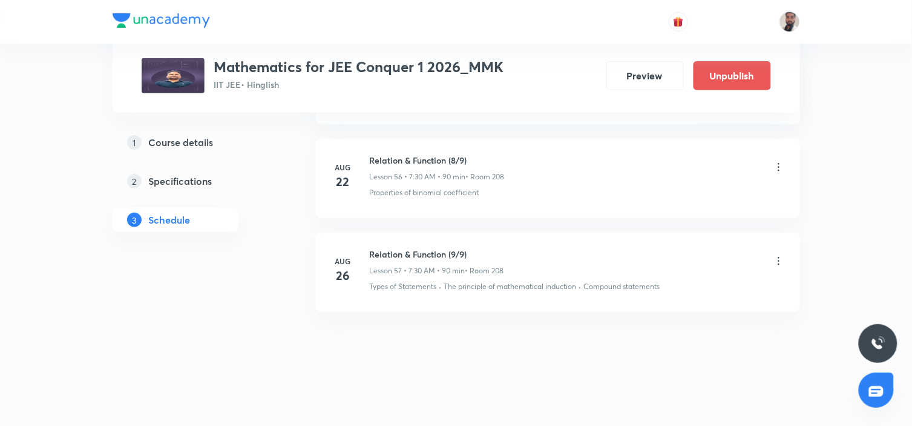
scroll to position [6083, 0]
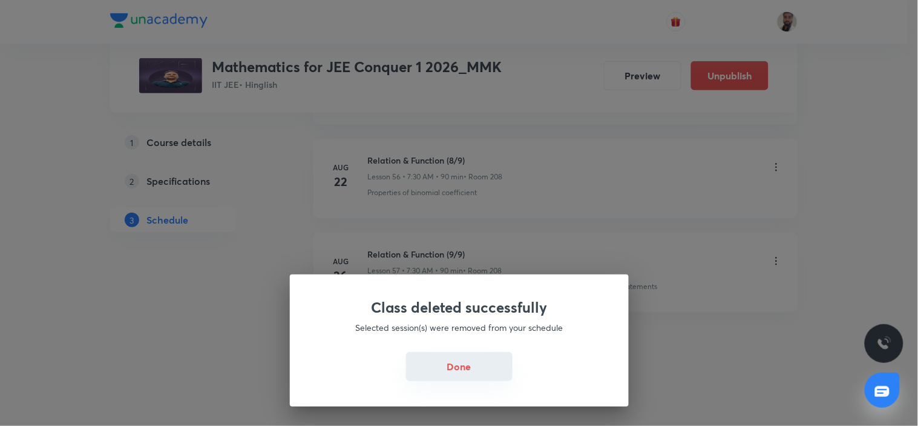
click at [469, 357] on button "Done" at bounding box center [459, 366] width 107 height 29
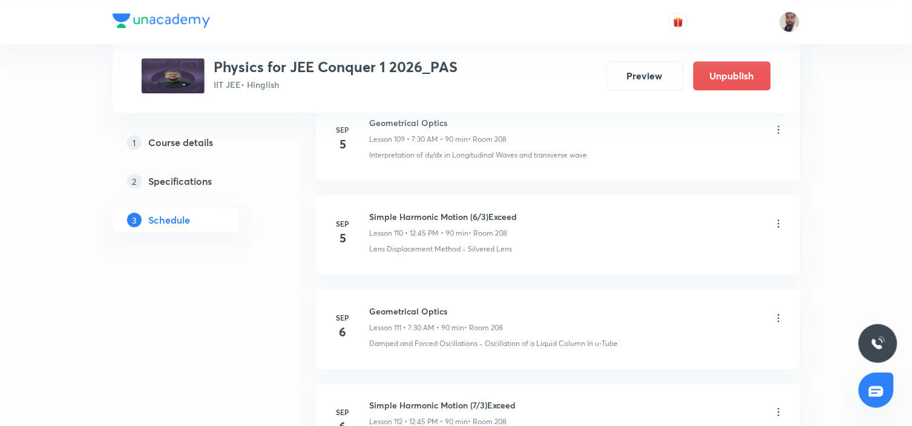
scroll to position [11348, 0]
